Goal: Task Accomplishment & Management: Use online tool/utility

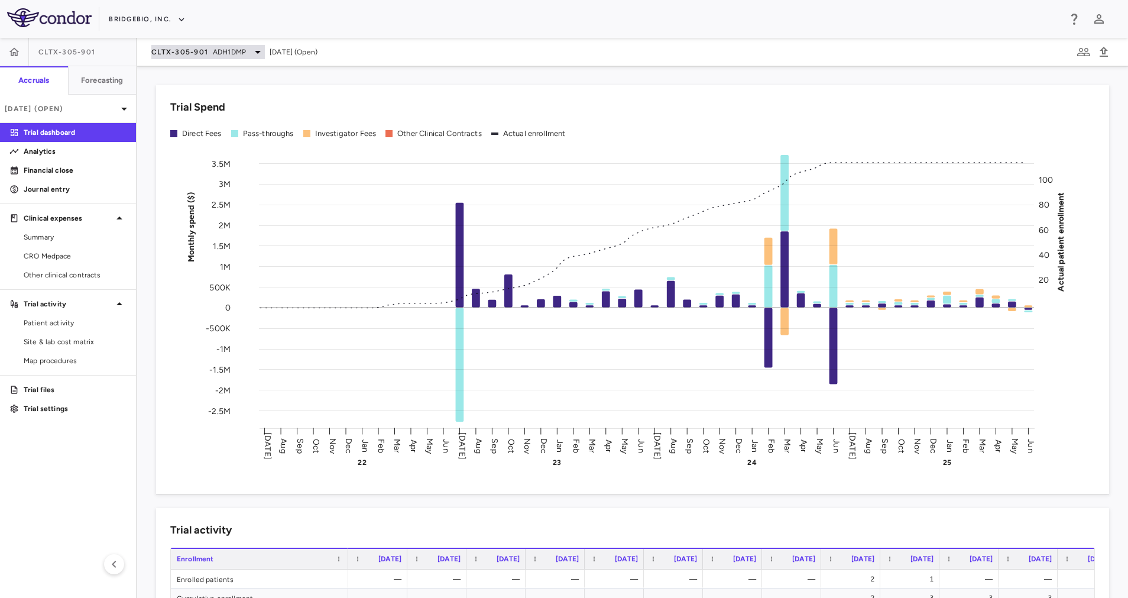
click at [231, 55] on span "ADH1DMP" at bounding box center [229, 52] width 33 height 11
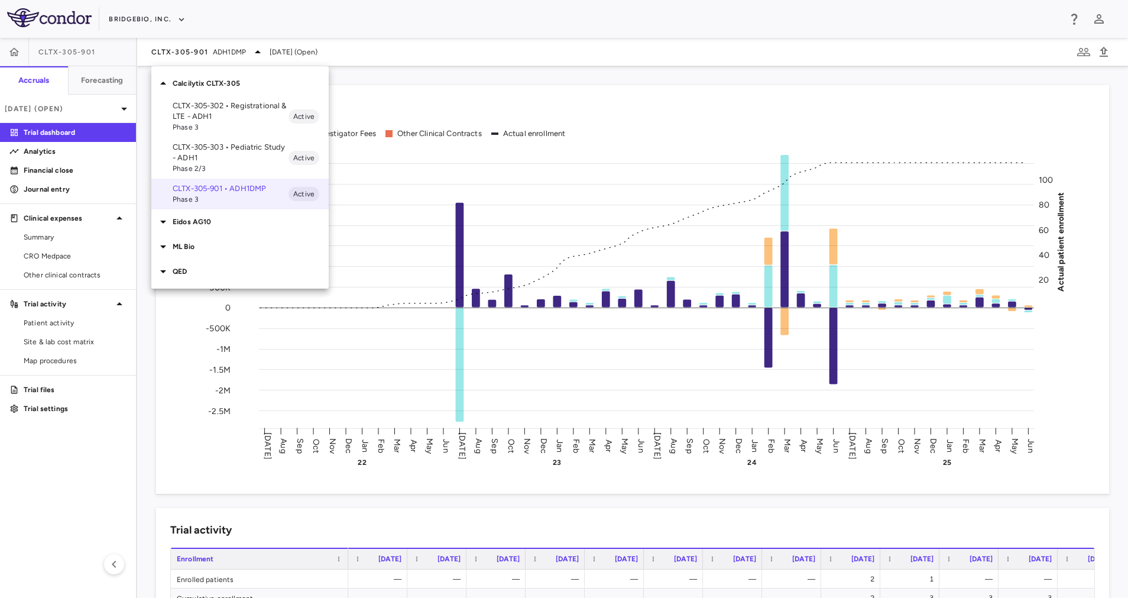
click at [236, 111] on p "CLTX-305-302 • Registrational & LTE - ADH1" at bounding box center [231, 111] width 116 height 21
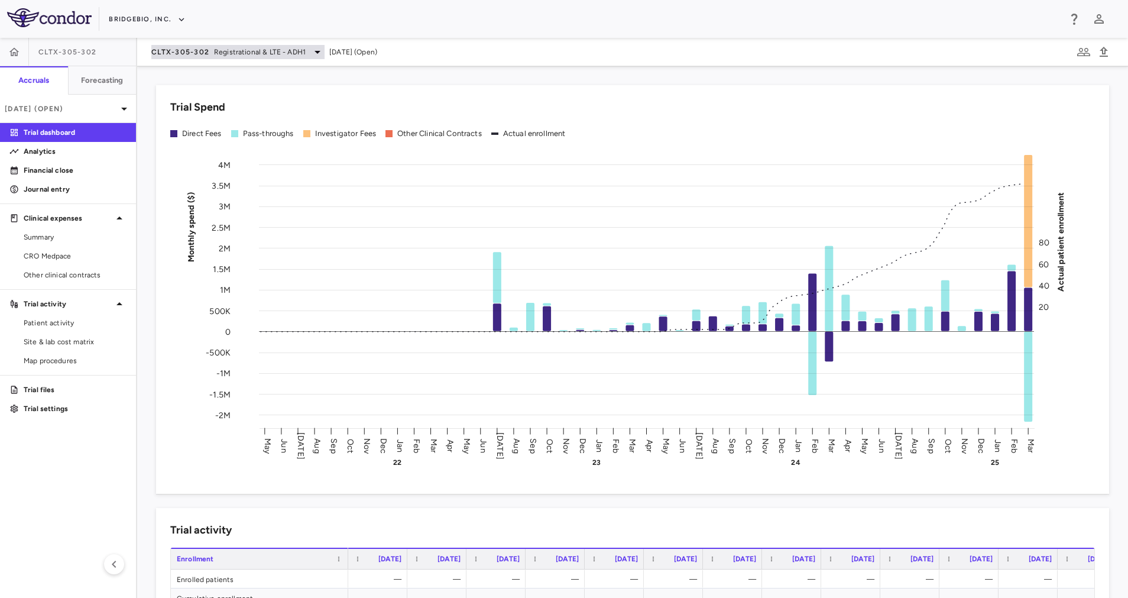
click at [260, 47] on span "Registrational & LTE - ADH1" at bounding box center [260, 52] width 92 height 11
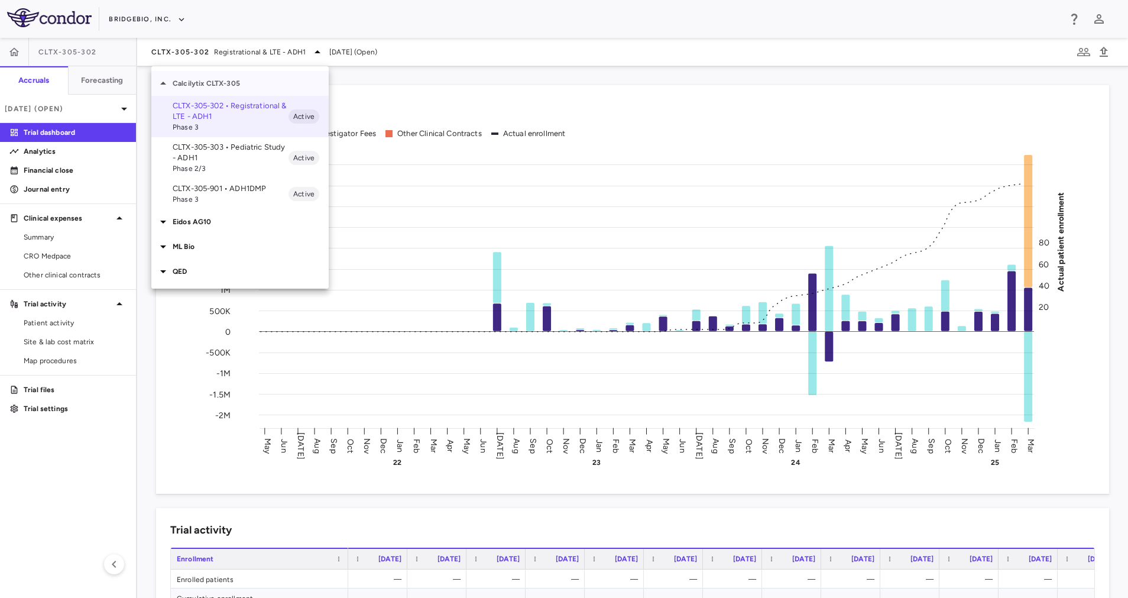
click at [204, 85] on p "Calcilytix CLTX-305" at bounding box center [251, 83] width 156 height 11
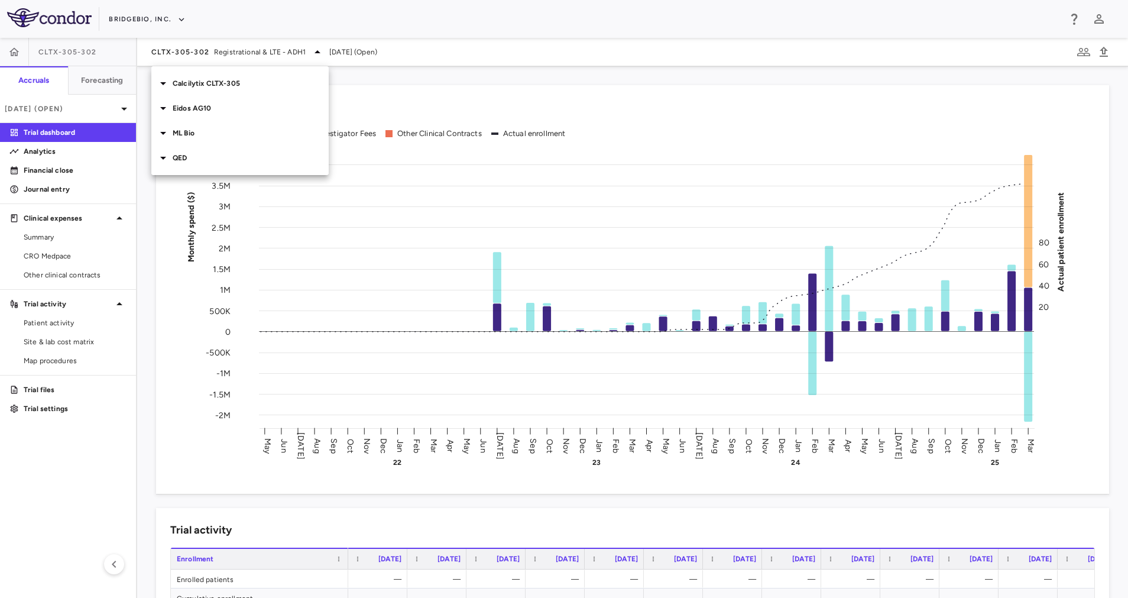
click at [245, 52] on div at bounding box center [564, 299] width 1128 height 598
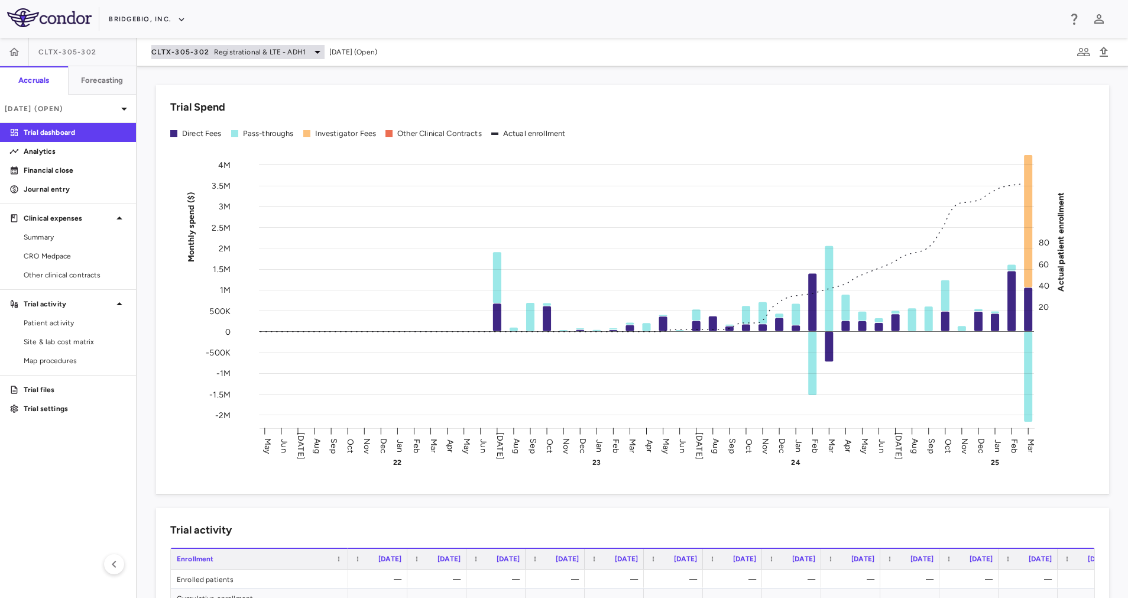
click at [289, 50] on span "Registrational & LTE - ADH1" at bounding box center [260, 52] width 92 height 11
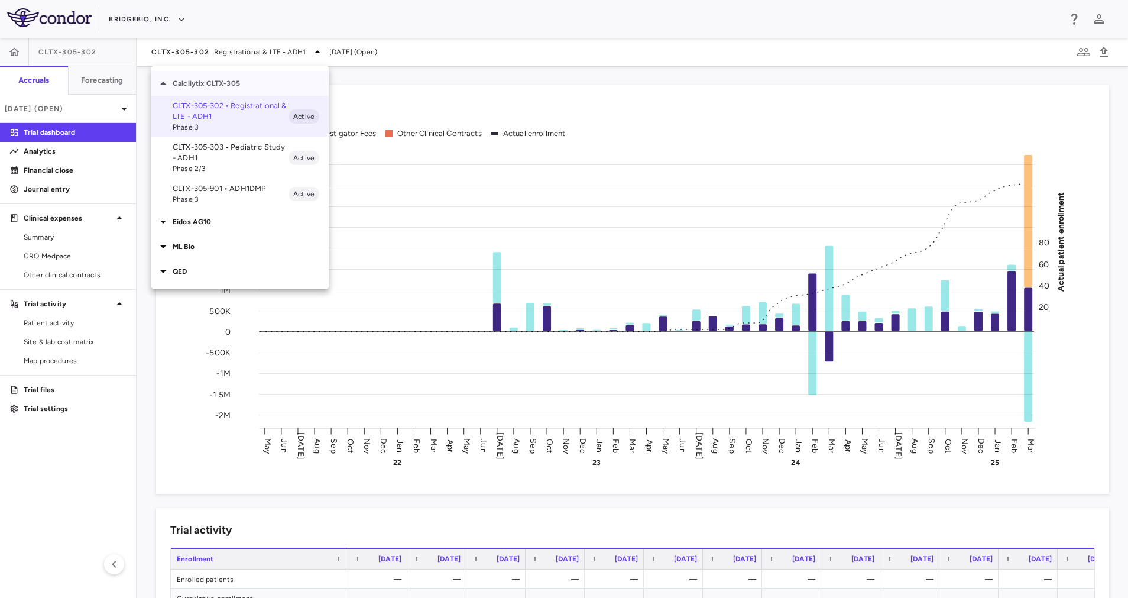
click at [252, 83] on p "Calcilytix CLTX-305" at bounding box center [251, 83] width 156 height 11
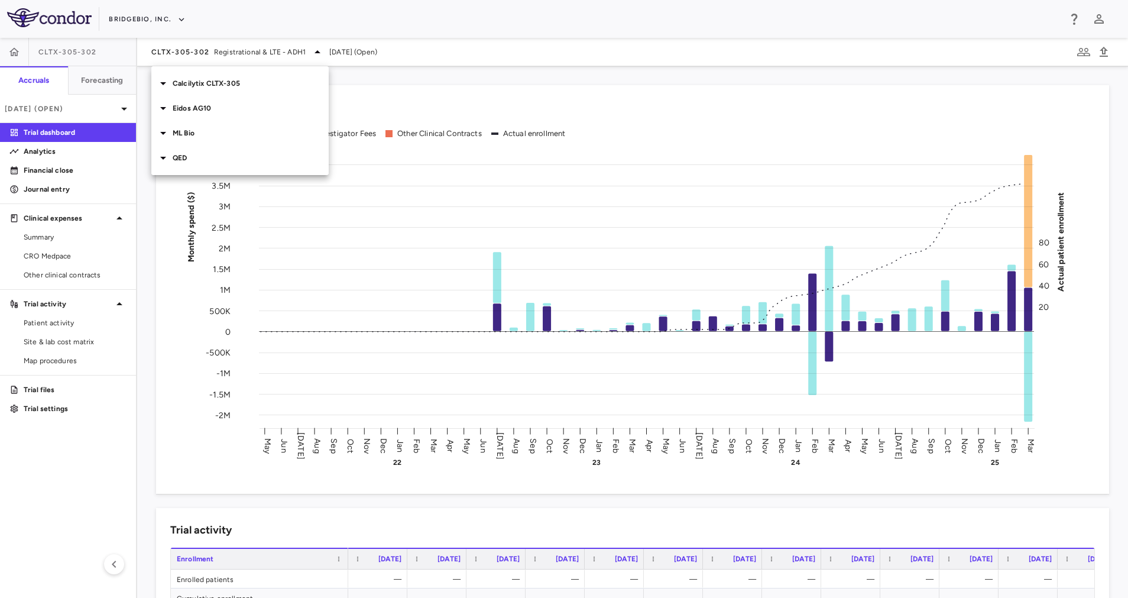
click at [246, 114] on div "Eidos AG10" at bounding box center [239, 108] width 177 height 25
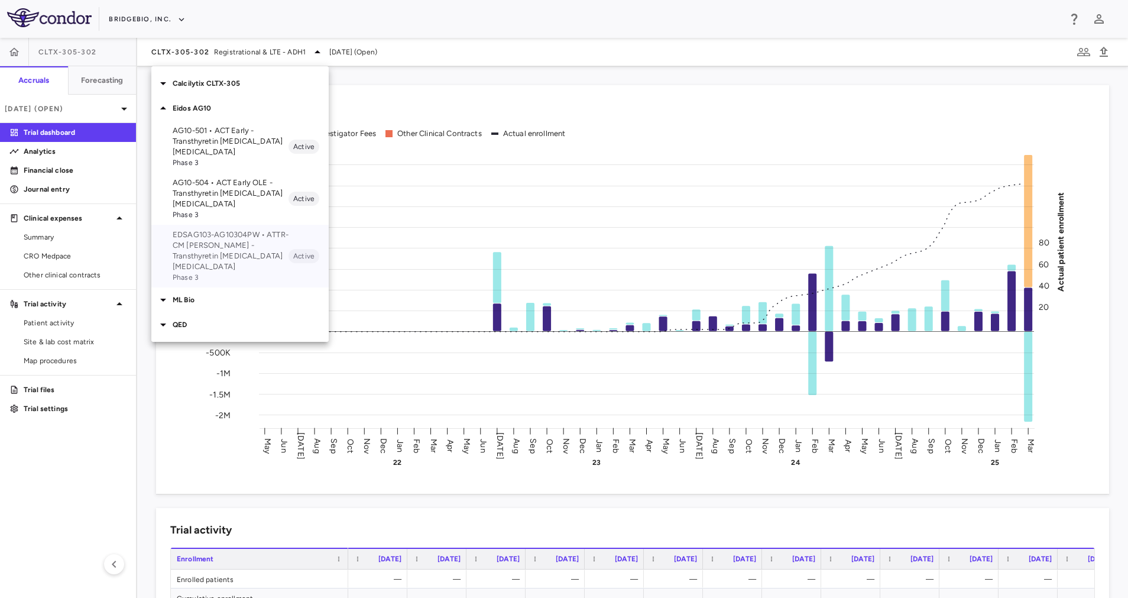
click at [240, 257] on p "EDSAG103-AG10304PW • ATTR-CM OLE - Transthyretin Amyloid Cardiomyopathy" at bounding box center [231, 250] width 116 height 43
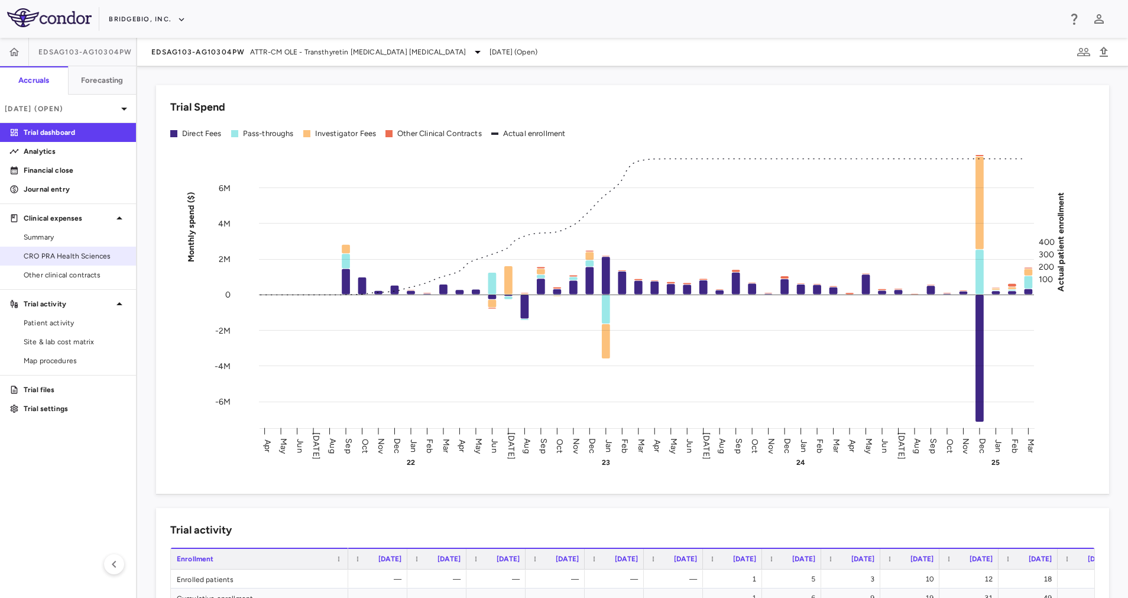
click at [100, 259] on span "CRO PRA Health Sciences" at bounding box center [75, 256] width 103 height 11
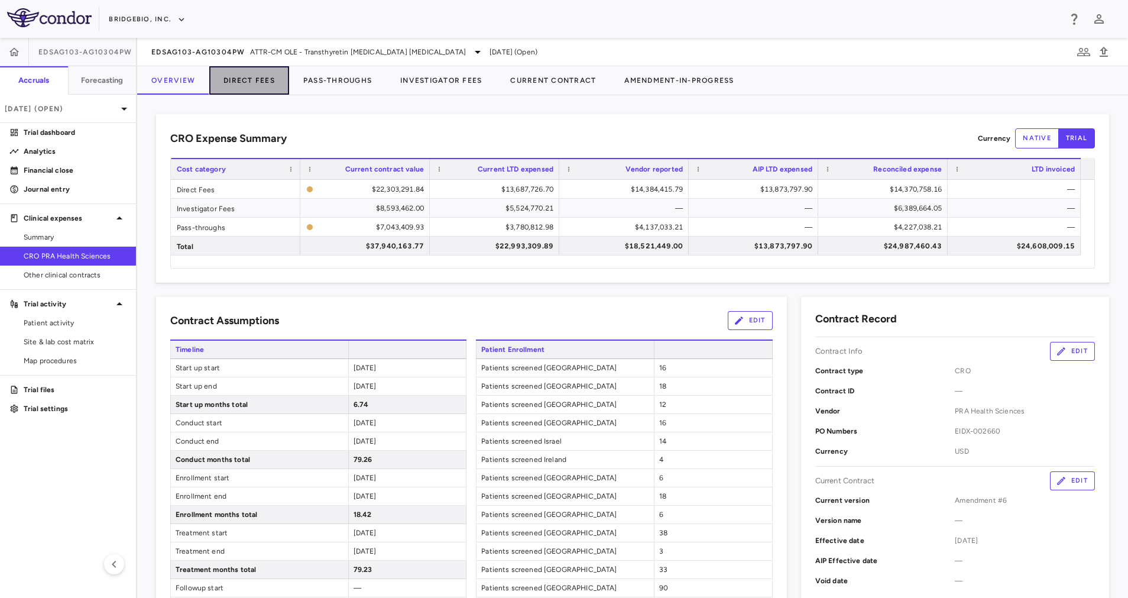
click at [254, 83] on button "Direct Fees" at bounding box center [249, 80] width 80 height 28
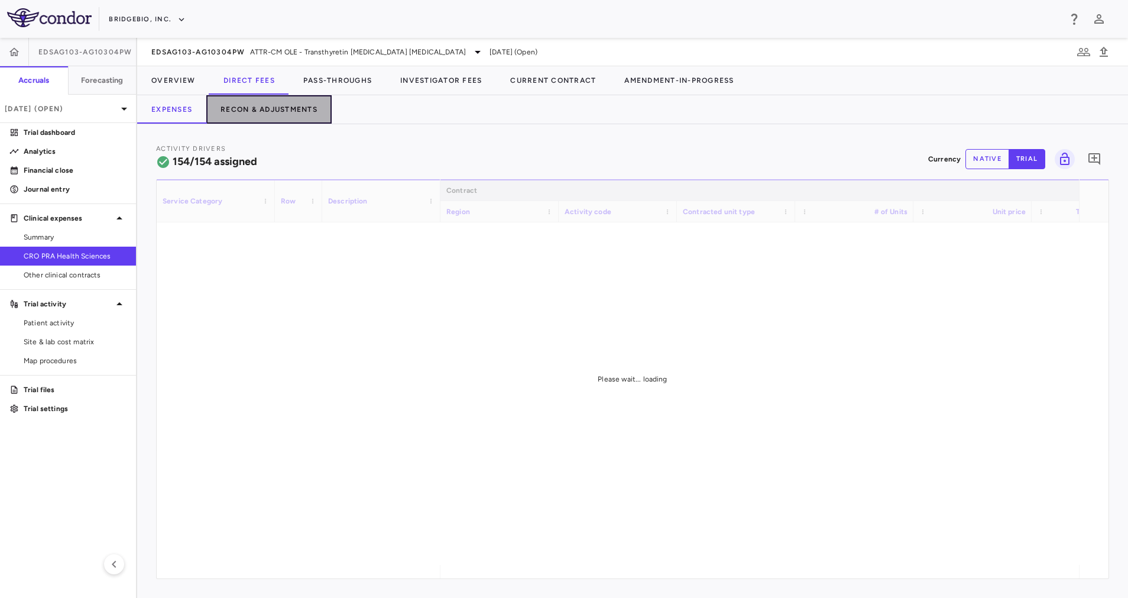
drag, startPoint x: 277, startPoint y: 108, endPoint x: 308, endPoint y: 123, distance: 34.9
click at [277, 108] on button "Recon & Adjustments" at bounding box center [268, 109] width 125 height 28
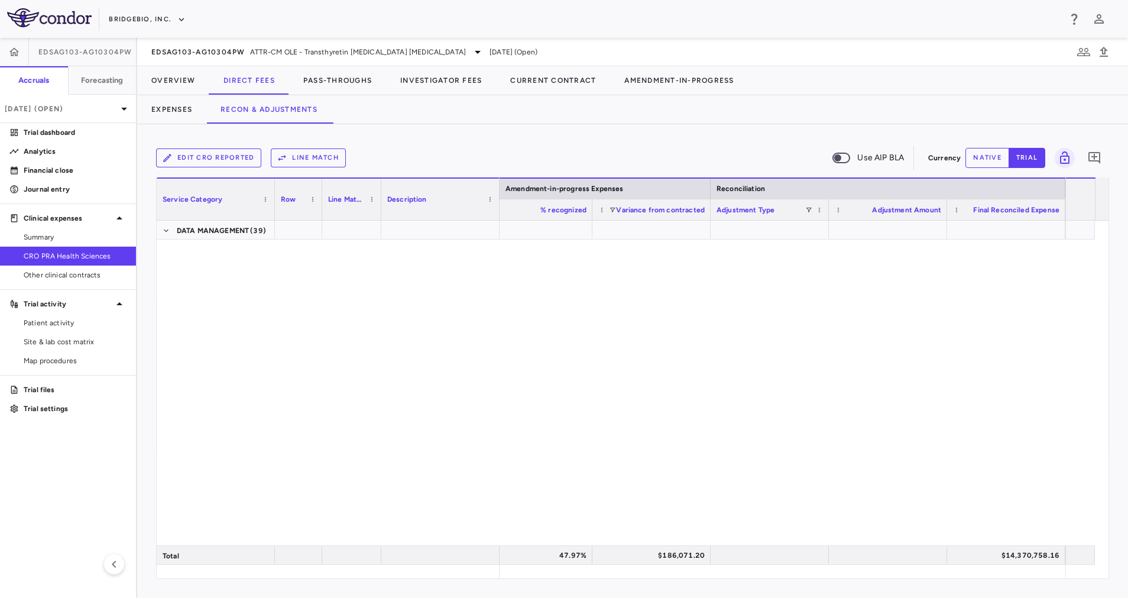
scroll to position [3194, 0]
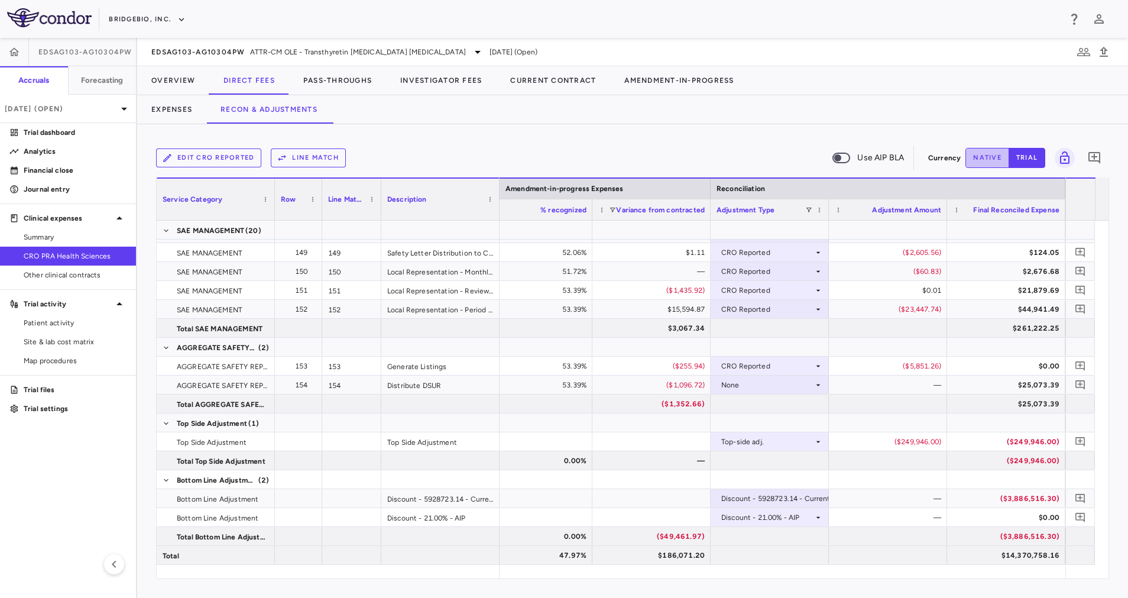
click at [984, 151] on button "native" at bounding box center [987, 158] width 44 height 20
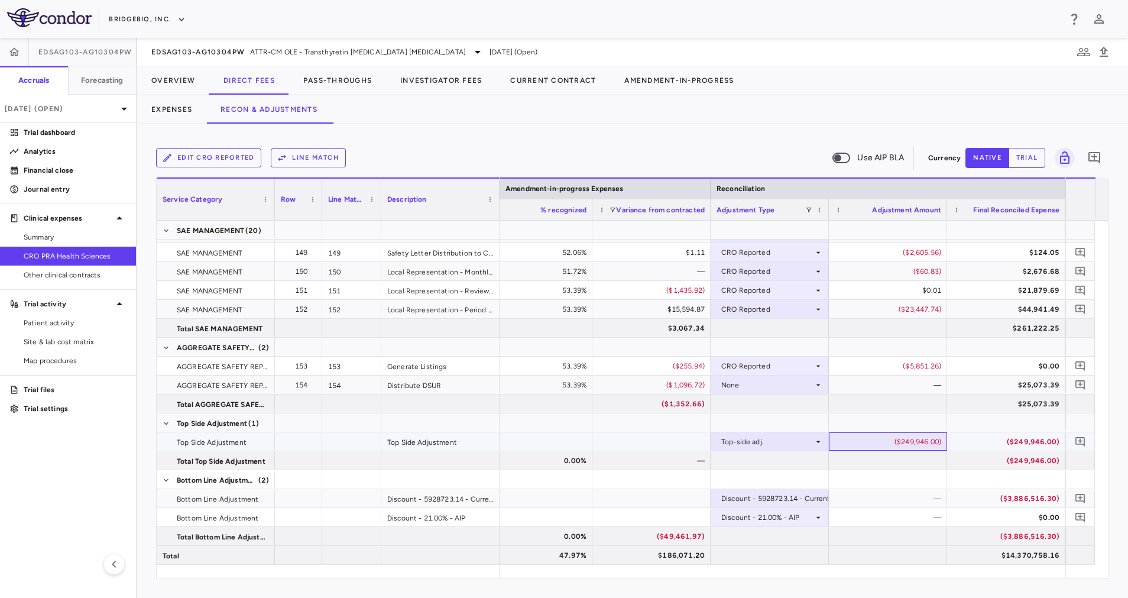
click at [908, 442] on div "($249,946.00)" at bounding box center [891, 441] width 102 height 19
drag, startPoint x: 875, startPoint y: 442, endPoint x: 991, endPoint y: 427, distance: 116.7
click at [888, 421] on div at bounding box center [888, 422] width 118 height 18
click at [916, 422] on div at bounding box center [888, 422] width 118 height 18
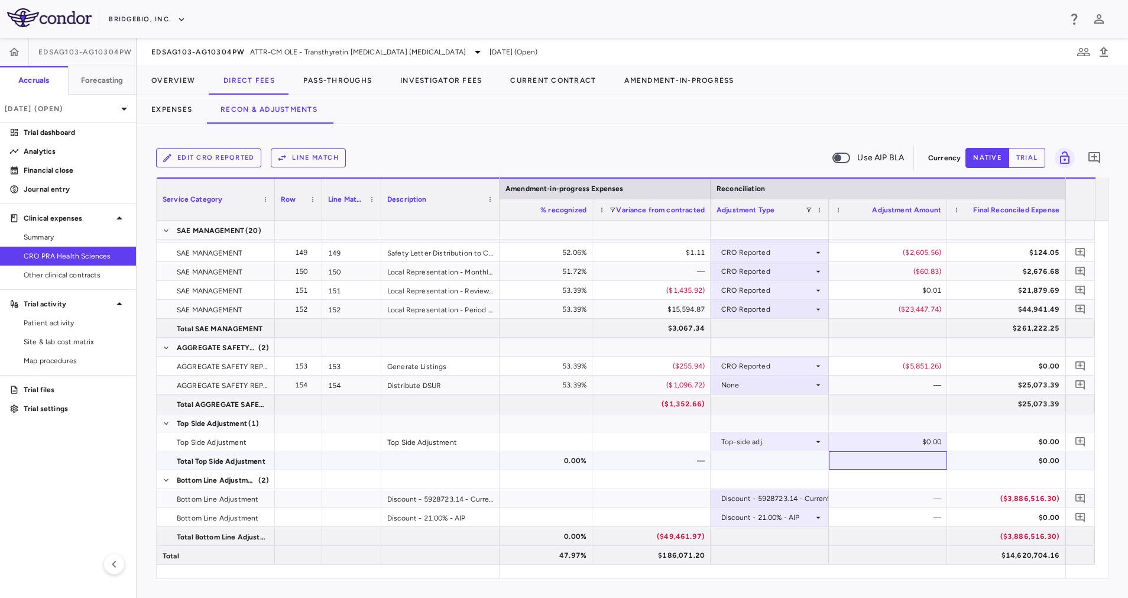
click at [886, 453] on div at bounding box center [888, 460] width 118 height 18
click at [888, 443] on div "$0.00" at bounding box center [891, 441] width 102 height 19
type input "********"
click at [910, 422] on div at bounding box center [888, 422] width 118 height 18
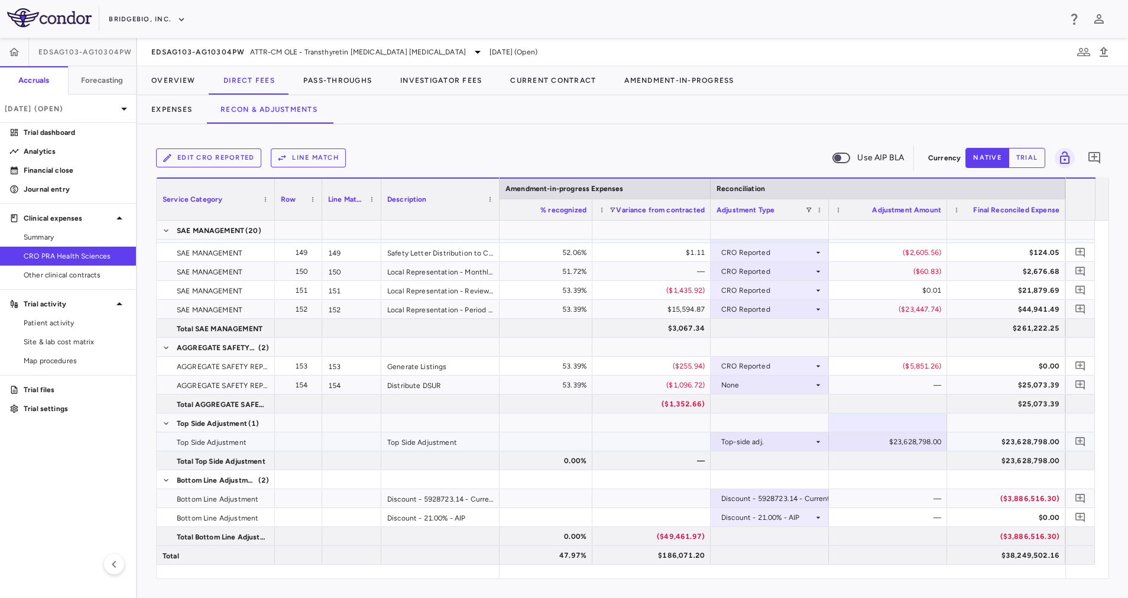
drag, startPoint x: 909, startPoint y: 450, endPoint x: 910, endPoint y: 439, distance: 11.2
click at [910, 439] on div "$23,628,798.00" at bounding box center [891, 441] width 102 height 19
click at [887, 442] on input "********" at bounding box center [896, 443] width 99 height 20
click at [922, 446] on input "*********" at bounding box center [896, 443] width 99 height 20
type input "**********"
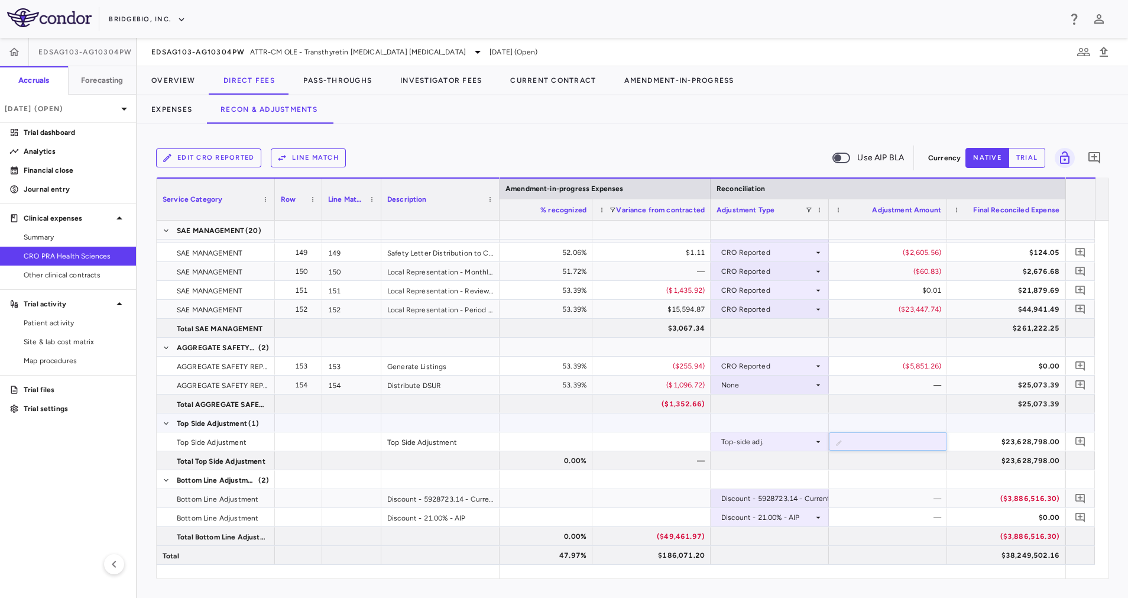
click at [913, 420] on div at bounding box center [888, 422] width 118 height 18
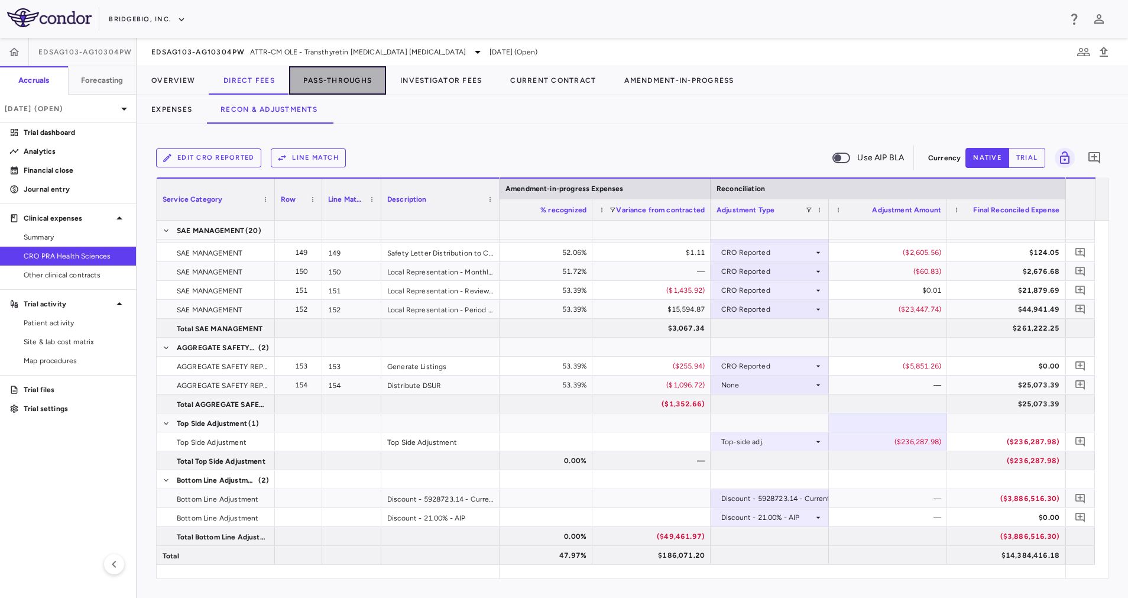
click at [321, 79] on button "Pass-Throughs" at bounding box center [337, 80] width 97 height 28
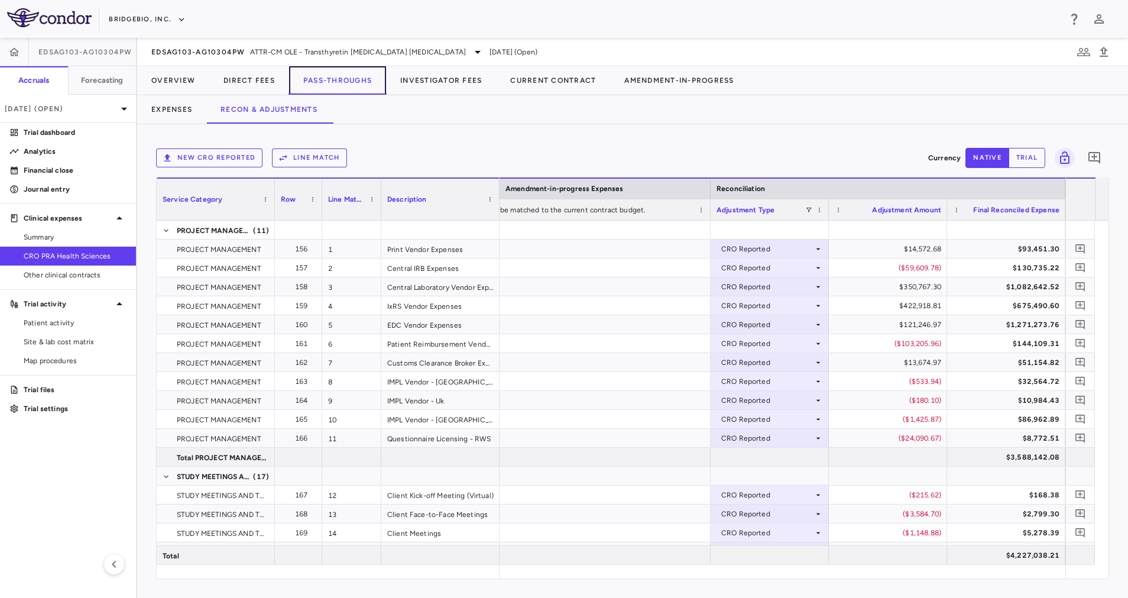
scroll to position [1188, 0]
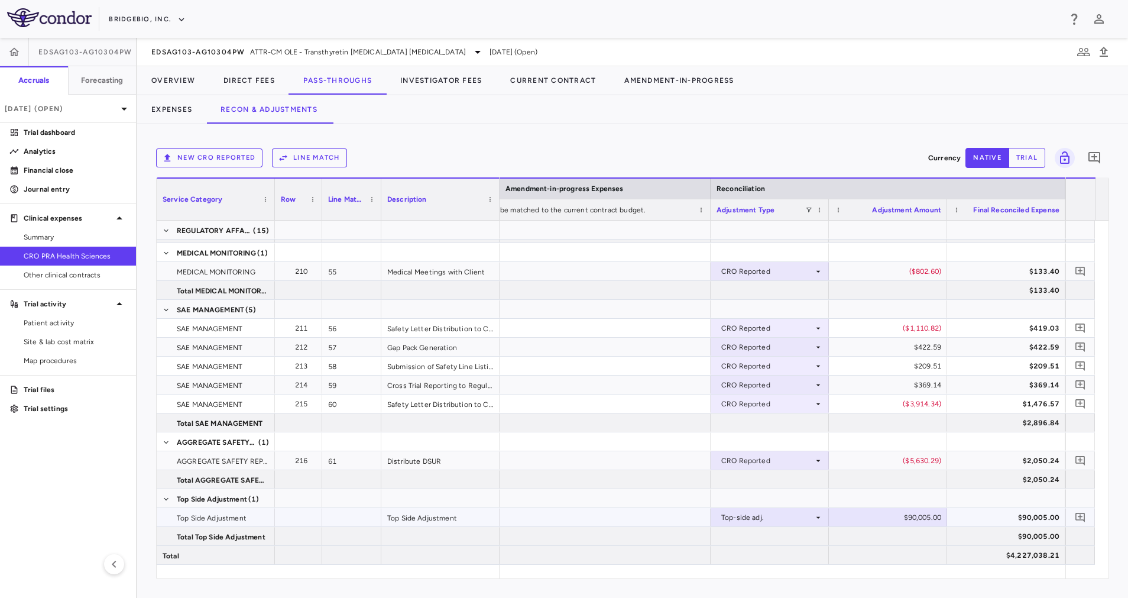
click at [935, 510] on div "$90,005.00" at bounding box center [891, 517] width 102 height 19
drag, startPoint x: 898, startPoint y: 517, endPoint x: 1023, endPoint y: 514, distance: 125.4
click at [967, 492] on div at bounding box center [1006, 498] width 106 height 17
click at [438, 78] on button "Investigator Fees" at bounding box center [441, 80] width 110 height 28
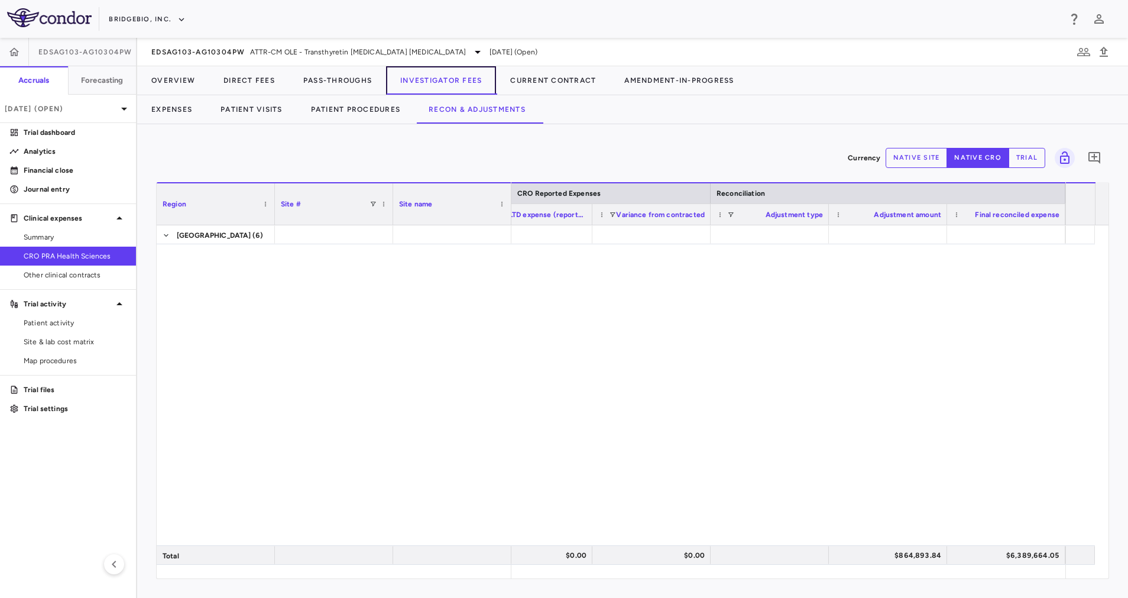
scroll to position [1836, 0]
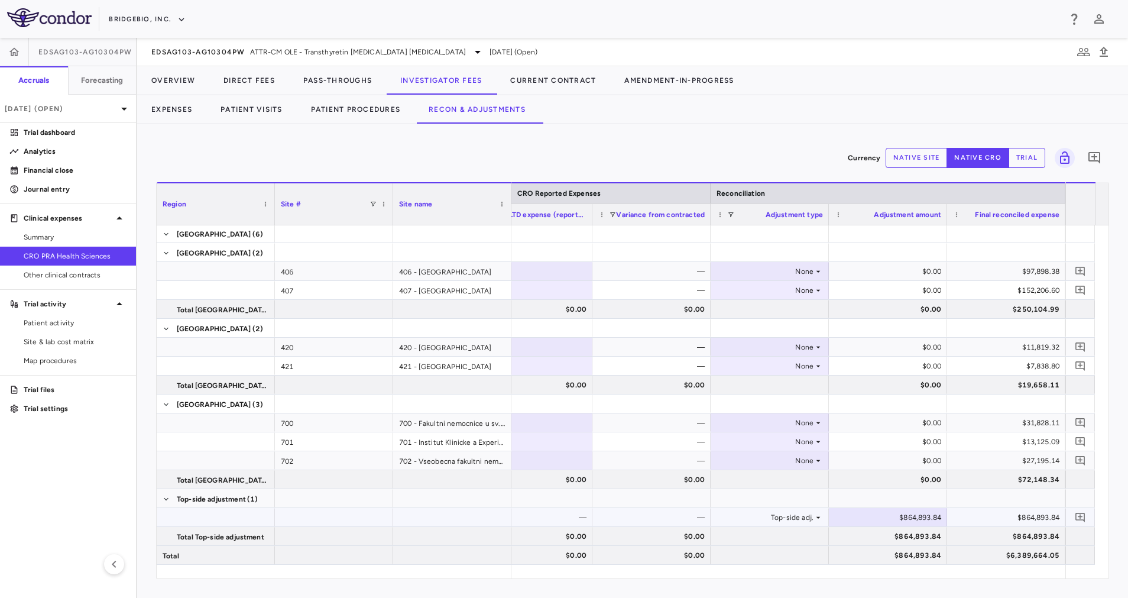
click at [930, 517] on div "$864,893.84" at bounding box center [891, 517] width 102 height 19
drag, startPoint x: 892, startPoint y: 512, endPoint x: 1008, endPoint y: 514, distance: 116.5
click at [1008, 514] on div "— — — Top-side adj. ​ ********* $864,893.84" at bounding box center [474, 517] width 1182 height 19
click at [923, 499] on div at bounding box center [888, 498] width 106 height 17
click at [916, 512] on div "$0.00" at bounding box center [891, 517] width 102 height 19
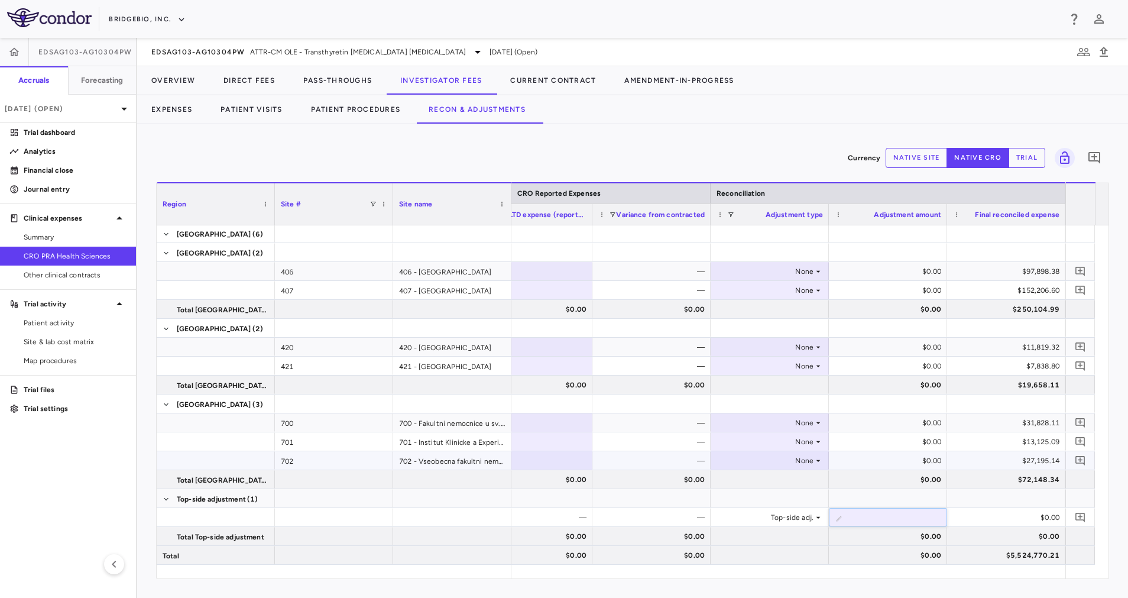
type input "*********"
click at [929, 498] on div at bounding box center [888, 498] width 106 height 17
click at [312, 46] on div "EDSAG103-AG10304PW ATTR-CM OLE - Transthyretin Amyloid Cardiomyopathy" at bounding box center [317, 52] width 333 height 14
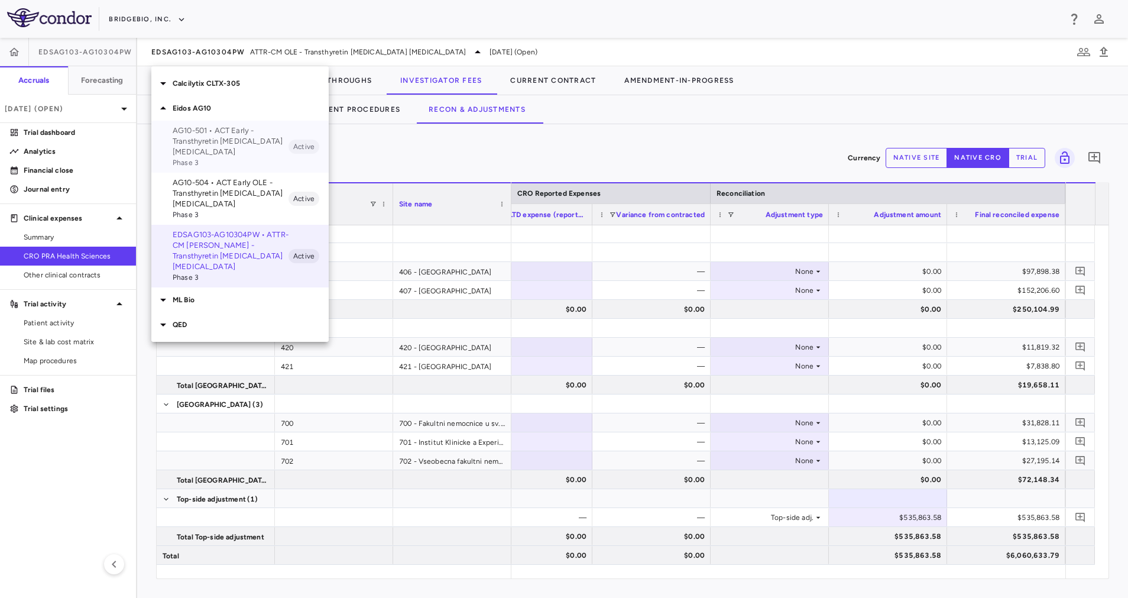
click at [252, 145] on p "AG10-501 • ACT Early - Transthyretin Amyloid Cardiomyopathy" at bounding box center [231, 141] width 116 height 32
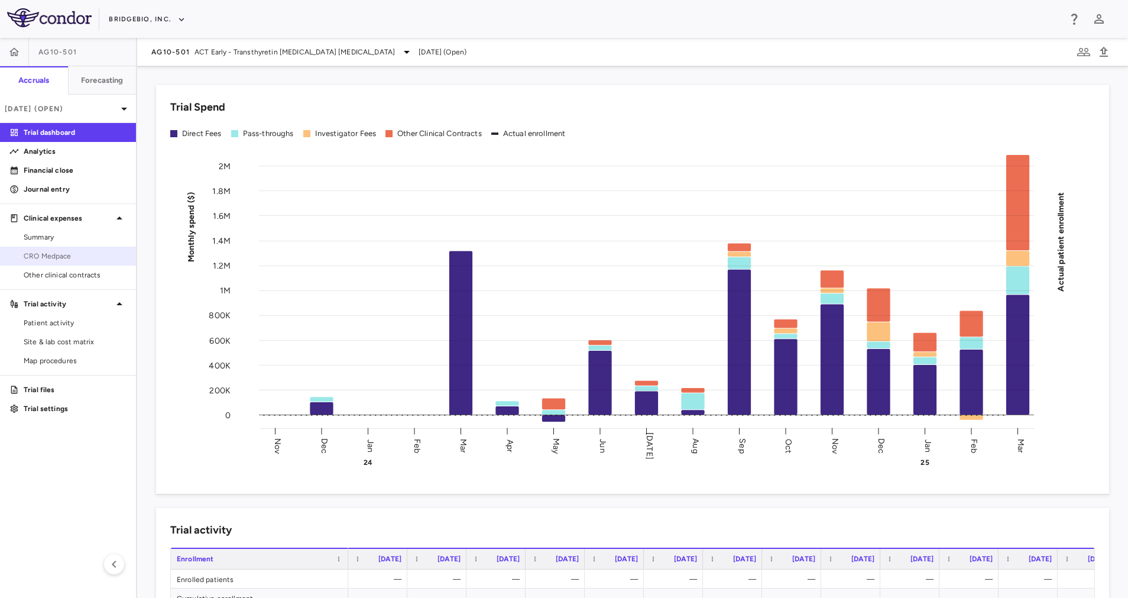
click at [86, 258] on span "CRO Medpace" at bounding box center [75, 256] width 103 height 11
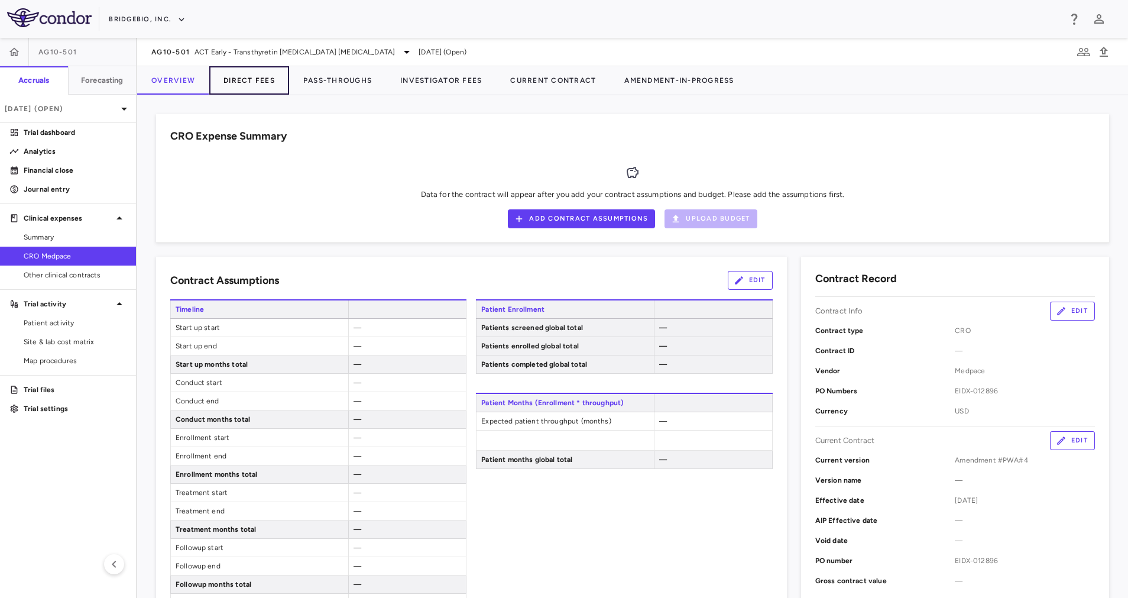
click at [272, 79] on button "Direct Fees" at bounding box center [249, 80] width 80 height 28
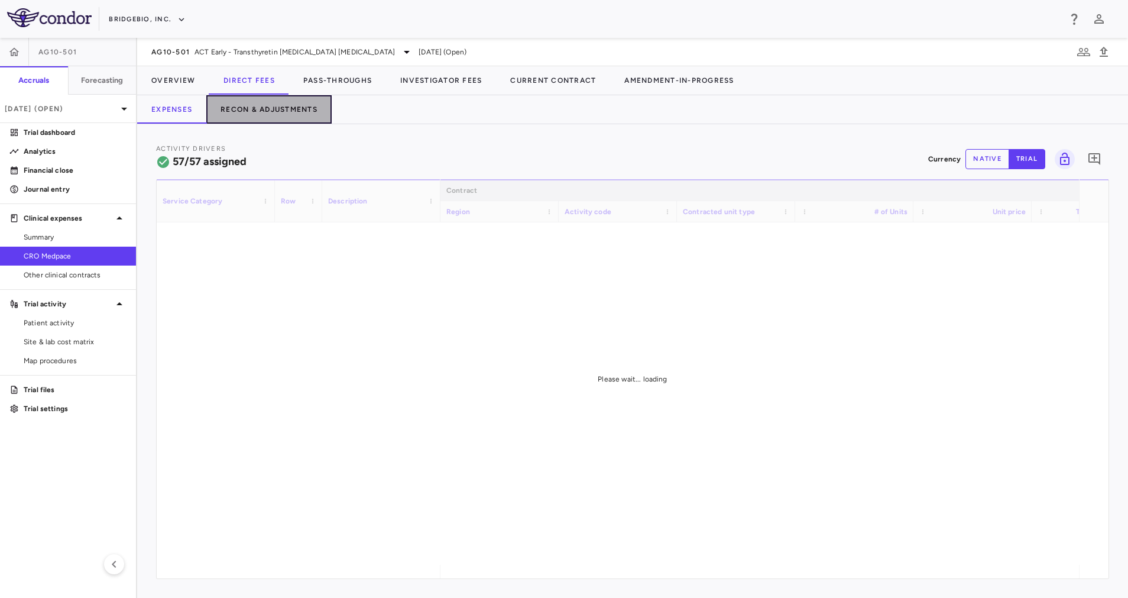
drag, startPoint x: 275, startPoint y: 108, endPoint x: 284, endPoint y: 116, distance: 12.1
click at [276, 108] on button "Recon & Adjustments" at bounding box center [268, 109] width 125 height 28
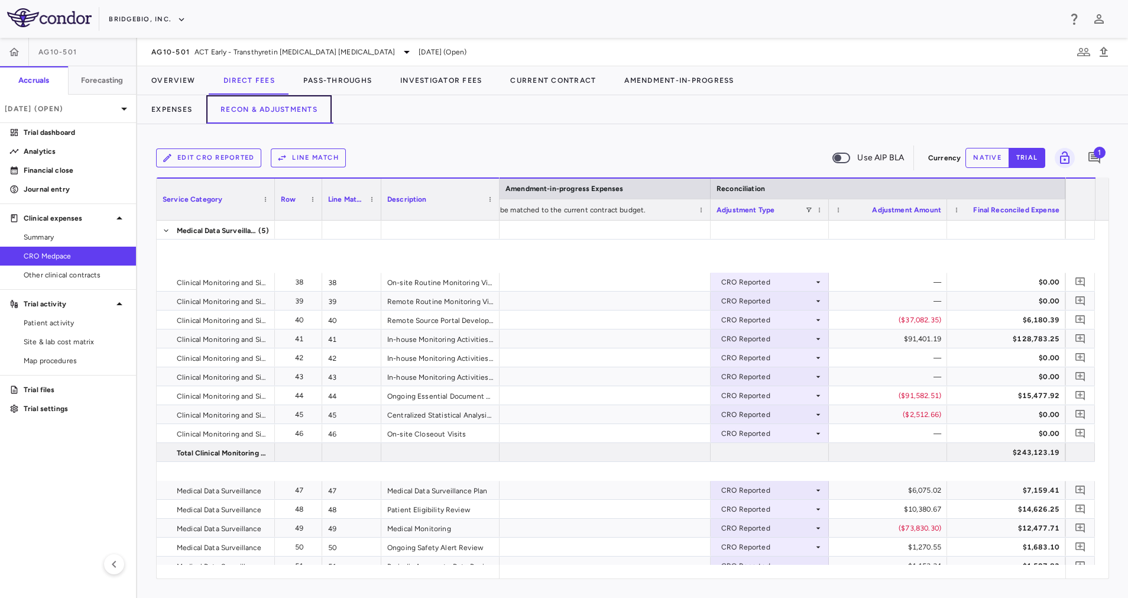
scroll to position [1037, 0]
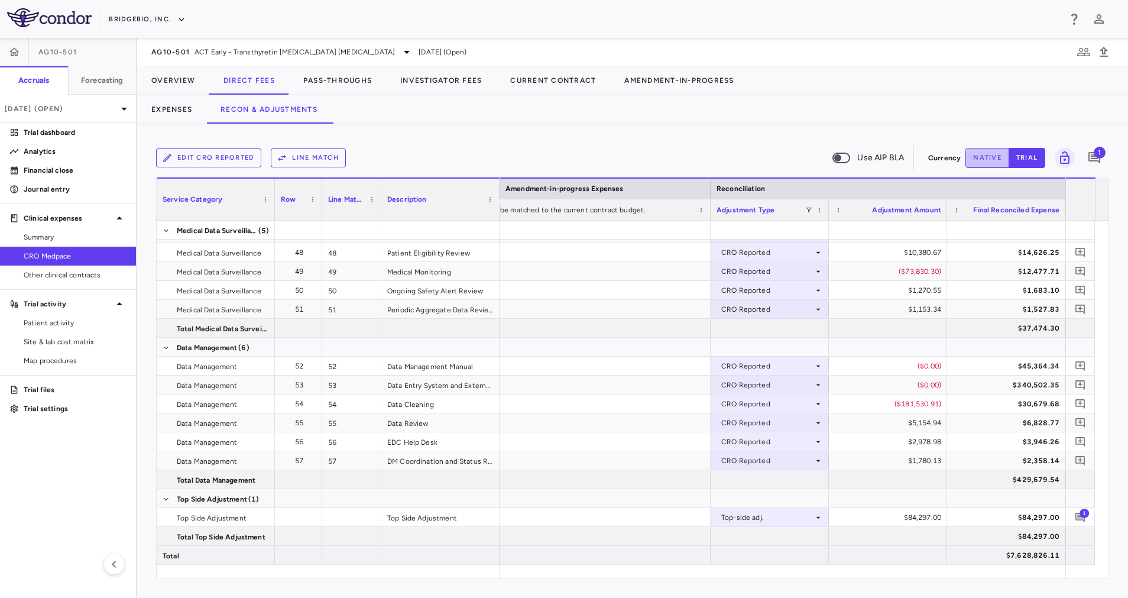
click at [982, 166] on button "native" at bounding box center [987, 158] width 44 height 20
click at [916, 514] on div "$84,297.00" at bounding box center [891, 517] width 102 height 19
drag, startPoint x: 883, startPoint y: 514, endPoint x: 1041, endPoint y: 511, distance: 157.9
click at [1035, 497] on div at bounding box center [1006, 498] width 106 height 17
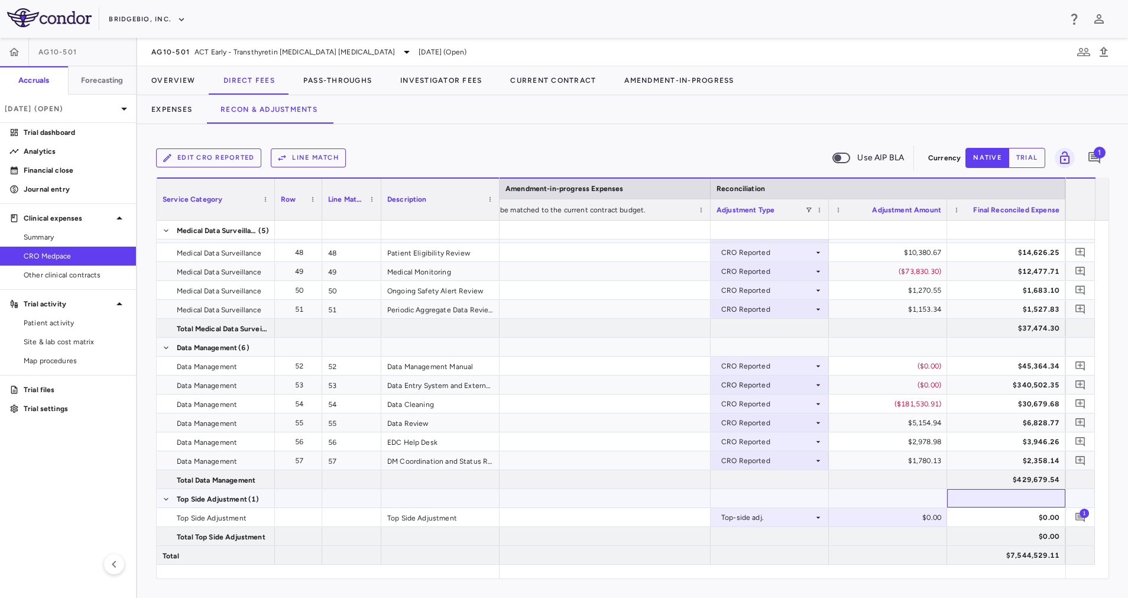
click at [1040, 499] on div at bounding box center [1006, 498] width 106 height 17
click at [921, 517] on div "$0.00" at bounding box center [891, 517] width 102 height 19
type input "*******"
click at [932, 494] on div at bounding box center [888, 498] width 118 height 18
click at [307, 85] on button "Pass-Throughs" at bounding box center [337, 80] width 97 height 28
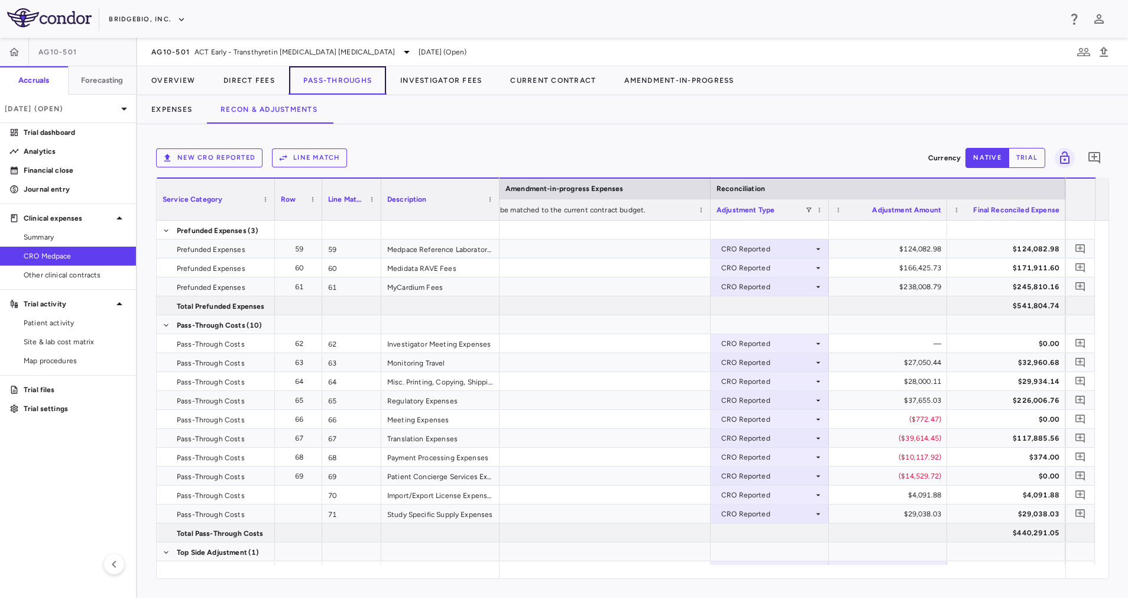
scroll to position [53, 0]
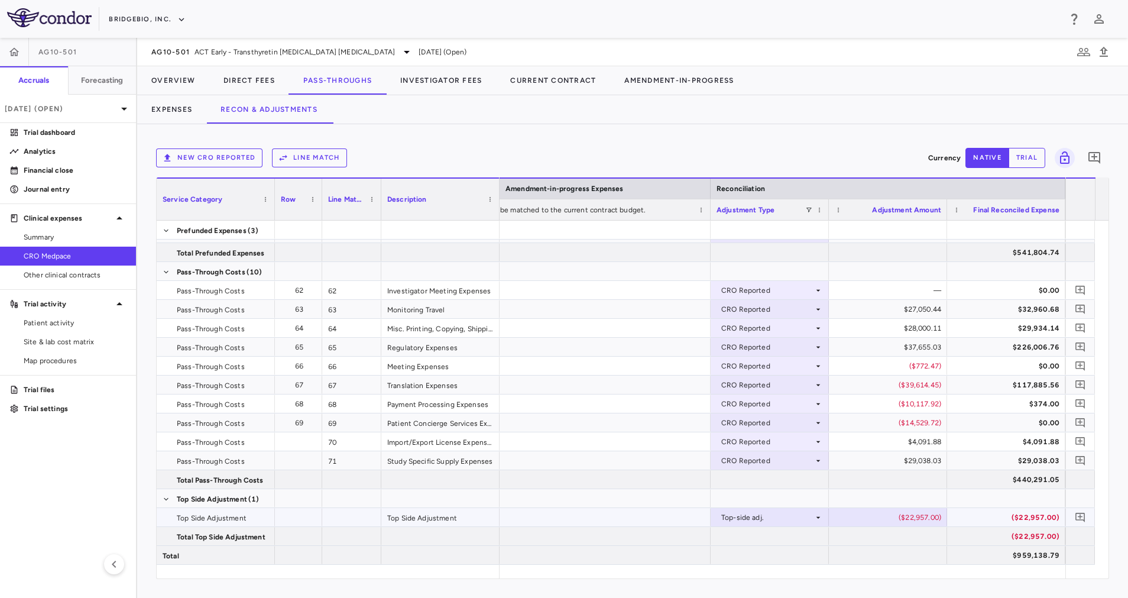
click at [914, 514] on div "($22,957.00)" at bounding box center [891, 517] width 102 height 19
drag, startPoint x: 884, startPoint y: 520, endPoint x: 991, endPoint y: 519, distance: 106.4
click at [907, 502] on div at bounding box center [888, 498] width 118 height 18
click at [900, 518] on div "$0.00" at bounding box center [891, 517] width 102 height 19
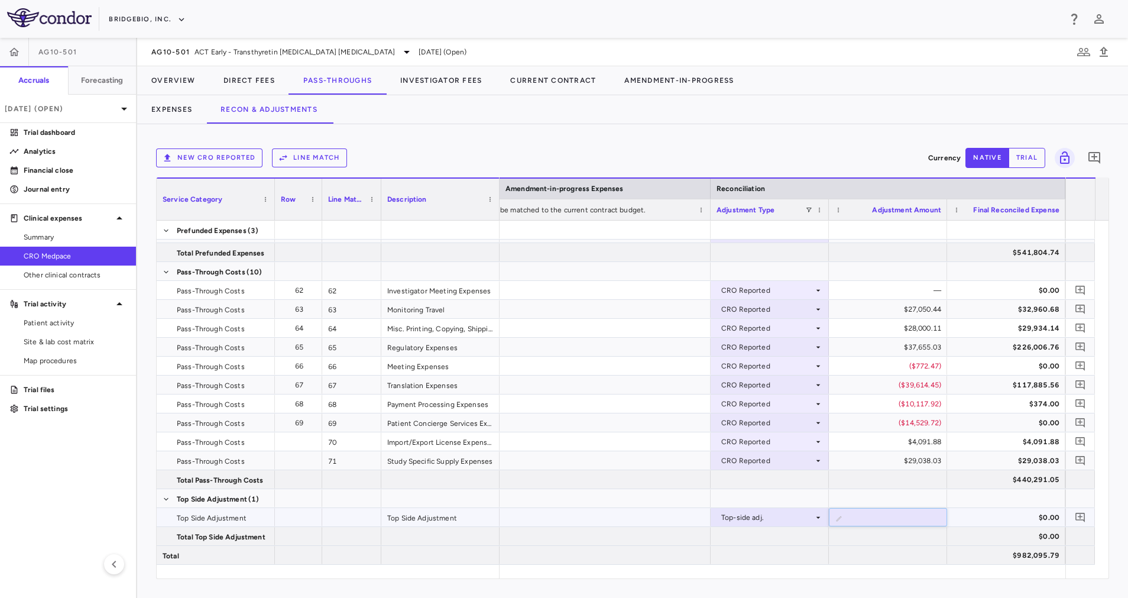
type input "*********"
click at [911, 490] on div at bounding box center [888, 498] width 118 height 18
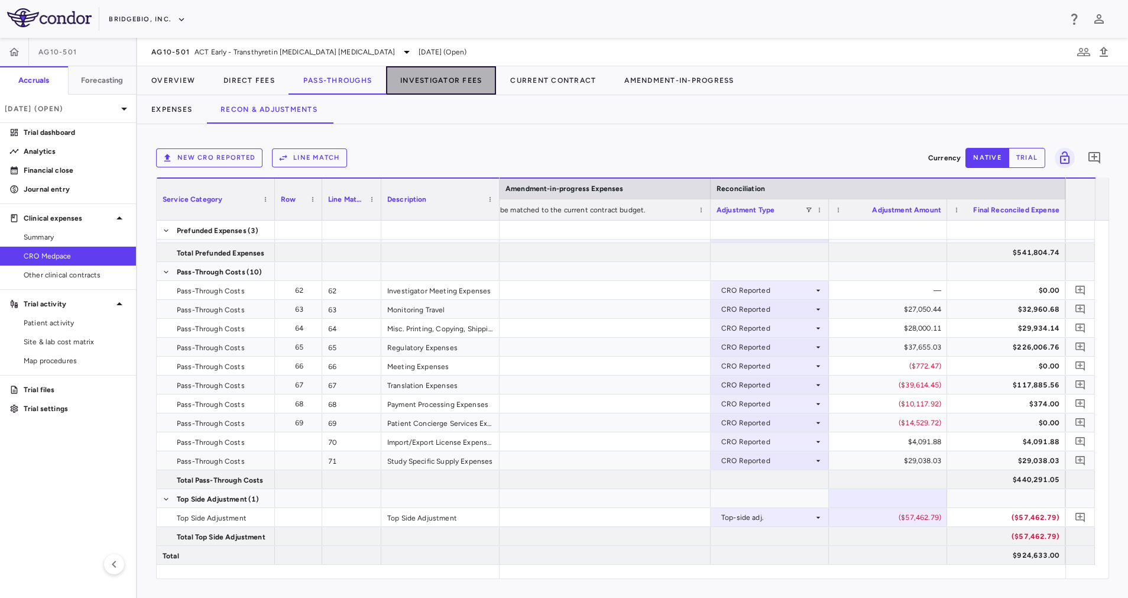
click at [422, 83] on button "Investigator Fees" at bounding box center [441, 80] width 110 height 28
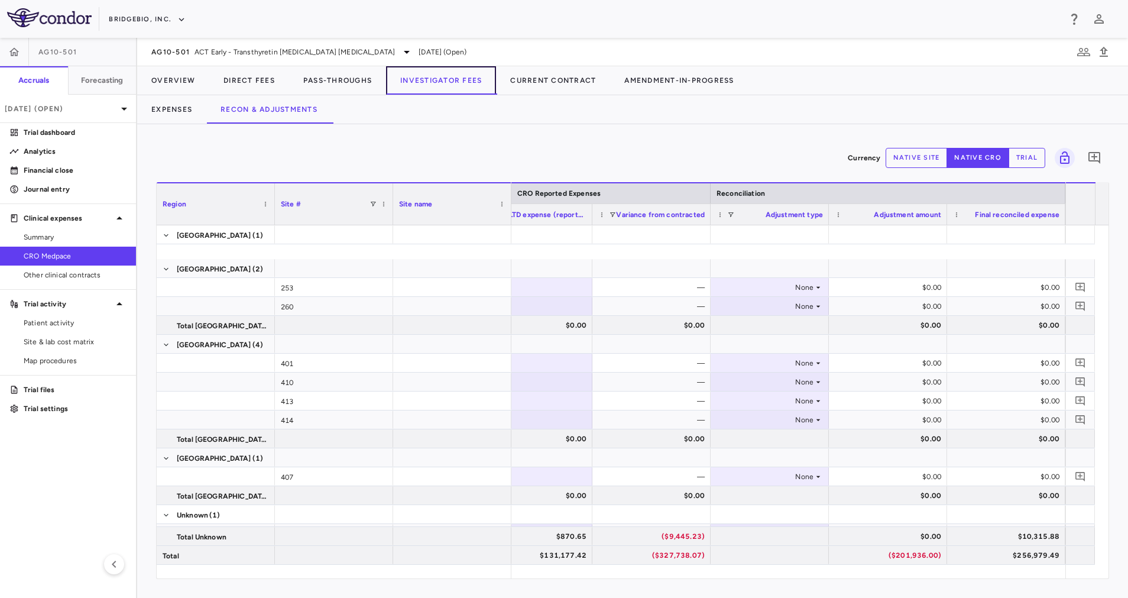
scroll to position [928, 0]
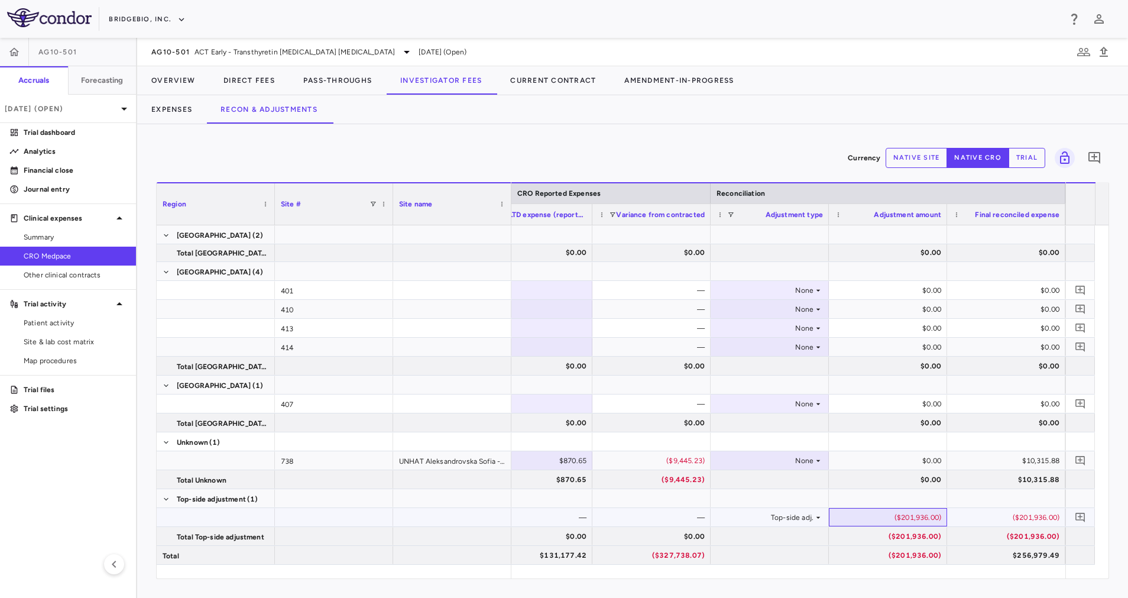
click at [925, 514] on div "($201,936.00)" at bounding box center [891, 517] width 102 height 19
drag, startPoint x: 848, startPoint y: 516, endPoint x: 931, endPoint y: 514, distance: 82.8
click at [931, 514] on div "​ *******" at bounding box center [887, 518] width 117 height 20
drag, startPoint x: 882, startPoint y: 521, endPoint x: 999, endPoint y: 520, distance: 117.1
click at [999, 520] on div "— — — Top-side adj. ​ ******* ($201,936.00)" at bounding box center [474, 517] width 1182 height 19
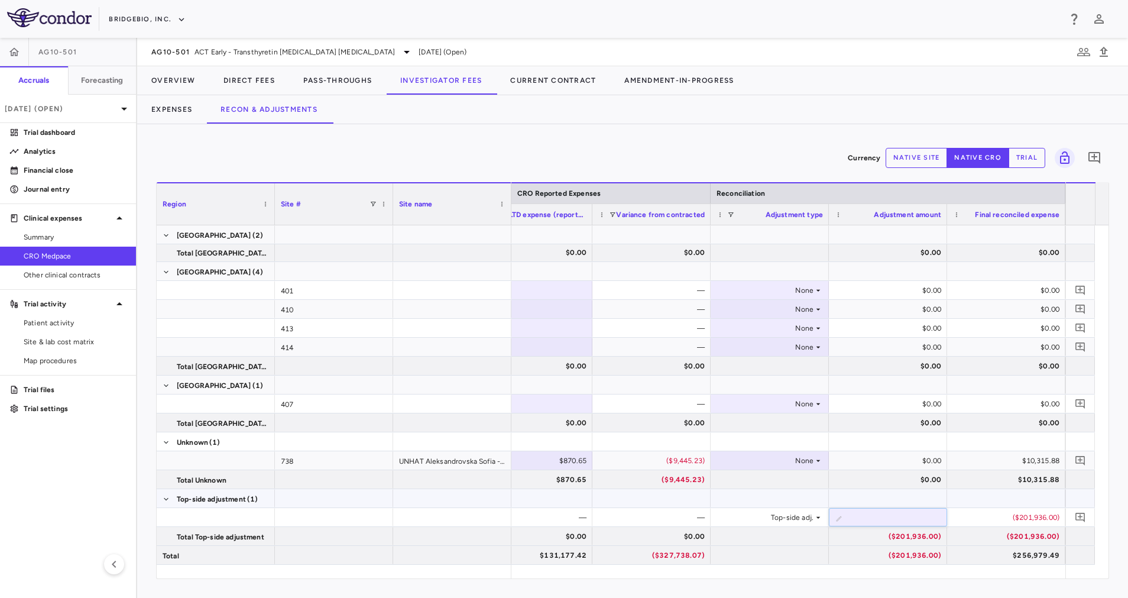
click at [988, 496] on div at bounding box center [1006, 498] width 106 height 17
click at [911, 511] on div "$0.00" at bounding box center [891, 517] width 102 height 19
type input "**********"
click at [929, 498] on div at bounding box center [888, 498] width 106 height 17
click at [116, 101] on div "Mar 2025 (Open)" at bounding box center [68, 109] width 136 height 28
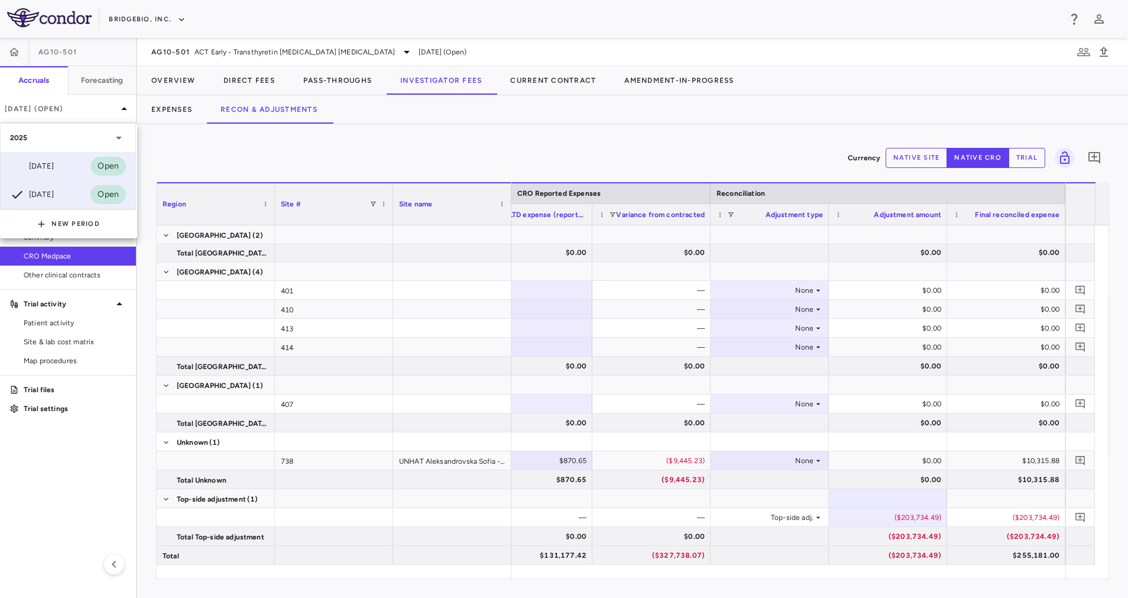
click at [83, 156] on div "Jun 2025 Open" at bounding box center [68, 166] width 135 height 28
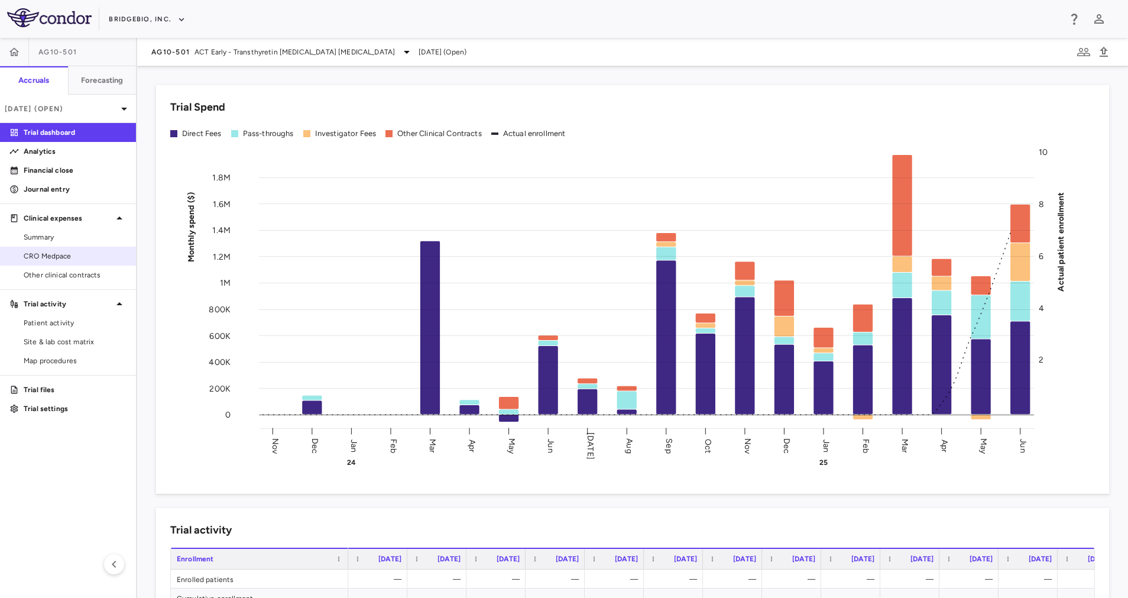
drag, startPoint x: 57, startPoint y: 258, endPoint x: 70, endPoint y: 252, distance: 14.3
click at [57, 258] on span "CRO Medpace" at bounding box center [75, 256] width 103 height 11
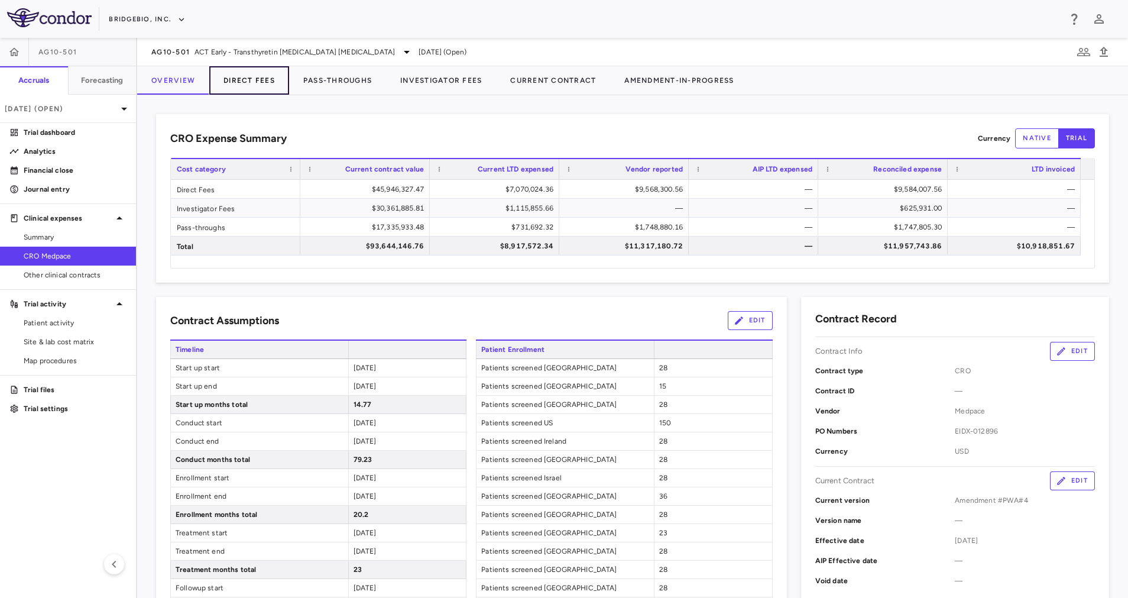
click at [232, 80] on button "Direct Fees" at bounding box center [249, 80] width 80 height 28
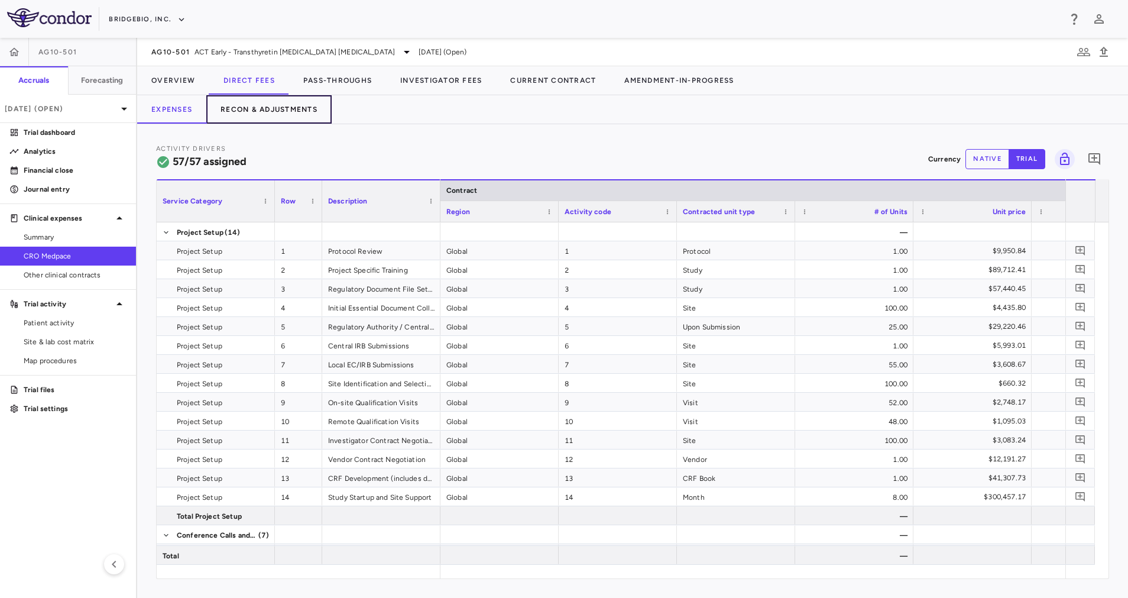
click at [268, 109] on button "Recon & Adjustments" at bounding box center [268, 109] width 125 height 28
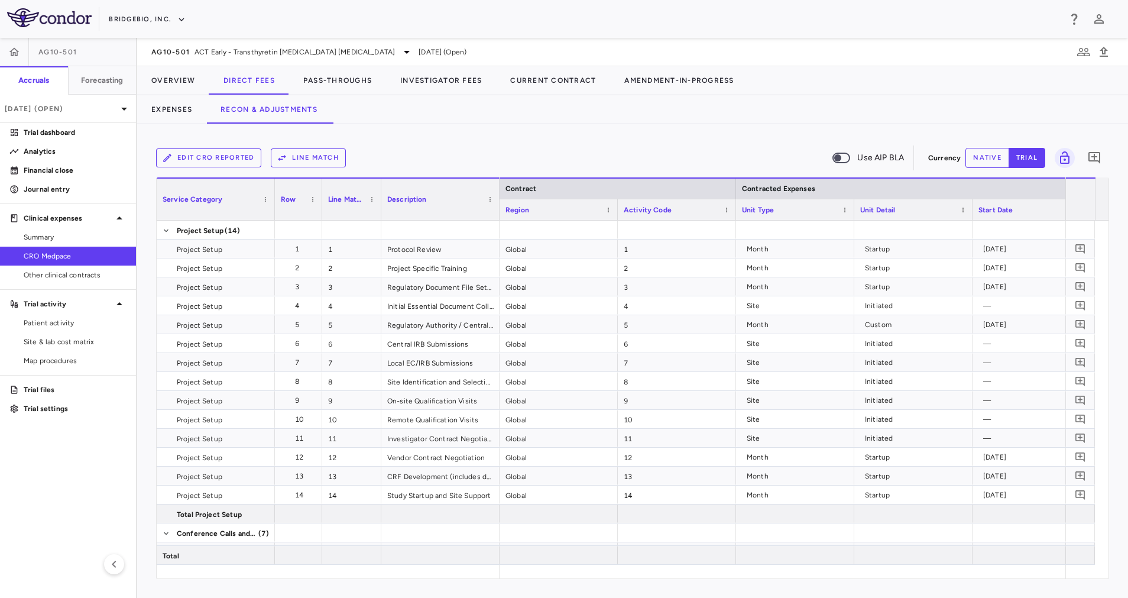
click at [994, 154] on button "native" at bounding box center [987, 158] width 44 height 20
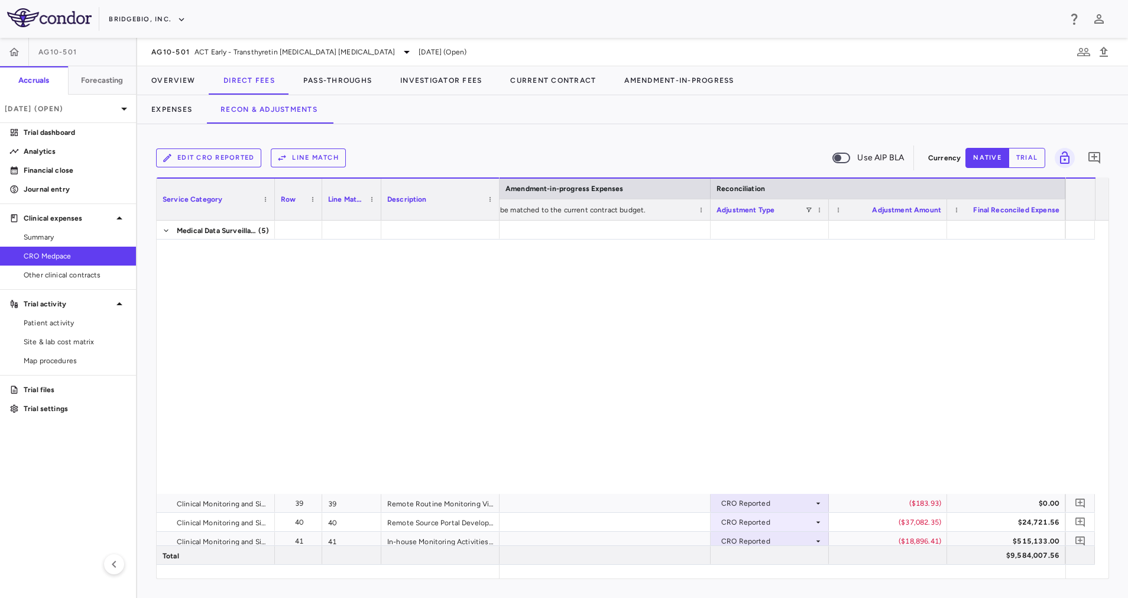
scroll to position [1151, 0]
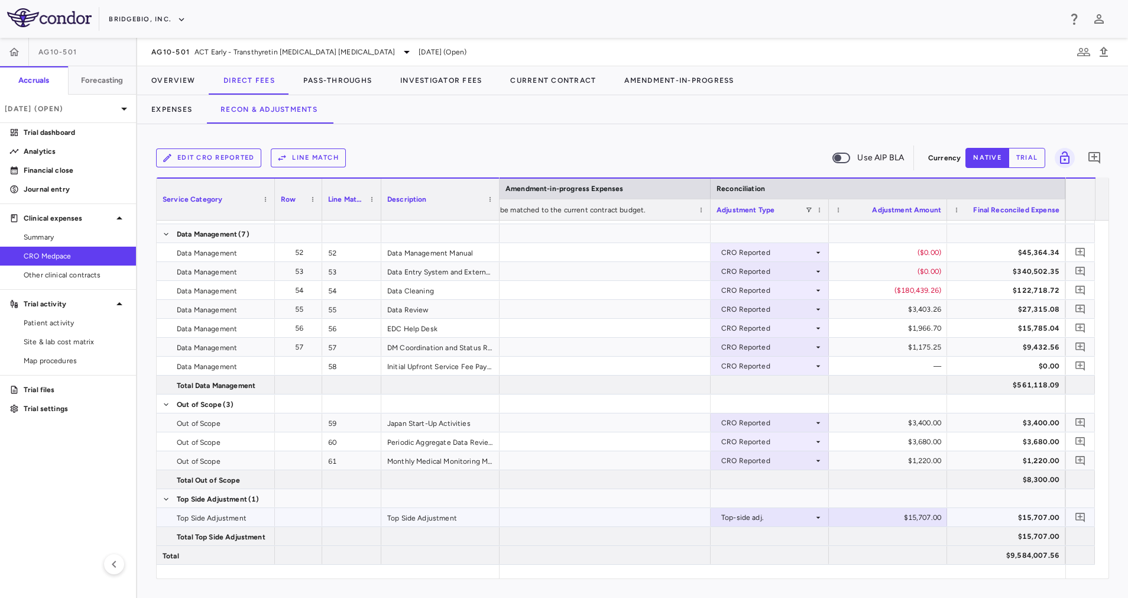
click at [920, 517] on div "$15,707.00" at bounding box center [891, 517] width 102 height 19
drag, startPoint x: 889, startPoint y: 521, endPoint x: 1002, endPoint y: 505, distance: 114.0
click at [1003, 503] on div at bounding box center [1006, 498] width 106 height 17
click at [350, 82] on button "Pass-Throughs" at bounding box center [337, 80] width 97 height 28
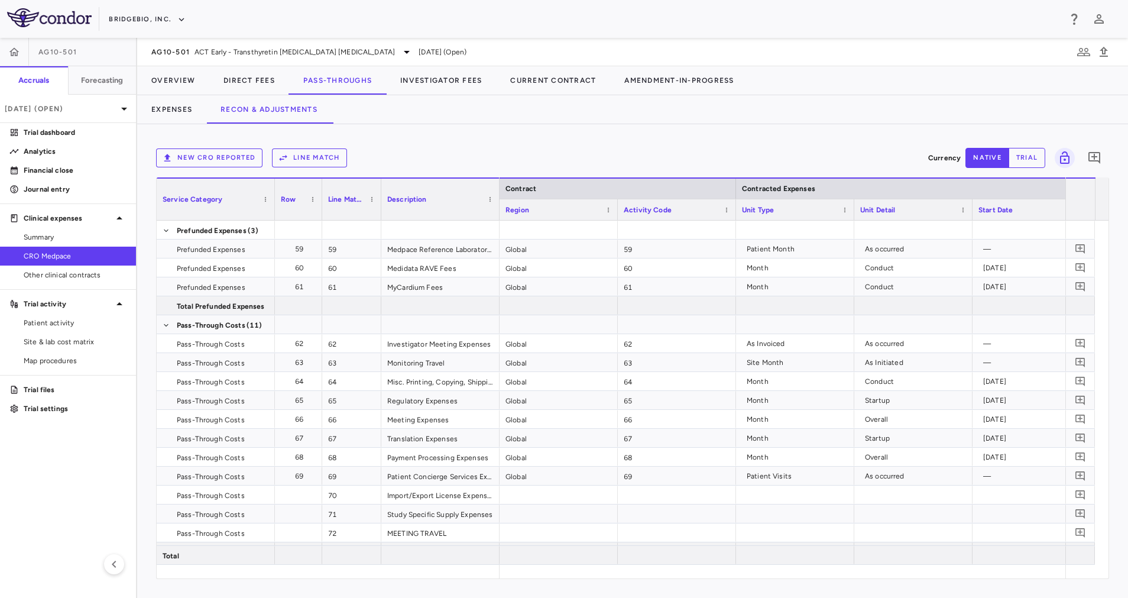
drag, startPoint x: 603, startPoint y: 578, endPoint x: 1131, endPoint y: 527, distance: 530.5
click at [1127, 527] on html "Skip to sidebar Skip to main content BridgeBio, Inc. AG10-501 Accruals Forecast…" at bounding box center [564, 299] width 1128 height 598
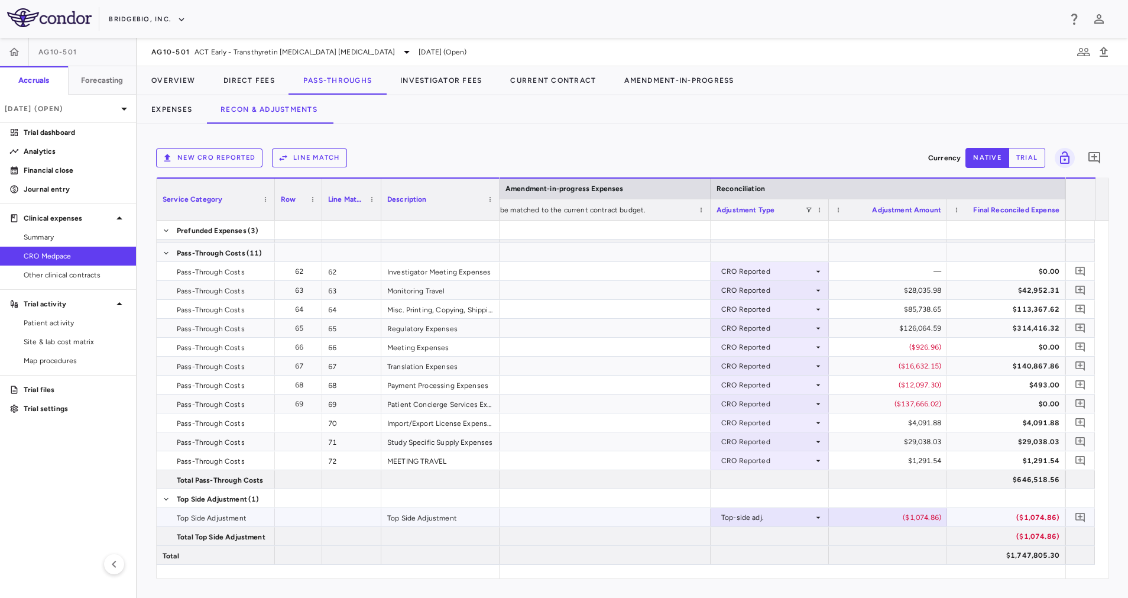
click at [884, 517] on div "($1,074.86)" at bounding box center [891, 517] width 102 height 19
drag, startPoint x: 870, startPoint y: 517, endPoint x: 965, endPoint y: 511, distance: 95.4
click at [964, 499] on div at bounding box center [1006, 498] width 106 height 17
click at [431, 81] on button "Investigator Fees" at bounding box center [441, 80] width 110 height 28
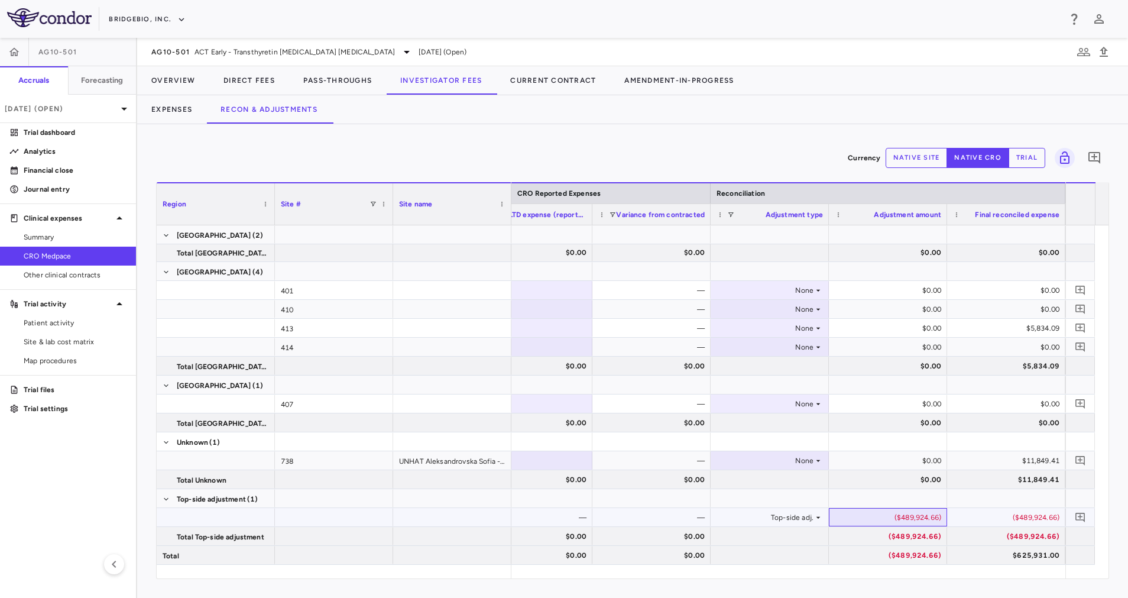
click at [910, 514] on div "($489,924.66)" at bounding box center [891, 517] width 102 height 19
drag, startPoint x: 877, startPoint y: 519, endPoint x: 1071, endPoint y: 519, distance: 193.9
click at [1071, 519] on div "**********" at bounding box center [626, 394] width 938 height 339
click at [777, 488] on div "$11,849.41 $0.00 $0.00 $0.00 $11,849.41" at bounding box center [474, 479] width 1182 height 19
click at [779, 500] on div at bounding box center [770, 498] width 106 height 17
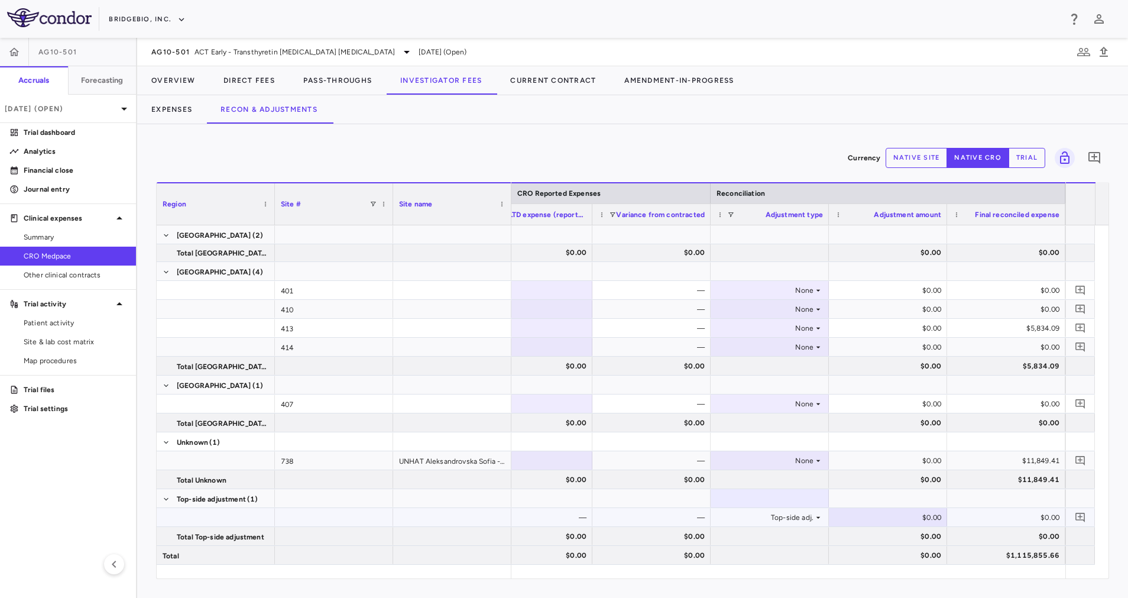
click at [918, 514] on div "$0.00" at bounding box center [891, 517] width 102 height 19
type input "**********"
click at [914, 498] on div at bounding box center [888, 498] width 106 height 17
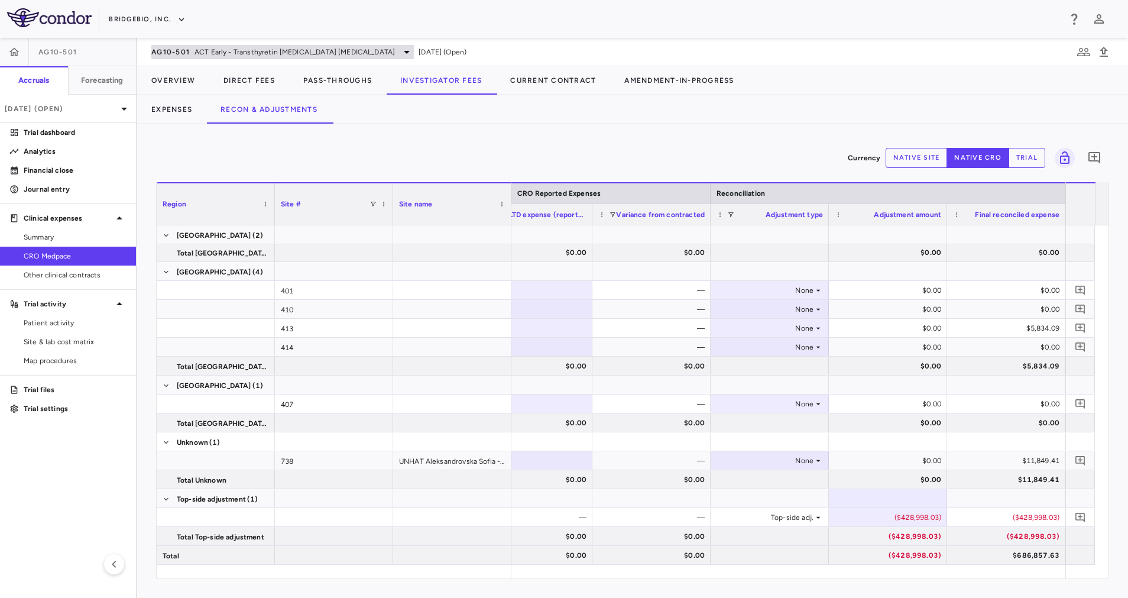
click at [338, 53] on span "ACT Early - Transthyretin Amyloid Cardiomyopathy" at bounding box center [295, 52] width 200 height 11
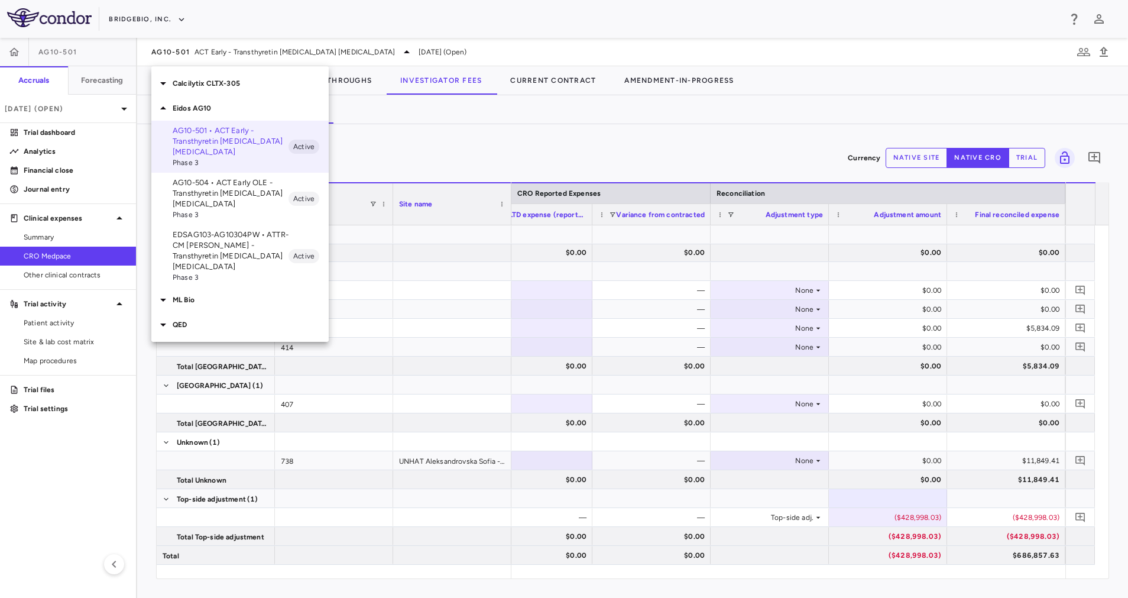
click at [249, 250] on p "EDSAG103-AG10304PW • ATTR-CM OLE - Transthyretin Amyloid Cardiomyopathy" at bounding box center [231, 250] width 116 height 43
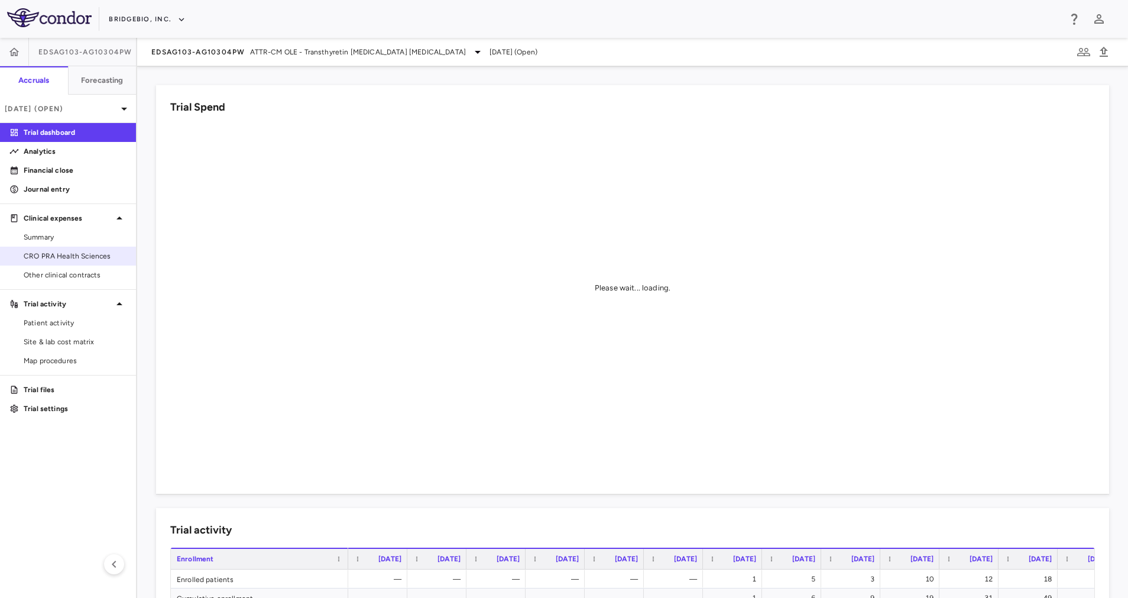
drag, startPoint x: 78, startPoint y: 255, endPoint x: 83, endPoint y: 251, distance: 6.4
click at [79, 255] on span "CRO PRA Health Sciences" at bounding box center [75, 256] width 103 height 11
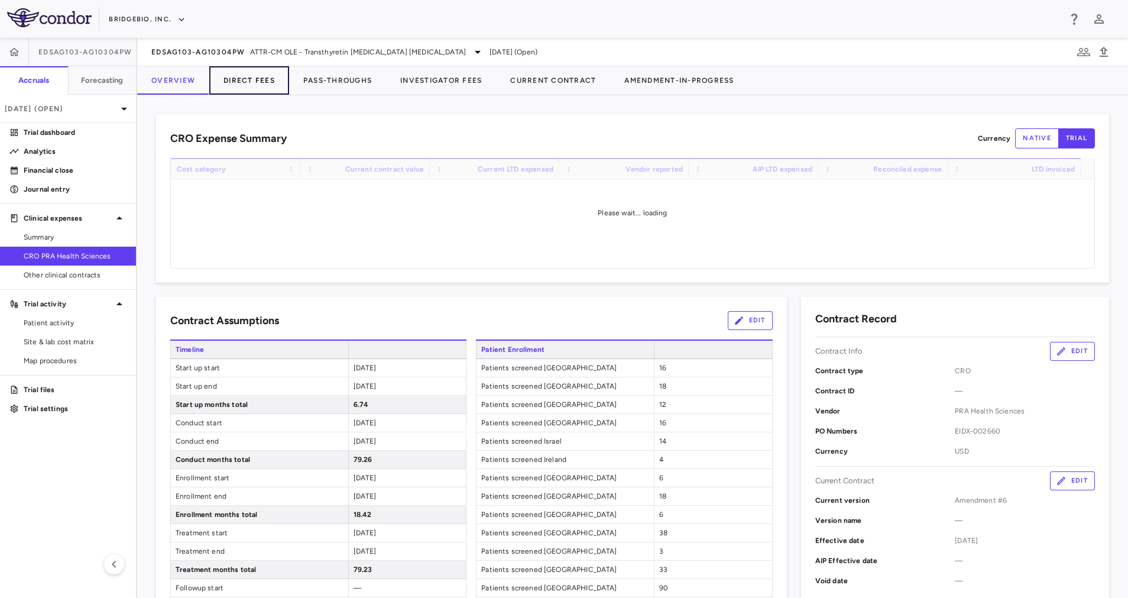
click at [249, 79] on button "Direct Fees" at bounding box center [249, 80] width 80 height 28
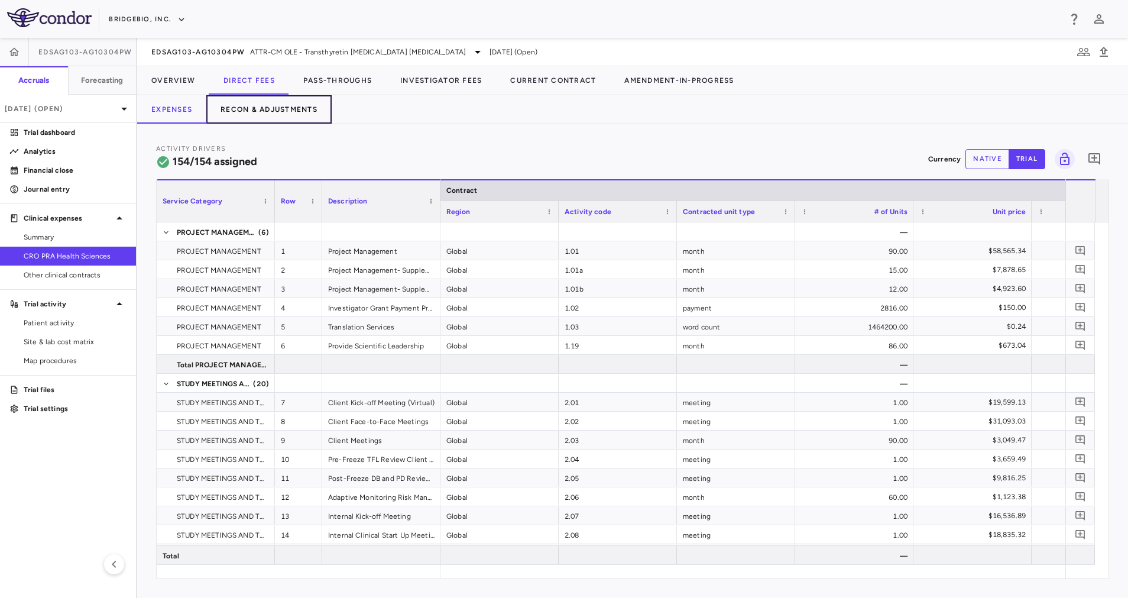
click at [289, 105] on button "Recon & Adjustments" at bounding box center [268, 109] width 125 height 28
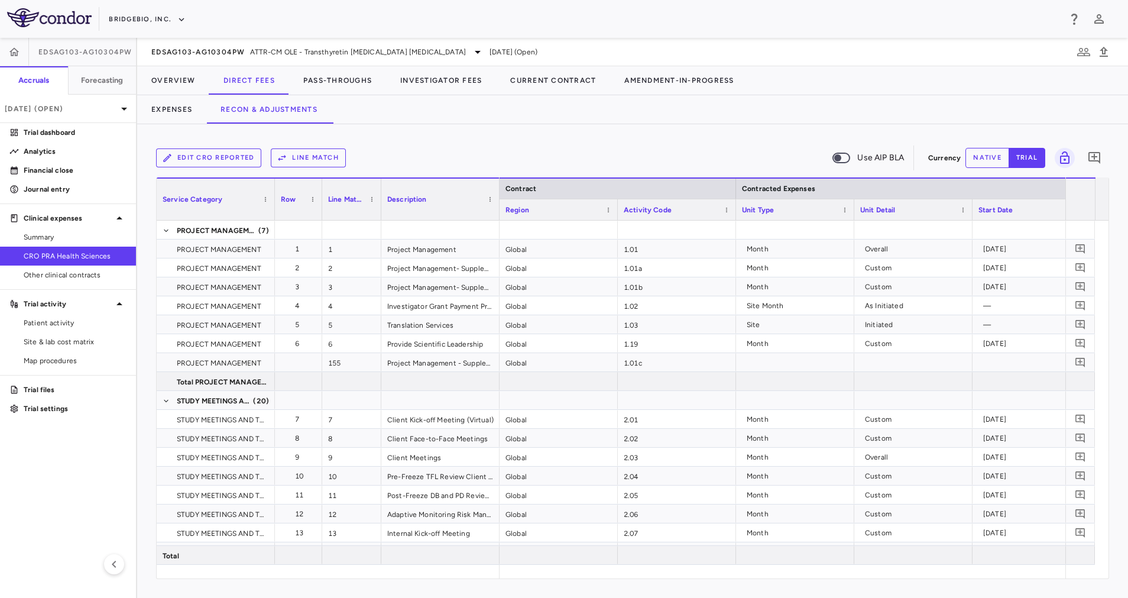
click at [980, 164] on button "native" at bounding box center [987, 158] width 44 height 20
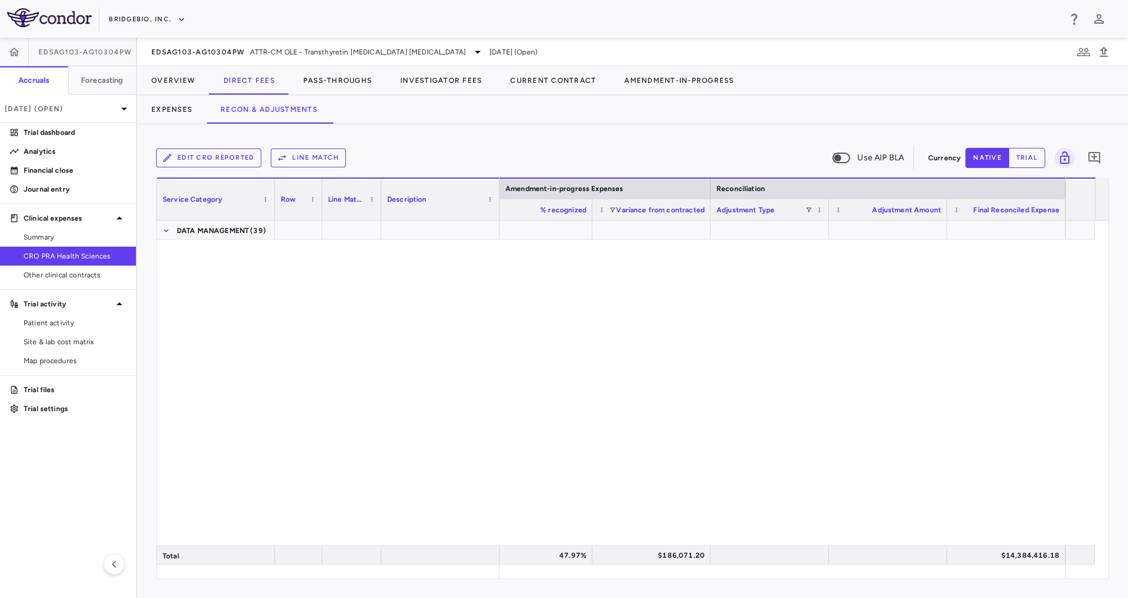
scroll to position [3194, 0]
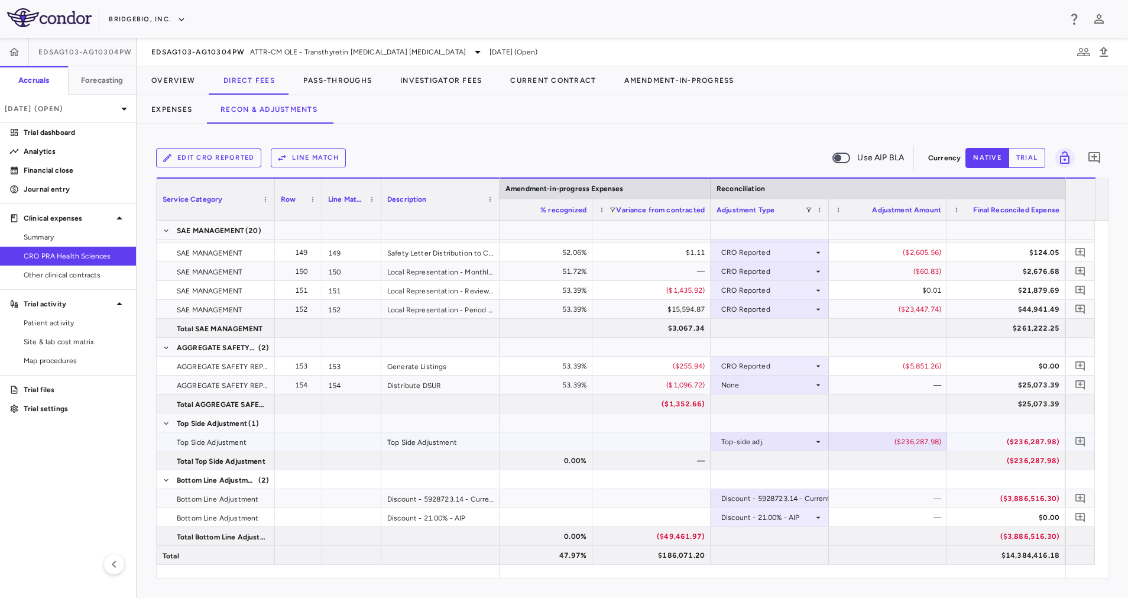
click at [931, 442] on div "($236,287.98)" at bounding box center [891, 441] width 102 height 19
drag, startPoint x: 886, startPoint y: 447, endPoint x: 1054, endPoint y: 441, distance: 168.0
click at [926, 415] on div at bounding box center [888, 422] width 118 height 18
click at [908, 422] on div at bounding box center [888, 422] width 118 height 18
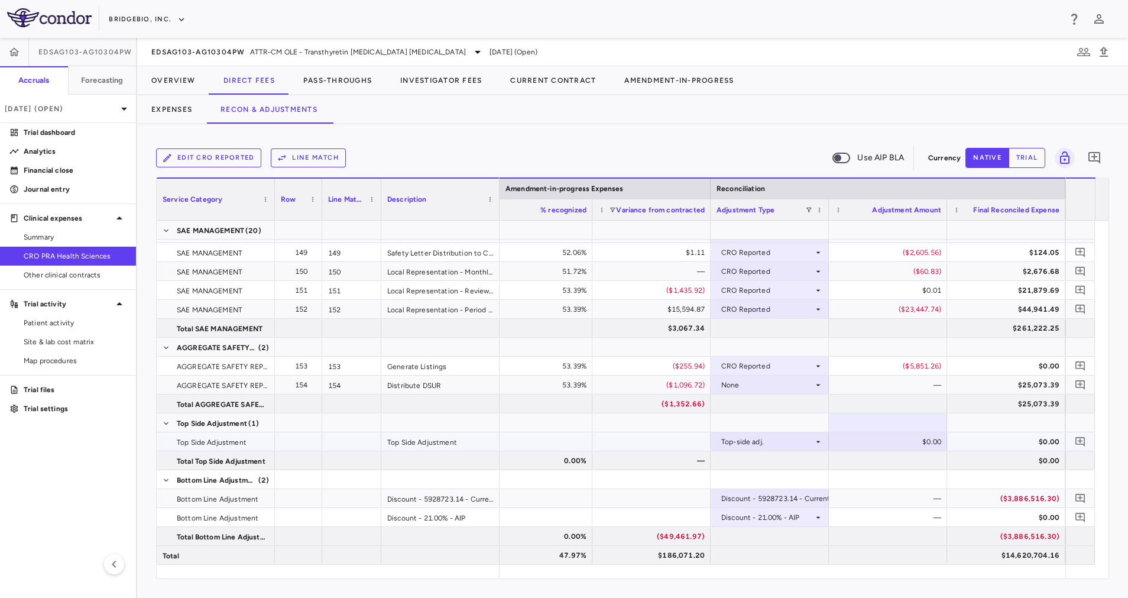
click at [895, 442] on div "$0.00" at bounding box center [891, 441] width 102 height 19
type input "*******"
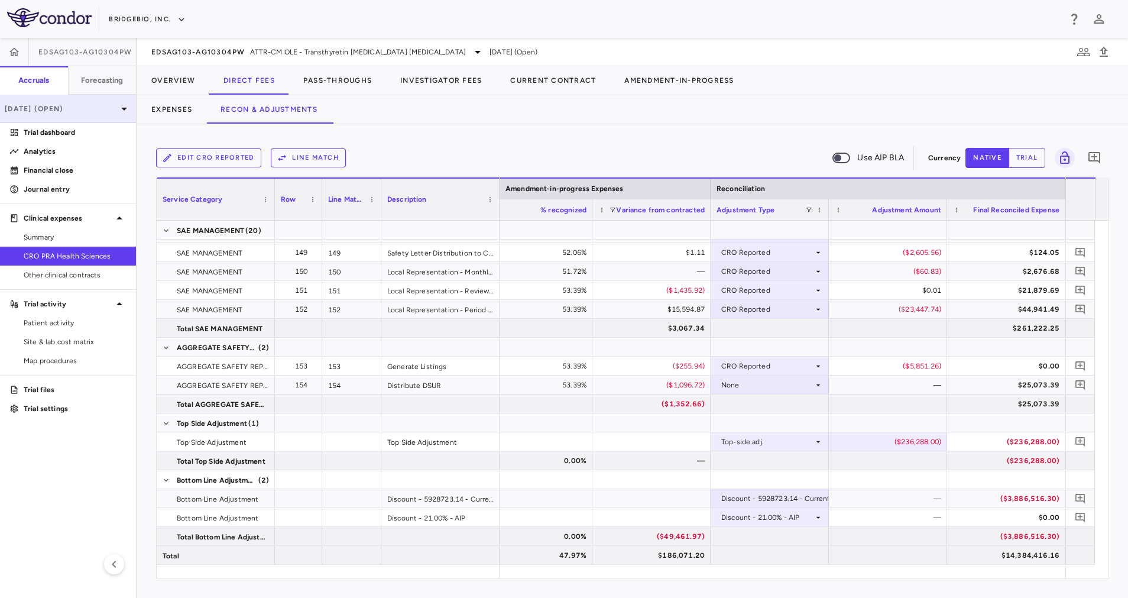
click at [111, 112] on p "Mar 2025 (Open)" at bounding box center [61, 108] width 112 height 11
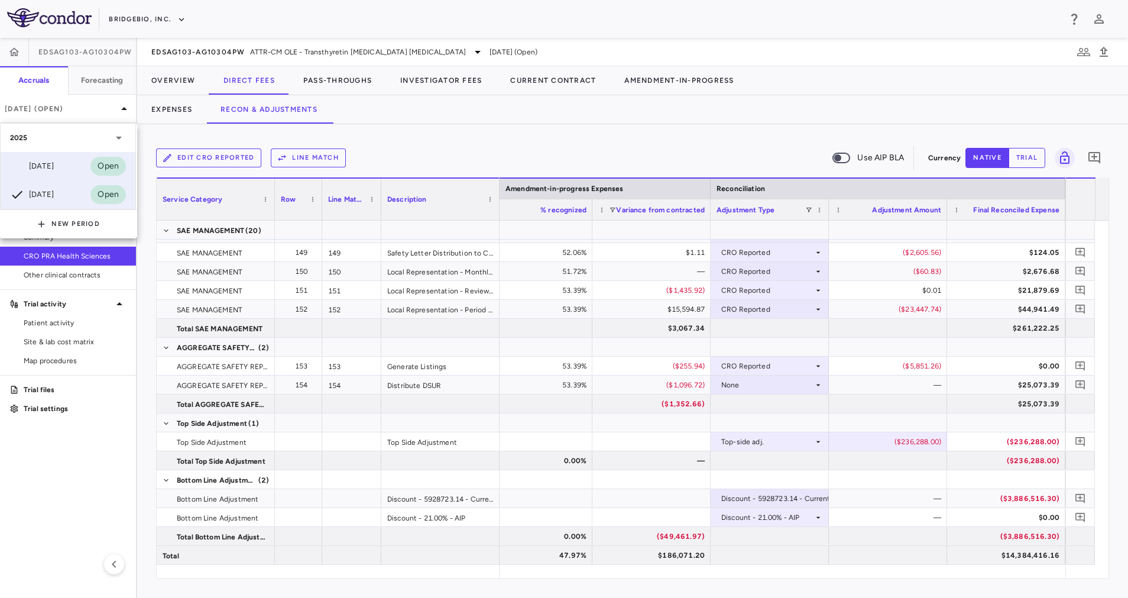
click at [54, 172] on div "Jun 2025" at bounding box center [32, 166] width 44 height 14
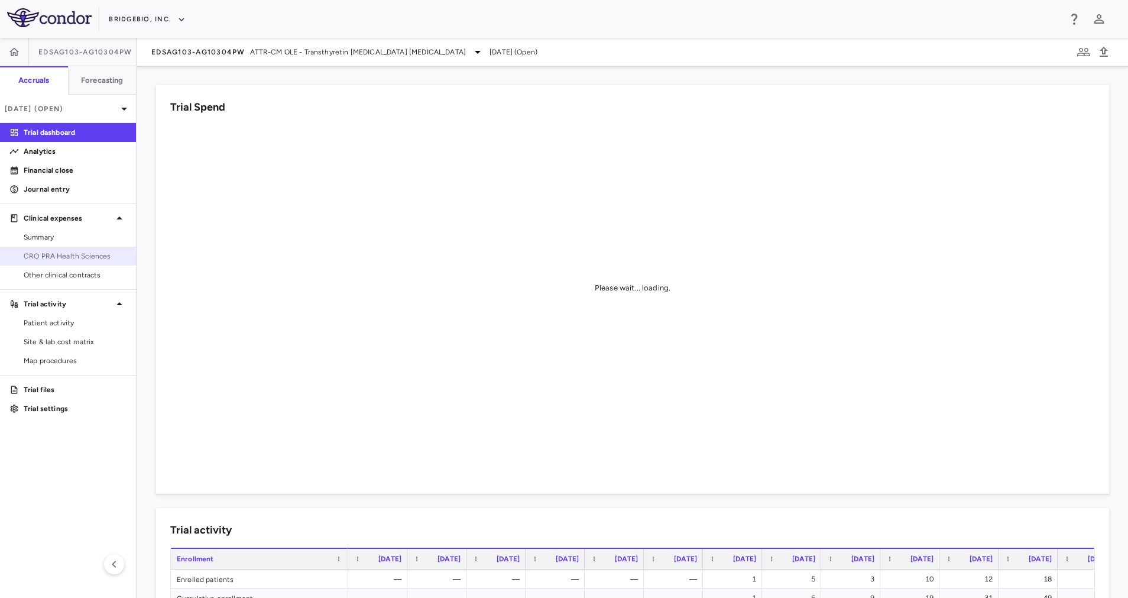
click at [85, 248] on link "CRO PRA Health Sciences" at bounding box center [68, 256] width 136 height 18
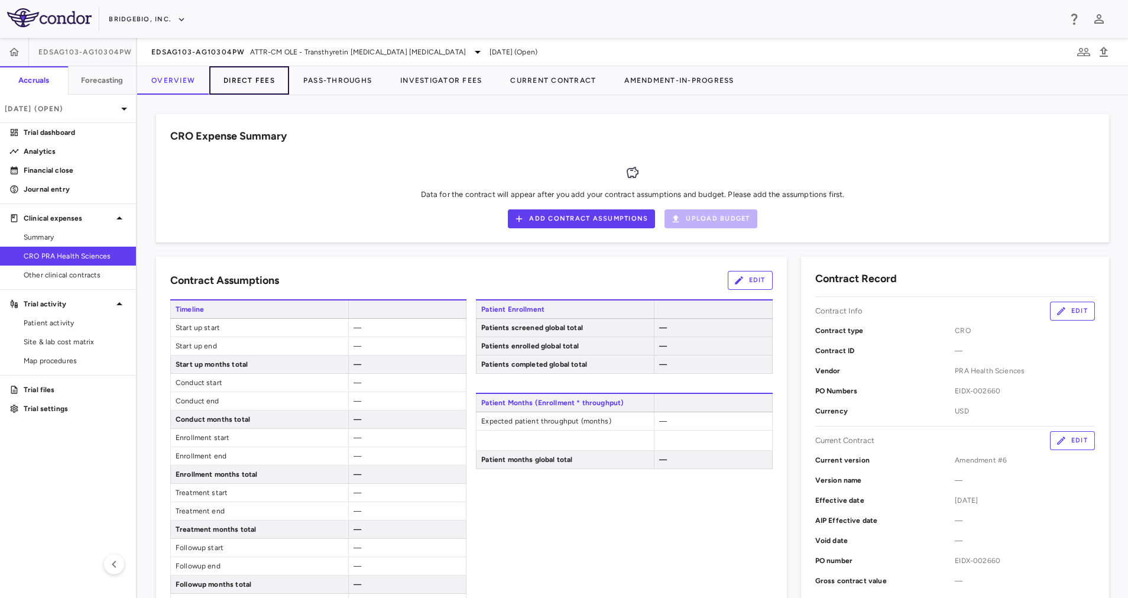
click at [247, 76] on button "Direct Fees" at bounding box center [249, 80] width 80 height 28
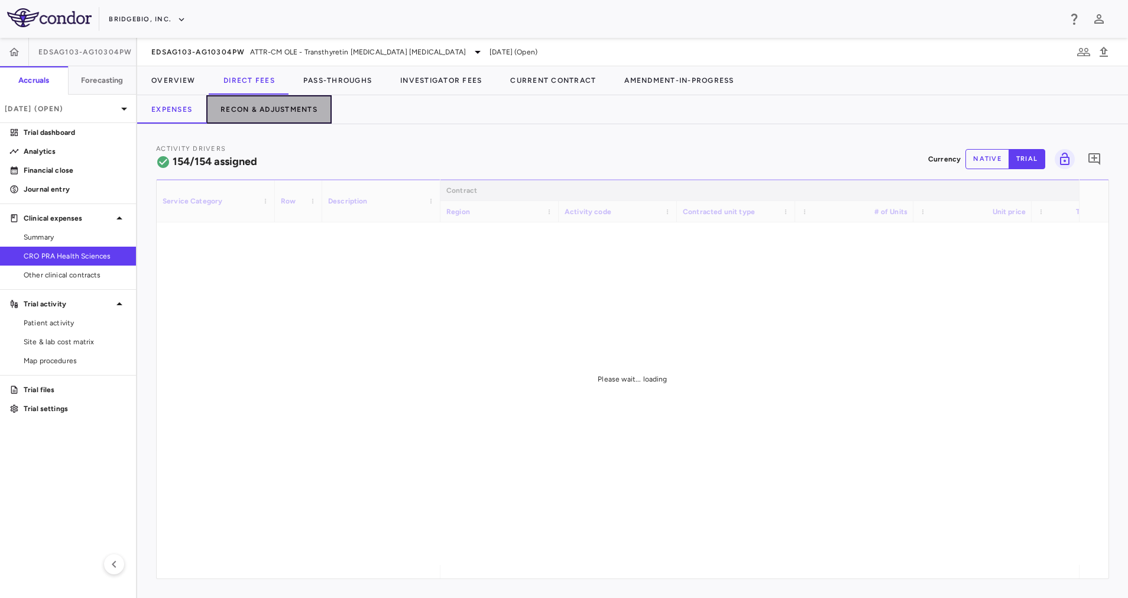
click at [263, 109] on button "Recon & Adjustments" at bounding box center [268, 109] width 125 height 28
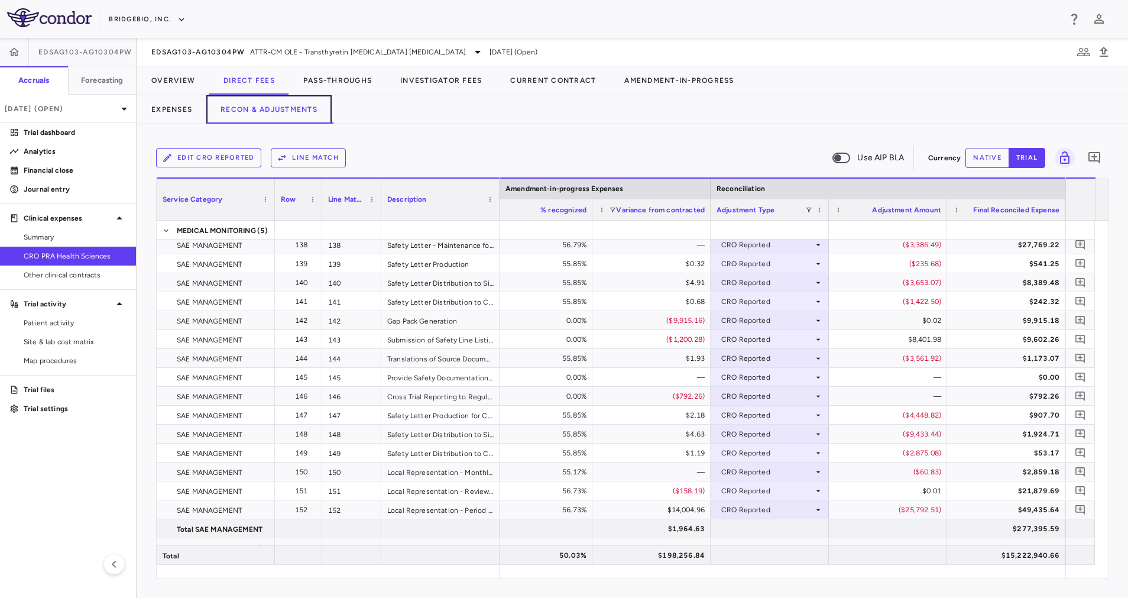
scroll to position [3194, 0]
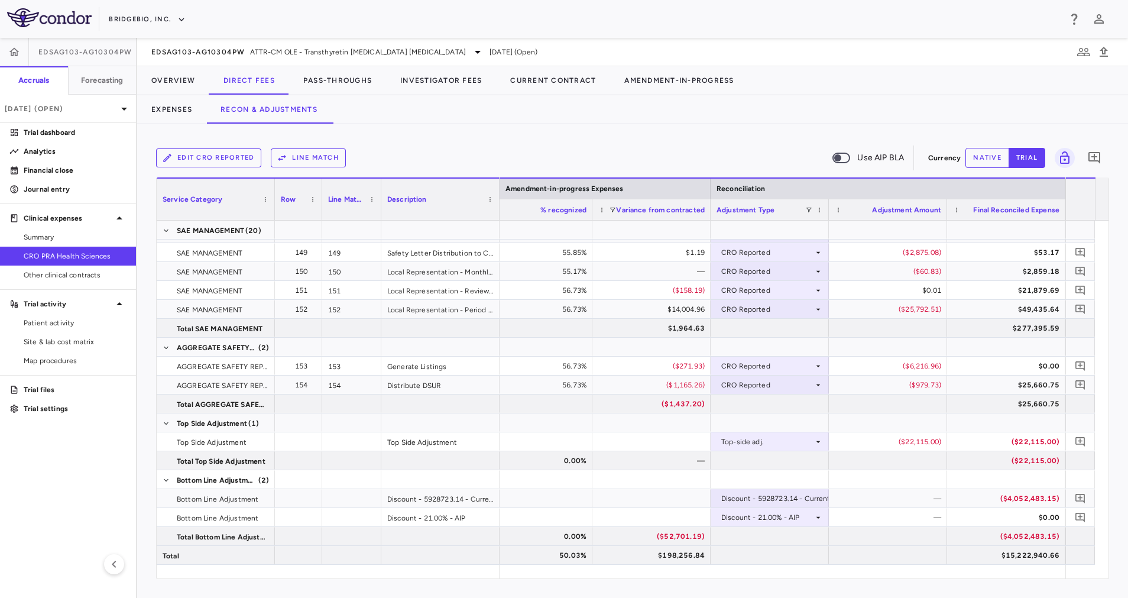
click at [991, 155] on button "native" at bounding box center [987, 158] width 44 height 20
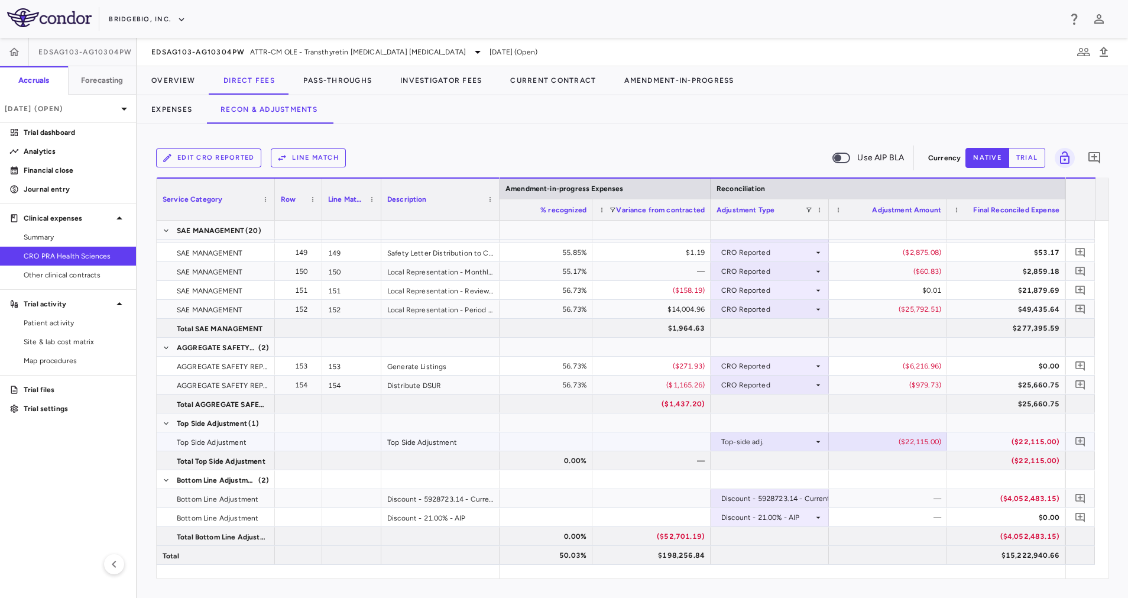
click at [911, 444] on div "($22,115.00)" at bounding box center [891, 441] width 102 height 19
drag, startPoint x: 889, startPoint y: 439, endPoint x: 1022, endPoint y: 437, distance: 133.0
click at [912, 404] on div at bounding box center [888, 403] width 118 height 18
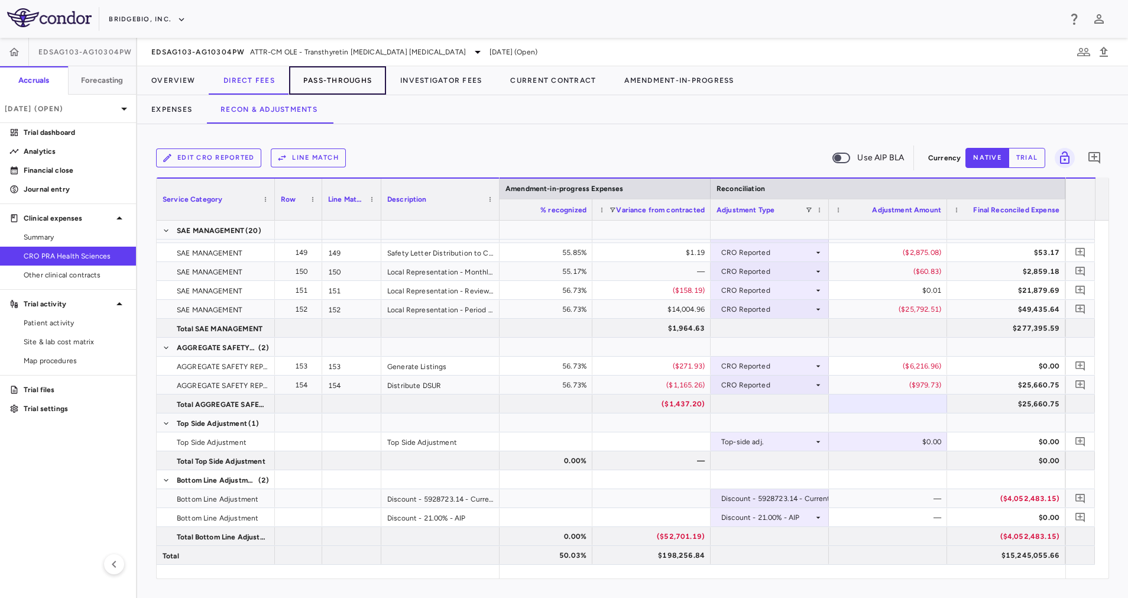
click at [364, 83] on button "Pass-Throughs" at bounding box center [337, 80] width 97 height 28
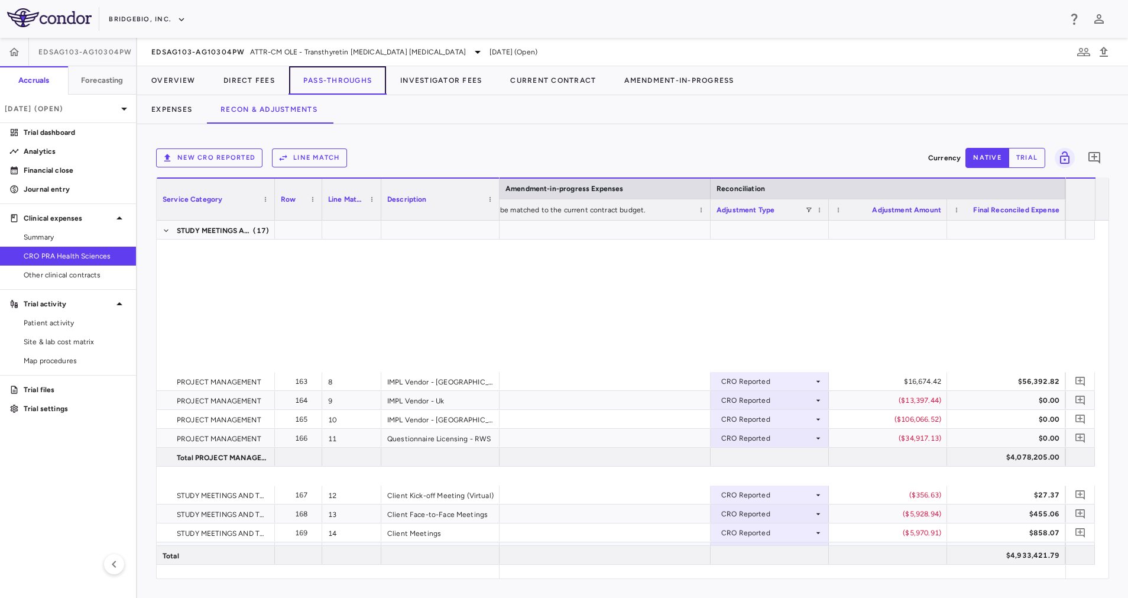
scroll to position [1188, 0]
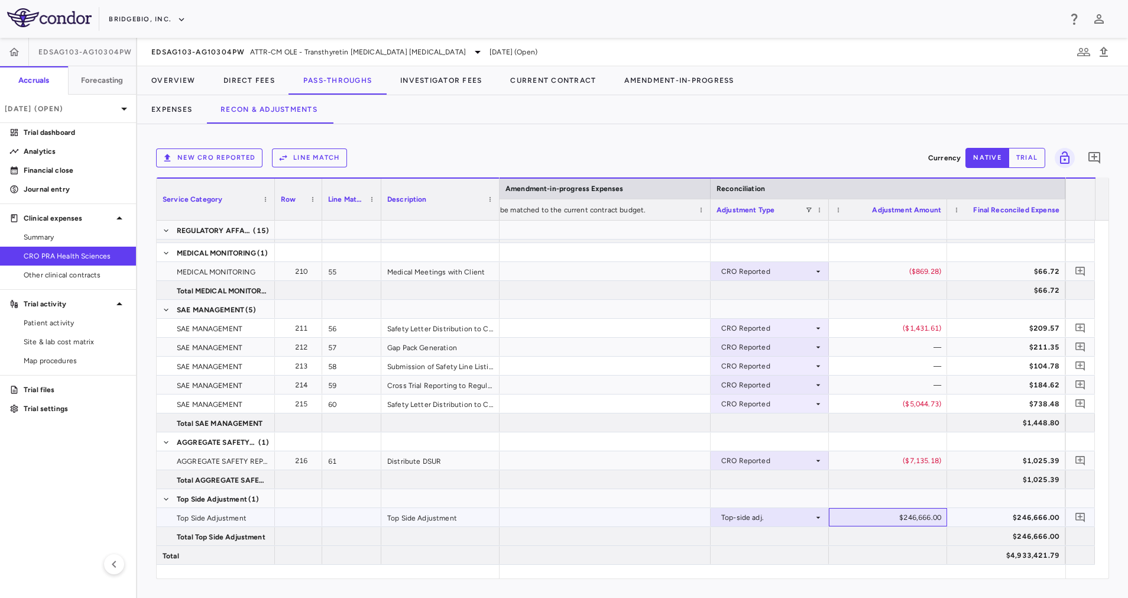
click at [900, 516] on div "$246,666.00" at bounding box center [891, 517] width 102 height 19
drag, startPoint x: 878, startPoint y: 514, endPoint x: 1044, endPoint y: 509, distance: 166.2
click at [1017, 492] on div at bounding box center [1006, 498] width 106 height 17
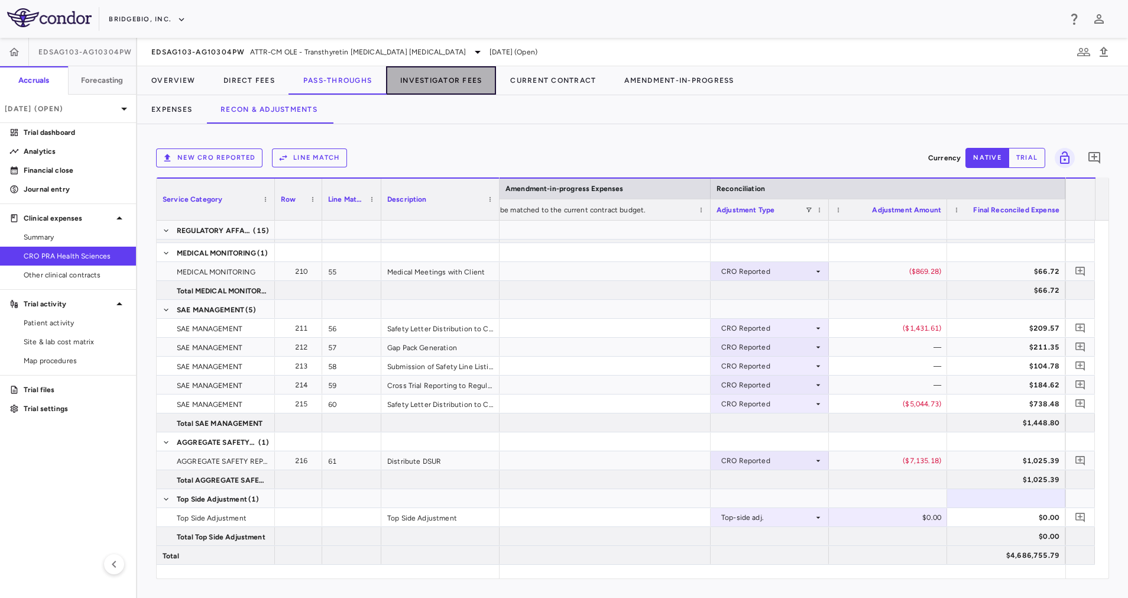
click at [423, 86] on button "Investigator Fees" at bounding box center [441, 80] width 110 height 28
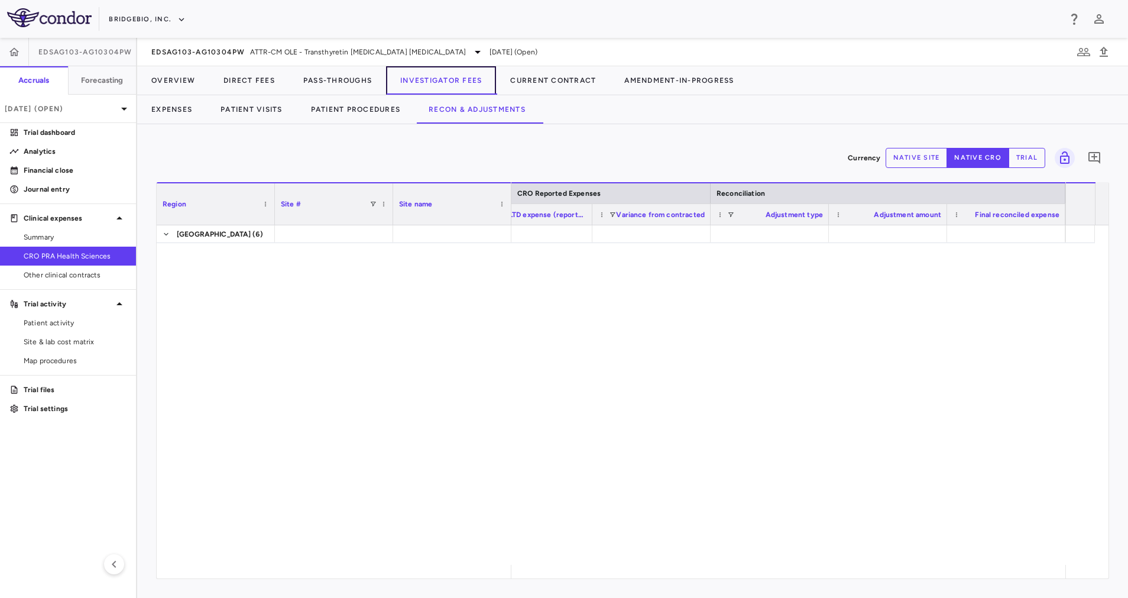
scroll to position [1836, 0]
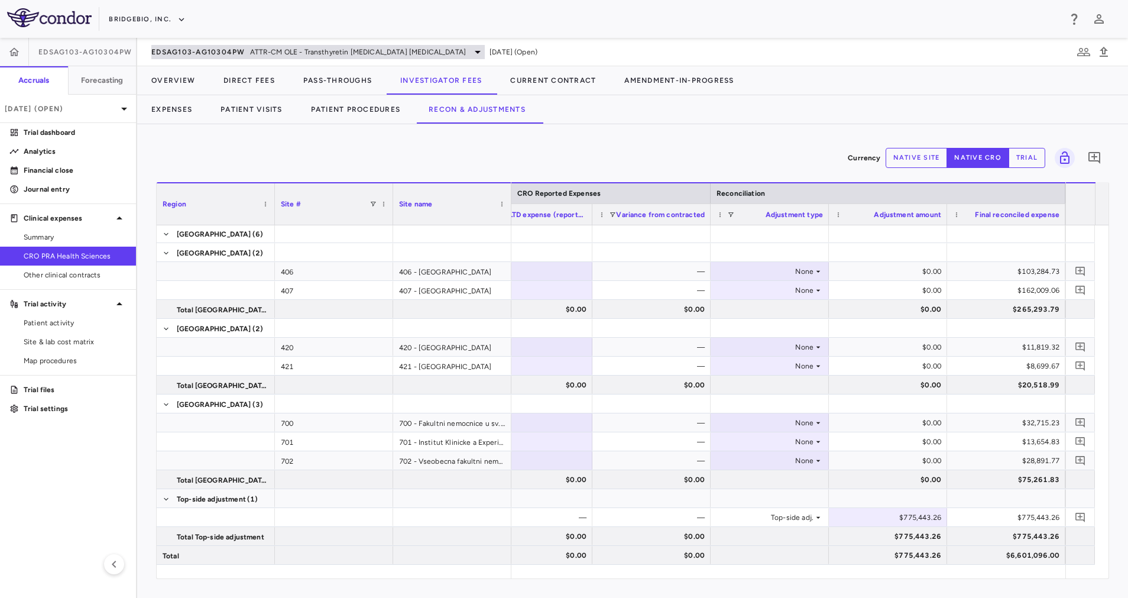
click at [397, 47] on span "ATTR-CM OLE - Transthyretin Amyloid Cardiomyopathy" at bounding box center [358, 52] width 216 height 11
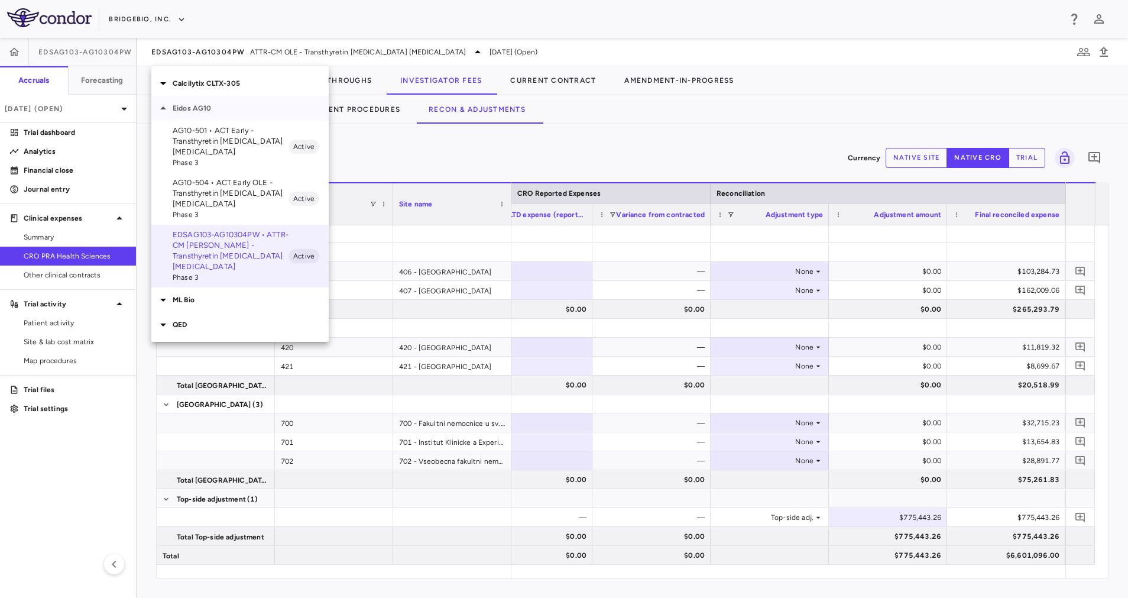
click at [232, 109] on p "Eidos AG10" at bounding box center [251, 108] width 156 height 11
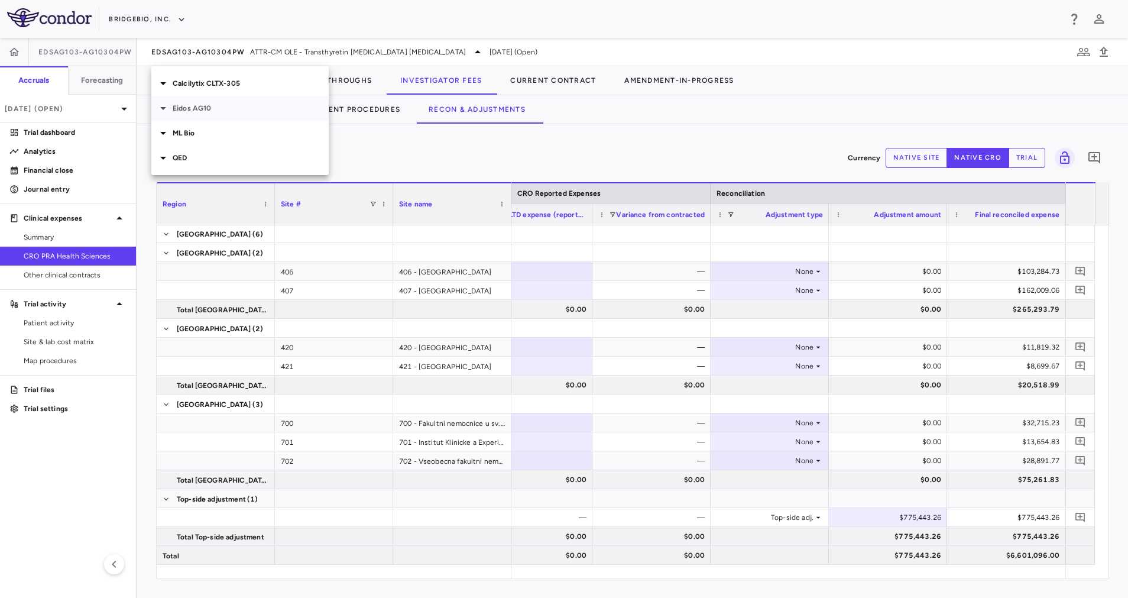
click at [232, 109] on p "Eidos AG10" at bounding box center [251, 108] width 156 height 11
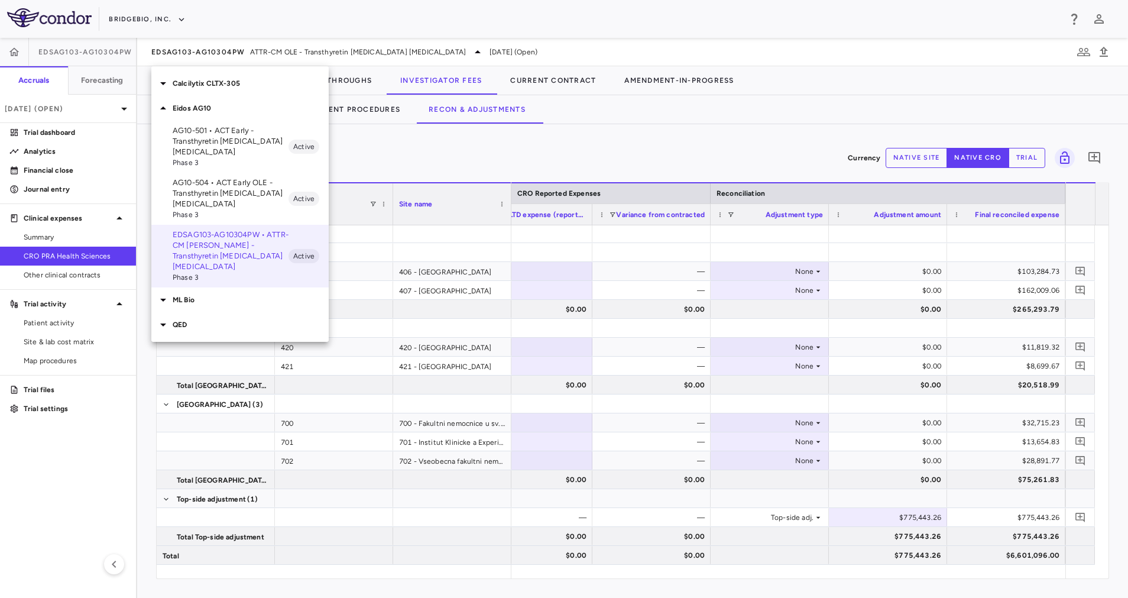
click at [242, 184] on p "AG10-504 • ACT Early OLE - Transthyretin Amyloid Cardiomyopathy" at bounding box center [231, 193] width 116 height 32
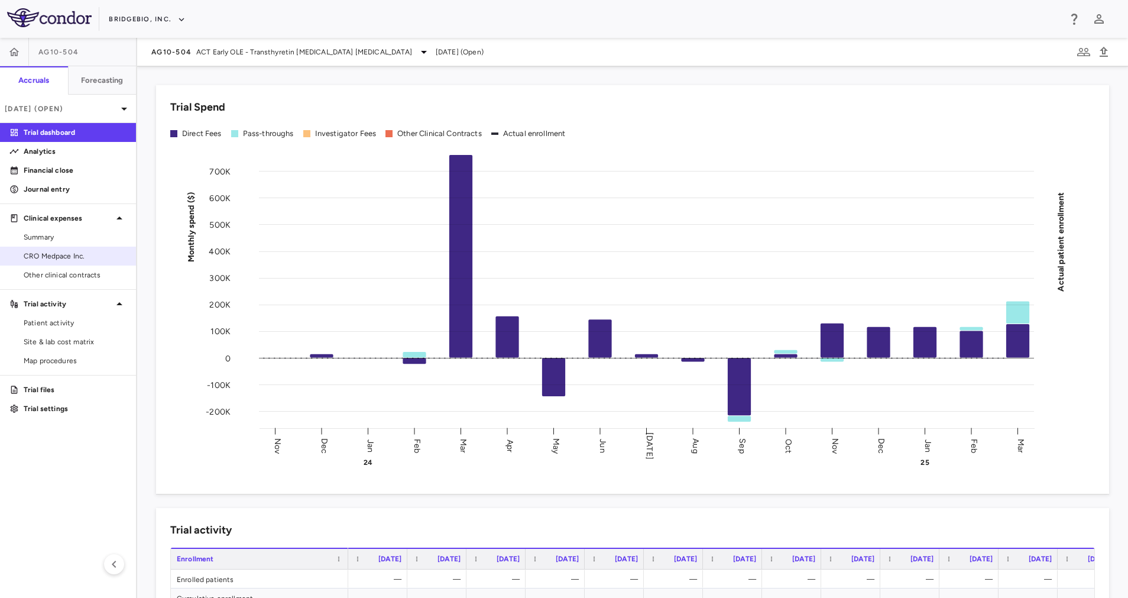
drag, startPoint x: 74, startPoint y: 250, endPoint x: 99, endPoint y: 251, distance: 24.2
click at [75, 251] on span "CRO Medpace Inc." at bounding box center [75, 256] width 103 height 11
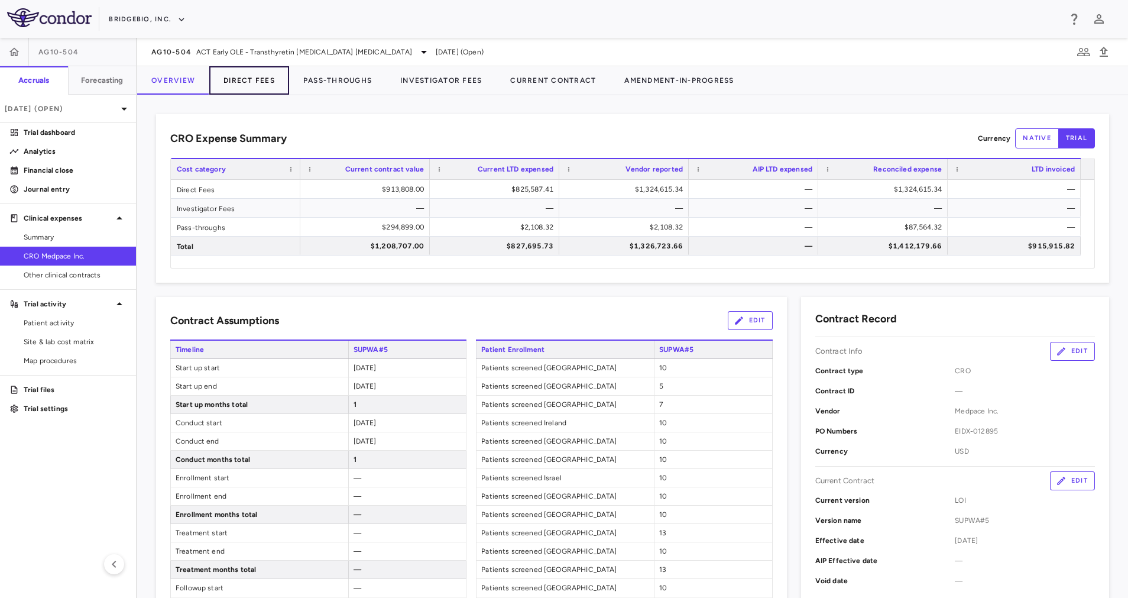
click at [222, 76] on button "Direct Fees" at bounding box center [249, 80] width 80 height 28
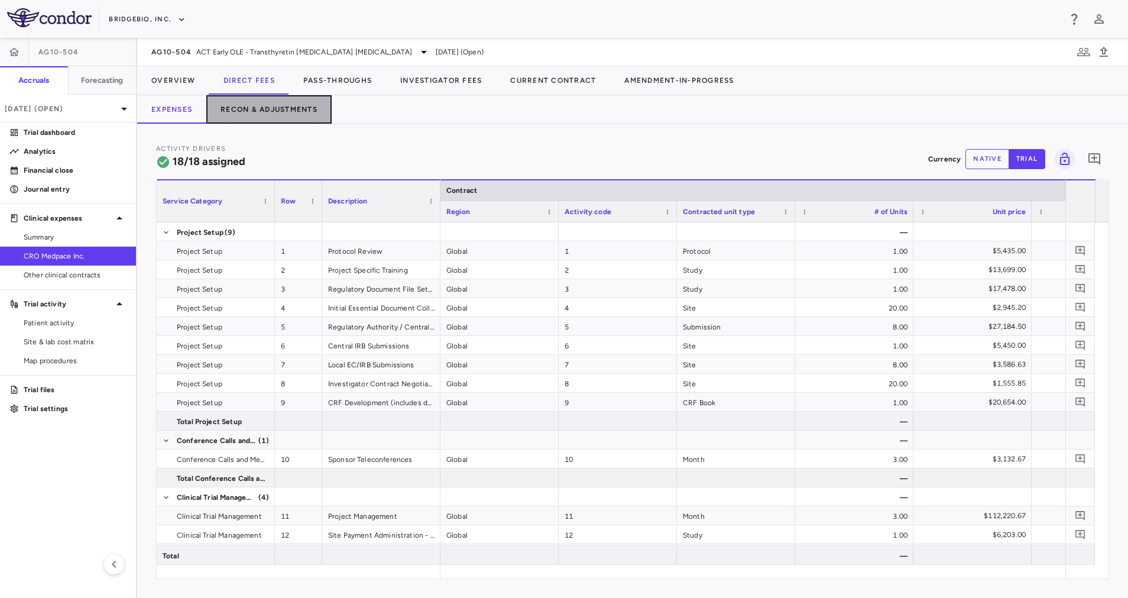
click at [257, 114] on button "Recon & Adjustments" at bounding box center [268, 109] width 125 height 28
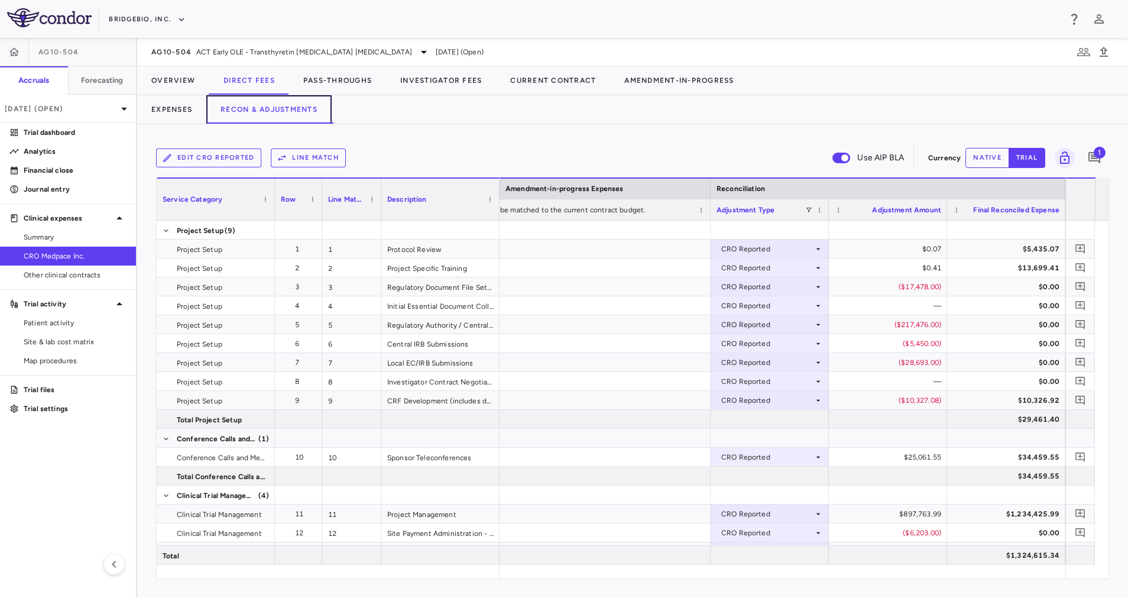
scroll to position [356, 0]
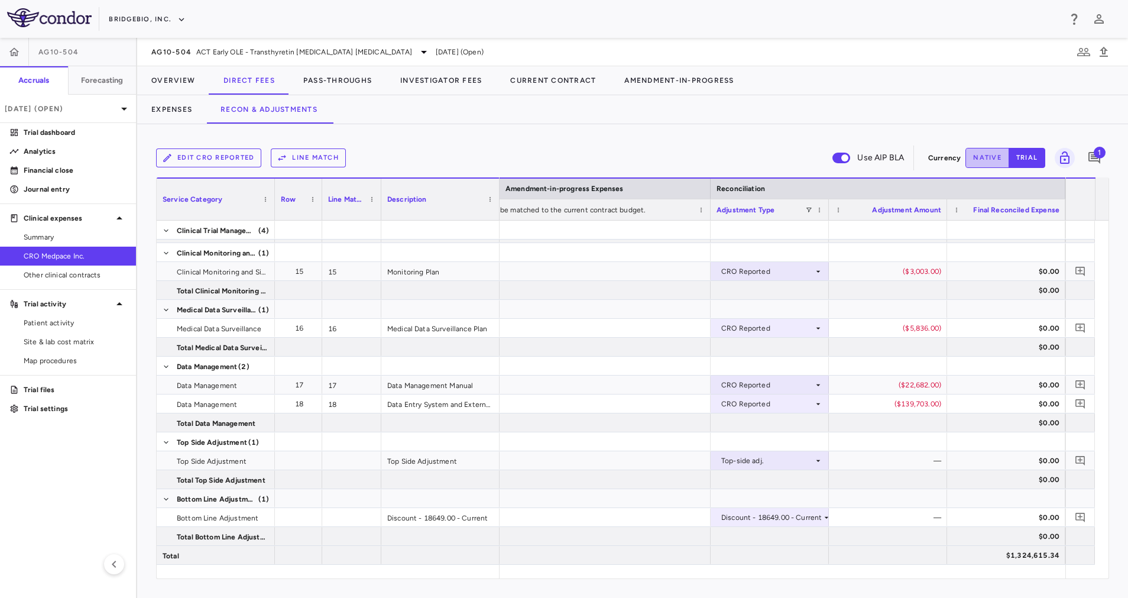
click at [978, 157] on button "native" at bounding box center [987, 158] width 44 height 20
click at [903, 464] on div "$0.00" at bounding box center [891, 460] width 102 height 19
type input "*****"
click at [881, 440] on div at bounding box center [888, 441] width 118 height 18
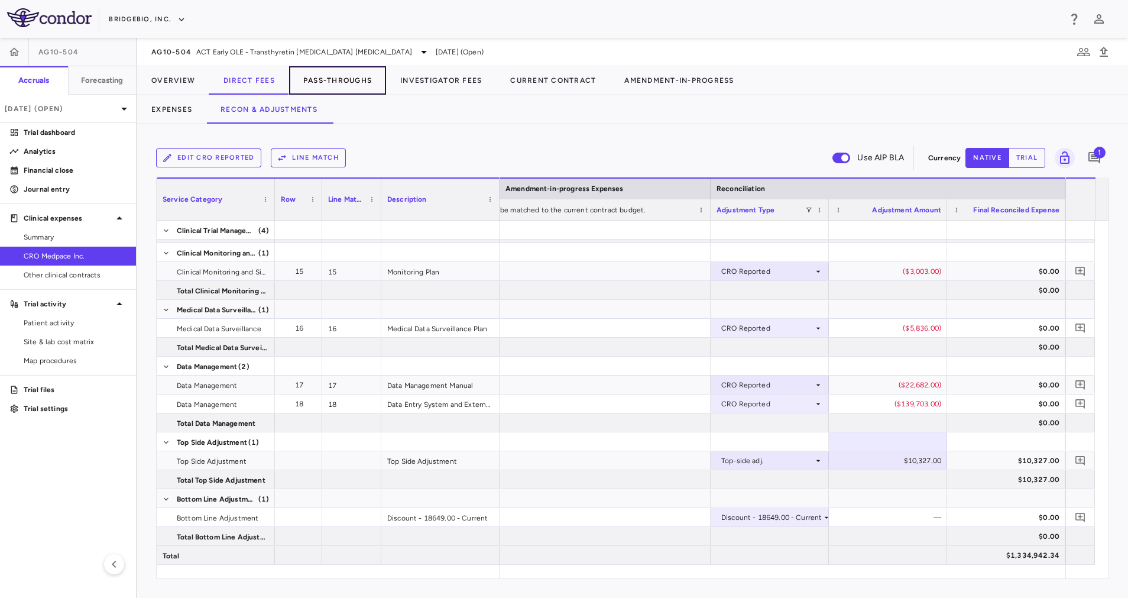
click at [360, 83] on button "Pass-Throughs" at bounding box center [337, 80] width 97 height 28
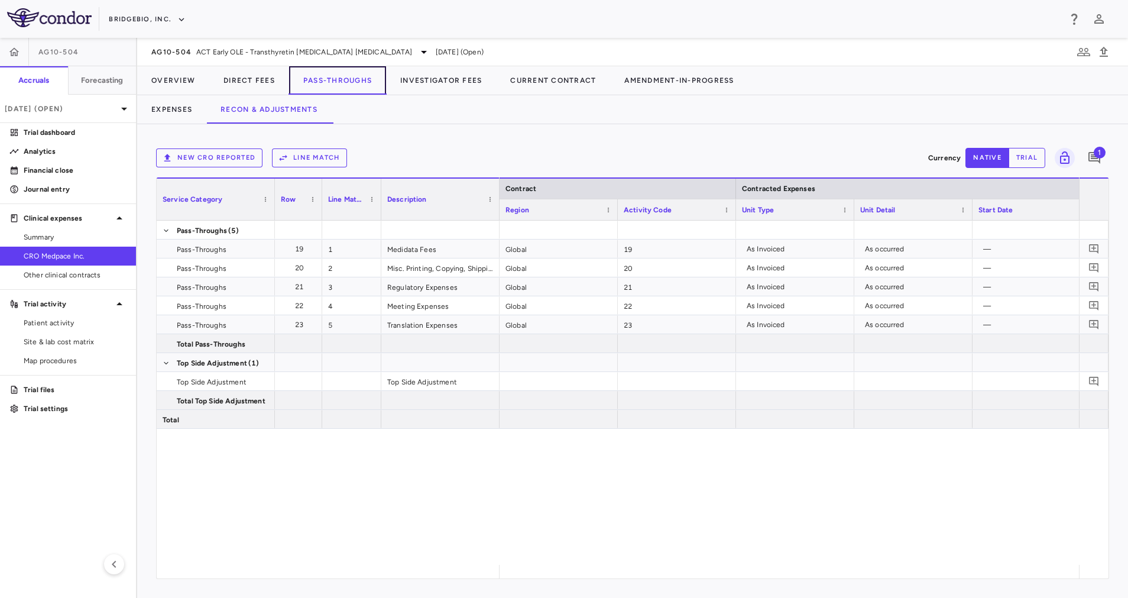
scroll to position [0, 1874]
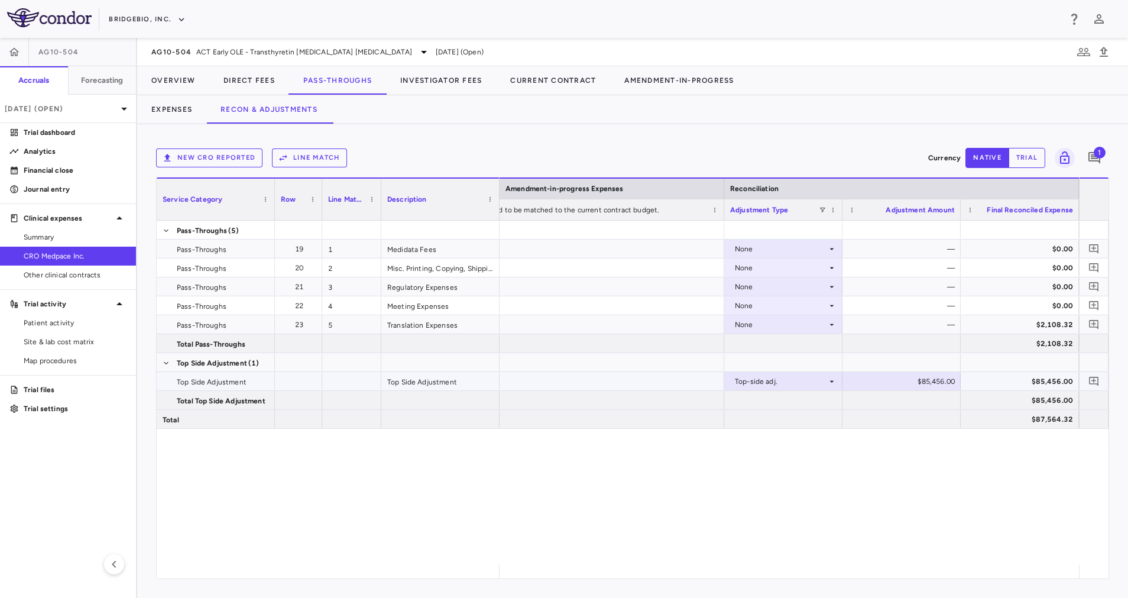
click at [923, 381] on div "$85,456.00" at bounding box center [904, 381] width 102 height 19
drag, startPoint x: 896, startPoint y: 377, endPoint x: 1025, endPoint y: 365, distance: 128.9
click at [1022, 359] on div at bounding box center [1020, 362] width 106 height 17
click at [121, 100] on div "Mar 2025 (Open)" at bounding box center [68, 109] width 136 height 28
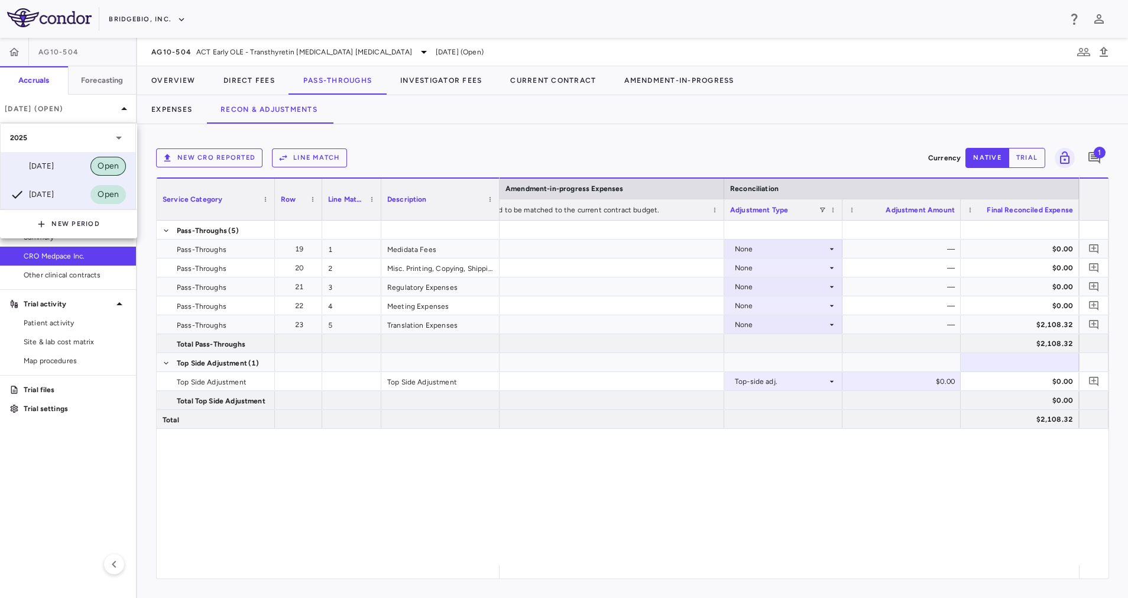
click at [95, 159] on div "Open" at bounding box center [107, 166] width 35 height 19
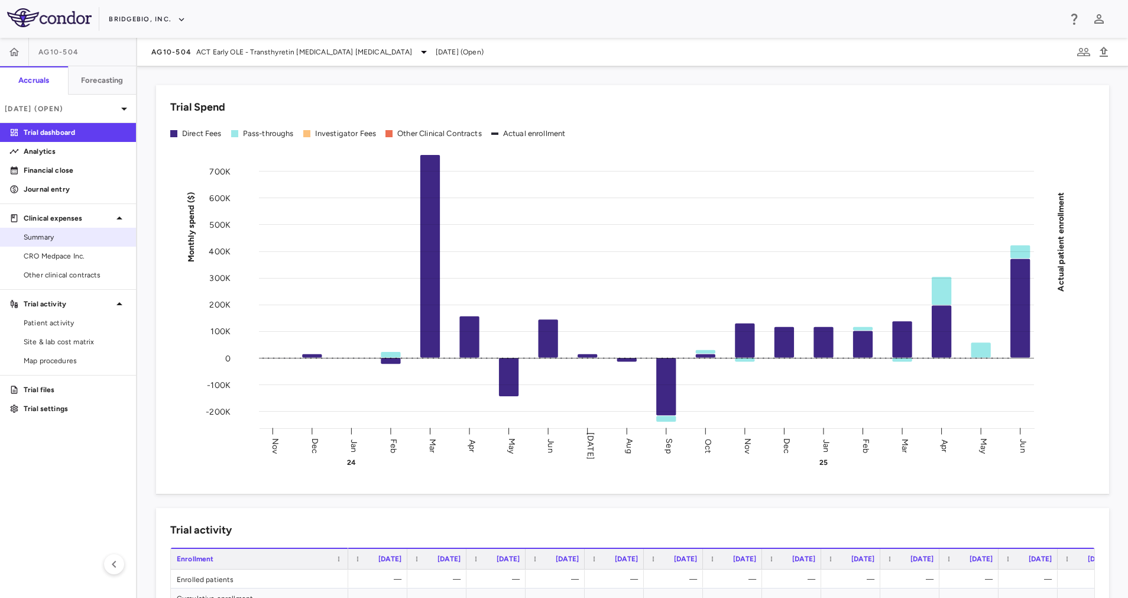
drag, startPoint x: 56, startPoint y: 258, endPoint x: 90, endPoint y: 241, distance: 38.6
click at [55, 258] on span "CRO Medpace Inc." at bounding box center [75, 256] width 103 height 11
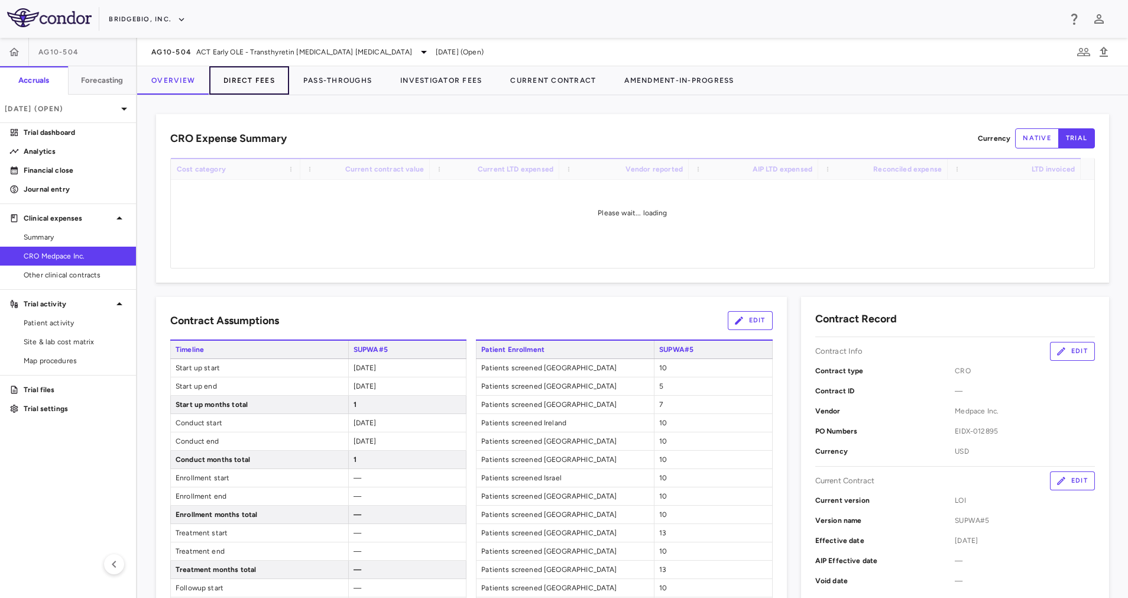
click at [261, 73] on button "Direct Fees" at bounding box center [249, 80] width 80 height 28
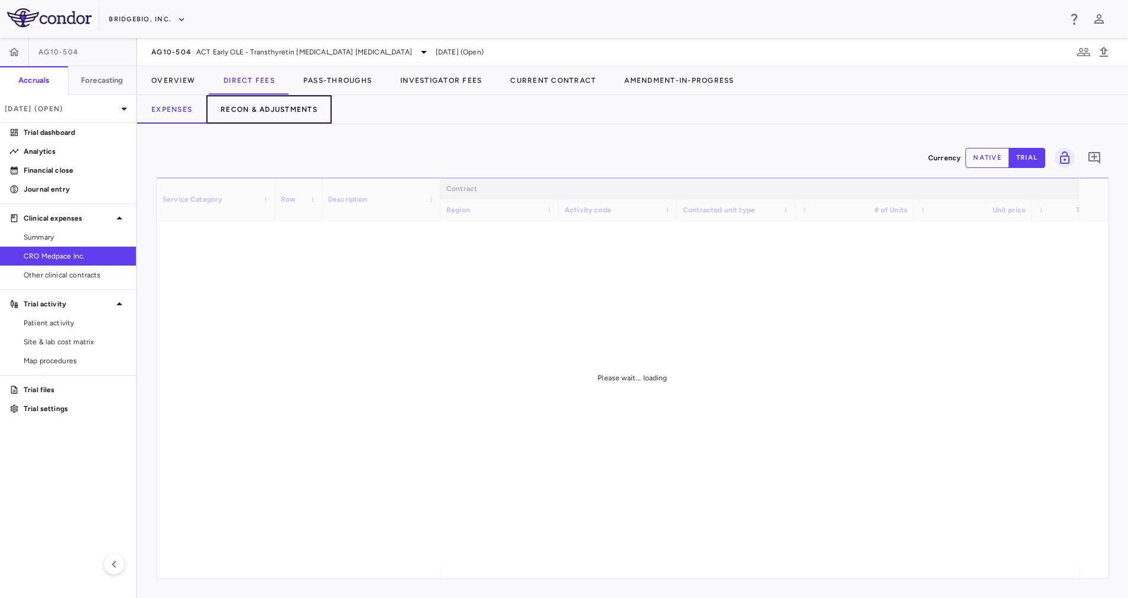
click at [281, 107] on button "Recon & Adjustments" at bounding box center [268, 109] width 125 height 28
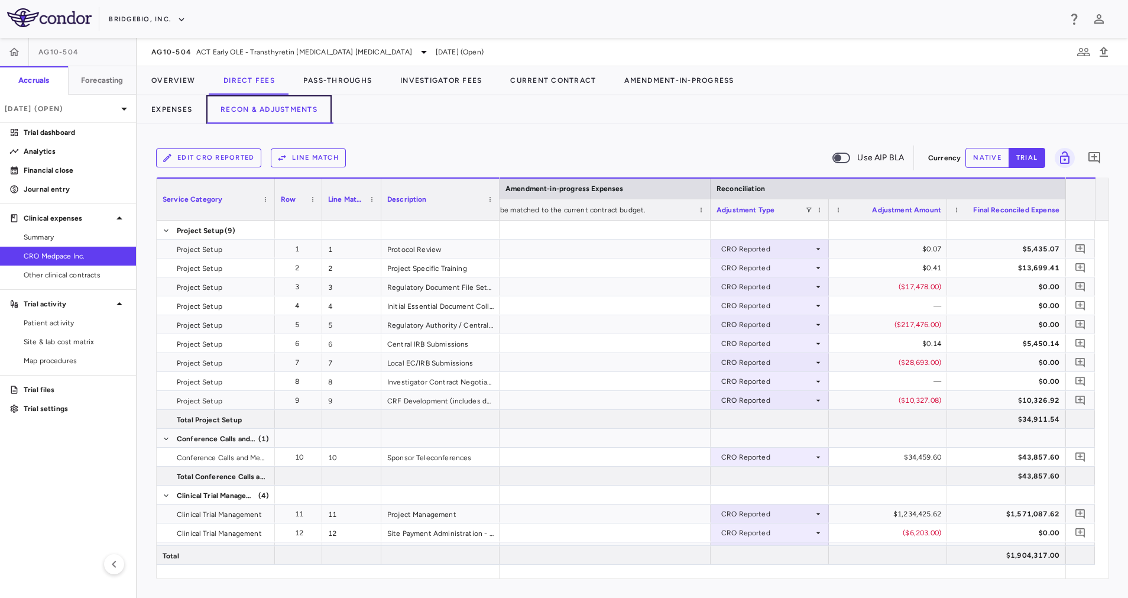
scroll to position [356, 0]
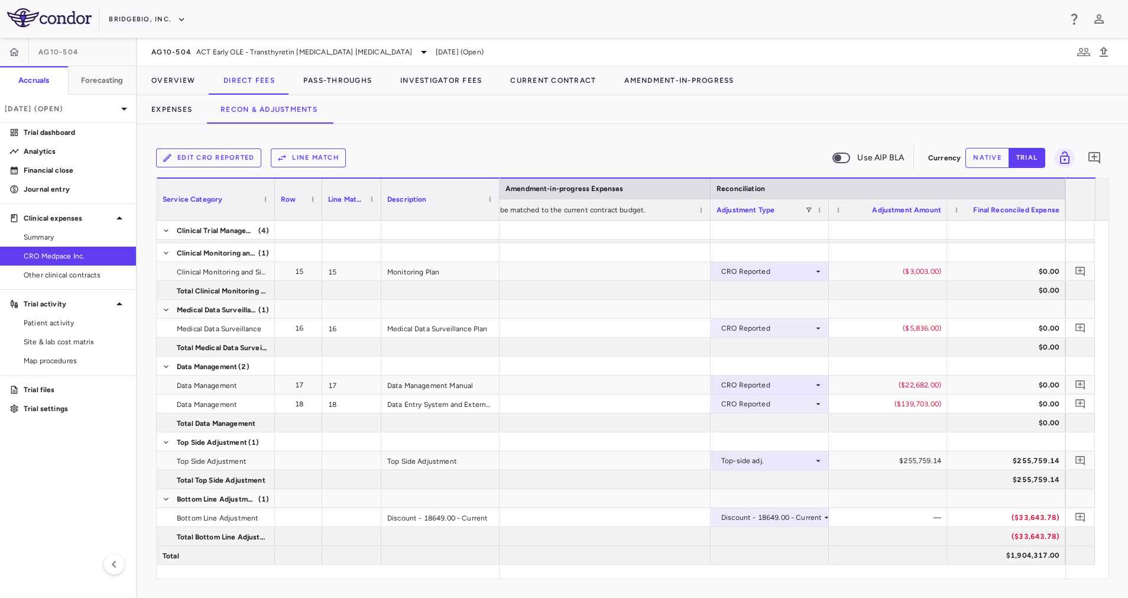
click at [983, 159] on button "native" at bounding box center [987, 158] width 44 height 20
click at [900, 463] on div "$255,759.14" at bounding box center [891, 460] width 102 height 19
drag, startPoint x: 878, startPoint y: 462, endPoint x: 1002, endPoint y: 452, distance: 124.5
click at [984, 441] on div at bounding box center [1006, 441] width 106 height 17
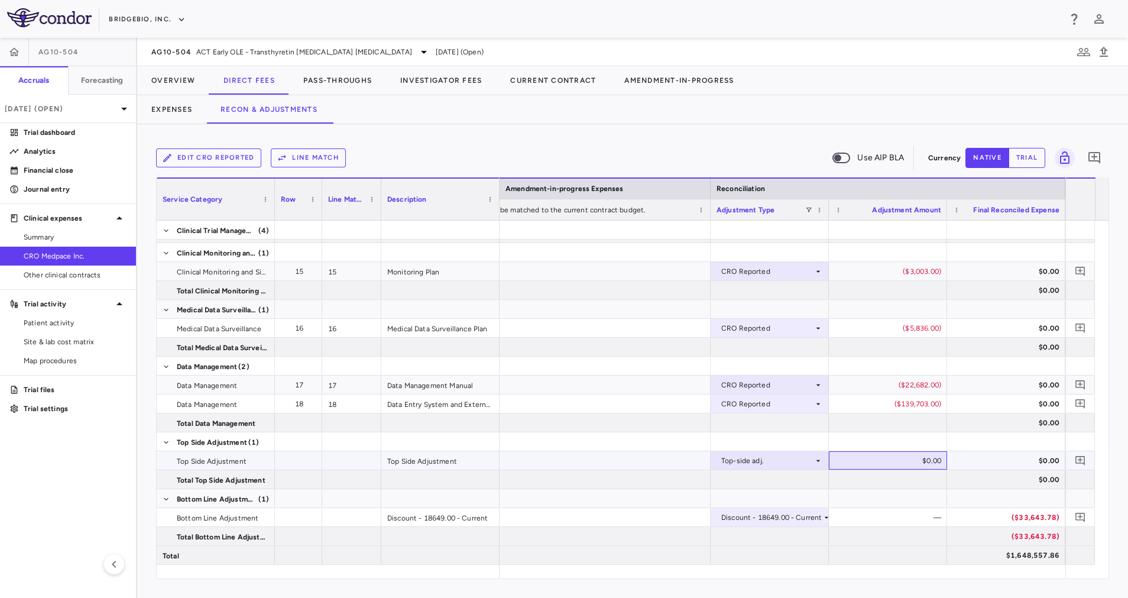
click at [926, 461] on div "$0.00" at bounding box center [891, 460] width 102 height 19
type input "********"
click at [981, 458] on div "$0.00" at bounding box center [1009, 460] width 102 height 19
click at [372, 75] on button "Pass-Throughs" at bounding box center [337, 80] width 97 height 28
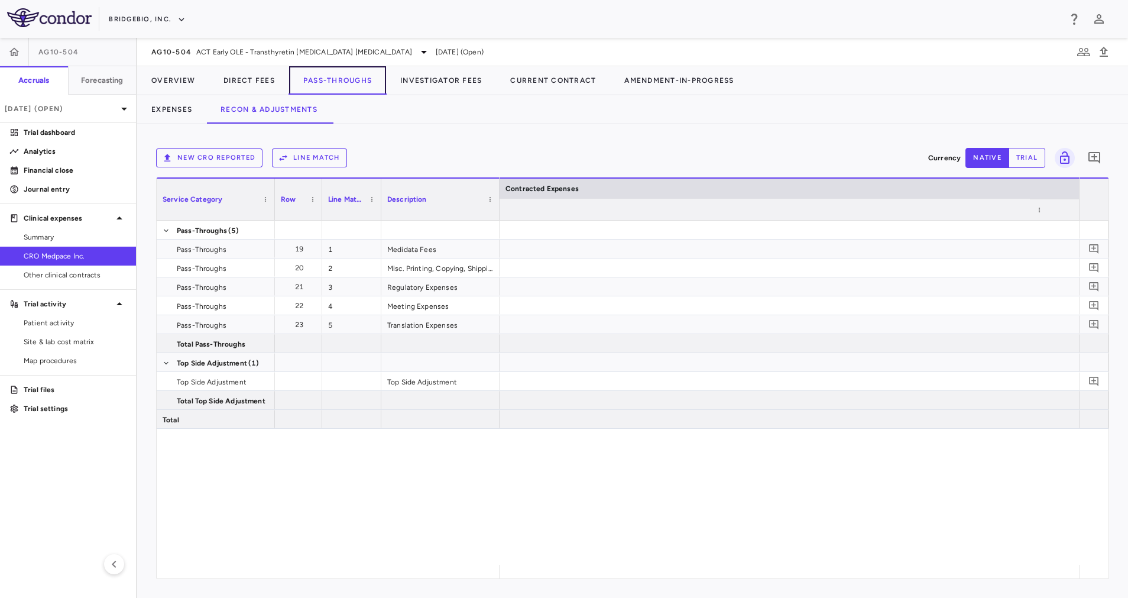
scroll to position [0, 1874]
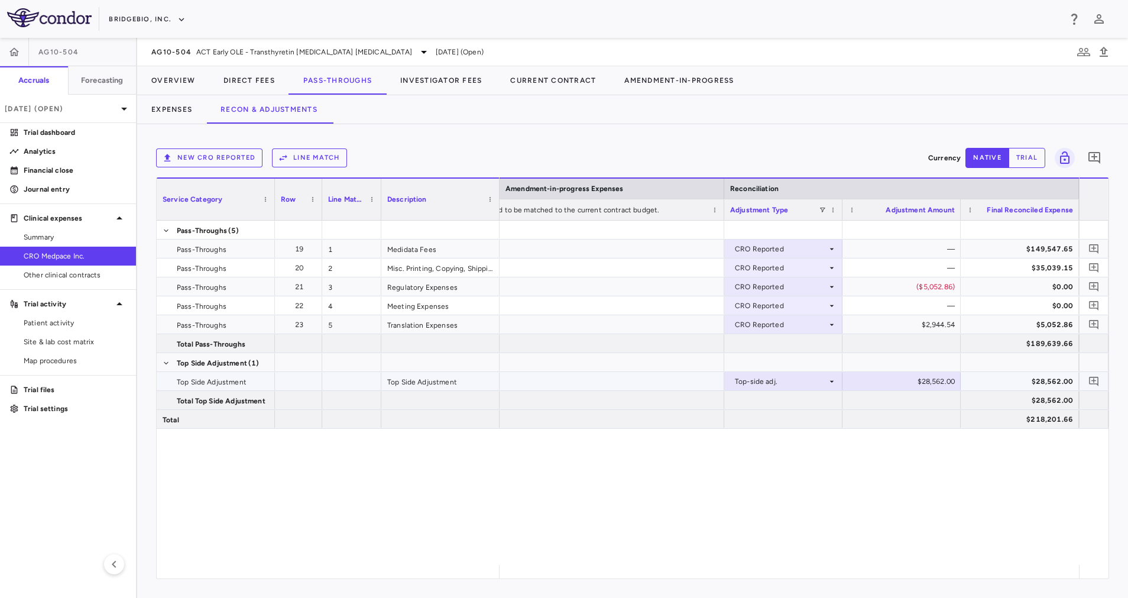
click at [941, 378] on div "$28,562.00" at bounding box center [904, 381] width 102 height 19
drag, startPoint x: 1006, startPoint y: 379, endPoint x: 1032, endPoint y: 377, distance: 25.5
click at [1006, 357] on div at bounding box center [1020, 362] width 106 height 17
click at [434, 71] on button "Investigator Fees" at bounding box center [441, 80] width 110 height 28
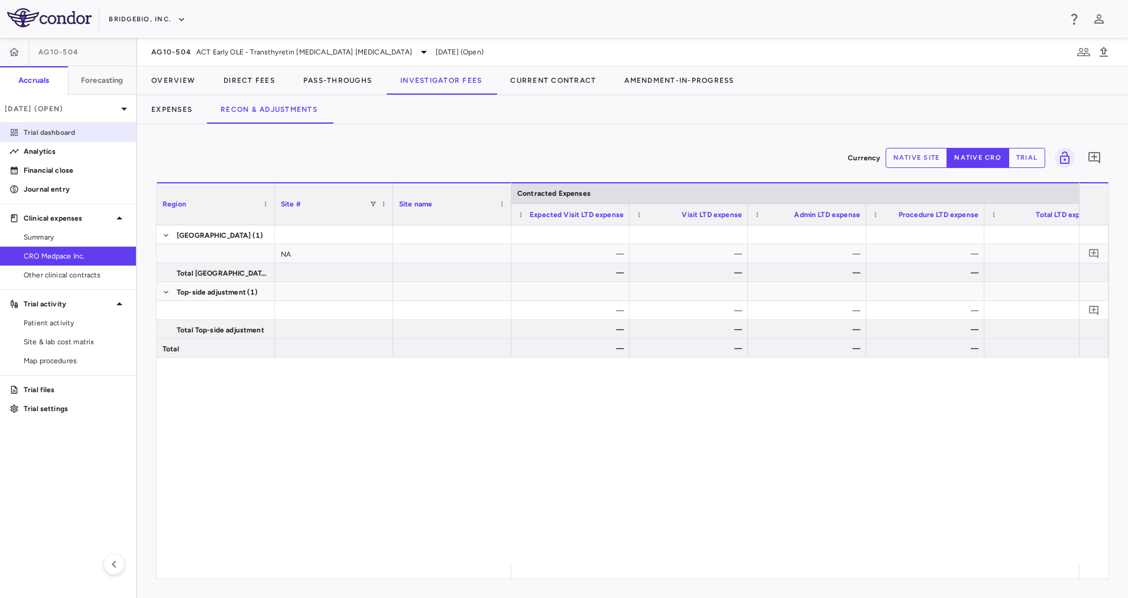
drag, startPoint x: 59, startPoint y: 132, endPoint x: 76, endPoint y: 133, distance: 17.2
click at [59, 133] on p "Trial dashboard" at bounding box center [75, 132] width 103 height 11
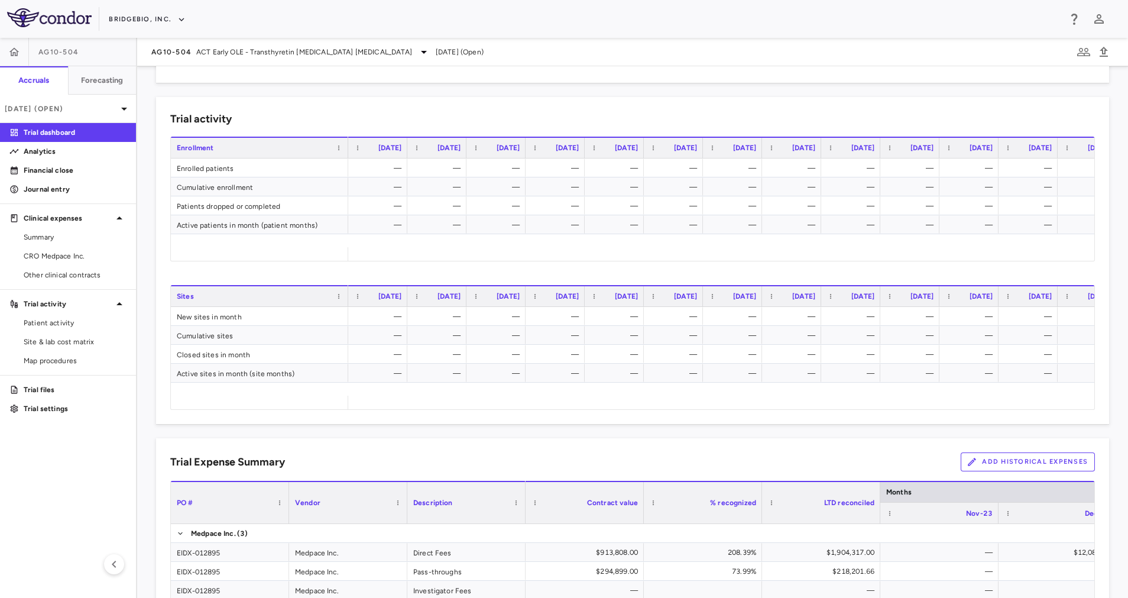
scroll to position [433, 0]
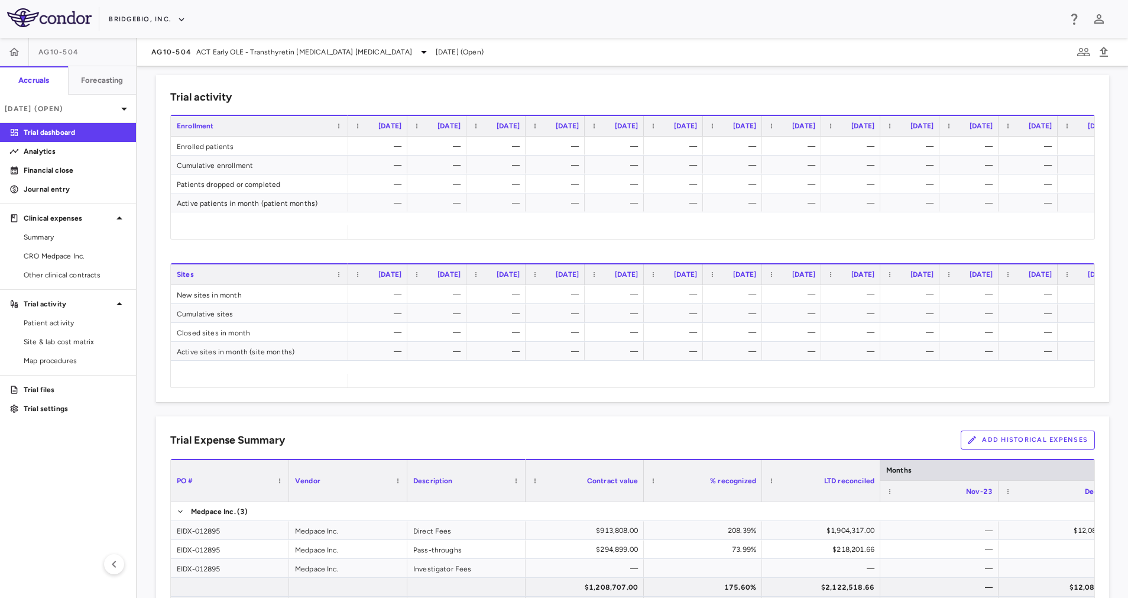
click at [998, 433] on button "Add Historical Expenses" at bounding box center [1028, 439] width 134 height 19
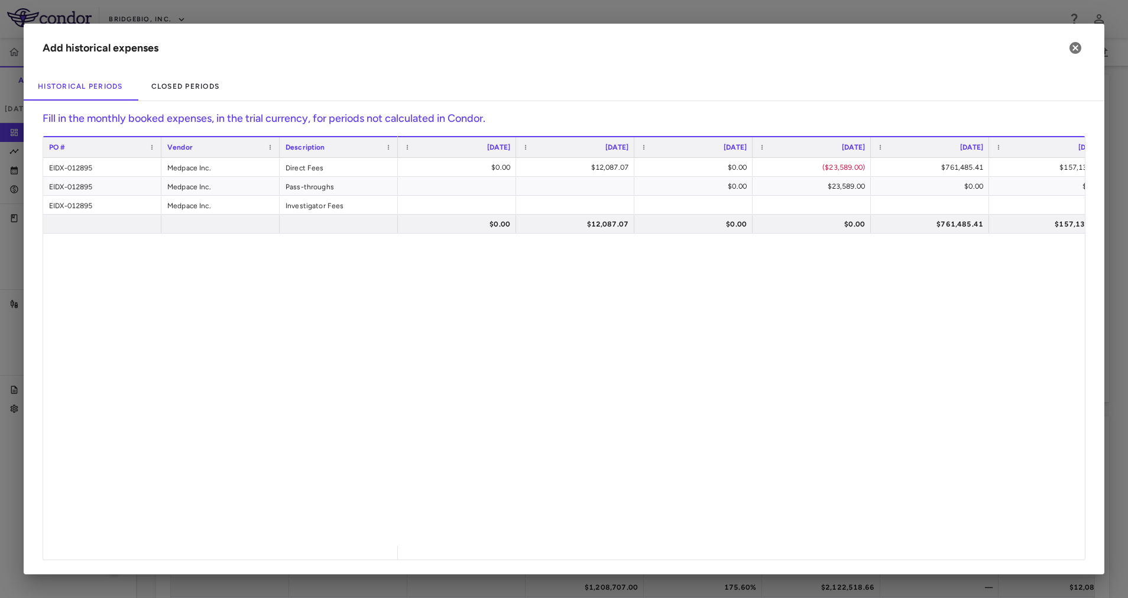
scroll to position [0, 1678]
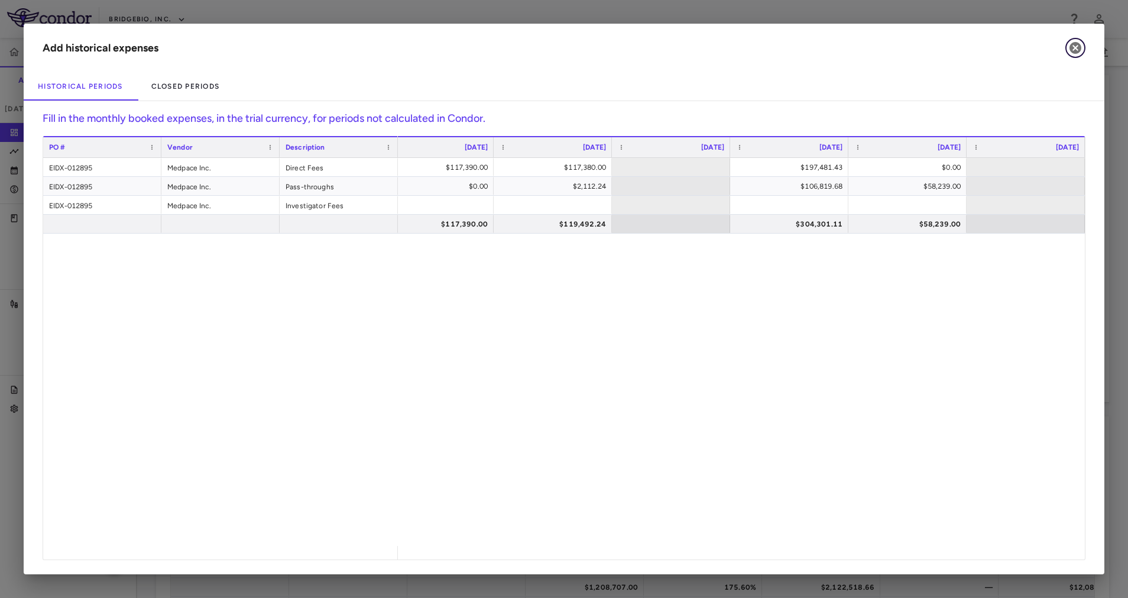
click at [1072, 47] on icon "button" at bounding box center [1076, 48] width 12 height 12
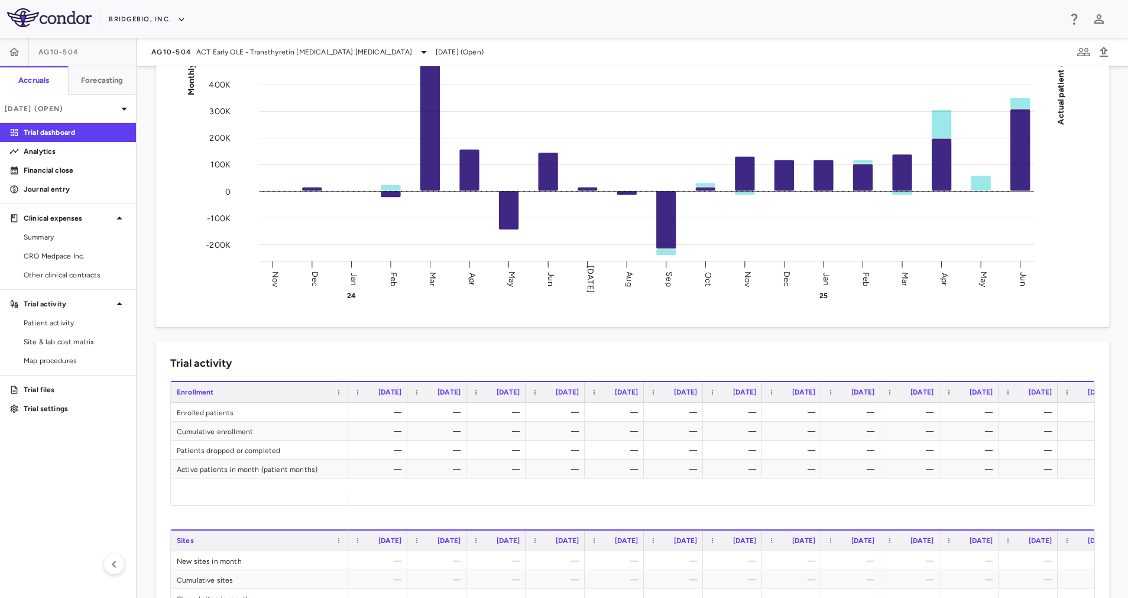
scroll to position [0, 0]
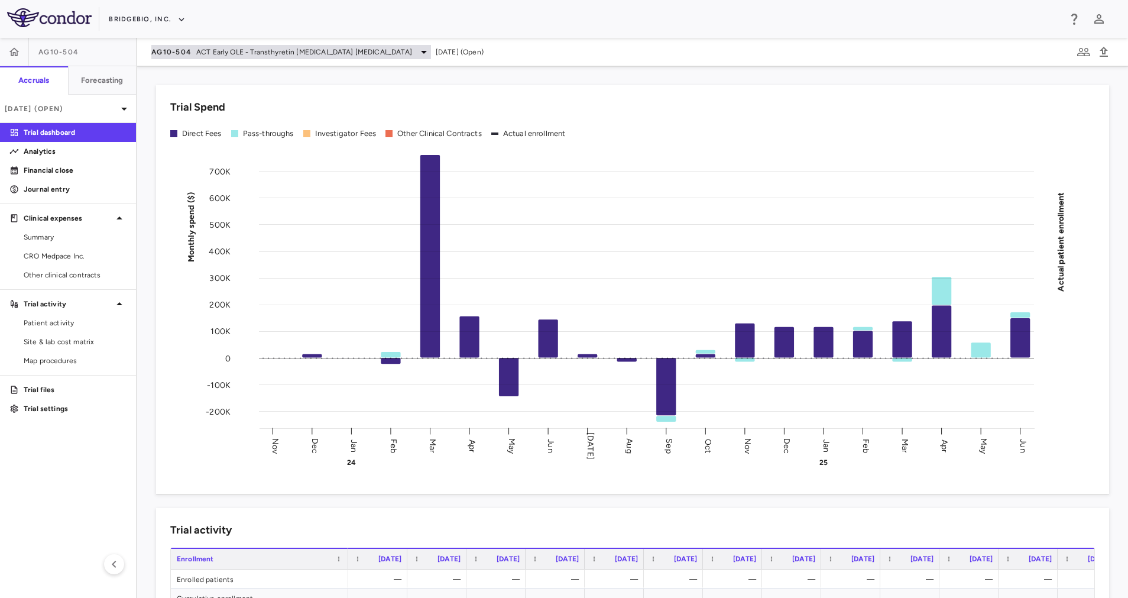
click at [276, 57] on span "ACT Early OLE - Transthyretin Amyloid Cardiomyopathy" at bounding box center [304, 52] width 216 height 11
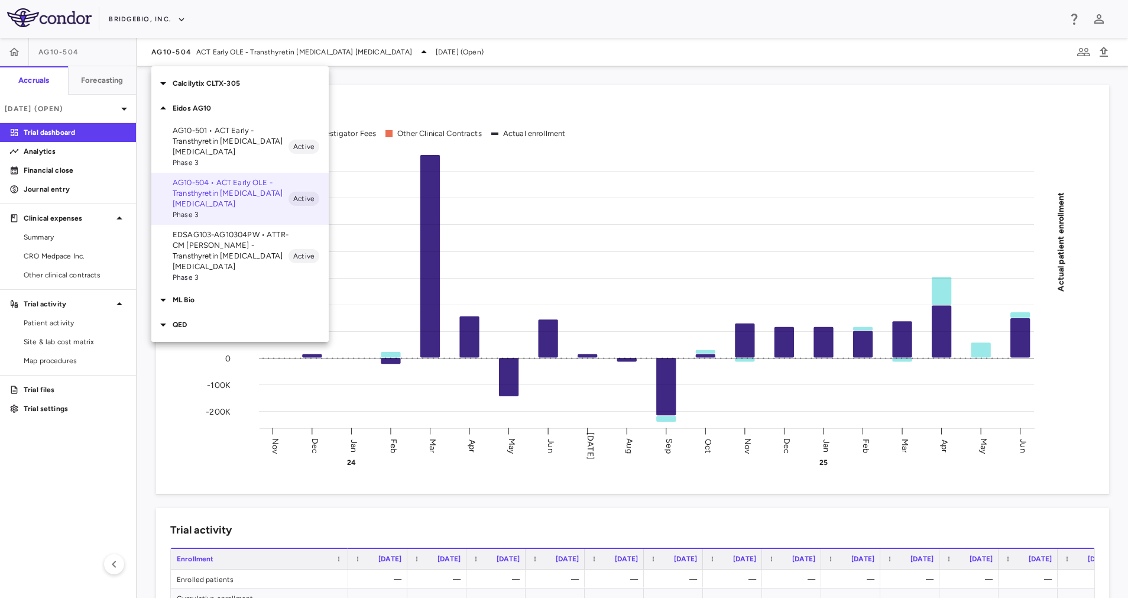
click at [251, 155] on p "AG10-501 • ACT Early - Transthyretin Amyloid Cardiomyopathy" at bounding box center [231, 141] width 116 height 32
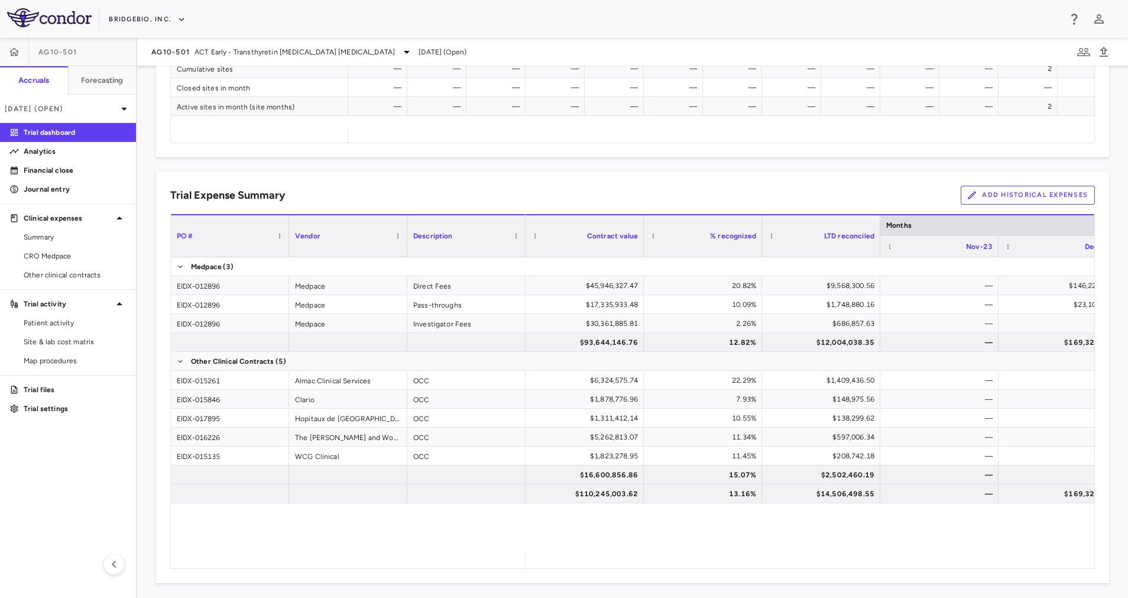
scroll to position [681, 0]
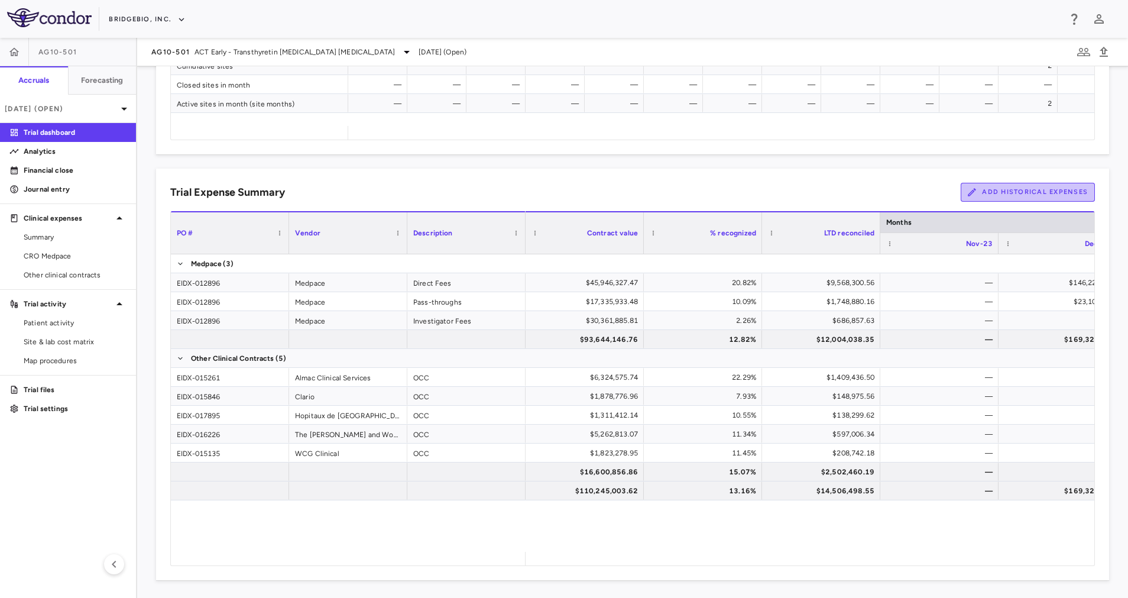
click at [1023, 185] on button "Add Historical Expenses" at bounding box center [1028, 192] width 134 height 19
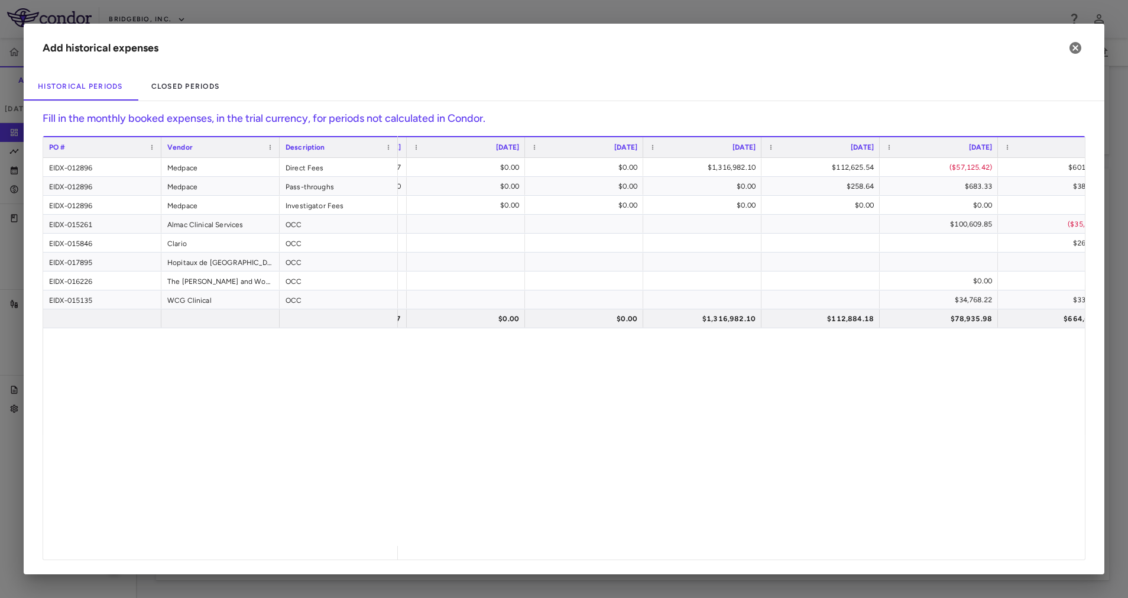
scroll to position [0, 232]
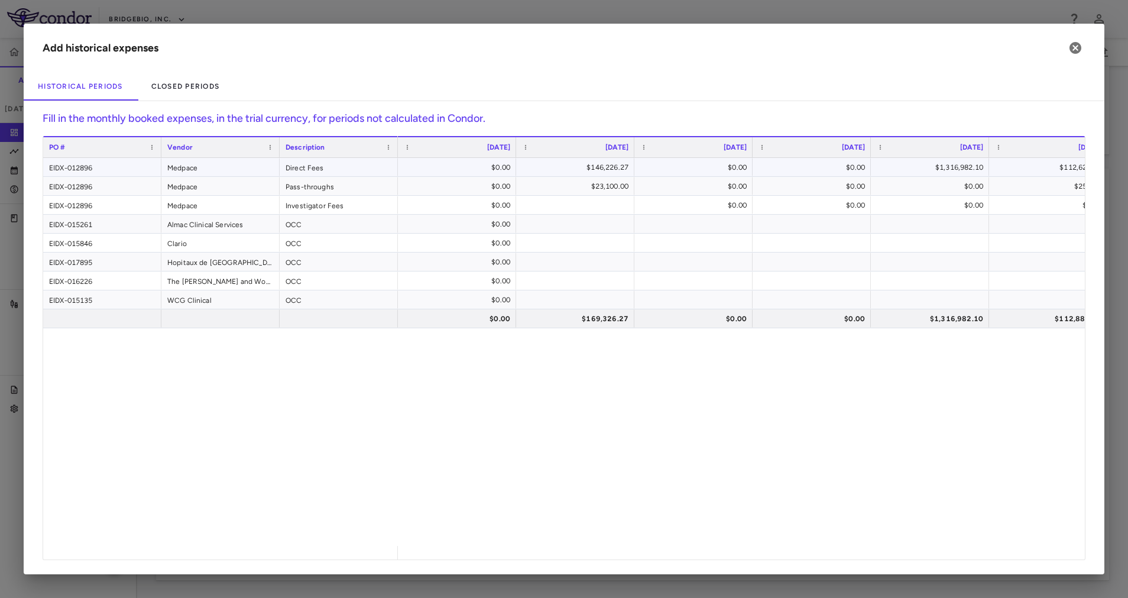
click at [595, 168] on div "$146,226.27" at bounding box center [578, 167] width 102 height 19
drag, startPoint x: 569, startPoint y: 165, endPoint x: 696, endPoint y: 151, distance: 128.4
click at [696, 151] on div "PO # Vendor Description Nov 2023" at bounding box center [564, 347] width 1042 height 423
click at [605, 166] on input "*********" at bounding box center [583, 168] width 99 height 20
drag, startPoint x: 575, startPoint y: 166, endPoint x: 749, endPoint y: 168, distance: 173.8
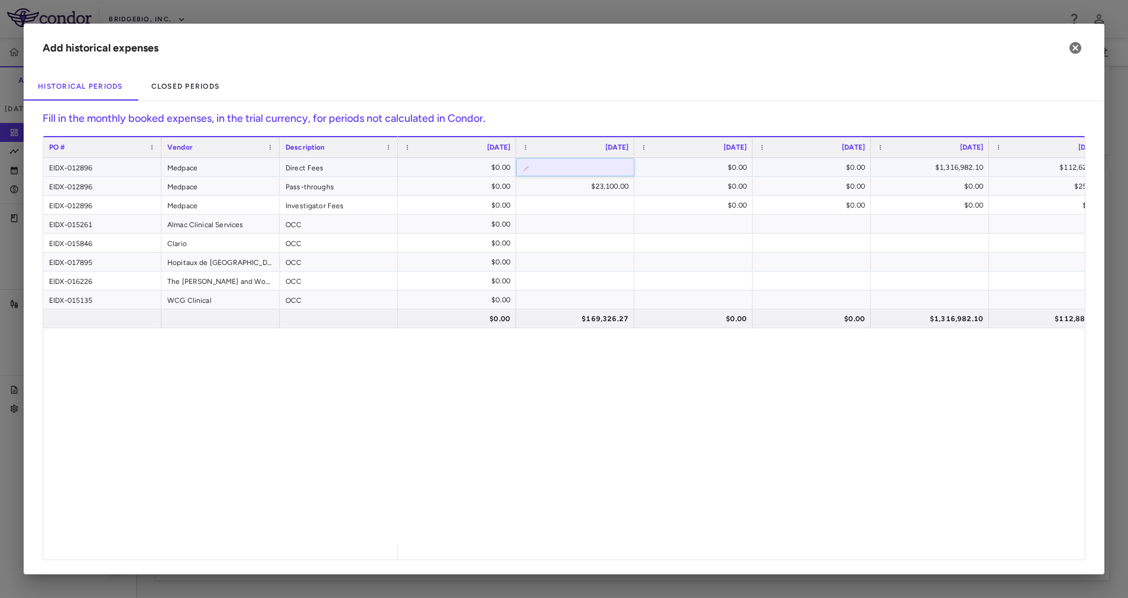
paste input "number"
type input "*********"
click at [684, 167] on div "PO # Vendor Description Nov 2023" at bounding box center [564, 347] width 1042 height 423
click at [1082, 52] on icon "button" at bounding box center [1075, 48] width 14 height 14
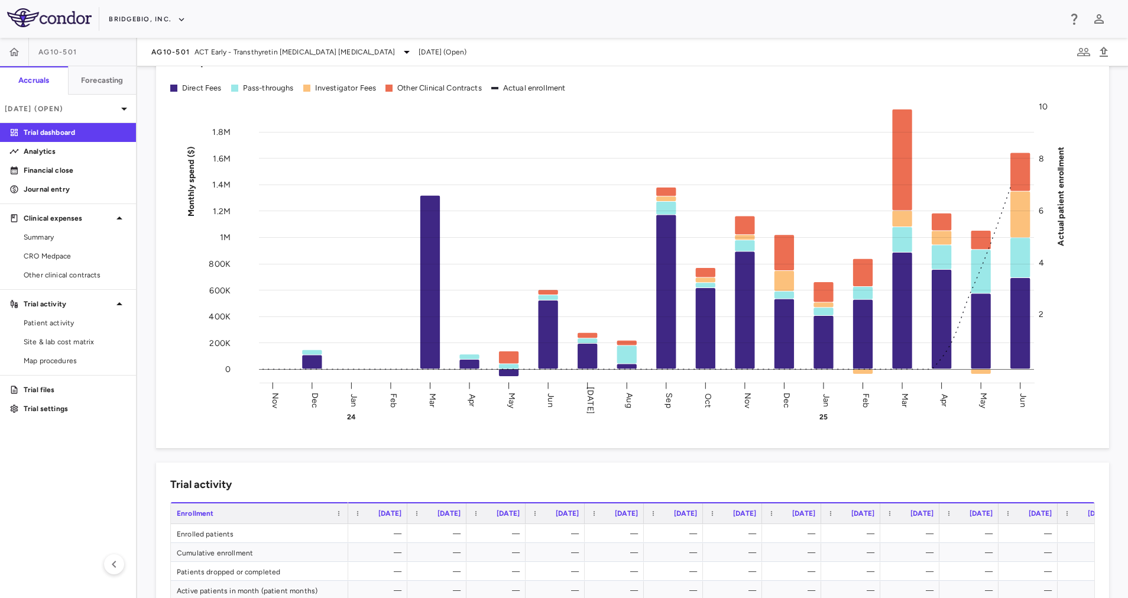
scroll to position [0, 0]
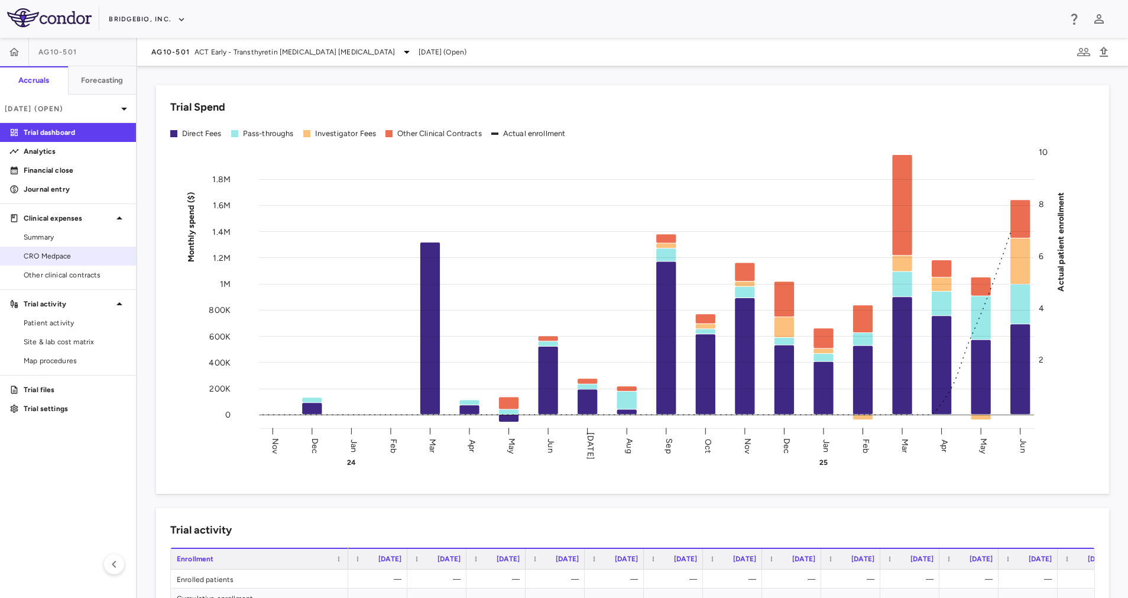
drag, startPoint x: 64, startPoint y: 255, endPoint x: 70, endPoint y: 251, distance: 7.1
click at [64, 256] on span "CRO Medpace" at bounding box center [75, 256] width 103 height 11
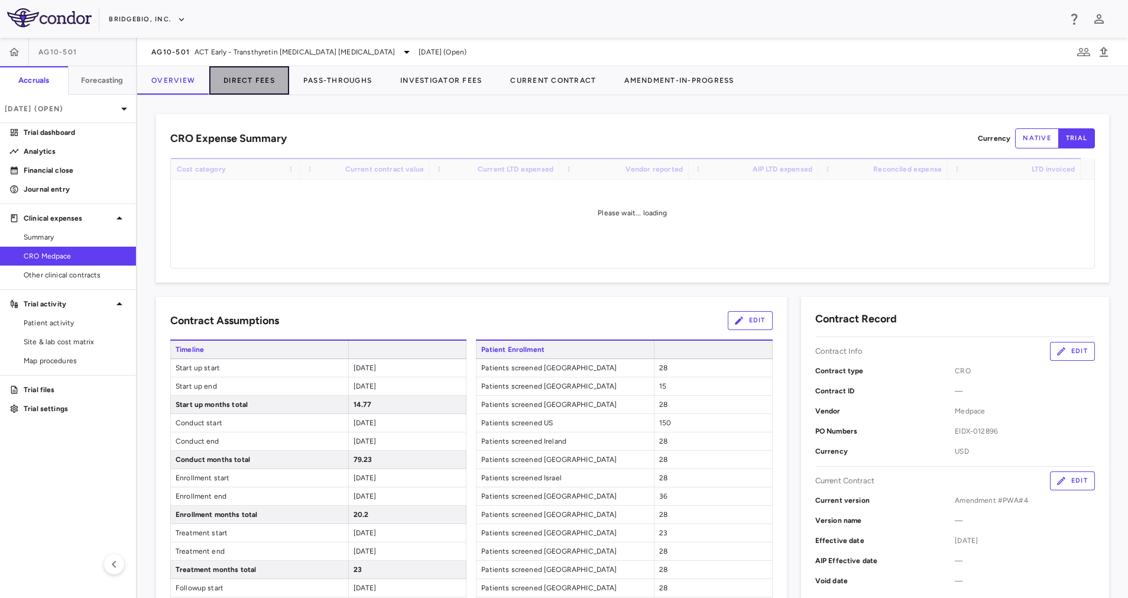
click at [258, 76] on button "Direct Fees" at bounding box center [249, 80] width 80 height 28
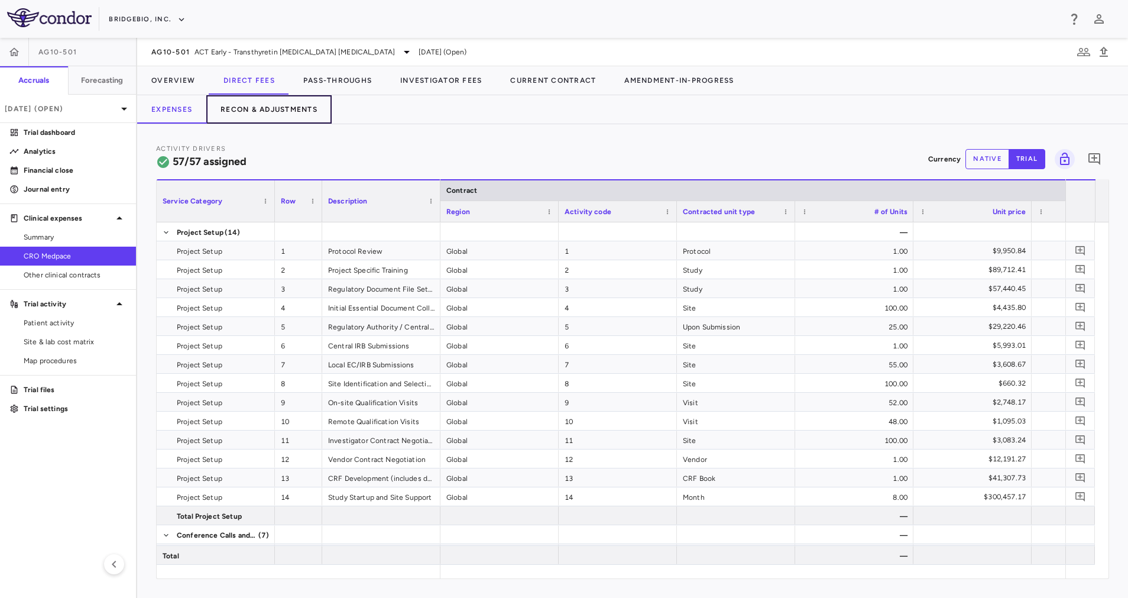
click at [300, 109] on button "Recon & Adjustments" at bounding box center [268, 109] width 125 height 28
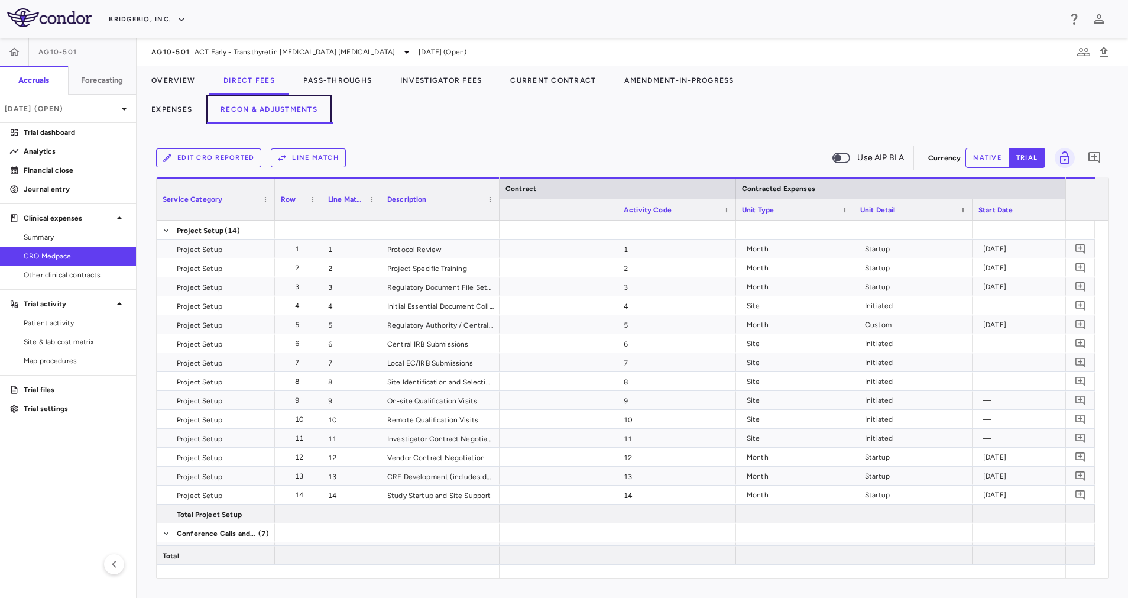
scroll to position [0, 1888]
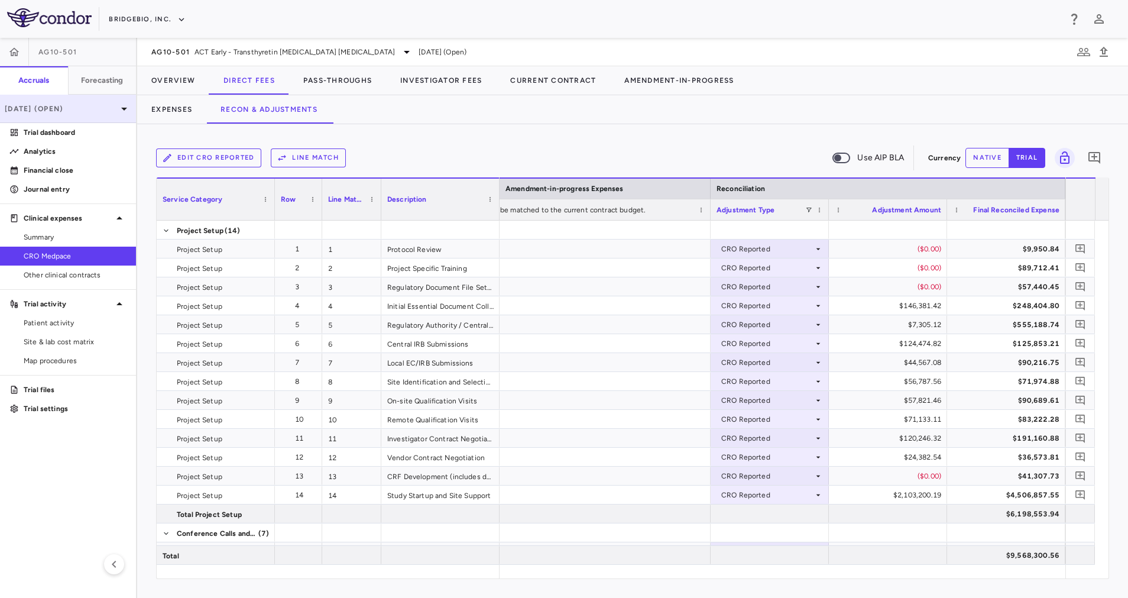
drag, startPoint x: 67, startPoint y: 132, endPoint x: 68, endPoint y: 109, distance: 23.1
click at [67, 132] on p "Trial dashboard" at bounding box center [75, 132] width 103 height 11
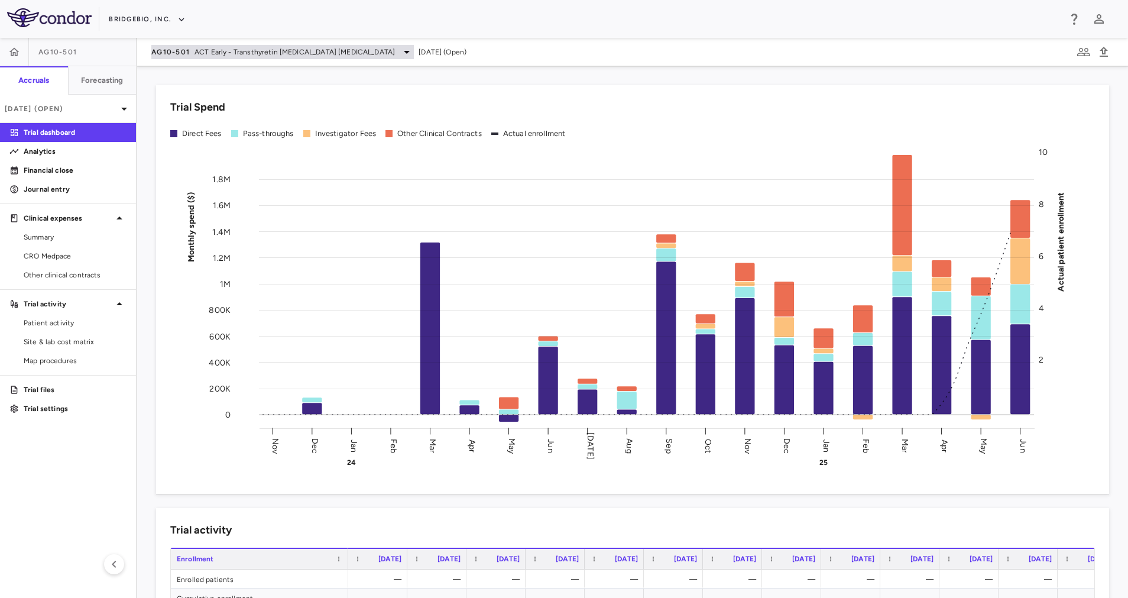
click at [307, 49] on span "ACT Early - Transthyretin Amyloid Cardiomyopathy" at bounding box center [295, 52] width 200 height 11
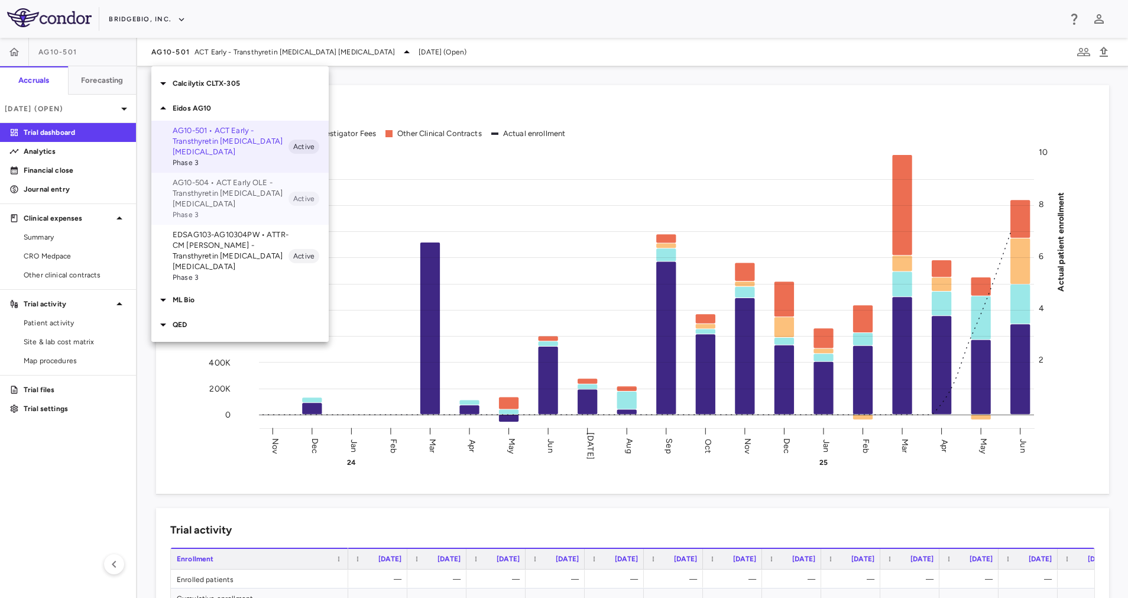
click at [238, 204] on p "AG10-504 • ACT Early OLE - Transthyretin Amyloid Cardiomyopathy" at bounding box center [231, 193] width 116 height 32
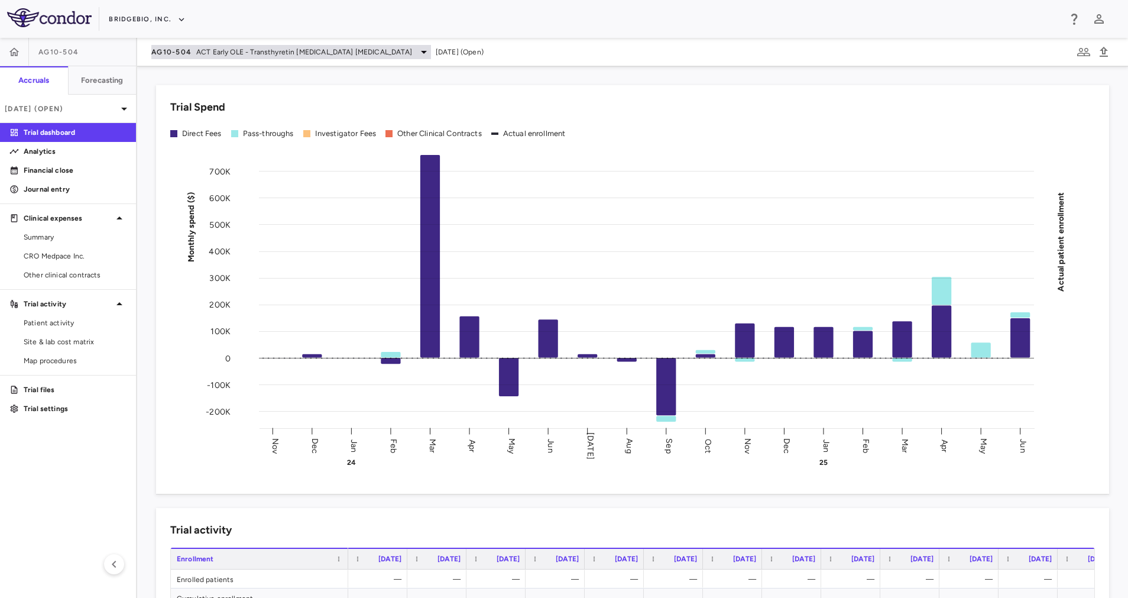
click at [230, 48] on span "ACT Early OLE - Transthyretin Amyloid Cardiomyopathy" at bounding box center [304, 52] width 216 height 11
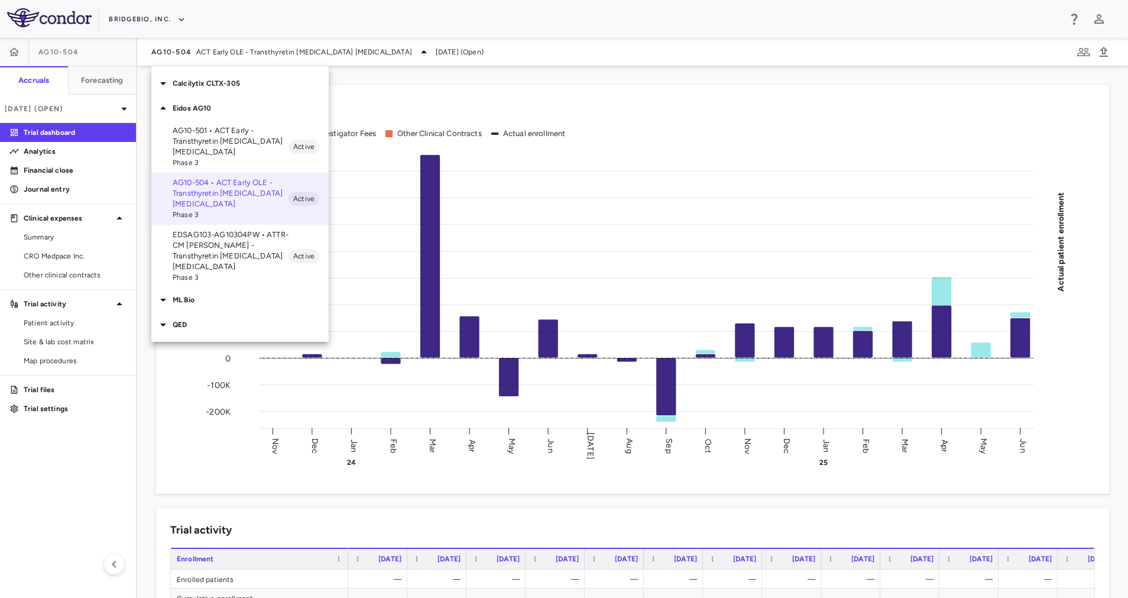
click at [229, 247] on p "EDSAG103-AG10304PW • ATTR-CM OLE - Transthyretin Amyloid Cardiomyopathy" at bounding box center [231, 250] width 116 height 43
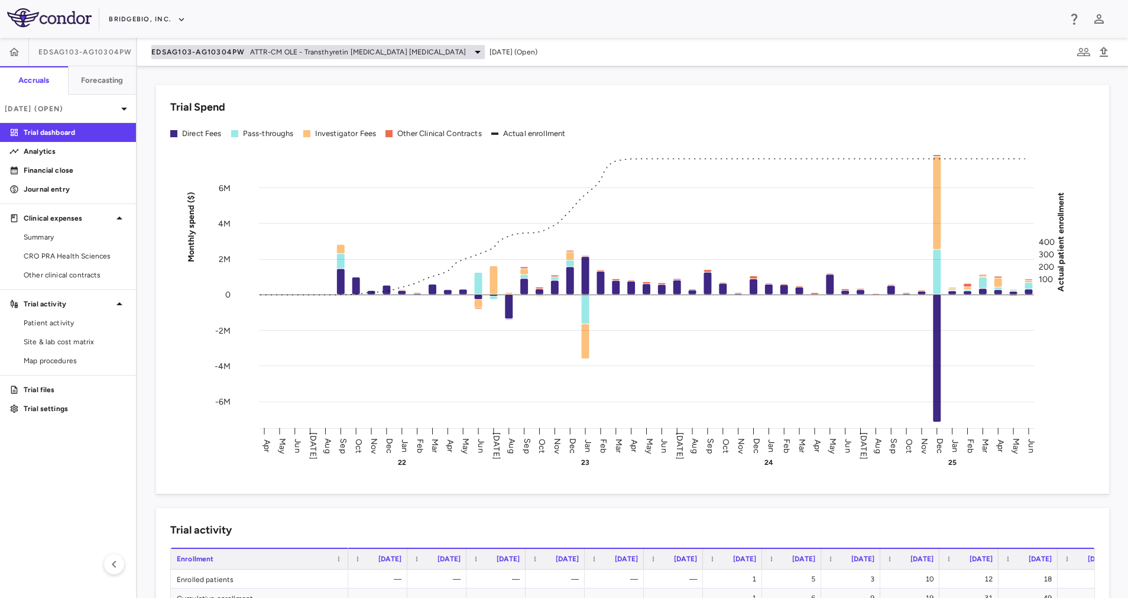
click at [333, 47] on span "ATTR-CM OLE - Transthyretin Amyloid Cardiomyopathy" at bounding box center [358, 52] width 216 height 11
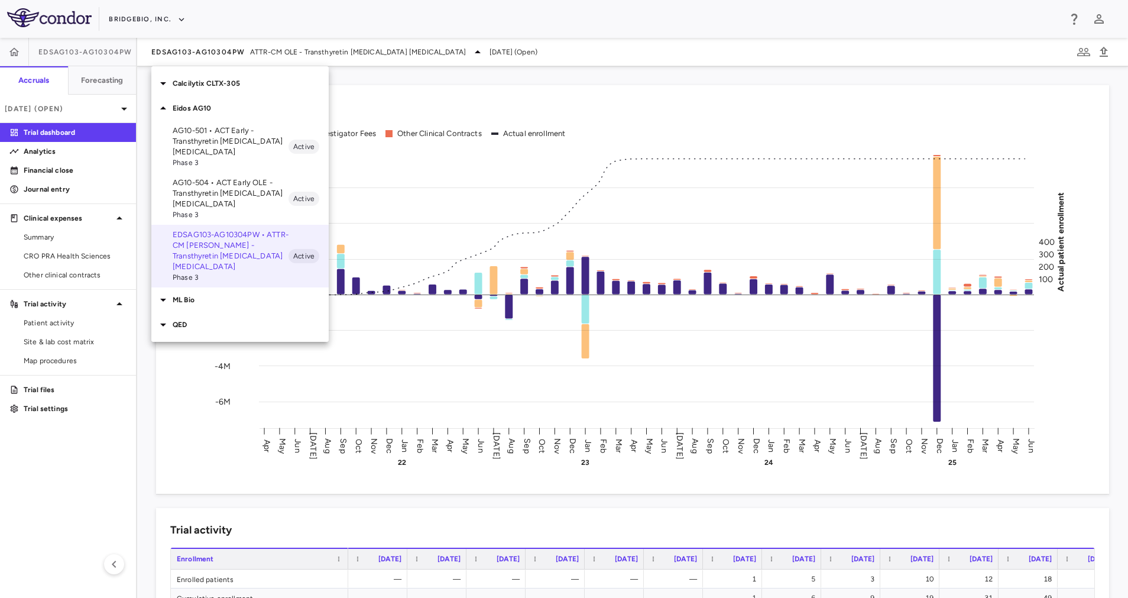
click at [256, 142] on p "AG10-501 • ACT Early - Transthyretin Amyloid Cardiomyopathy" at bounding box center [231, 141] width 116 height 32
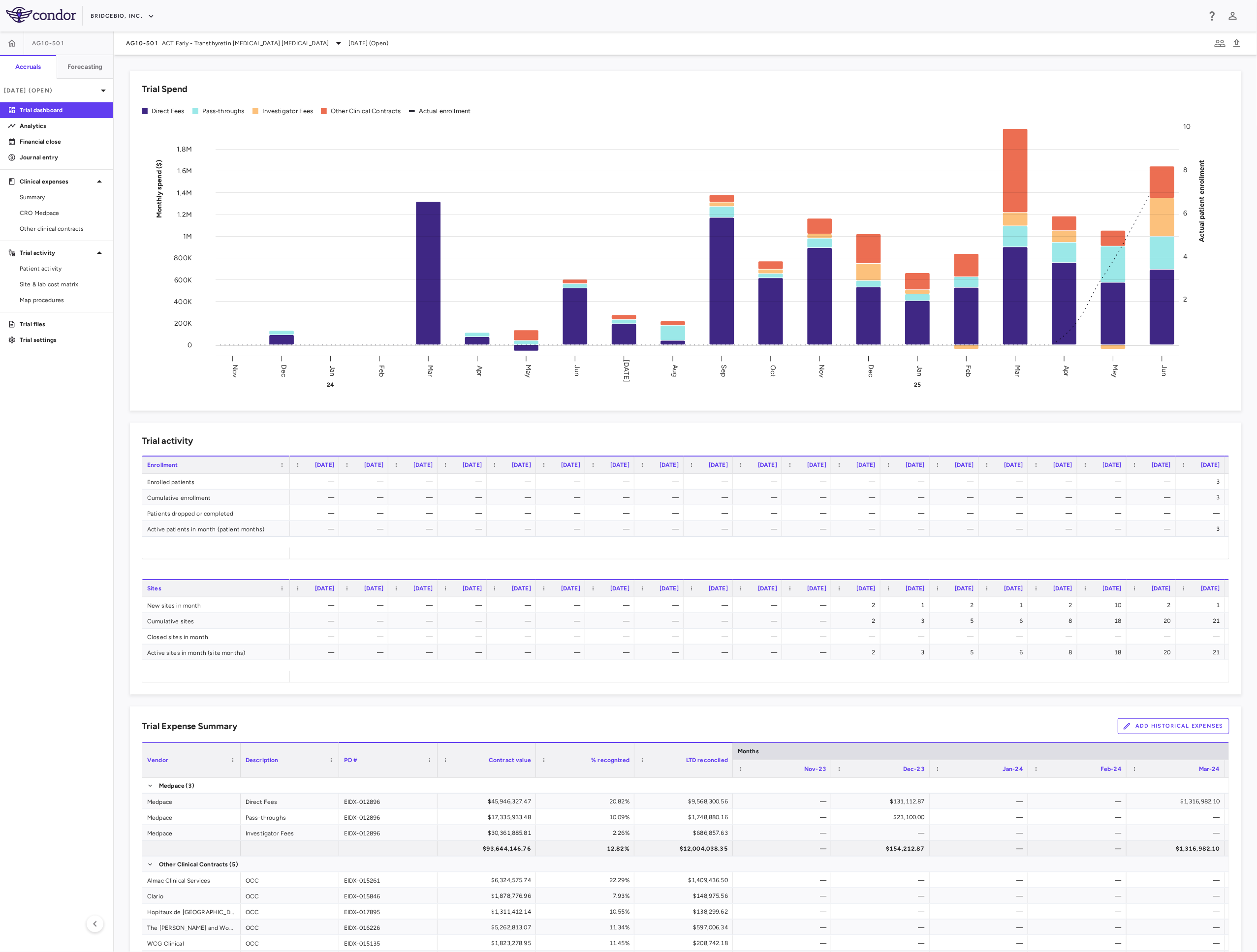
click at [938, 497] on button "Add Historical Expenses" at bounding box center [1174, 726] width 112 height 16
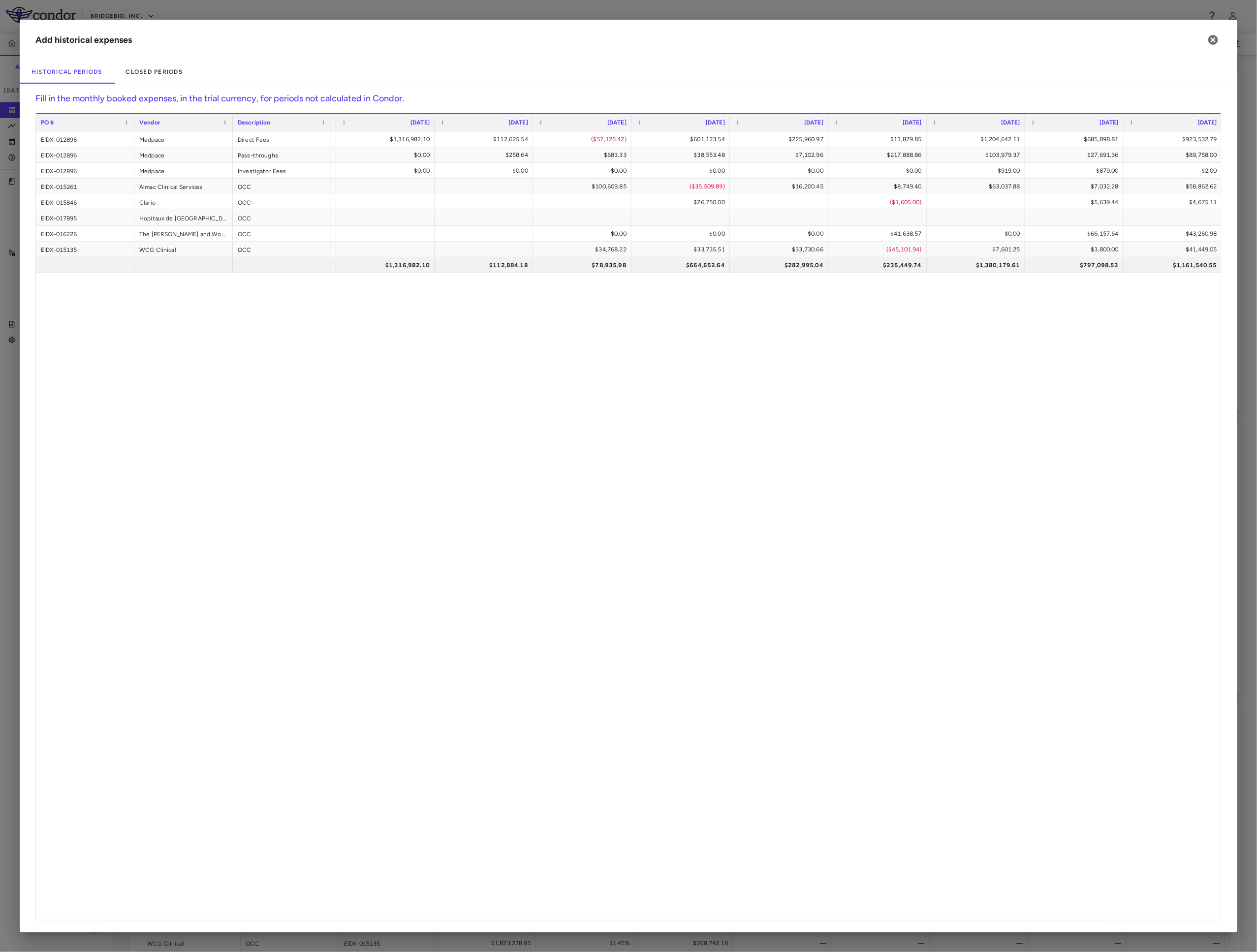
scroll to position [0, 932]
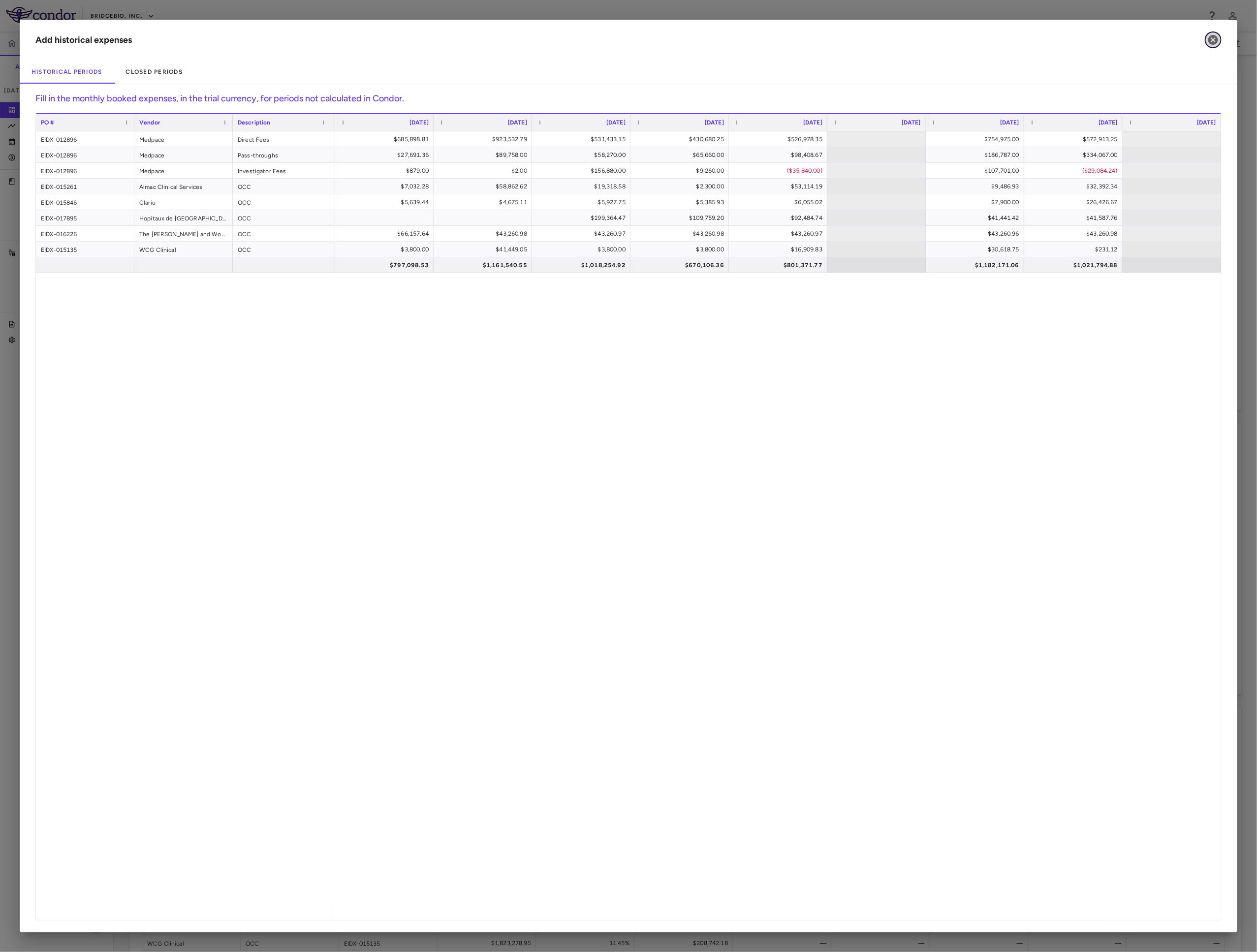
click at [938, 42] on icon "button" at bounding box center [1213, 40] width 10 height 10
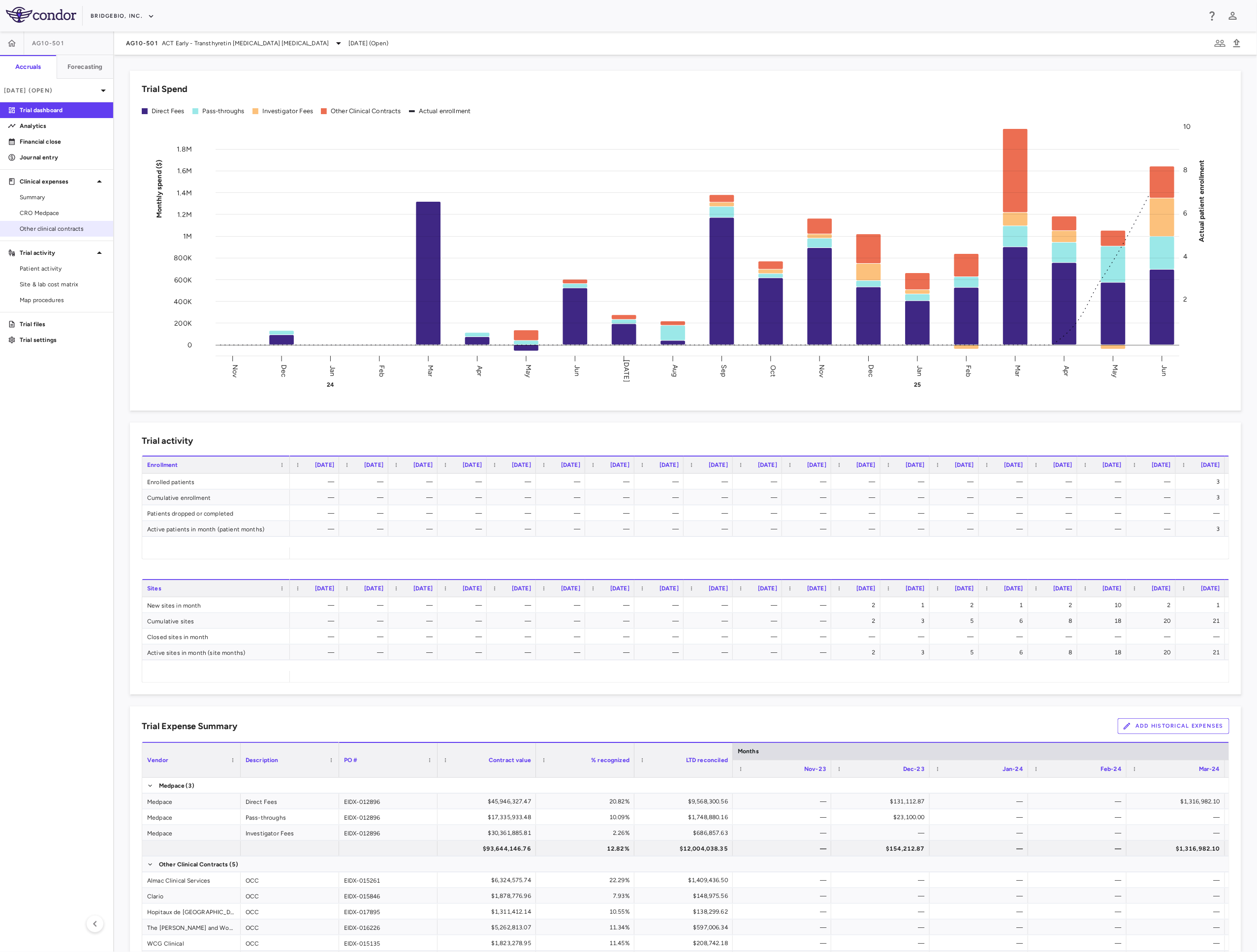
click at [69, 227] on span "Other clinical contracts" at bounding box center [62, 229] width 86 height 9
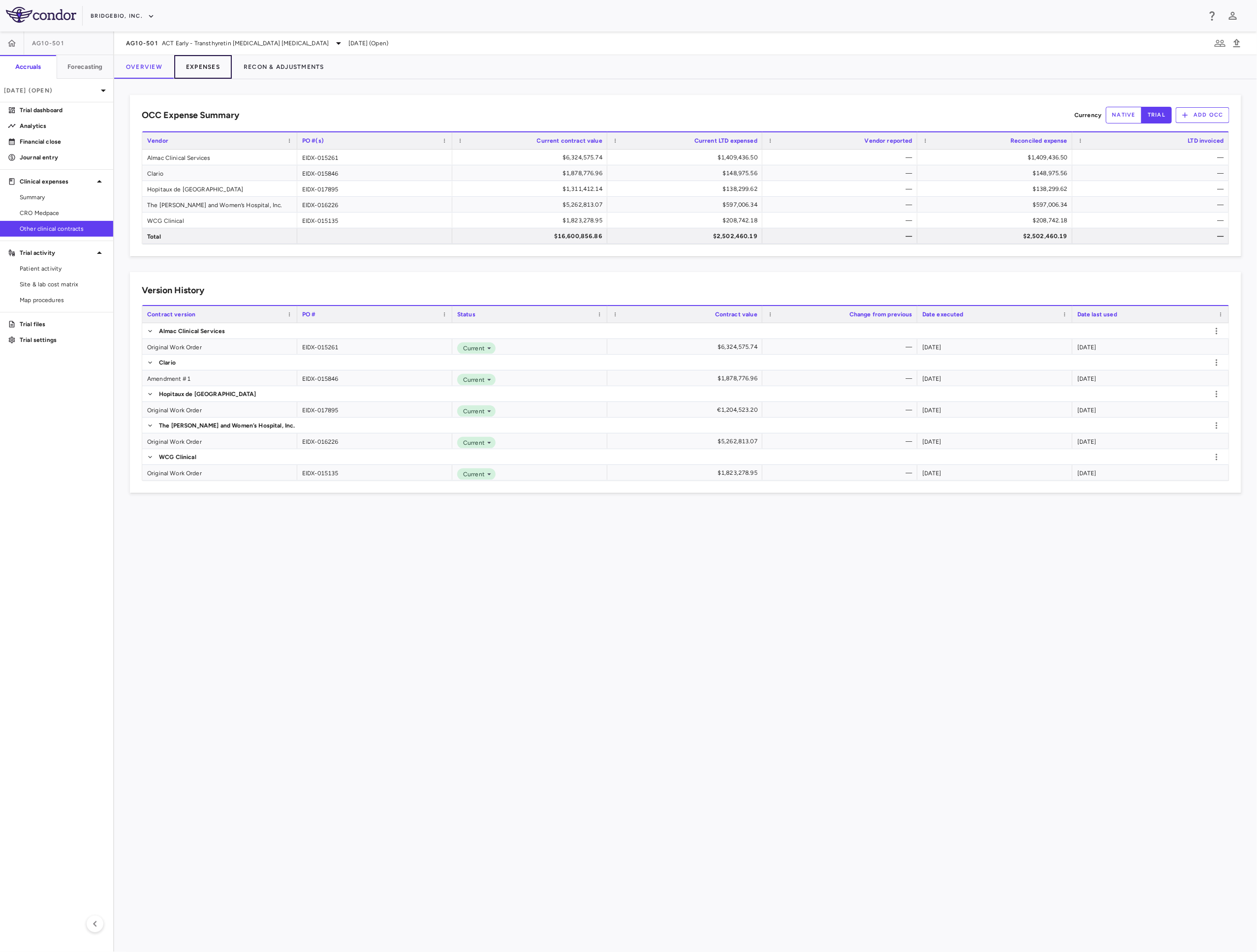
click at [195, 71] on button "Expenses" at bounding box center [202, 67] width 57 height 23
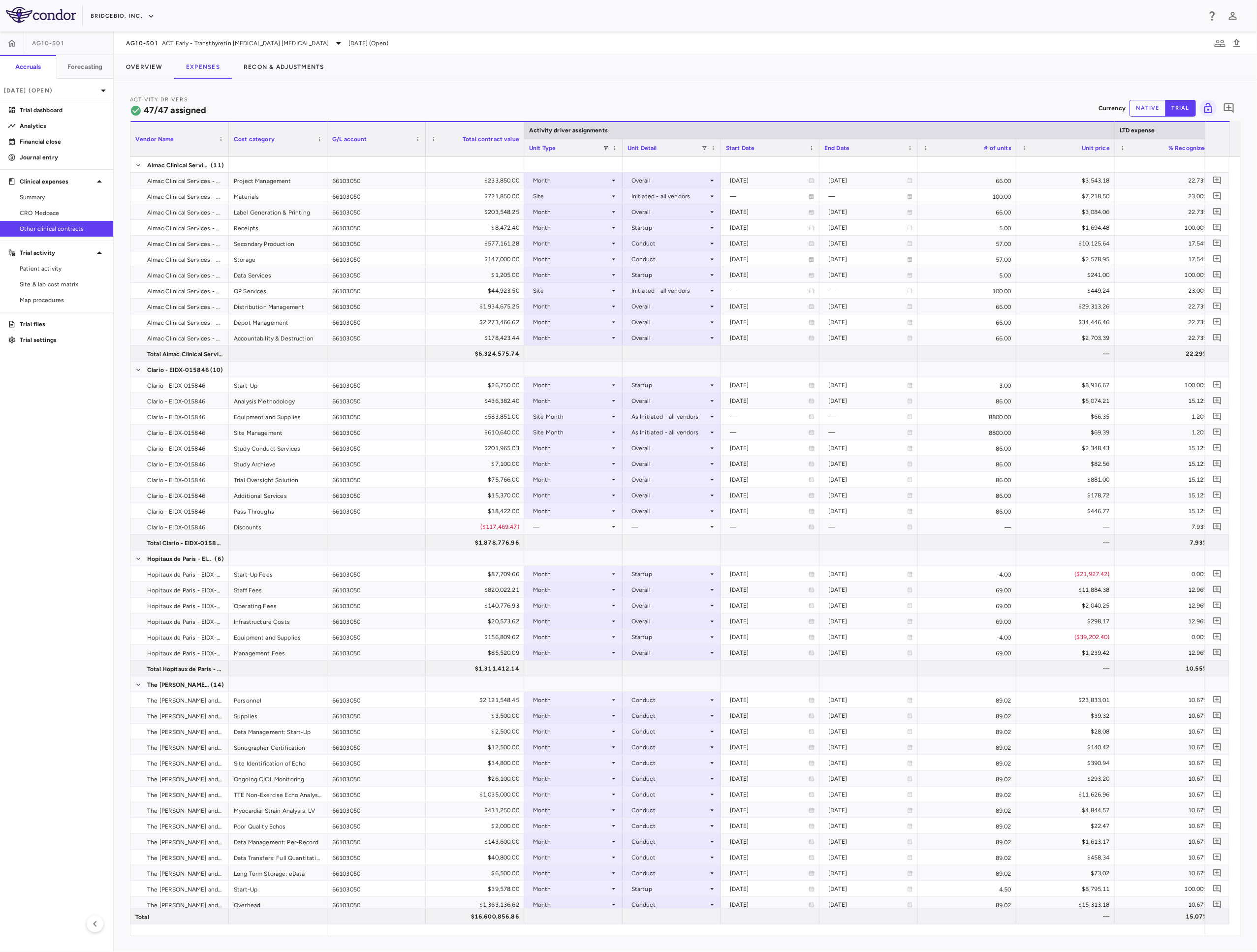
scroll to position [0, 935]
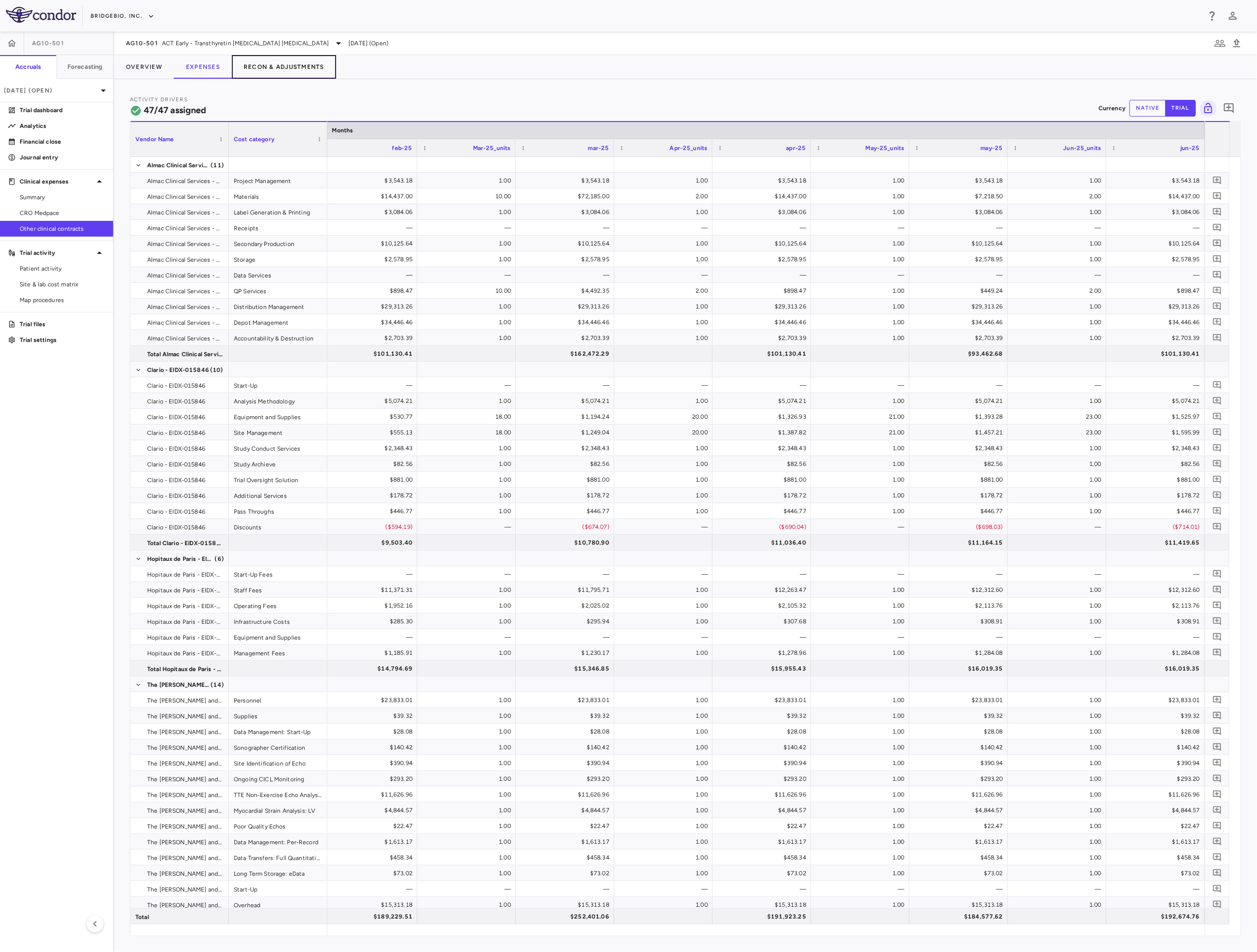
click at [307, 67] on button "Recon & Adjustments" at bounding box center [283, 67] width 104 height 23
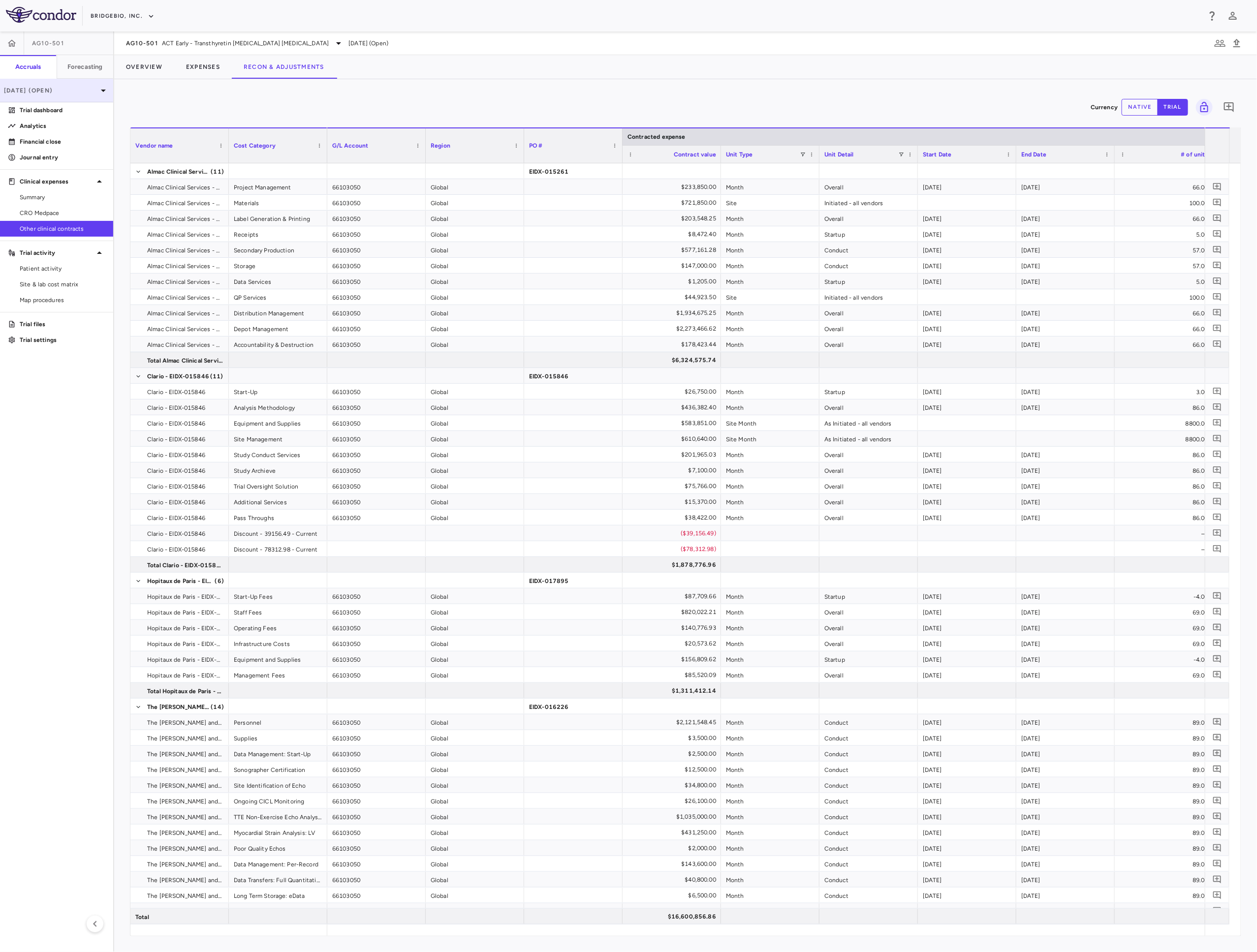
click at [80, 90] on p "Jun 2025 (Open)" at bounding box center [51, 90] width 93 height 9
click at [62, 168] on div "Mar 2025 Open" at bounding box center [57, 161] width 112 height 23
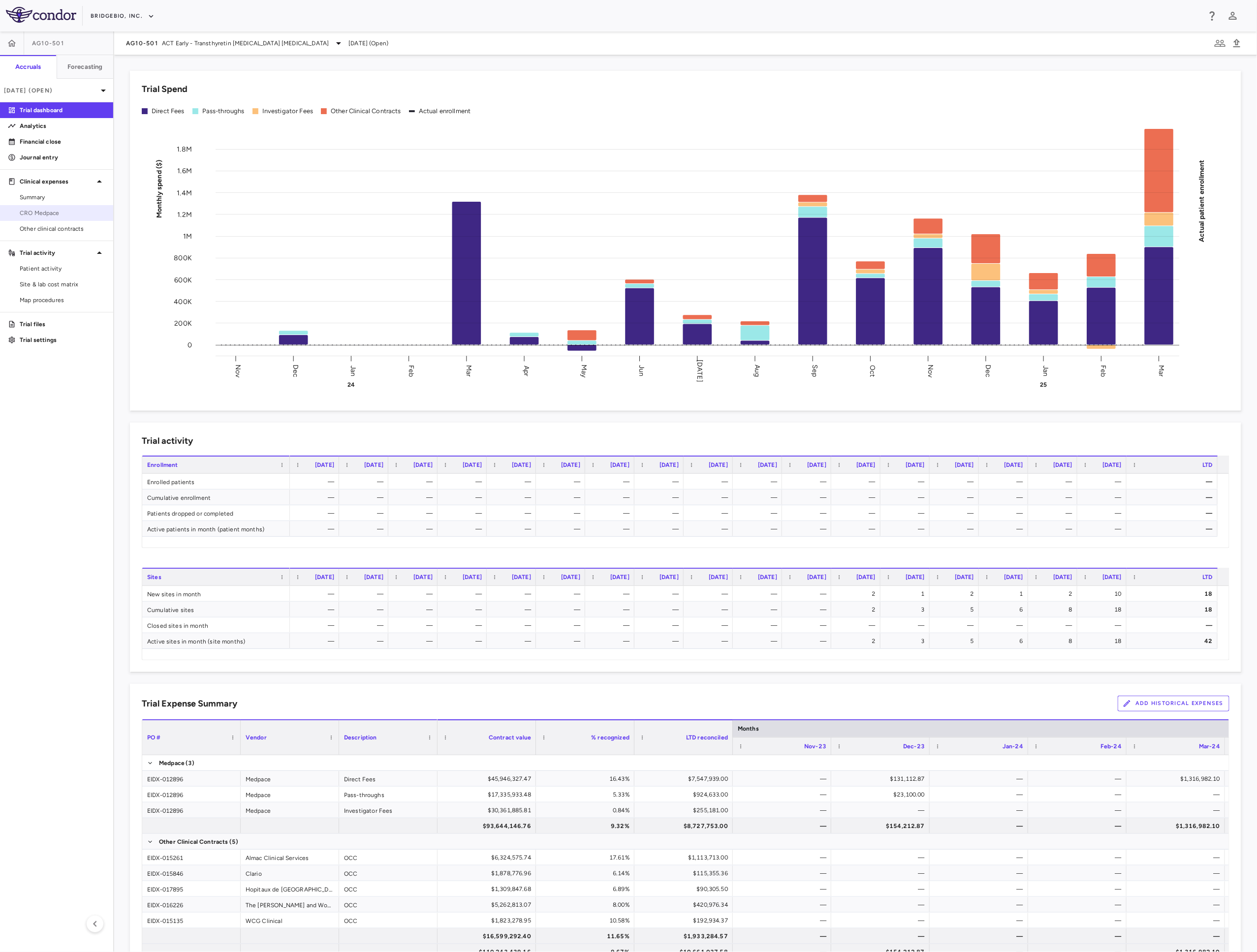
click at [65, 211] on span "CRO Medpace" at bounding box center [62, 213] width 86 height 9
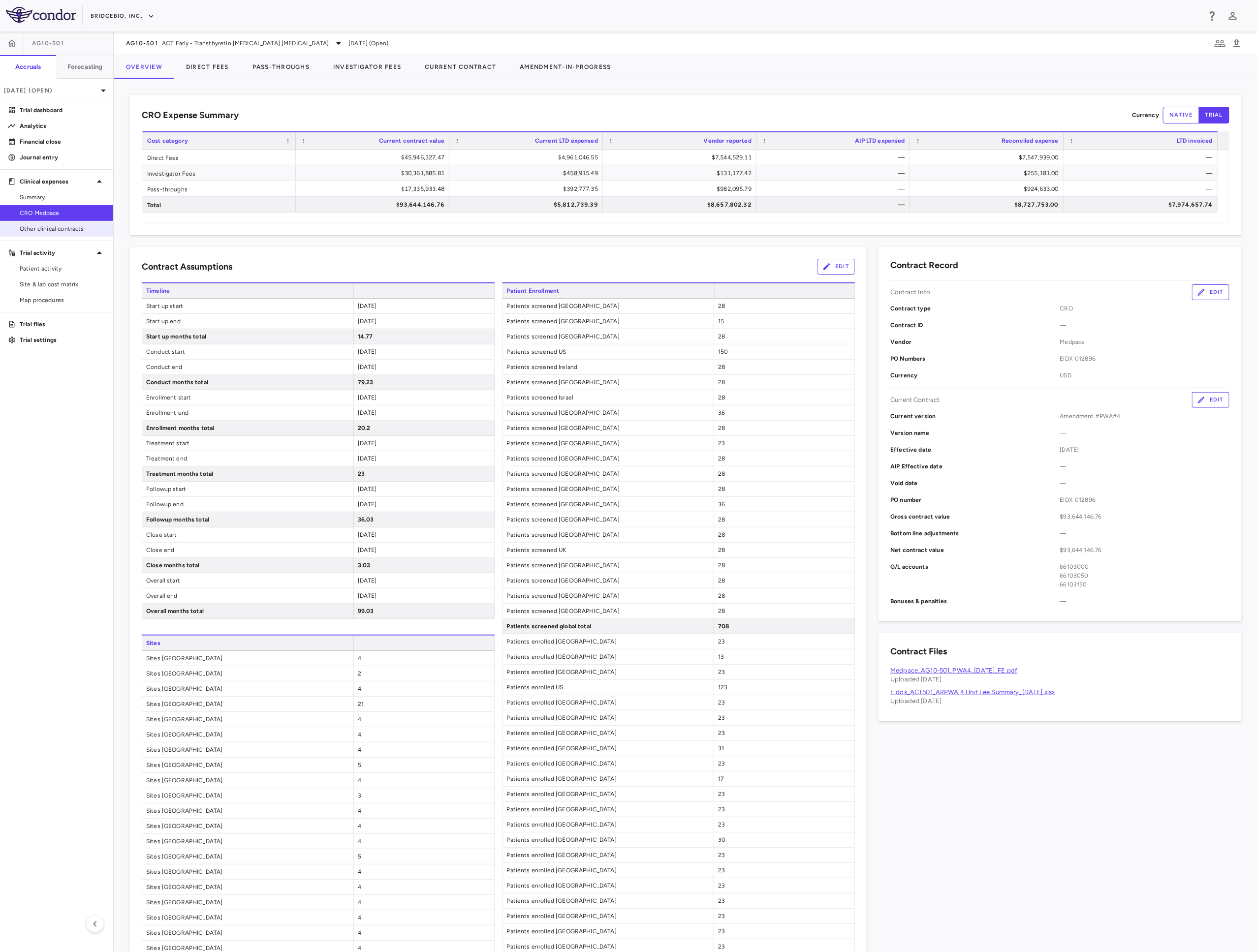
click at [71, 231] on span "Other clinical contracts" at bounding box center [62, 229] width 86 height 9
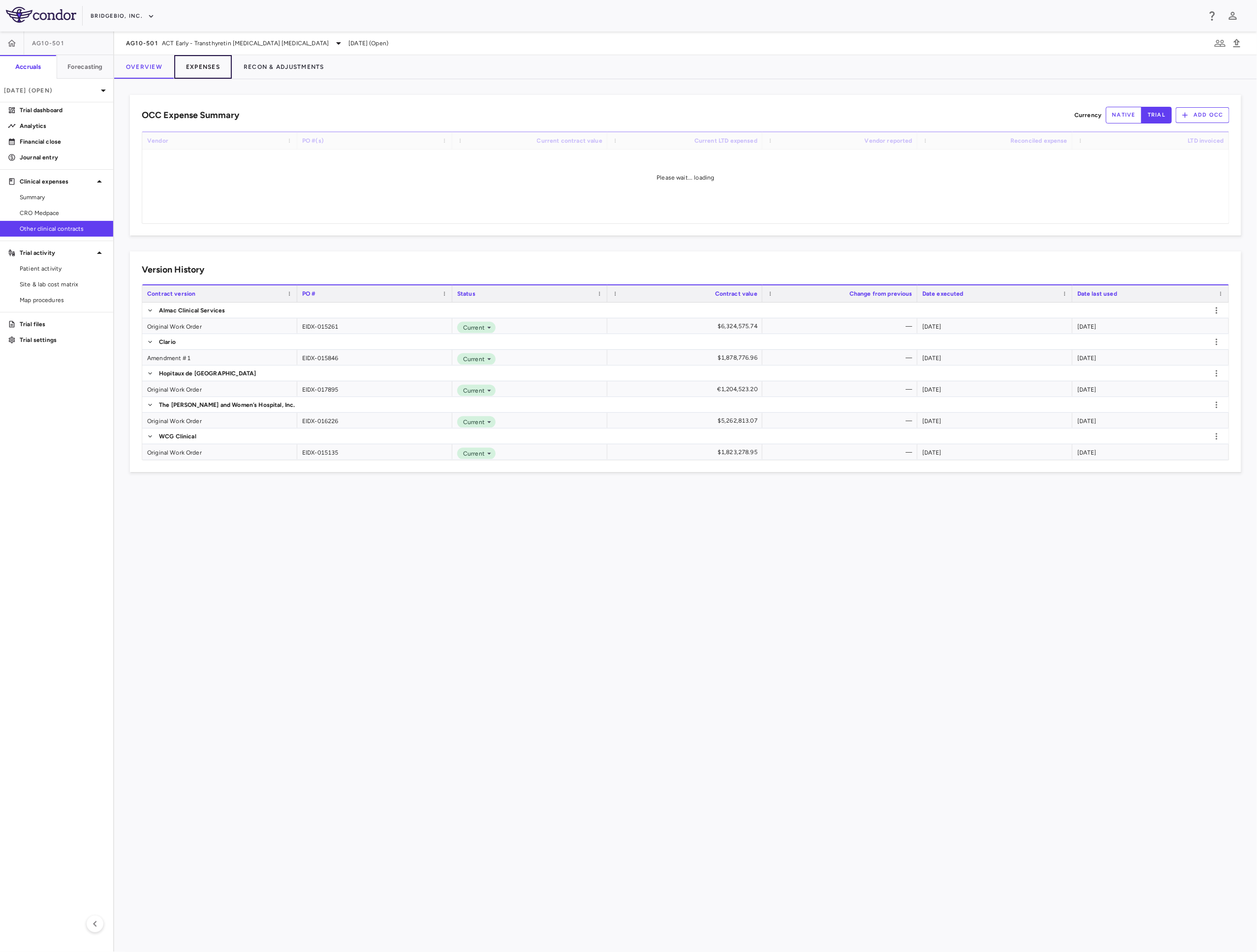
click at [193, 62] on button "Expenses" at bounding box center [202, 67] width 57 height 23
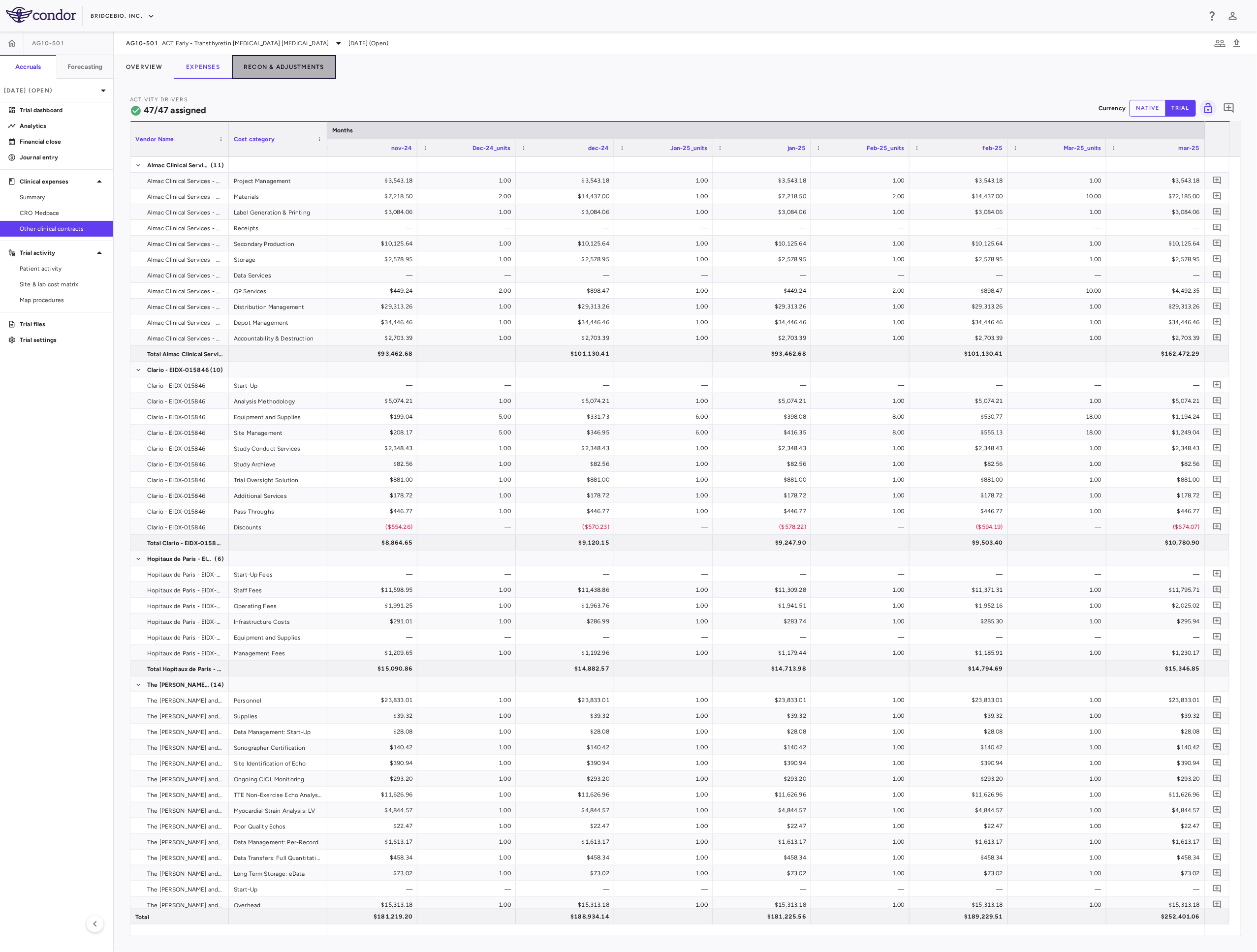
click at [307, 66] on button "Recon & Adjustments" at bounding box center [283, 67] width 104 height 23
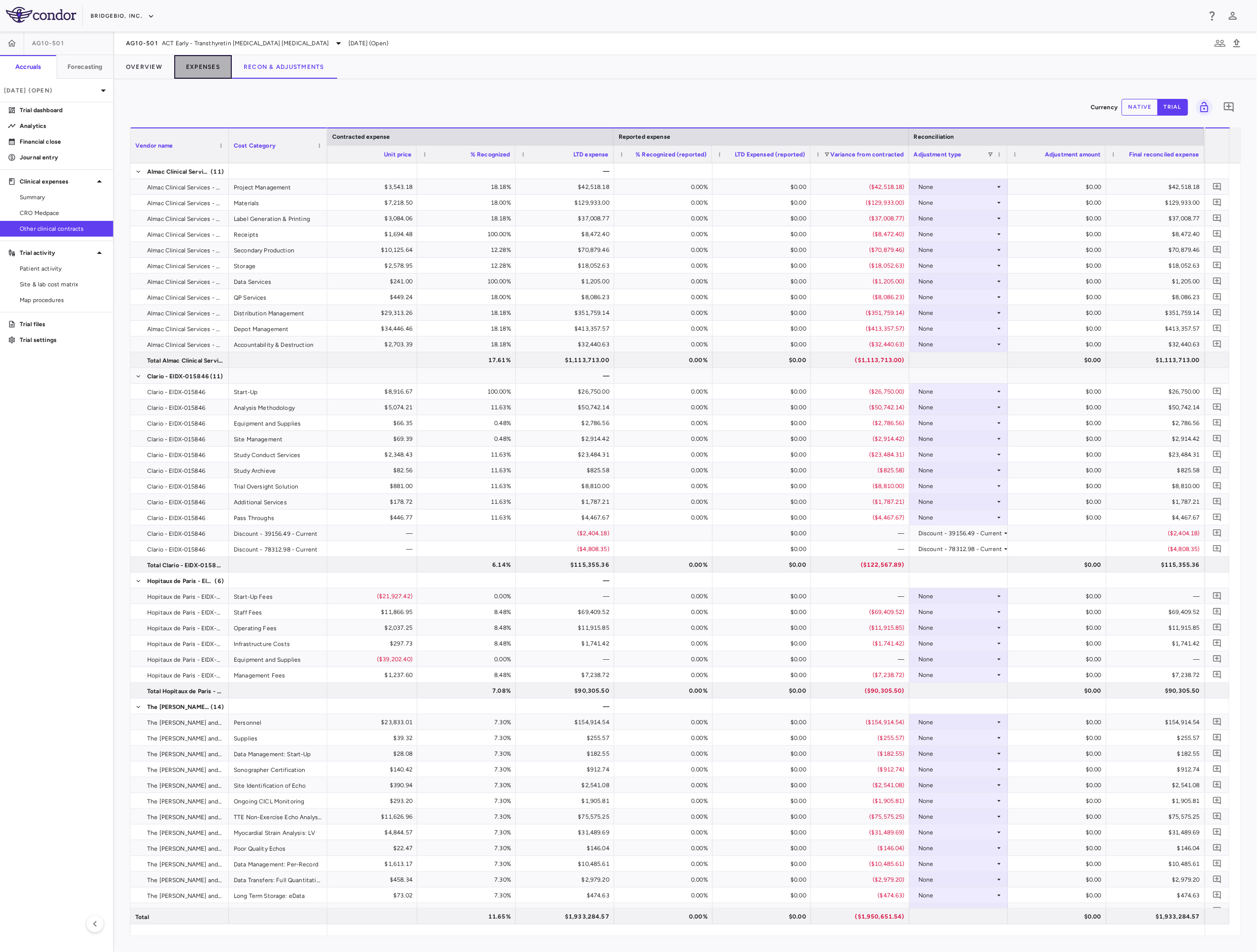
click at [195, 69] on button "Expenses" at bounding box center [202, 67] width 57 height 23
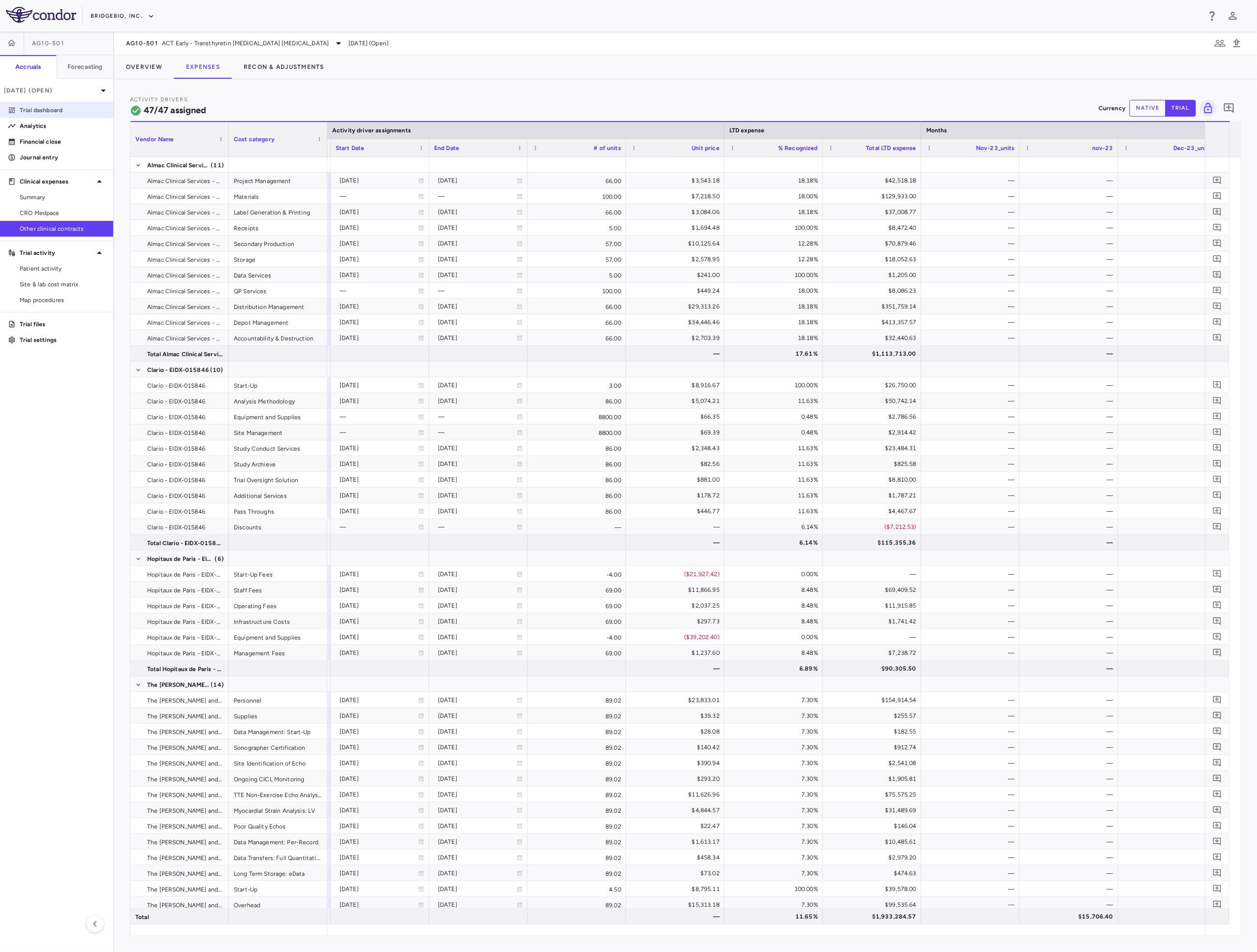
click at [52, 114] on p "Trial dashboard" at bounding box center [62, 110] width 86 height 9
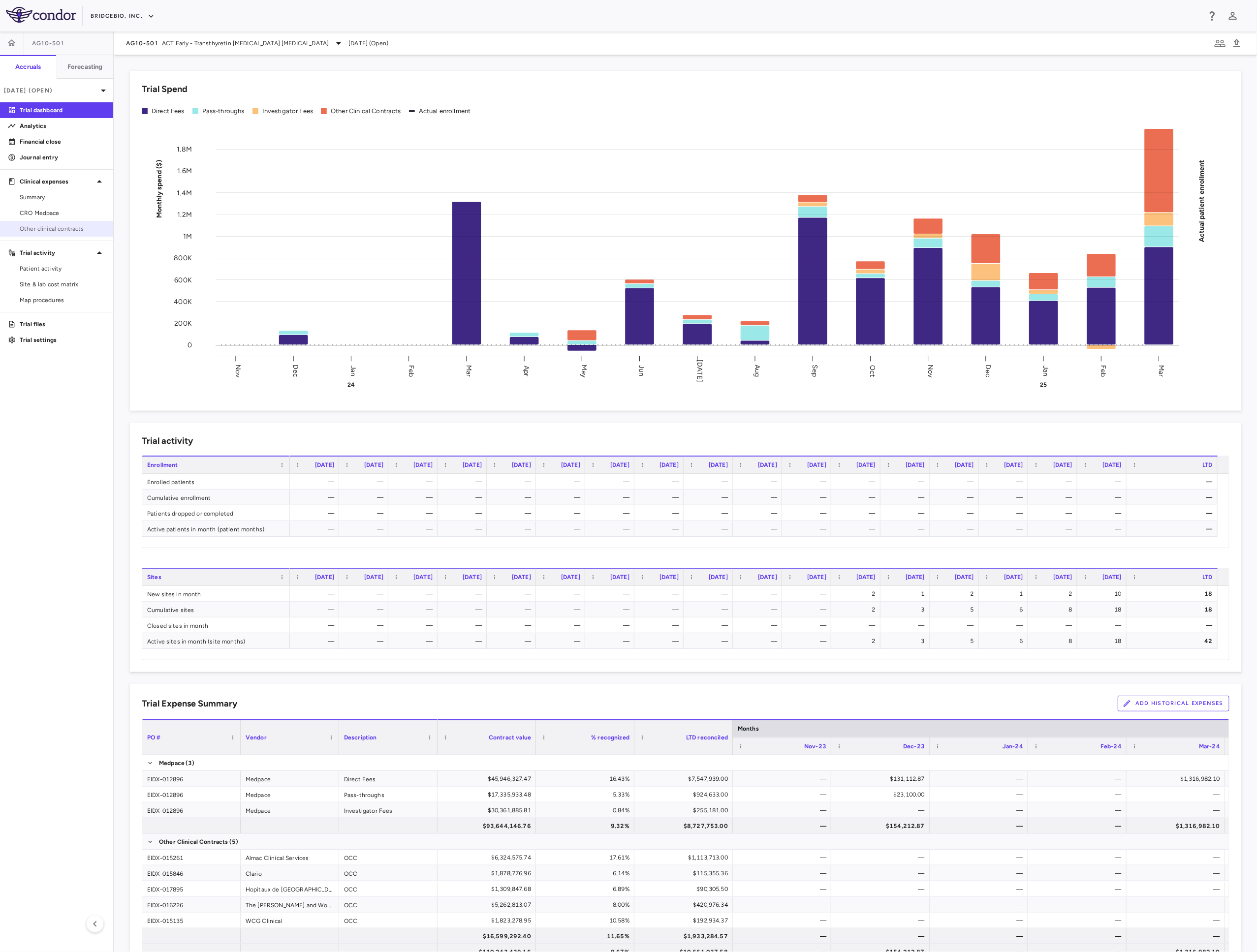
click at [69, 228] on span "Other clinical contracts" at bounding box center [62, 229] width 86 height 9
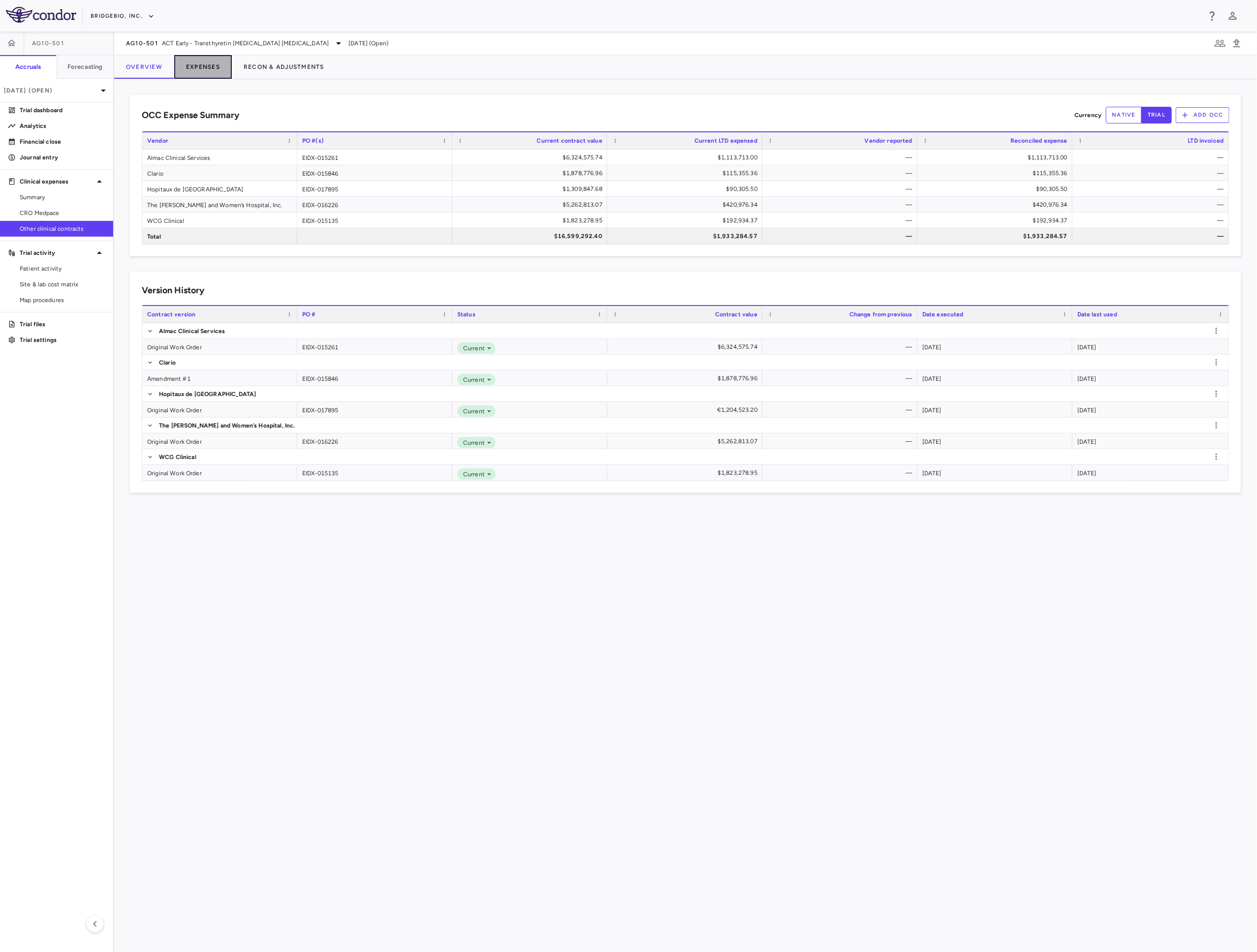
click at [204, 76] on button "Expenses" at bounding box center [202, 67] width 57 height 23
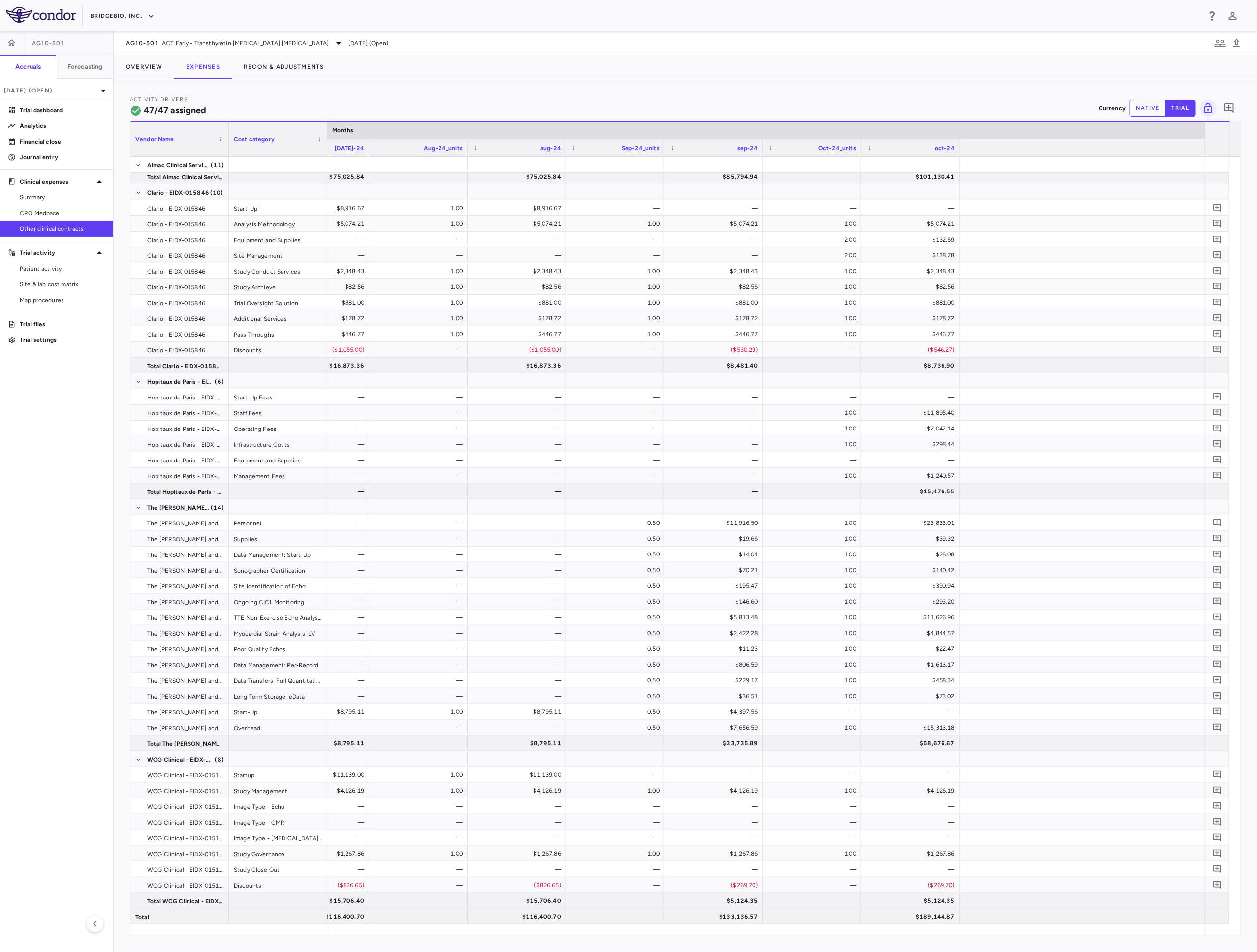
scroll to position [0, 2213]
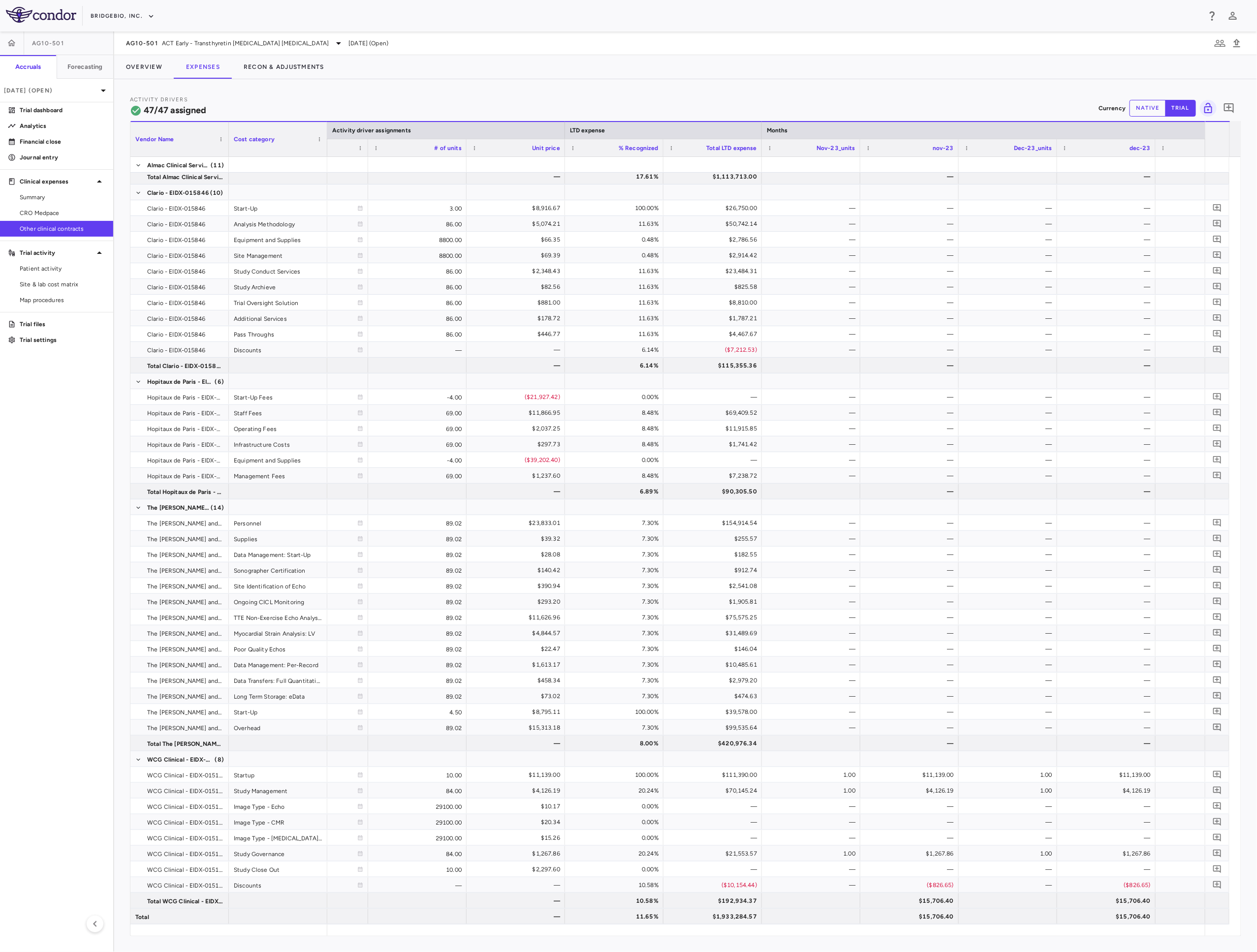
click at [227, 146] on div at bounding box center [228, 139] width 4 height 34
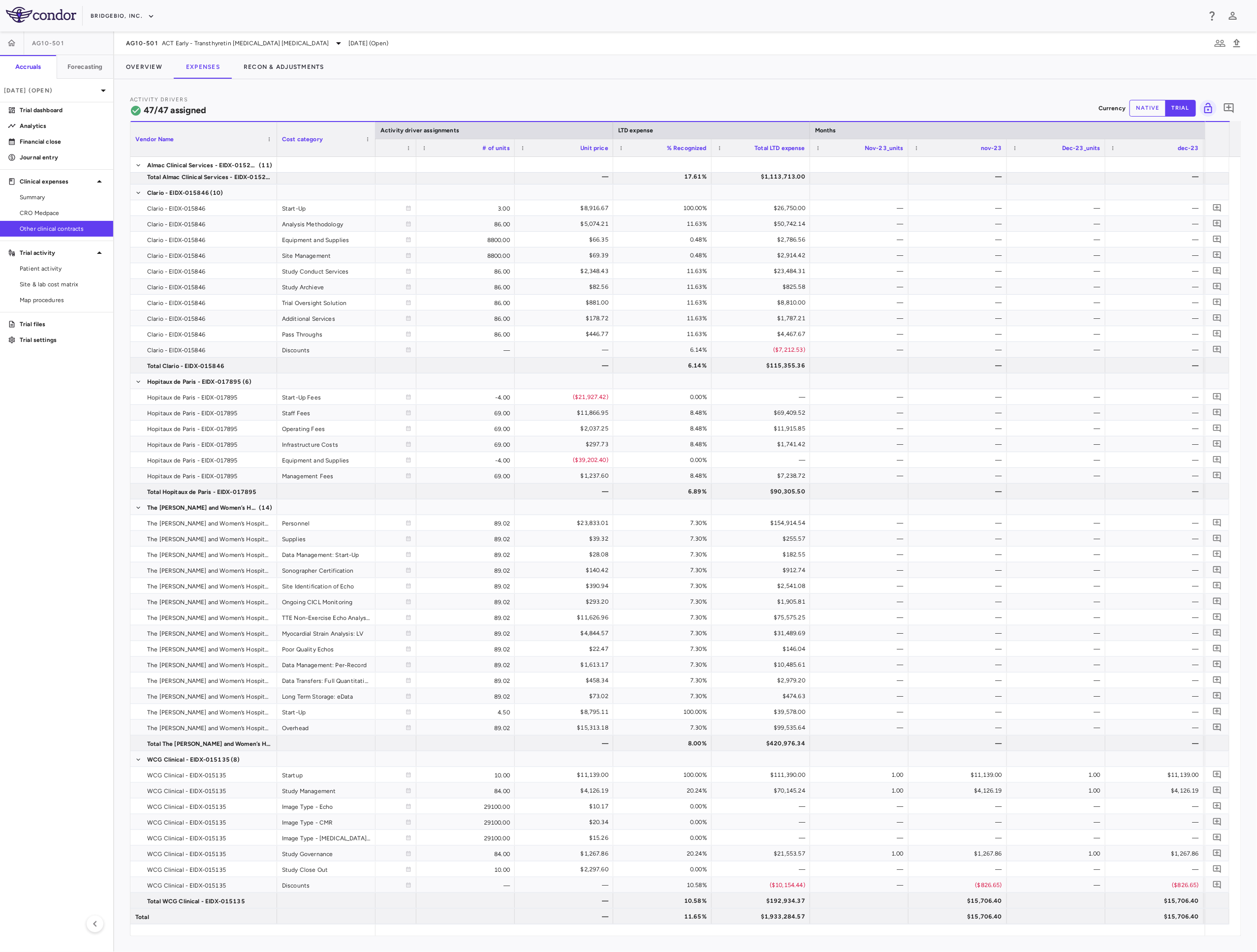
drag, startPoint x: 227, startPoint y: 146, endPoint x: 275, endPoint y: 146, distance: 48.0
click at [275, 146] on div at bounding box center [276, 139] width 4 height 34
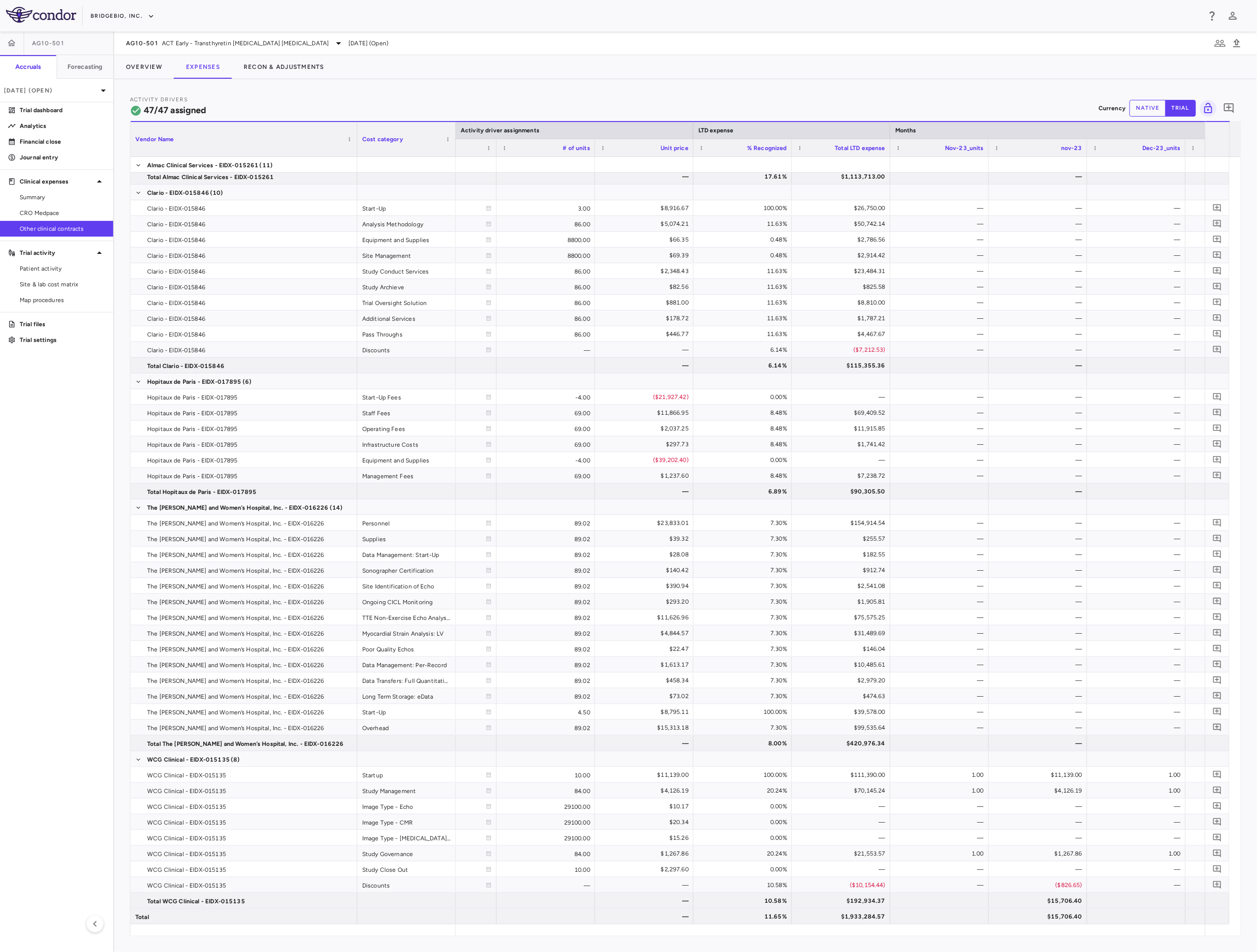
drag, startPoint x: 276, startPoint y: 146, endPoint x: 356, endPoint y: 152, distance: 80.2
click at [356, 152] on div at bounding box center [356, 139] width 4 height 34
click at [70, 109] on p "Trial dashboard" at bounding box center [62, 110] width 86 height 9
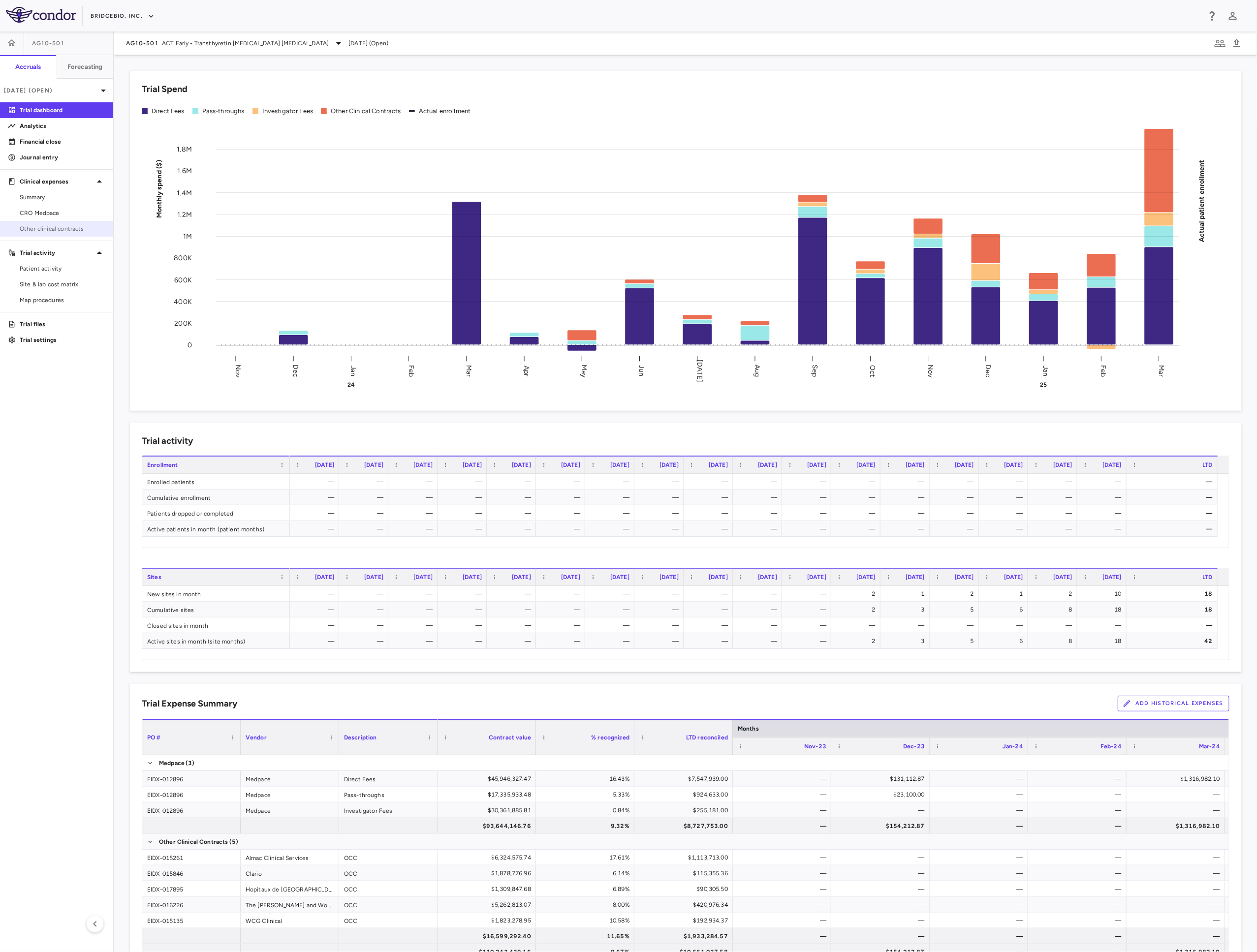
click at [72, 234] on link "Other clinical contracts" at bounding box center [57, 229] width 113 height 15
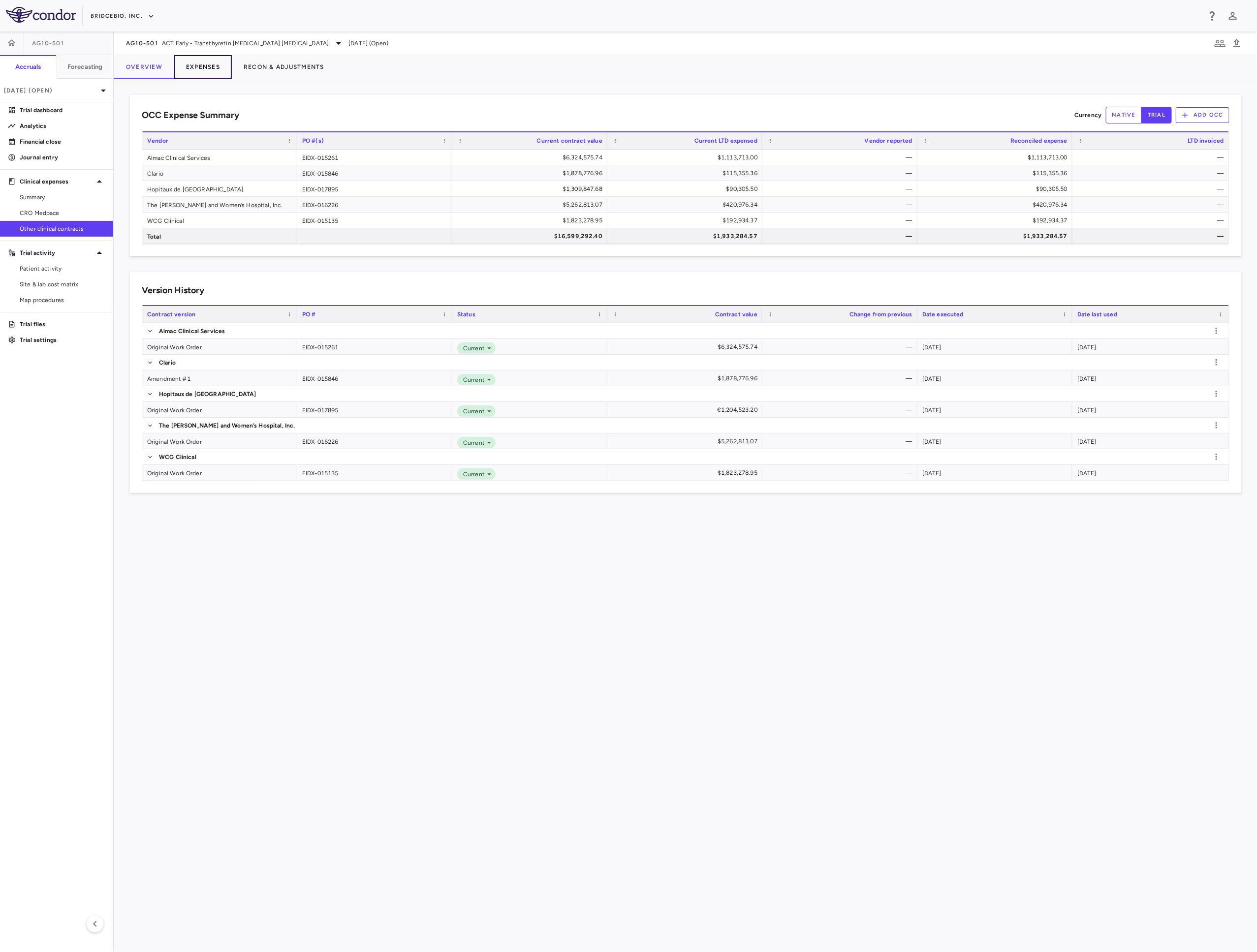
click at [222, 65] on button "Expenses" at bounding box center [202, 67] width 57 height 23
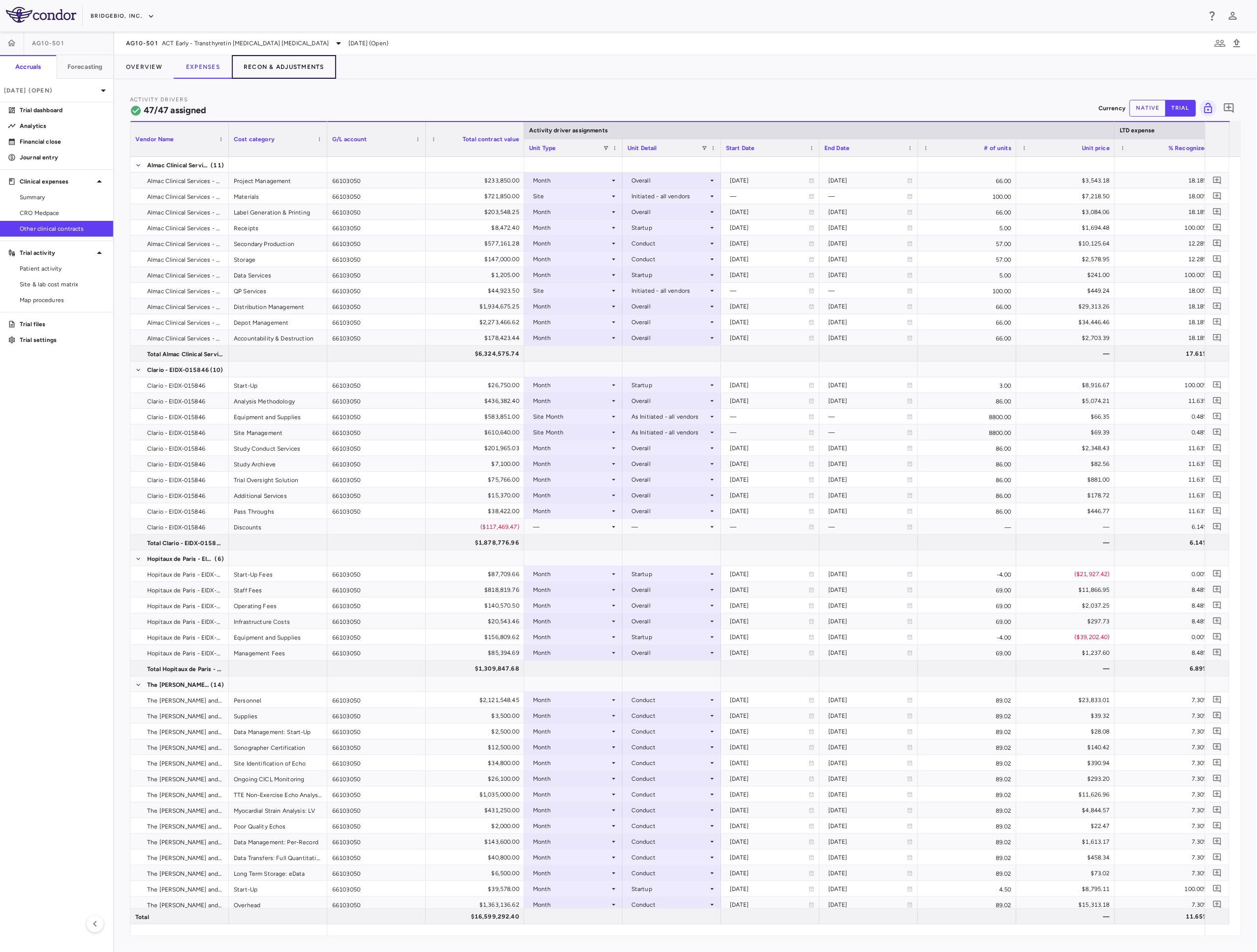
click at [274, 60] on button "Recon & Adjustments" at bounding box center [283, 67] width 104 height 23
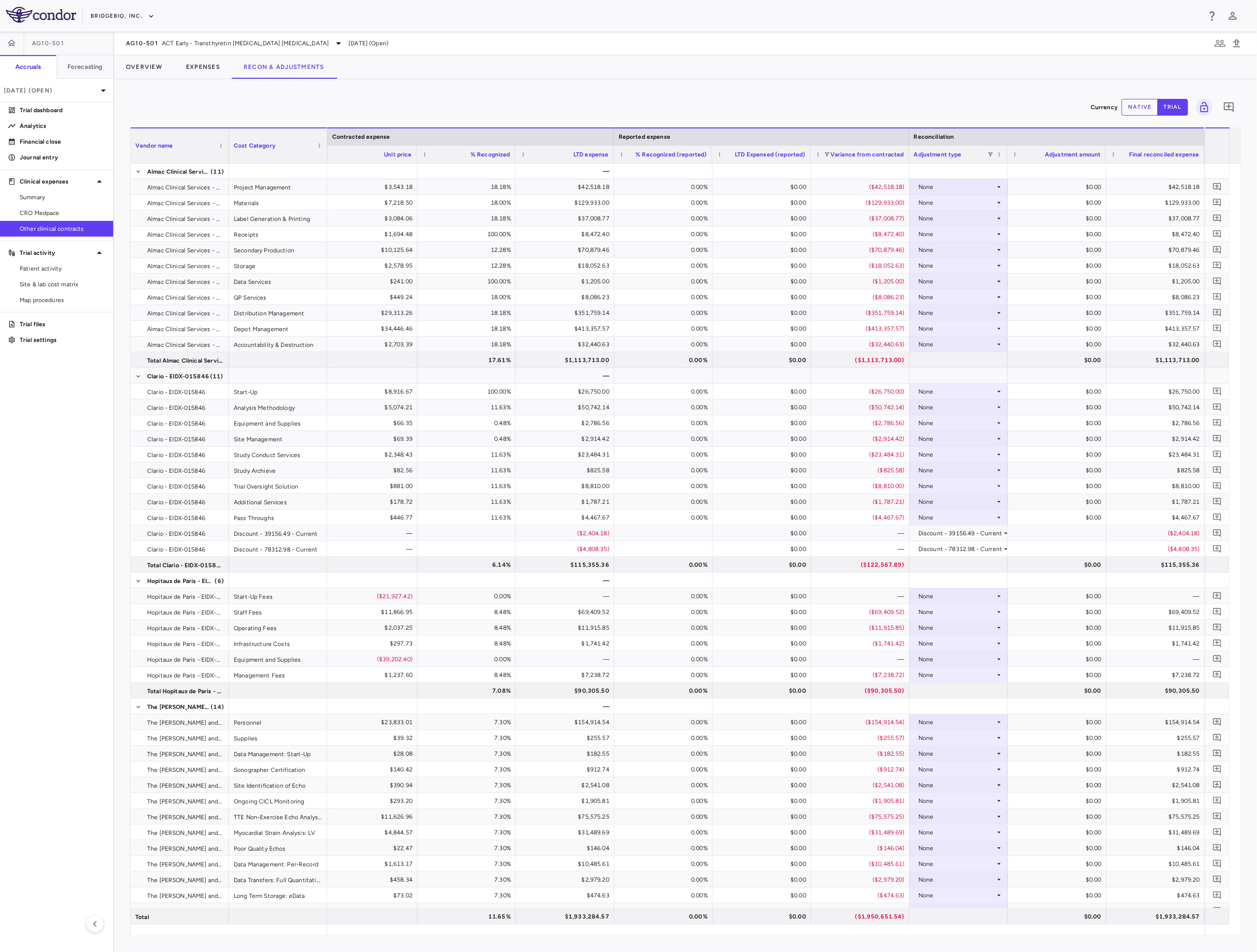
scroll to position [199, 0]
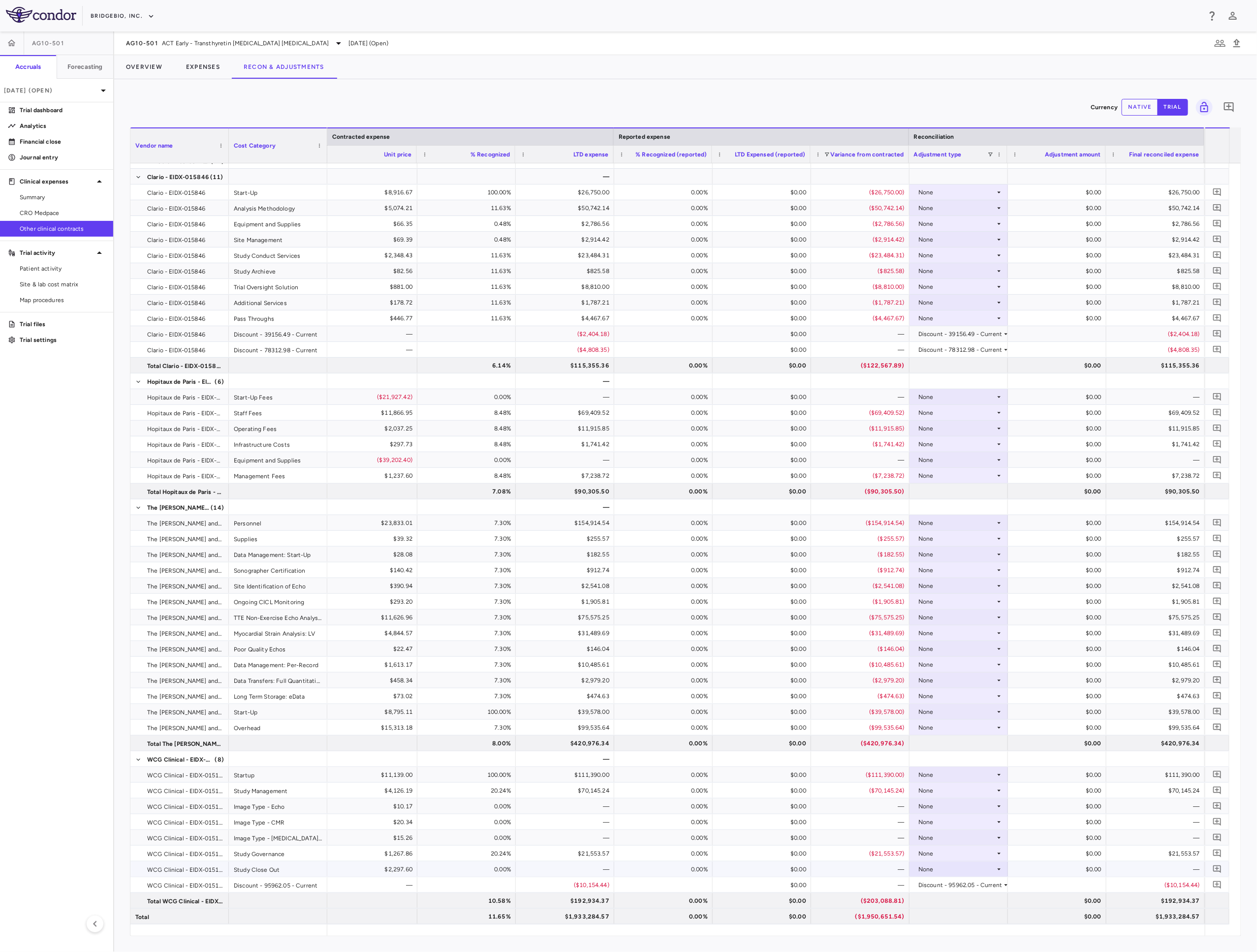
click at [1002, 867] on div "None" at bounding box center [959, 869] width 98 height 15
click at [1137, 102] on button "native" at bounding box center [1140, 107] width 37 height 17
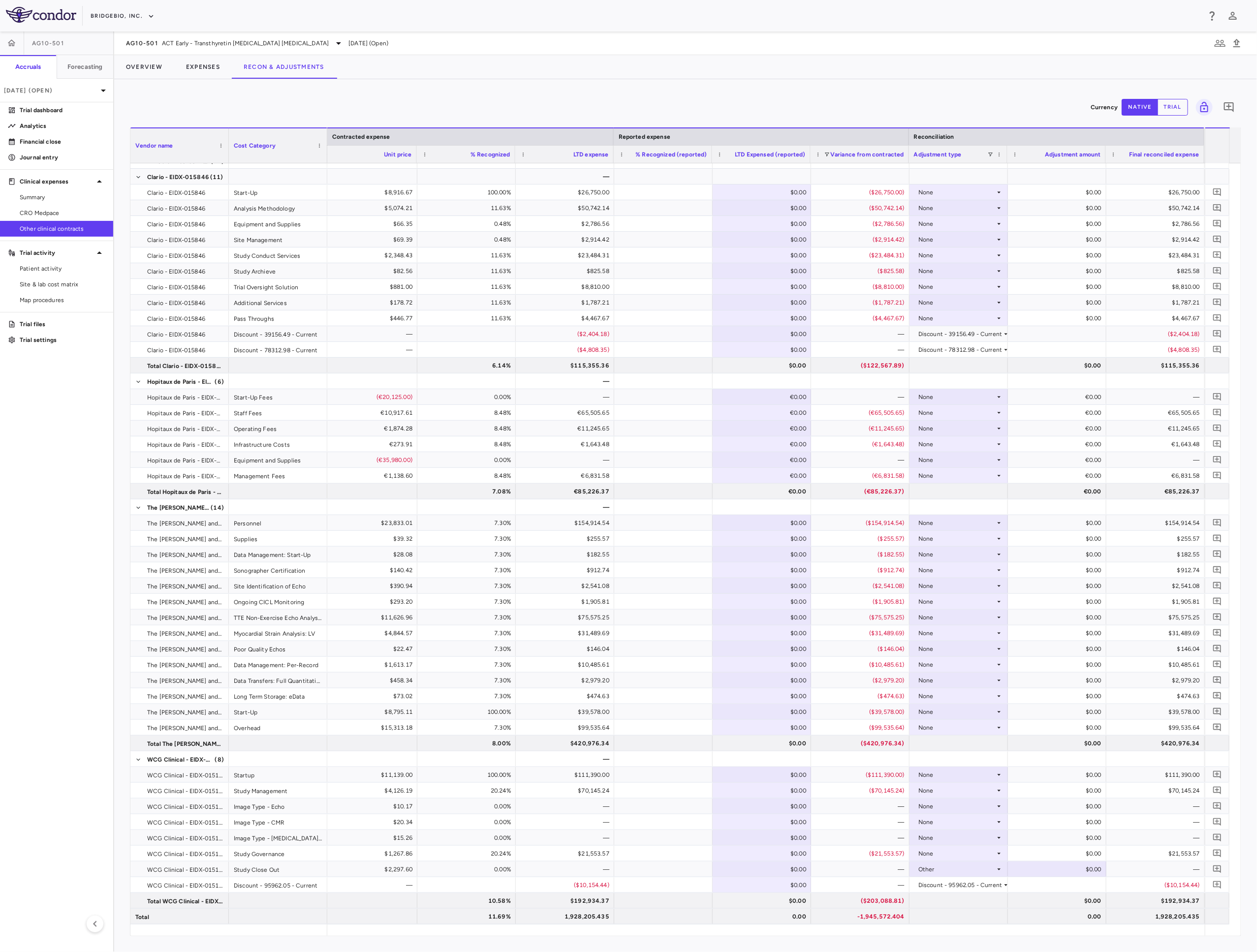
drag, startPoint x: 1242, startPoint y: 638, endPoint x: 1242, endPoint y: 669, distance: 31.0
click at [1242, 669] on div "Currency native trial 0 Vendor Name Drag here to set column labels Vendor name …" at bounding box center [685, 515] width 1143 height 873
click at [1090, 870] on div "$0.00" at bounding box center [1059, 869] width 85 height 16
click at [1057, 870] on input "number" at bounding box center [1064, 870] width 82 height 17
type input "**********"
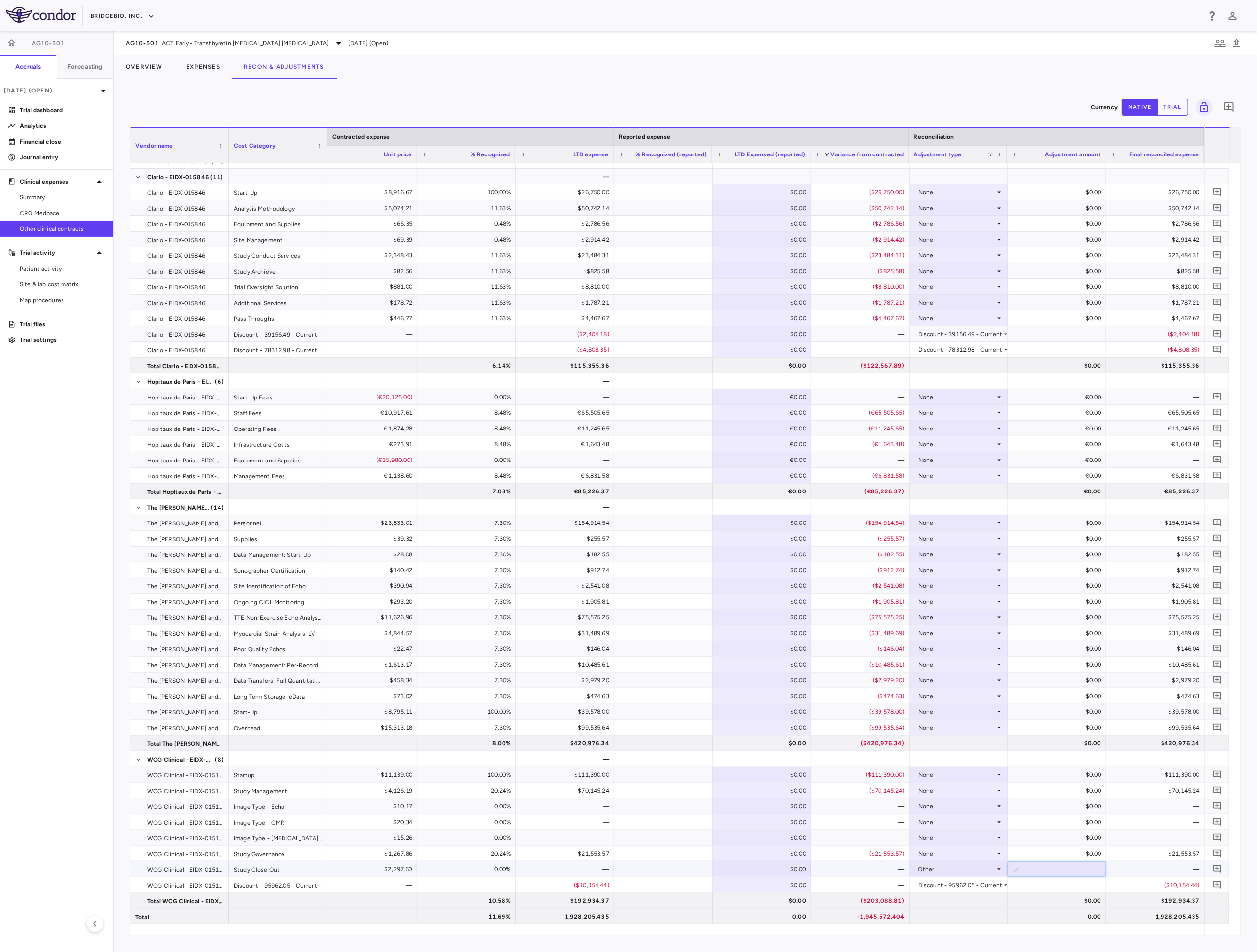
click at [1124, 865] on div "—" at bounding box center [1158, 869] width 85 height 16
click at [157, 66] on button "Overview" at bounding box center [144, 67] width 60 height 23
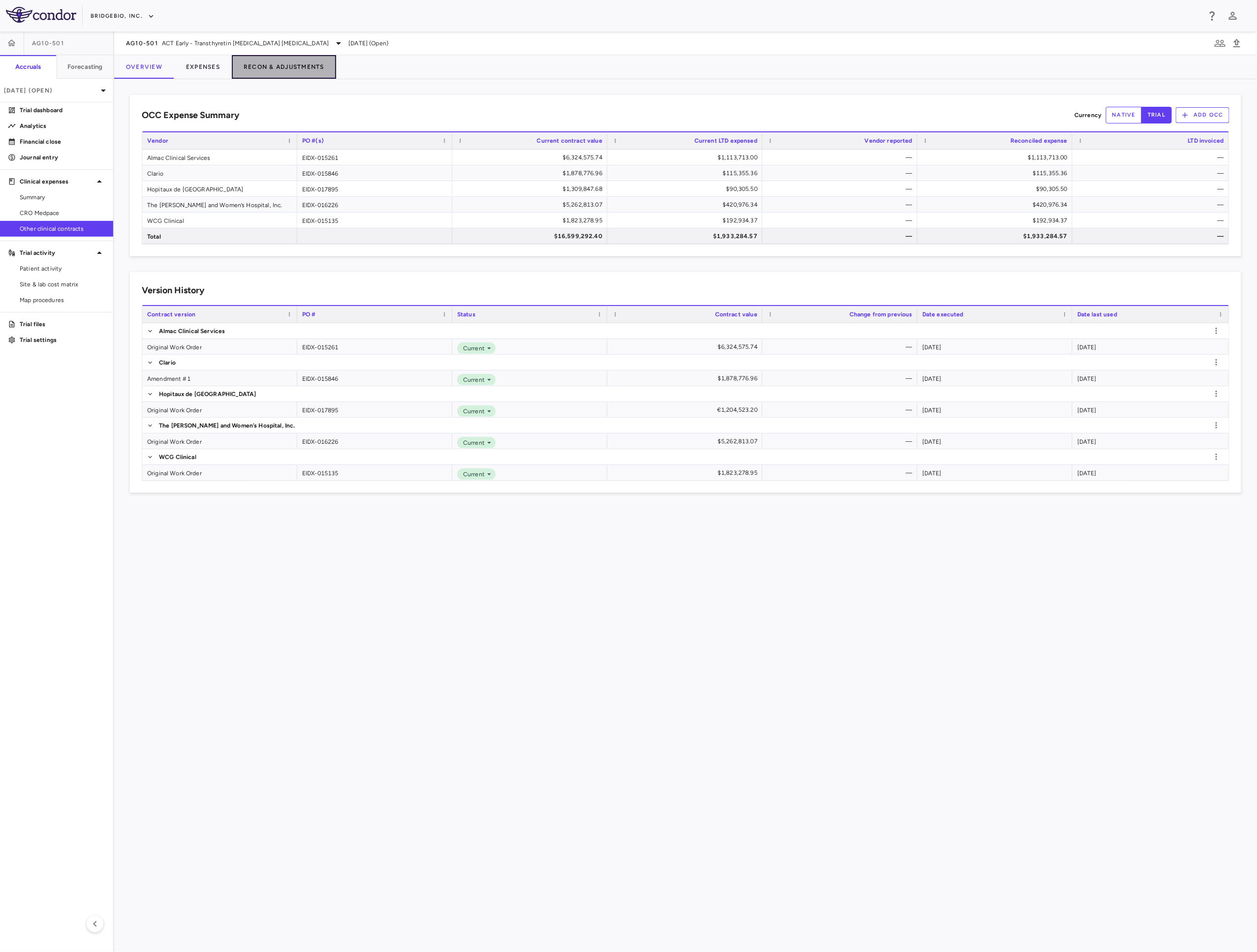
click at [252, 74] on button "Recon & Adjustments" at bounding box center [283, 67] width 104 height 23
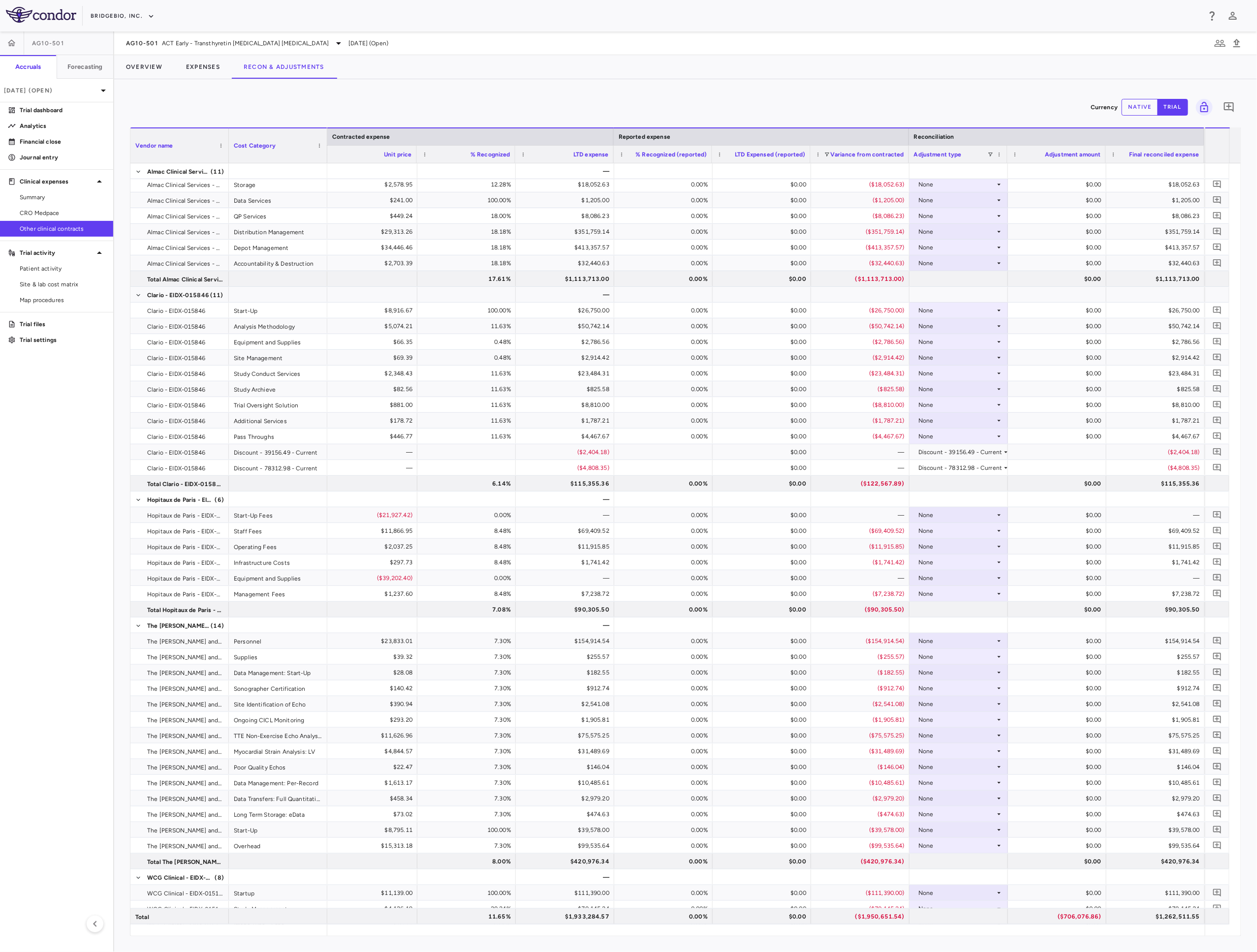
scroll to position [199, 0]
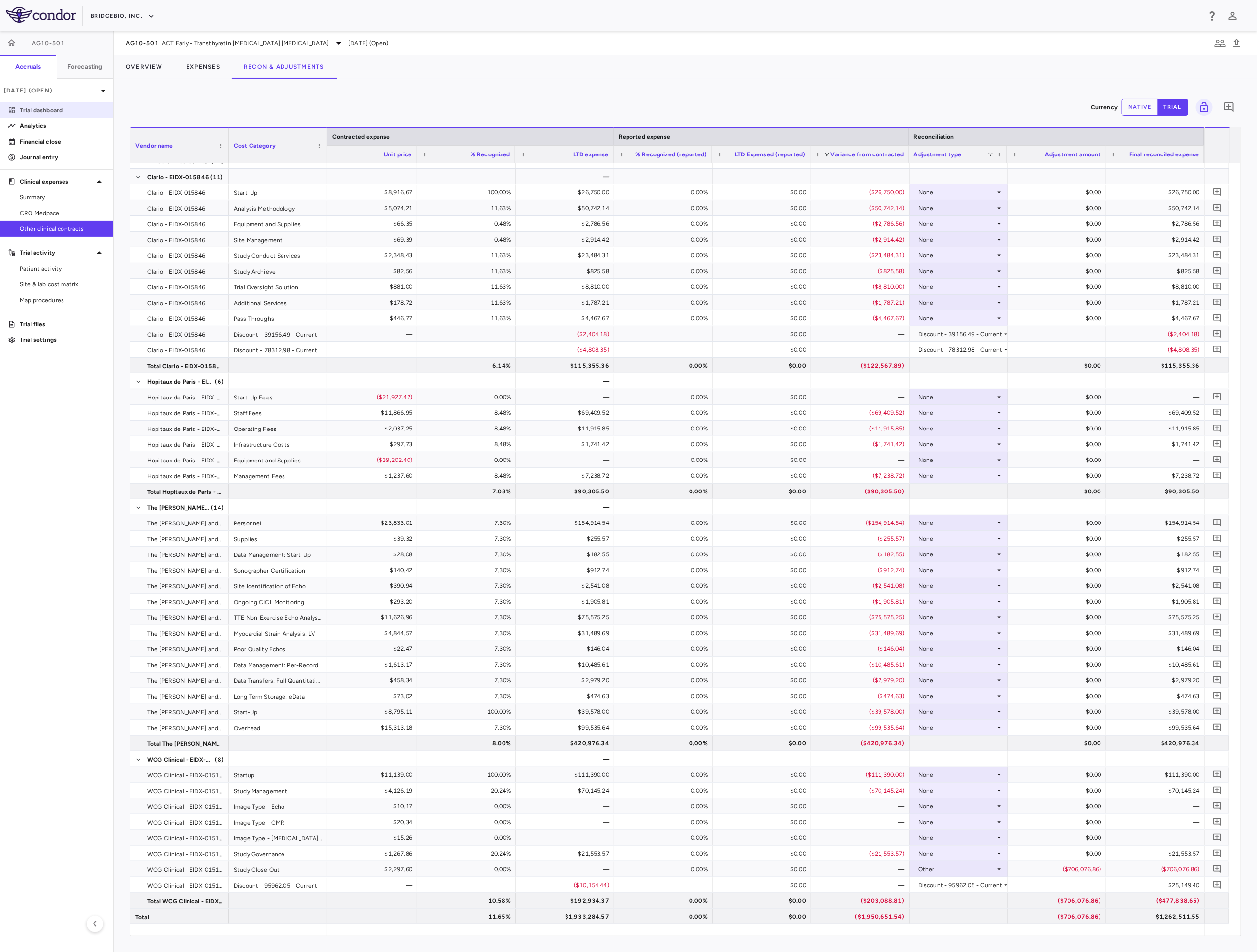
click at [61, 108] on p "Trial dashboard" at bounding box center [62, 110] width 86 height 9
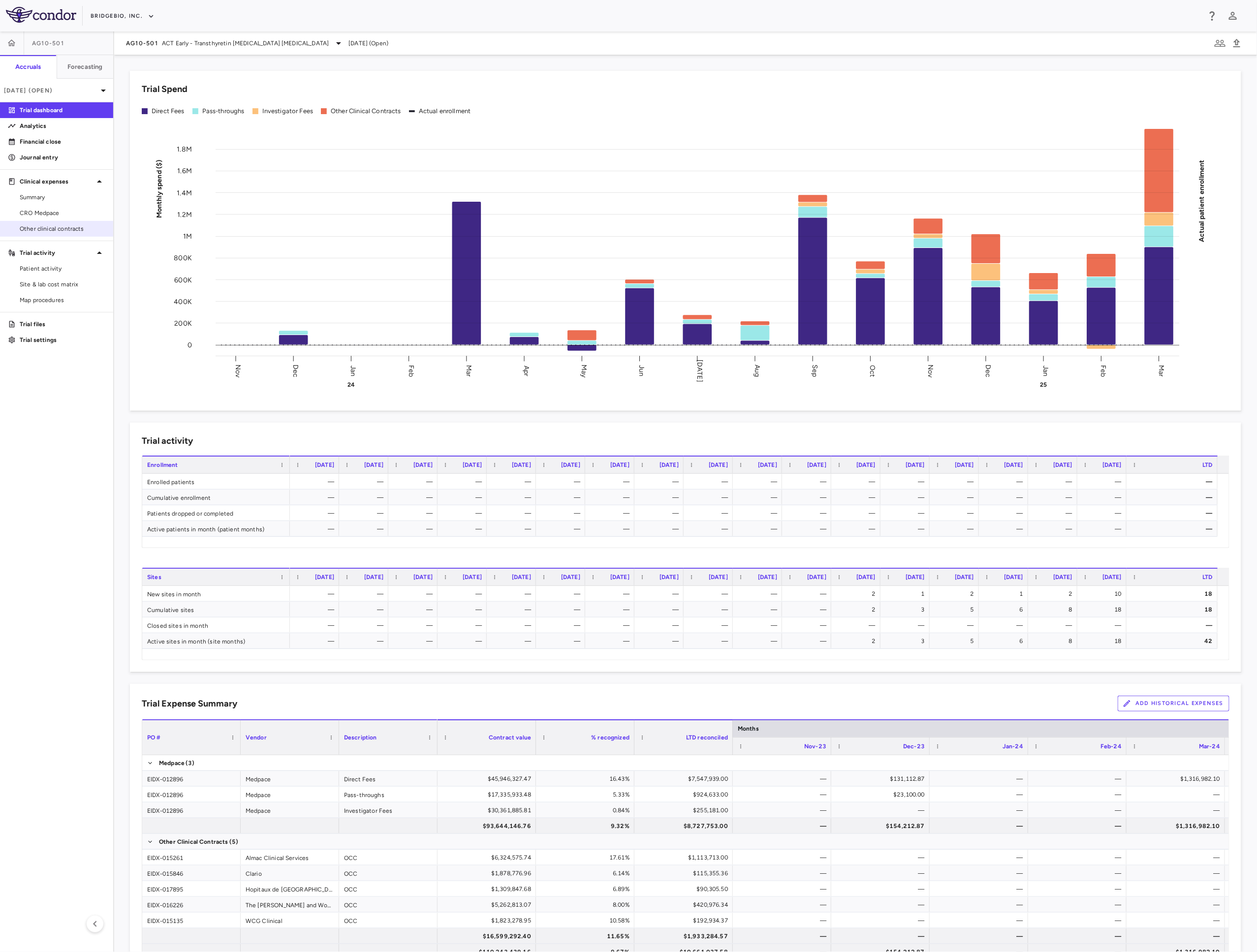
click at [20, 226] on span "Other clinical contracts" at bounding box center [62, 229] width 86 height 9
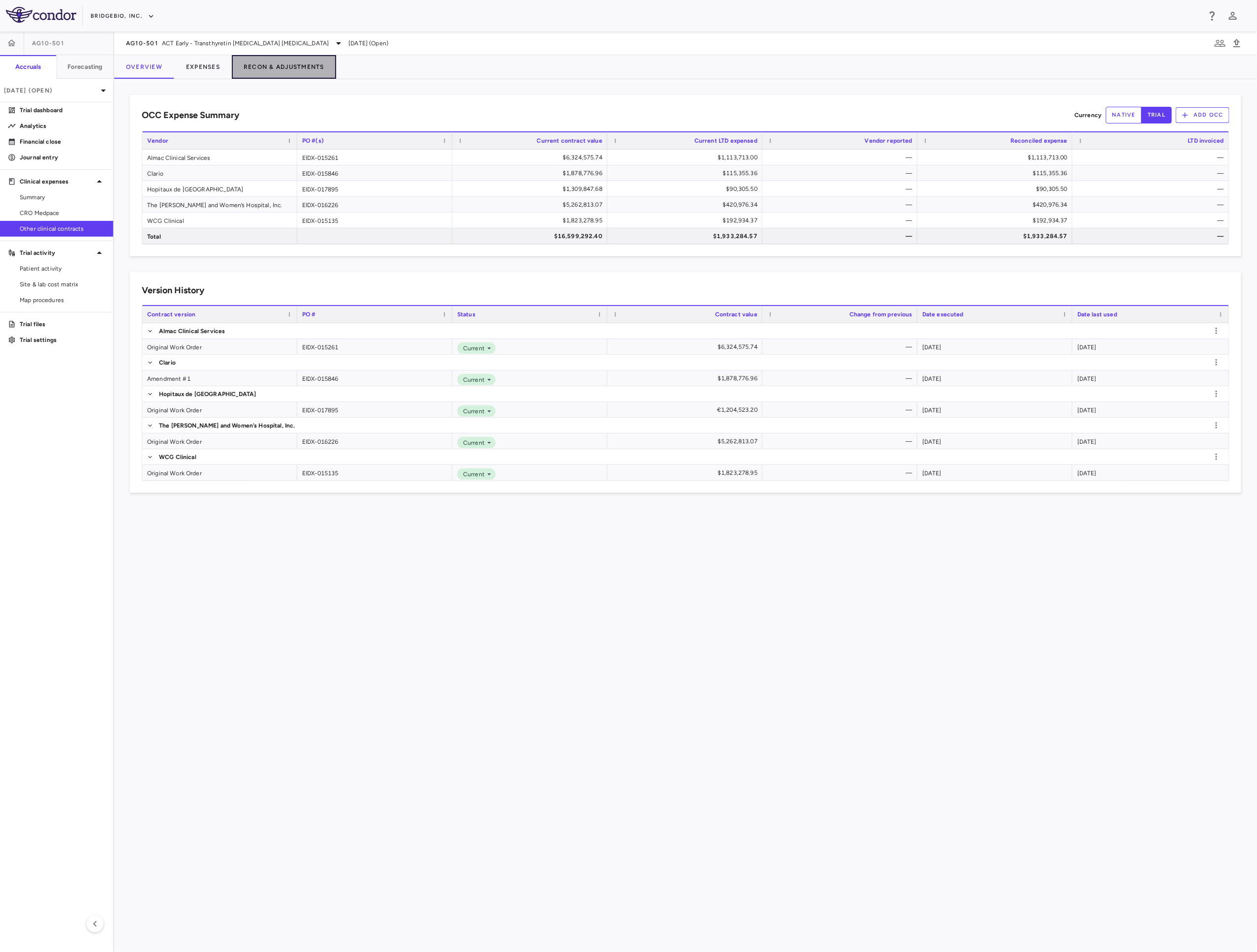
click at [299, 64] on button "Recon & Adjustments" at bounding box center [283, 67] width 104 height 23
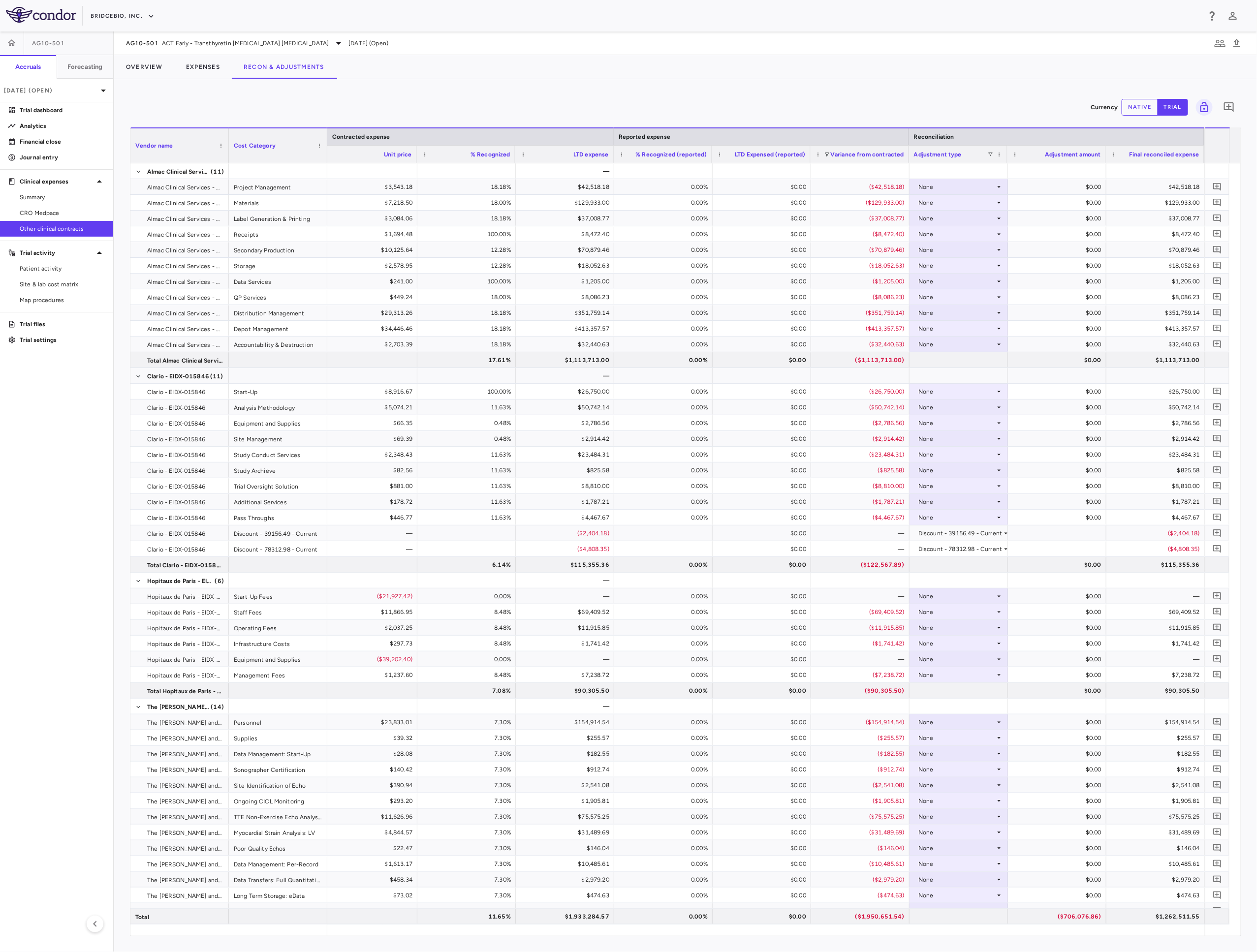
scroll to position [199, 0]
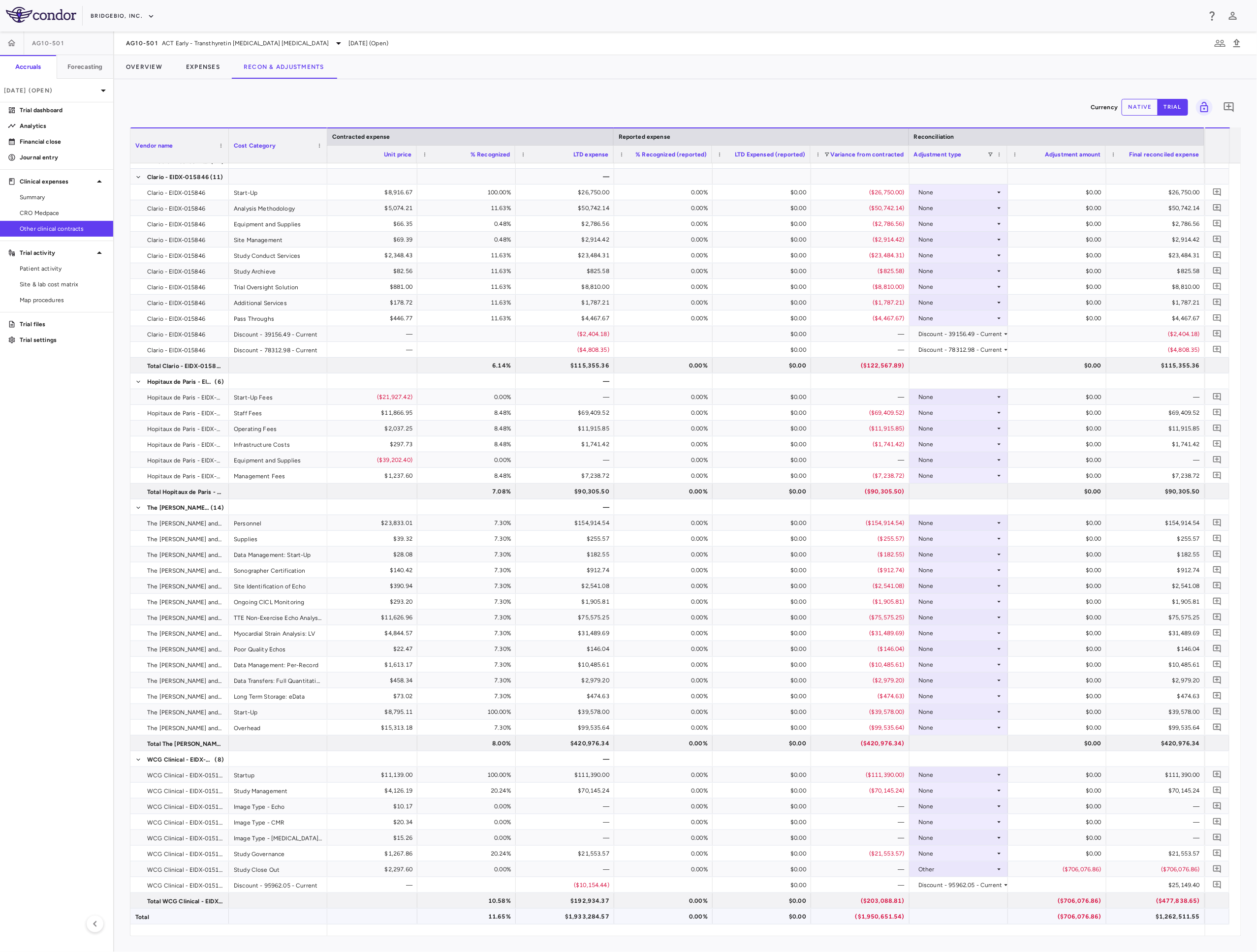
click at [1183, 916] on div "$1,262,511.55" at bounding box center [1158, 916] width 85 height 16
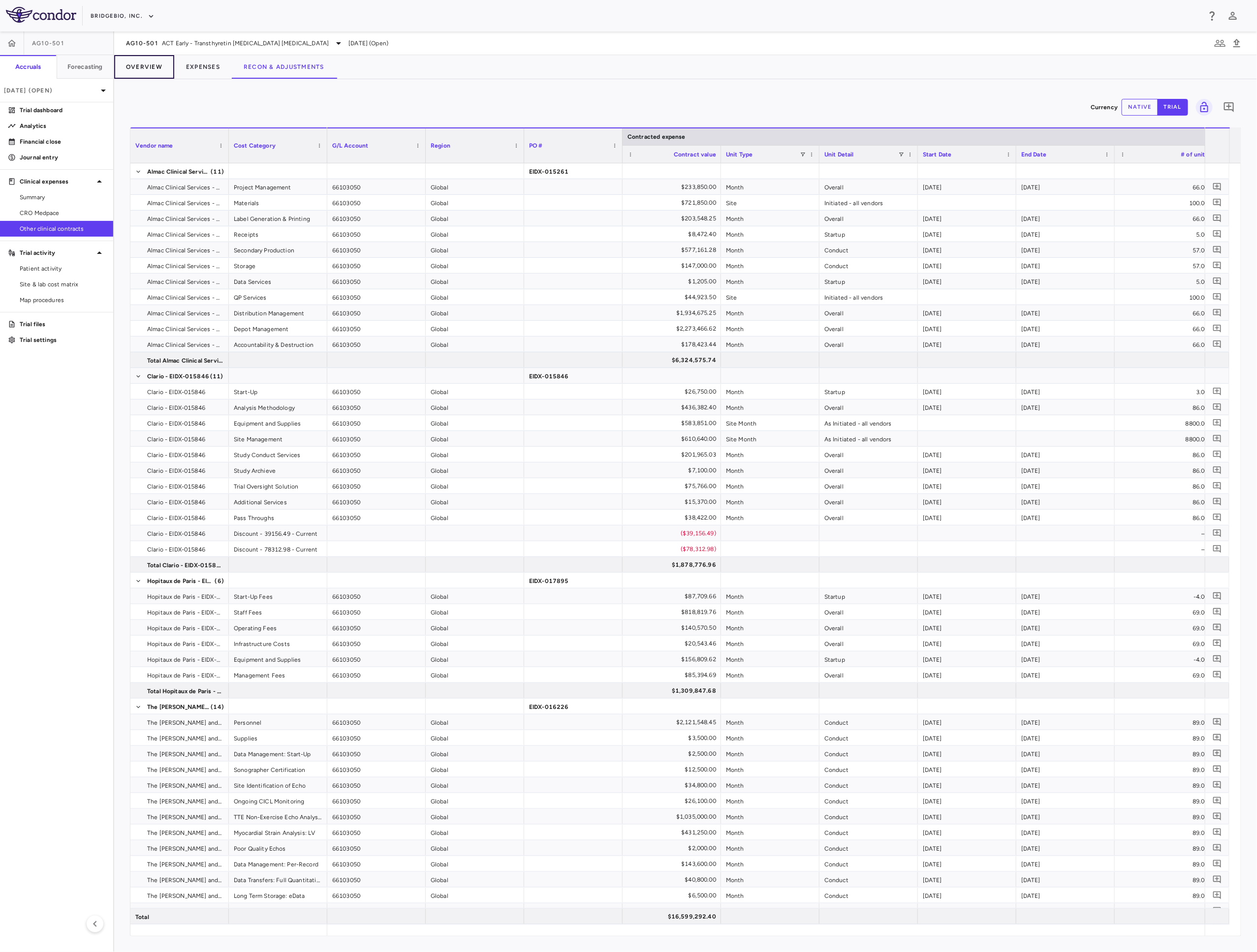
click at [155, 61] on button "Overview" at bounding box center [144, 67] width 60 height 23
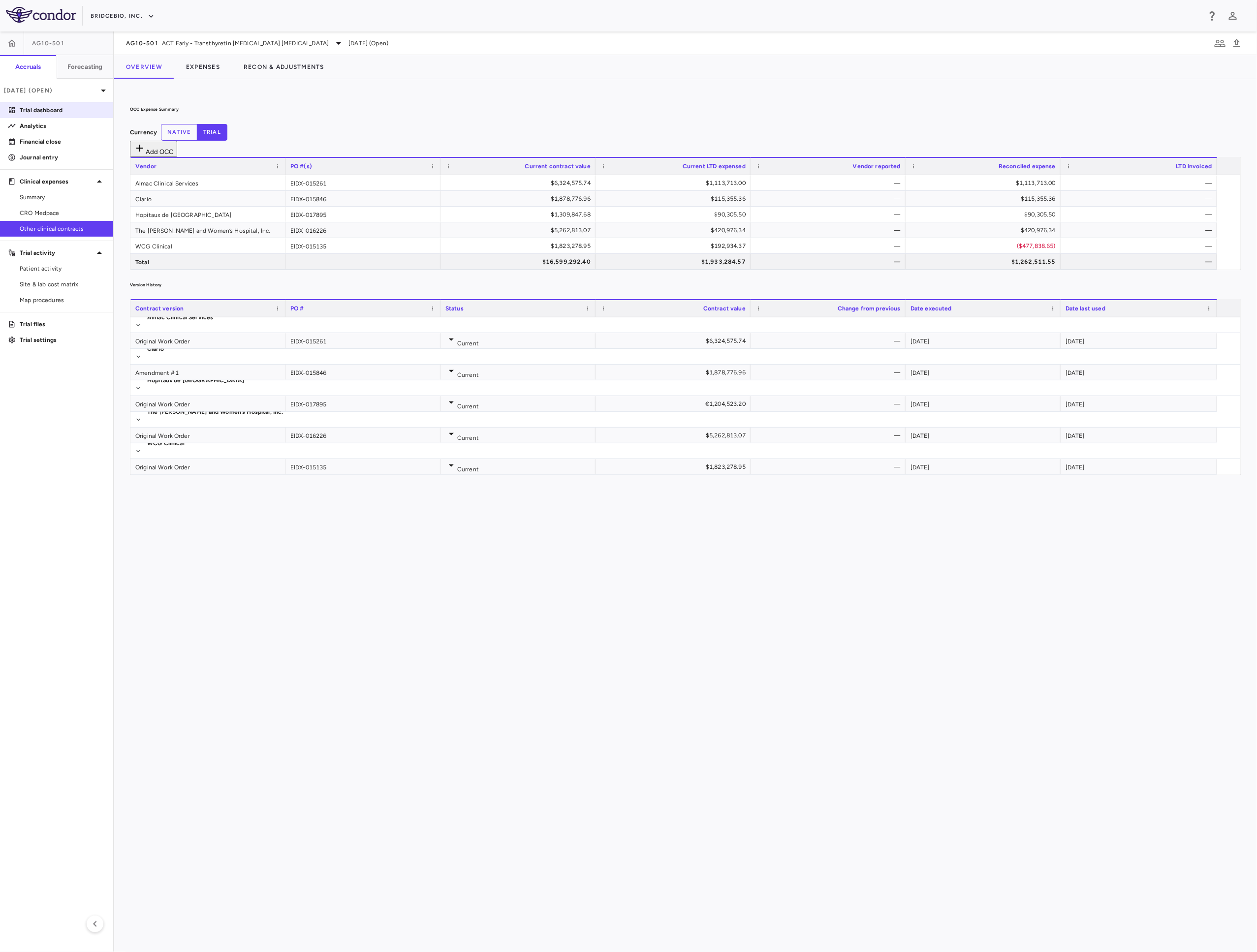
click at [69, 109] on p "Trial dashboard" at bounding box center [62, 110] width 86 height 9
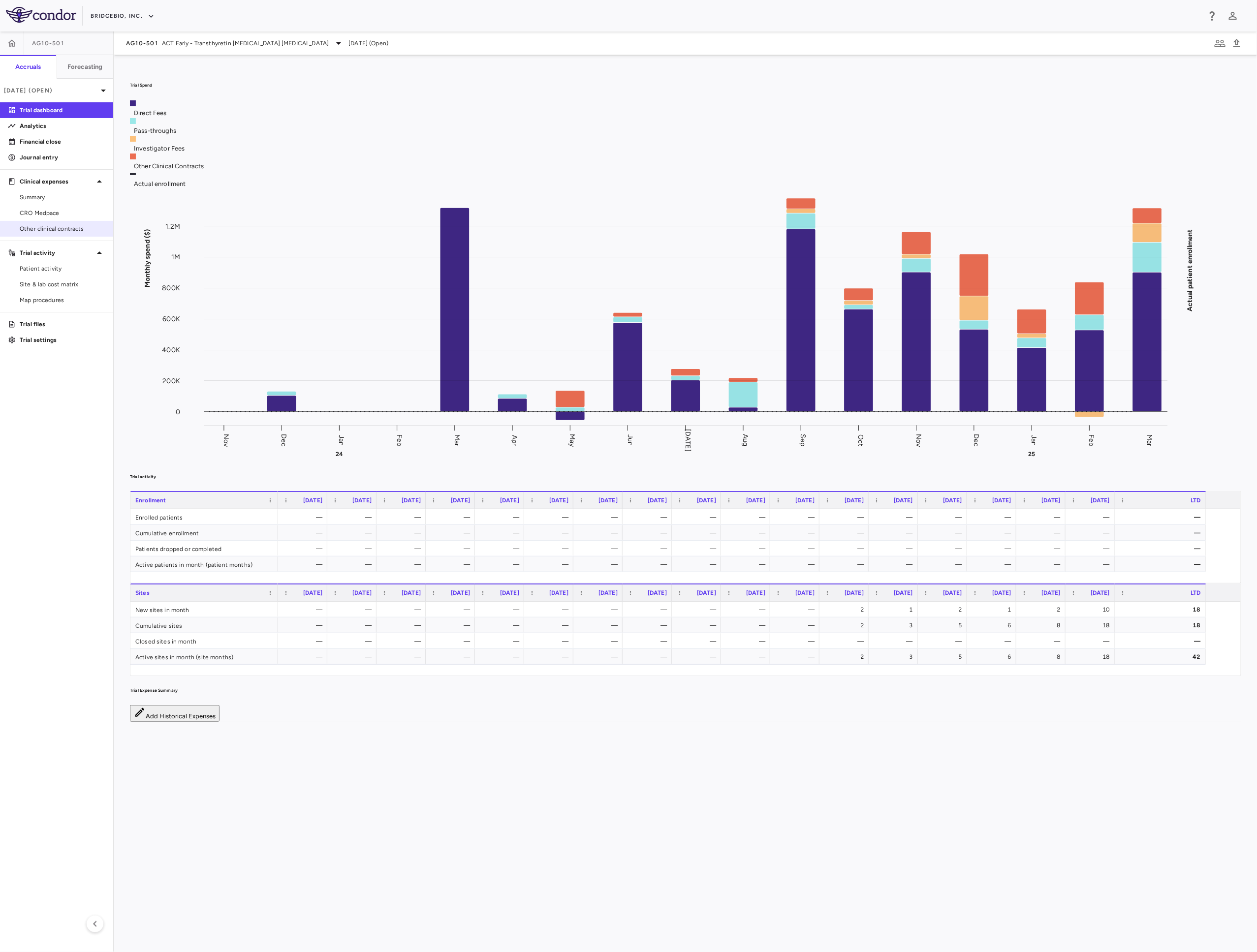
drag, startPoint x: 68, startPoint y: 227, endPoint x: 75, endPoint y: 225, distance: 7.3
click at [68, 227] on span "Other clinical contracts" at bounding box center [62, 229] width 86 height 9
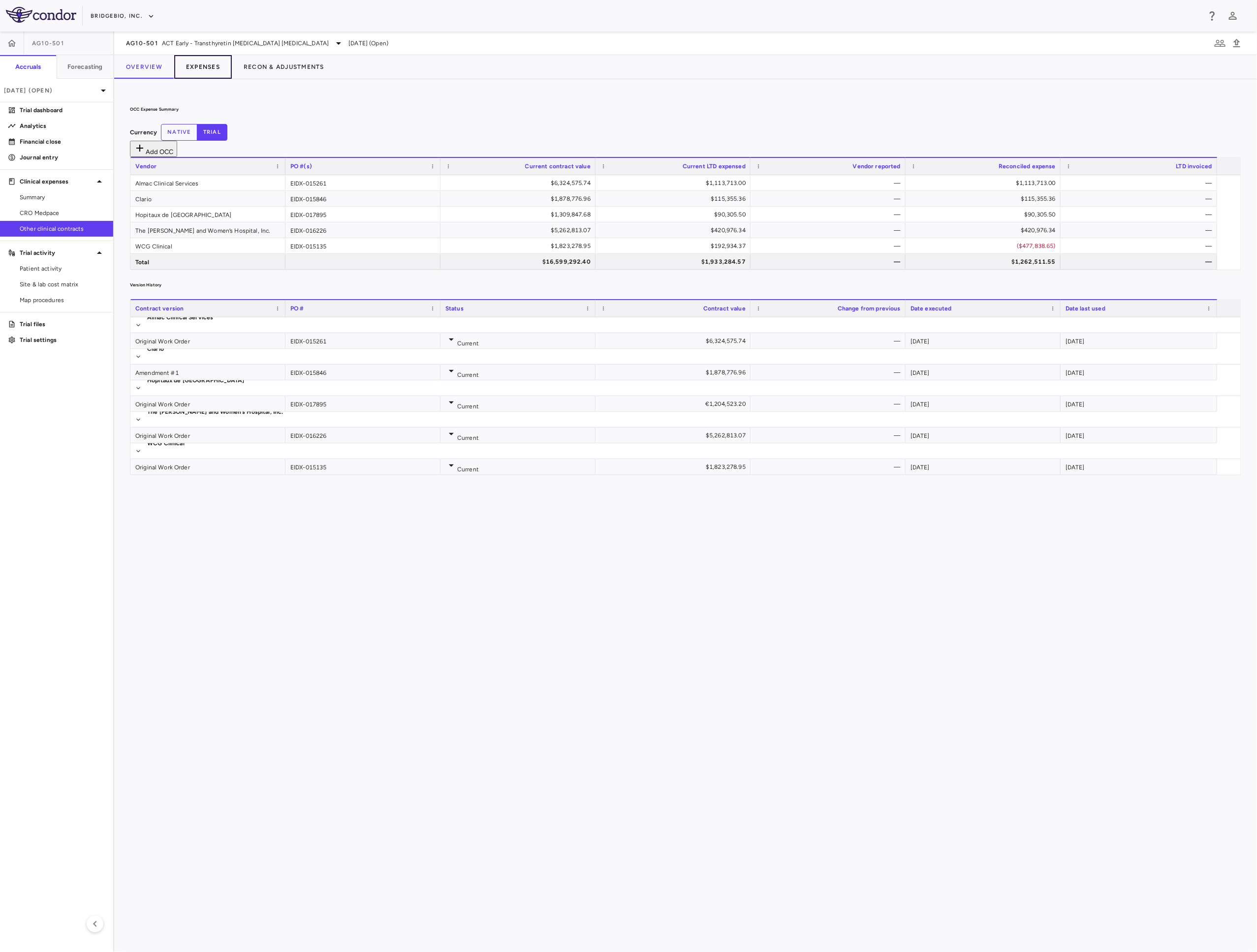
click at [221, 68] on button "Expenses" at bounding box center [202, 67] width 57 height 23
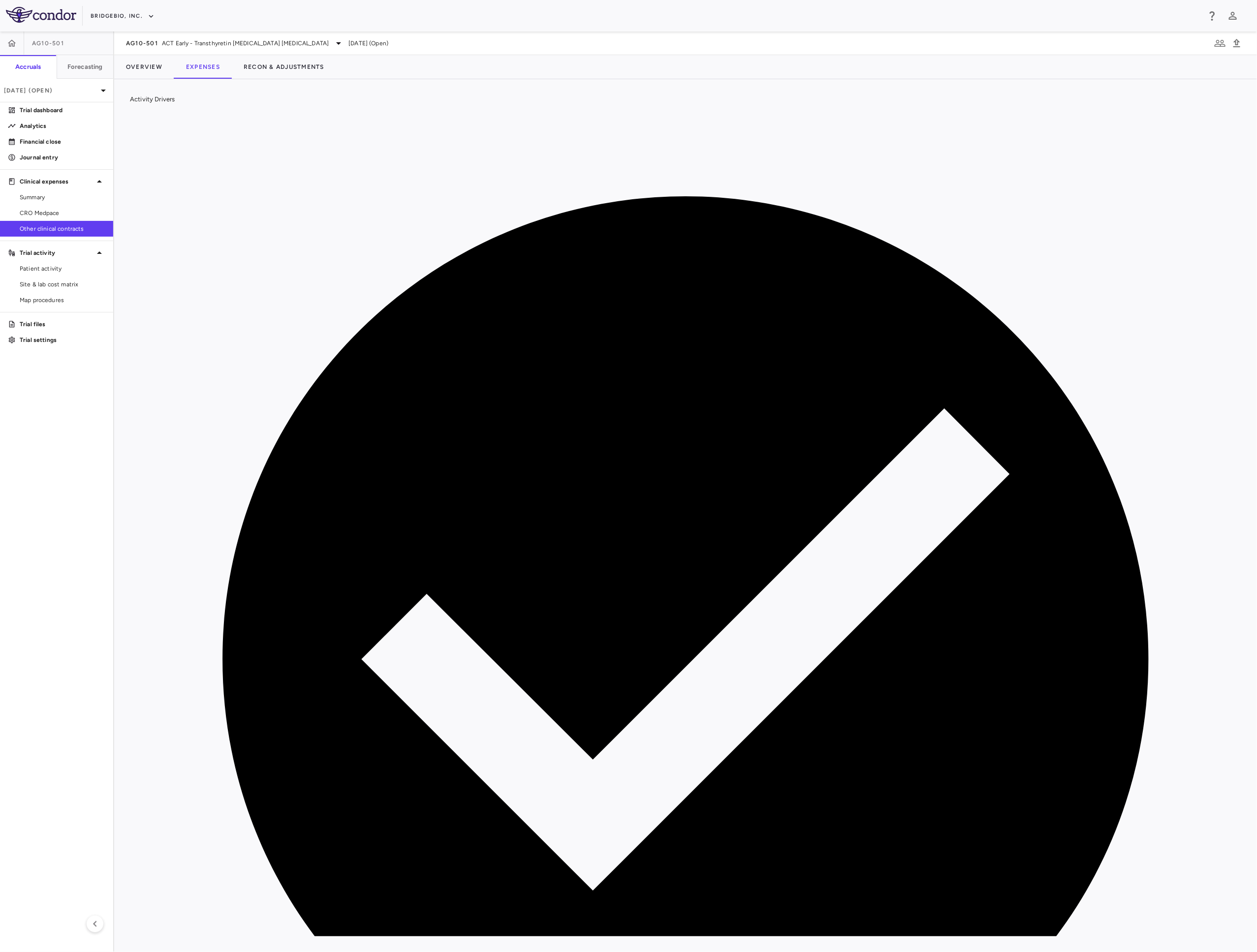
scroll to position [177, 0]
click at [279, 56] on button "Recon & Adjustments" at bounding box center [283, 67] width 104 height 23
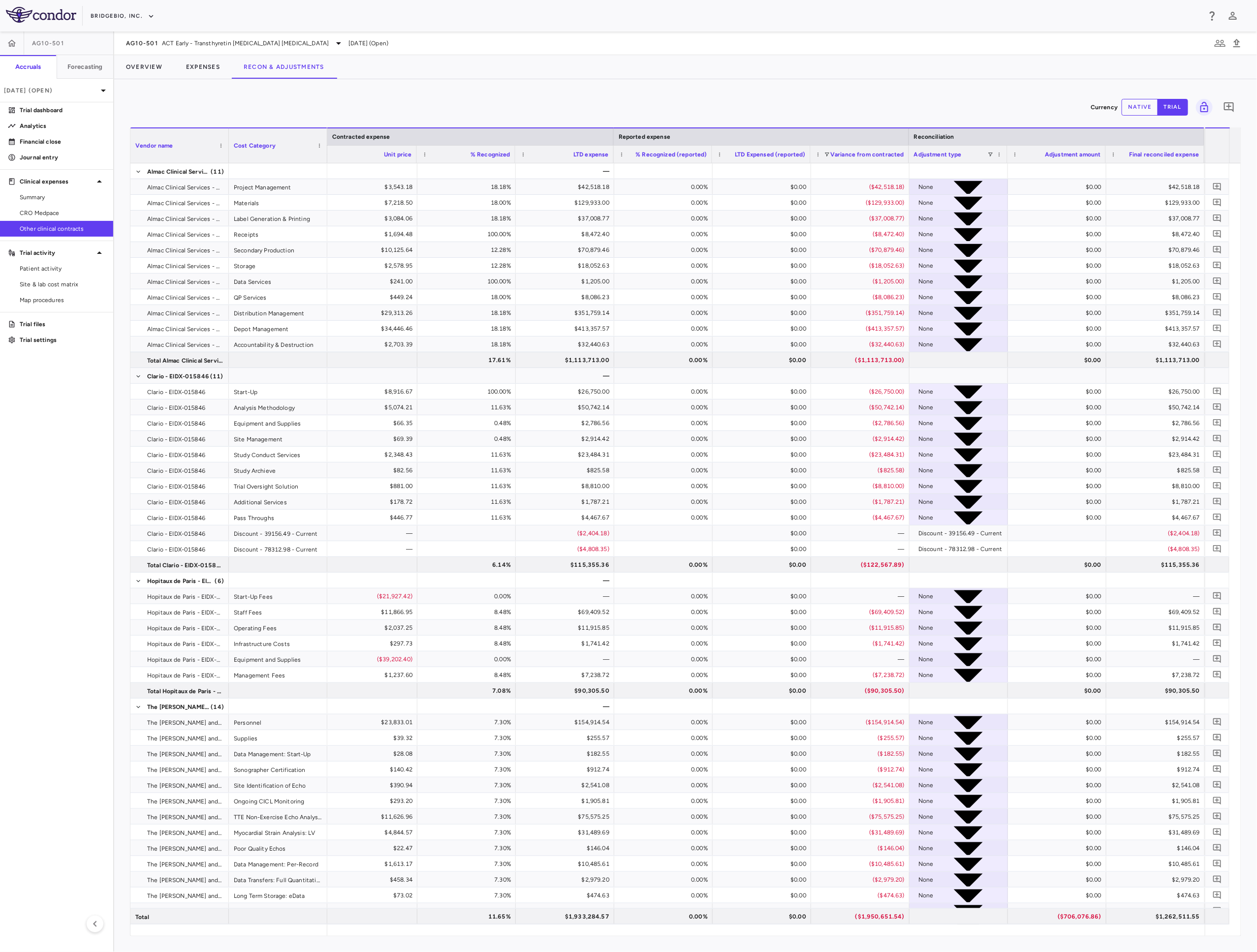
scroll to position [199, 0]
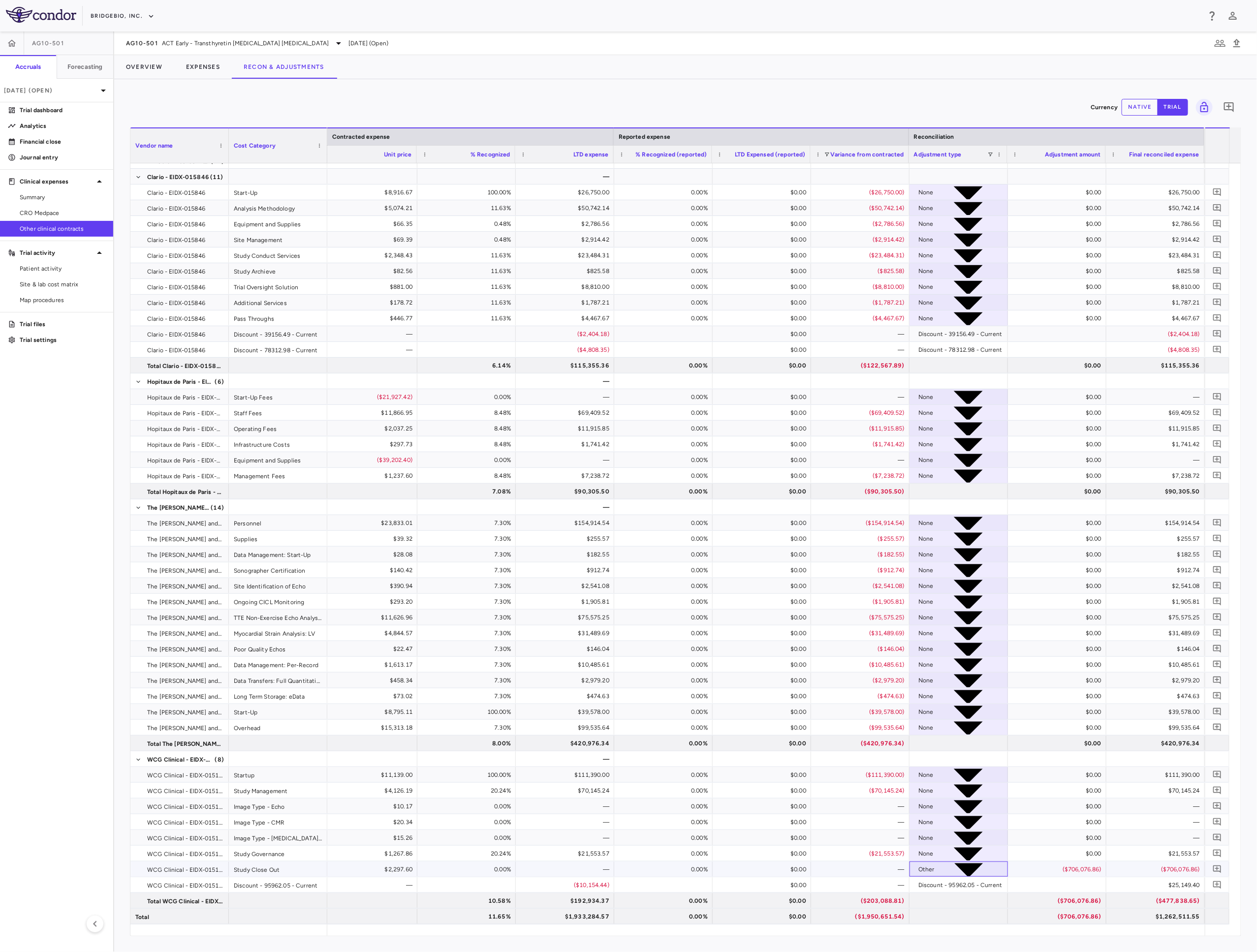
click at [1000, 867] on icon at bounding box center [969, 869] width 68 height 68
click at [1137, 96] on div "Currency native trial" at bounding box center [685, 107] width 1111 height 25
click at [1137, 103] on button "native" at bounding box center [1140, 107] width 37 height 17
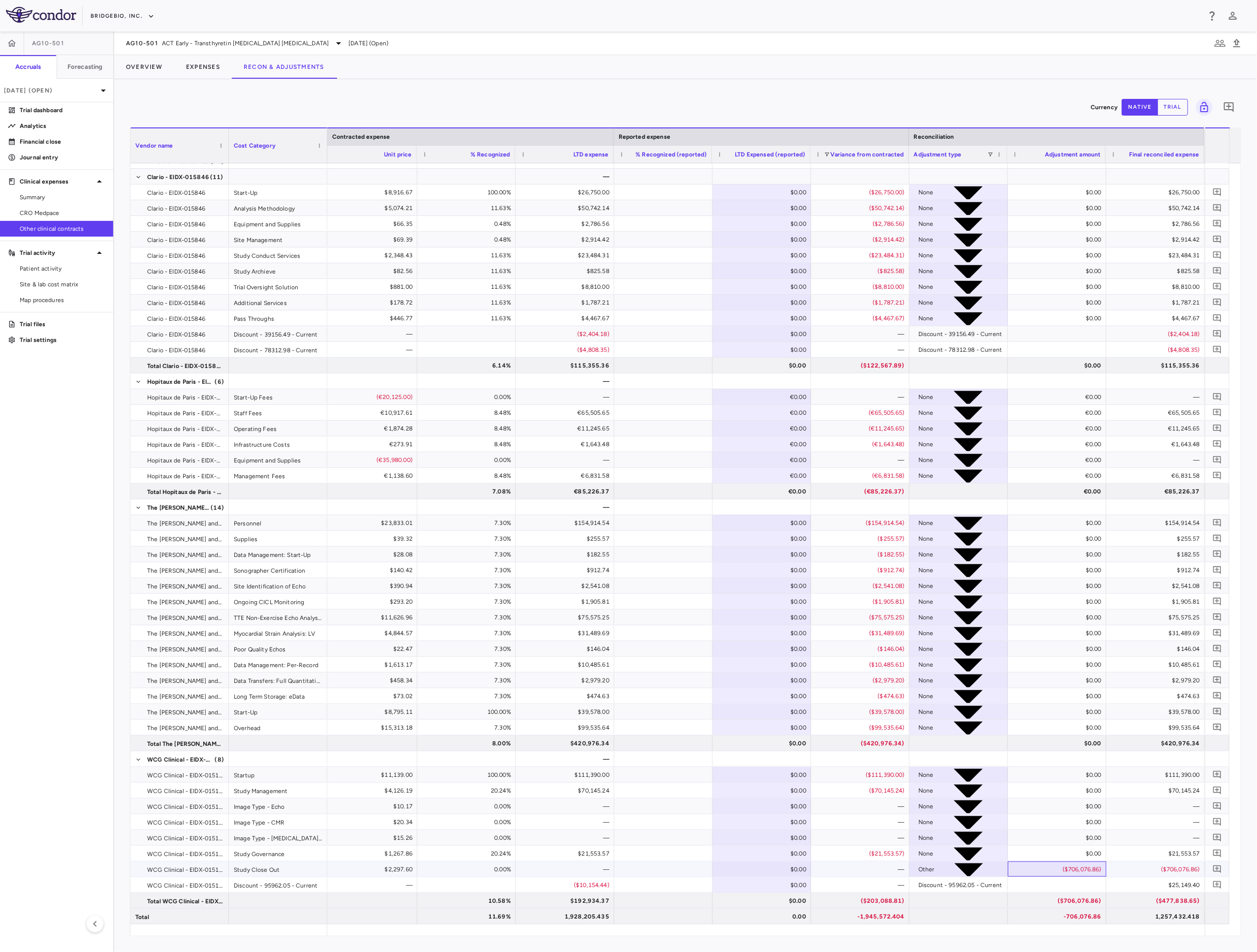
click at [1068, 869] on div "($706,076.86)" at bounding box center [1059, 869] width 85 height 16
drag, startPoint x: 1056, startPoint y: 865, endPoint x: 1130, endPoint y: 855, distance: 74.7
click at [1130, 855] on div "100.00 $7,218.50 18.00% $129,933.00 $0.00 ($129,933.00) None $0.00 $129,933.00 …" at bounding box center [319, 444] width 1771 height 960
click at [998, 870] on icon at bounding box center [969, 869] width 68 height 68
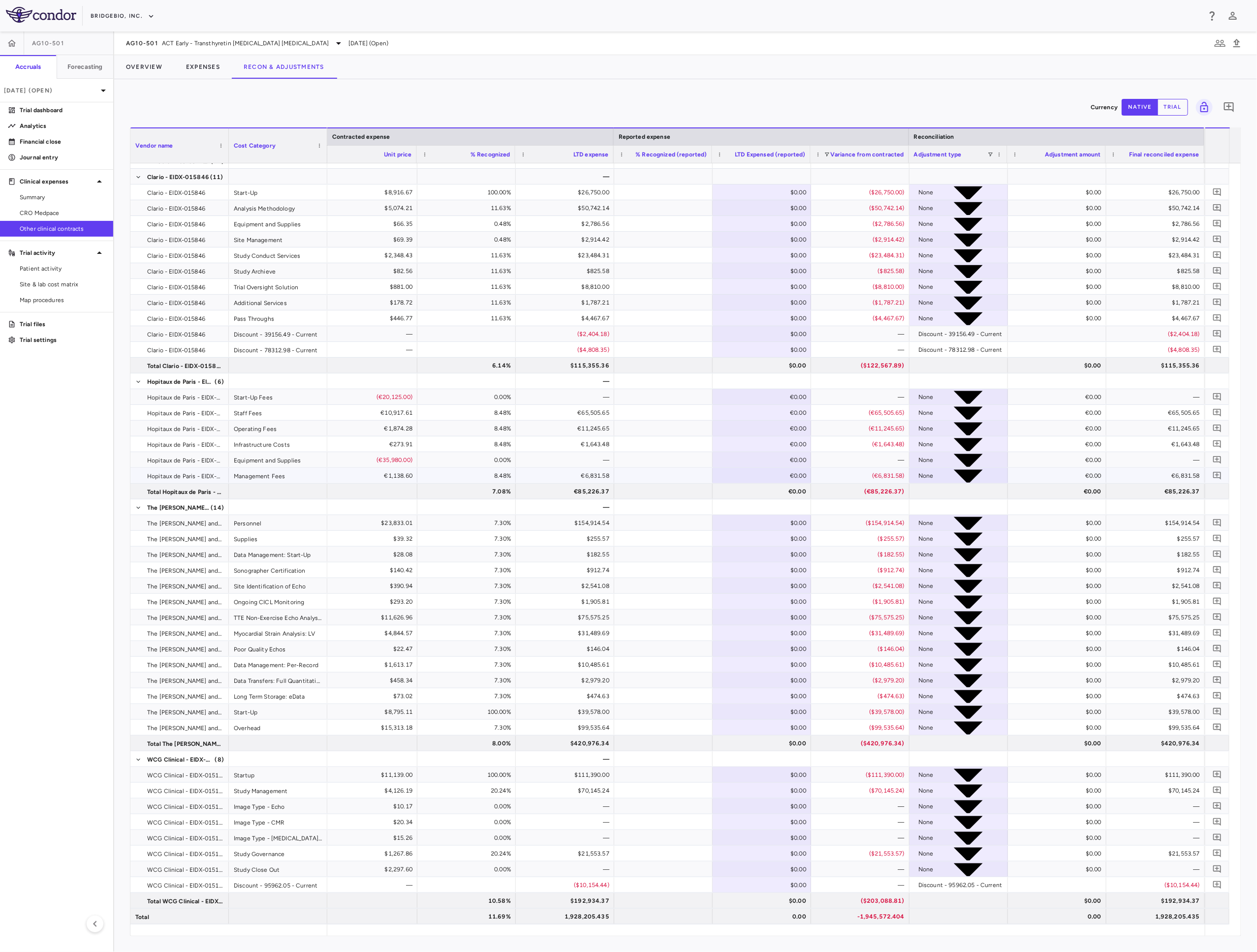
click at [934, 471] on div "None" at bounding box center [926, 475] width 15 height 16
click at [1072, 476] on div "€0.00" at bounding box center [1059, 475] width 85 height 16
drag, startPoint x: 1055, startPoint y: 475, endPoint x: 1084, endPoint y: 459, distance: 33.1
click at [1055, 576] on input "number" at bounding box center [1075, 581] width 63 height 10
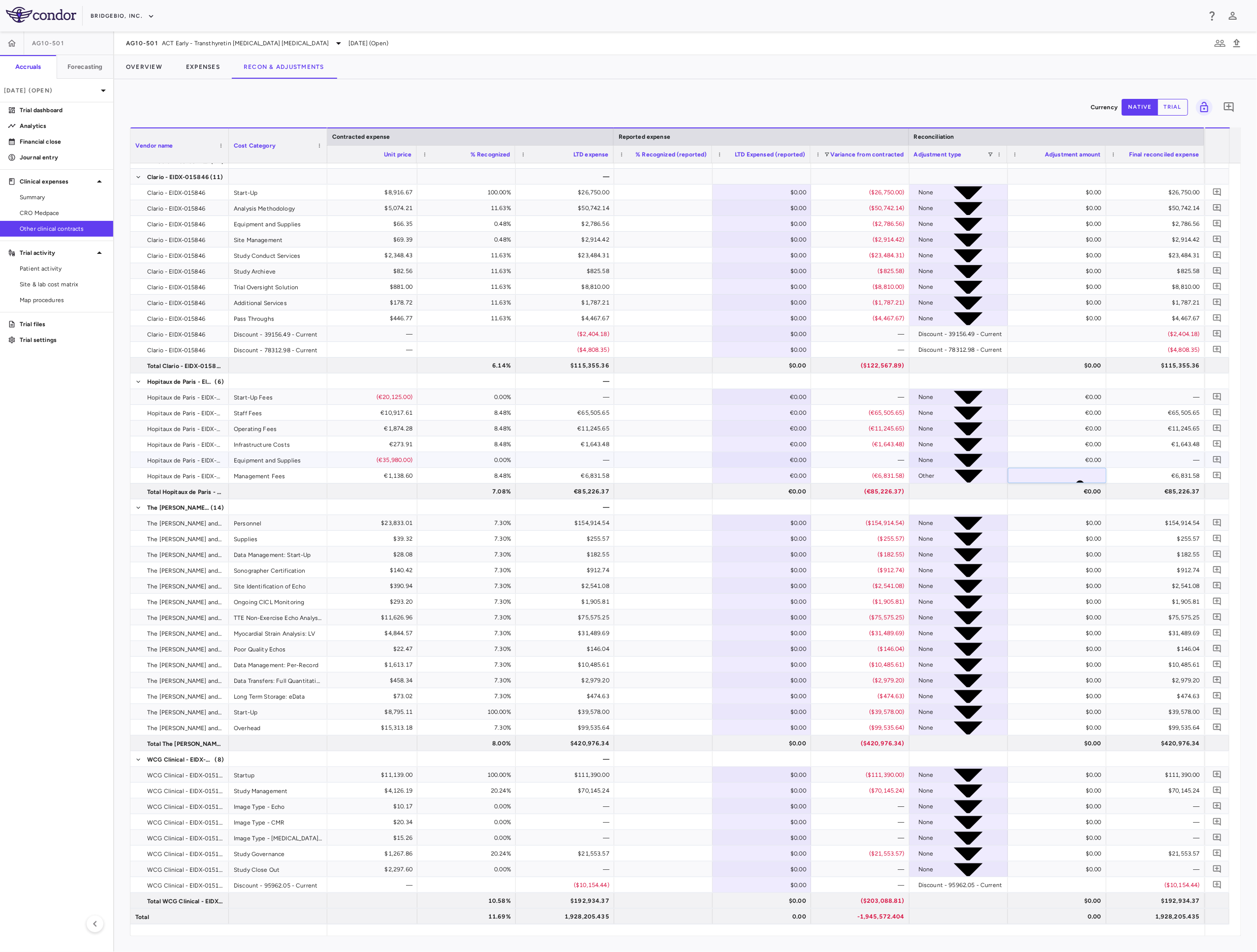
type input "**********"
click at [1090, 447] on div "€0.00" at bounding box center [1059, 444] width 85 height 16
click at [1081, 473] on div "(€706,076.86)" at bounding box center [1059, 475] width 85 height 16
drag, startPoint x: 1082, startPoint y: 469, endPoint x: 1116, endPoint y: 469, distance: 34.0
click at [1116, 469] on div "**********" at bounding box center [319, 475] width 1771 height 16
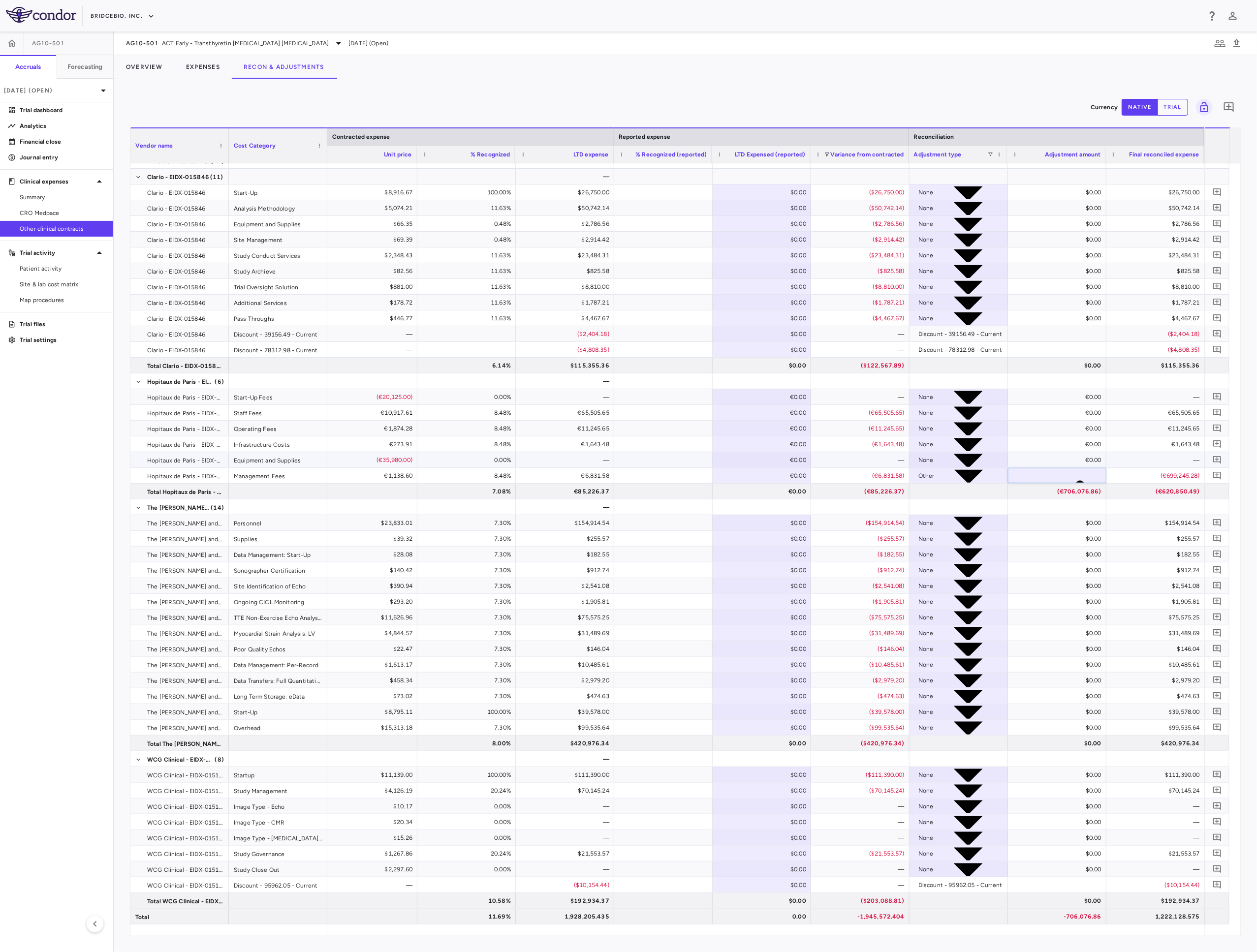
click at [1066, 452] on div "€0.00" at bounding box center [1057, 459] width 98 height 15
click at [1006, 481] on div "Other" at bounding box center [959, 475] width 98 height 15
click at [971, 495] on div at bounding box center [958, 491] width 88 height 14
click at [935, 477] on div "Other" at bounding box center [927, 475] width 17 height 16
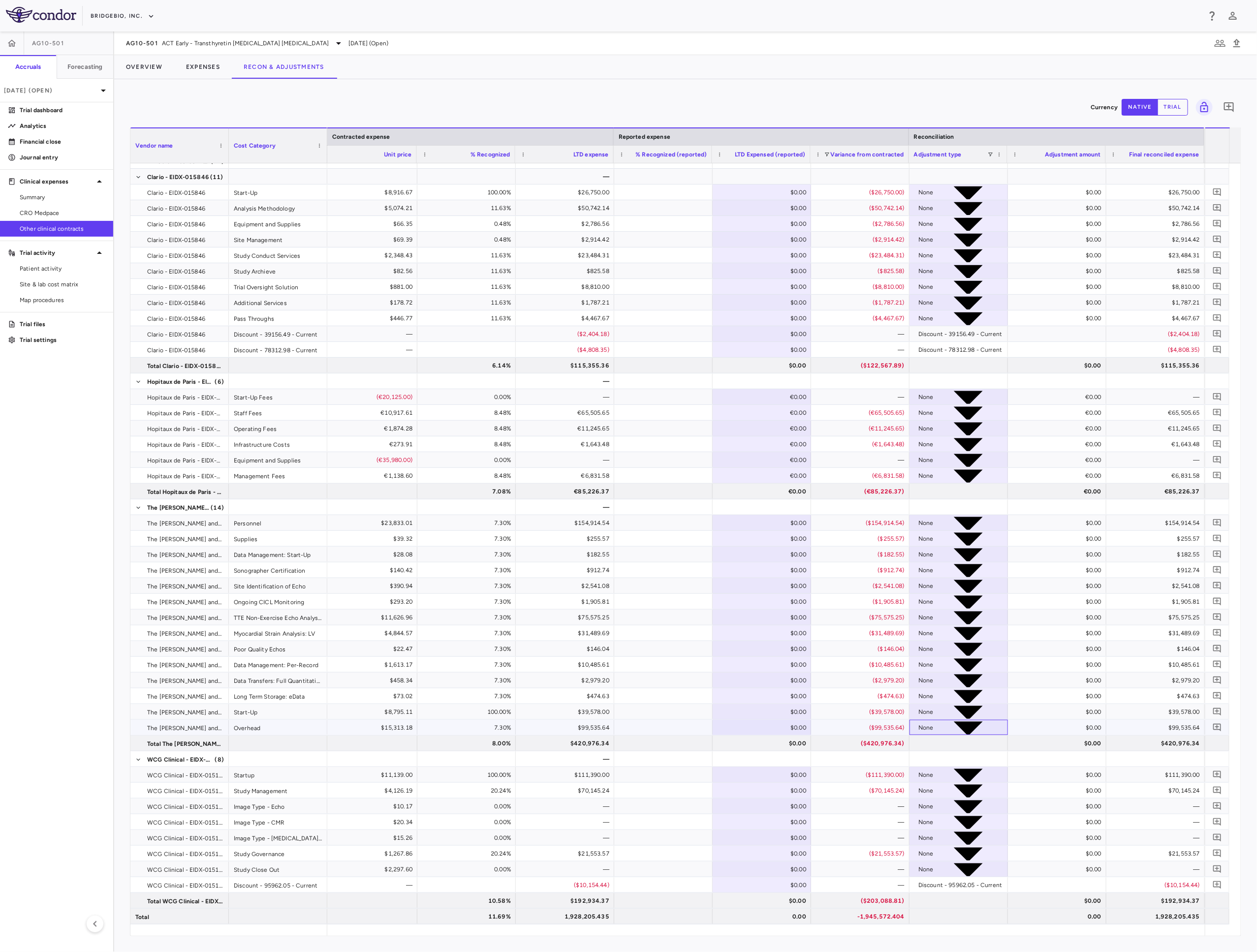
click at [934, 726] on div "None" at bounding box center [926, 727] width 15 height 16
click at [1071, 730] on div "$0.00" at bounding box center [1059, 727] width 85 height 16
click at [1071, 727] on div "$0.00" at bounding box center [1059, 727] width 85 height 16
drag, startPoint x: 1067, startPoint y: 725, endPoint x: 1149, endPoint y: 728, distance: 82.1
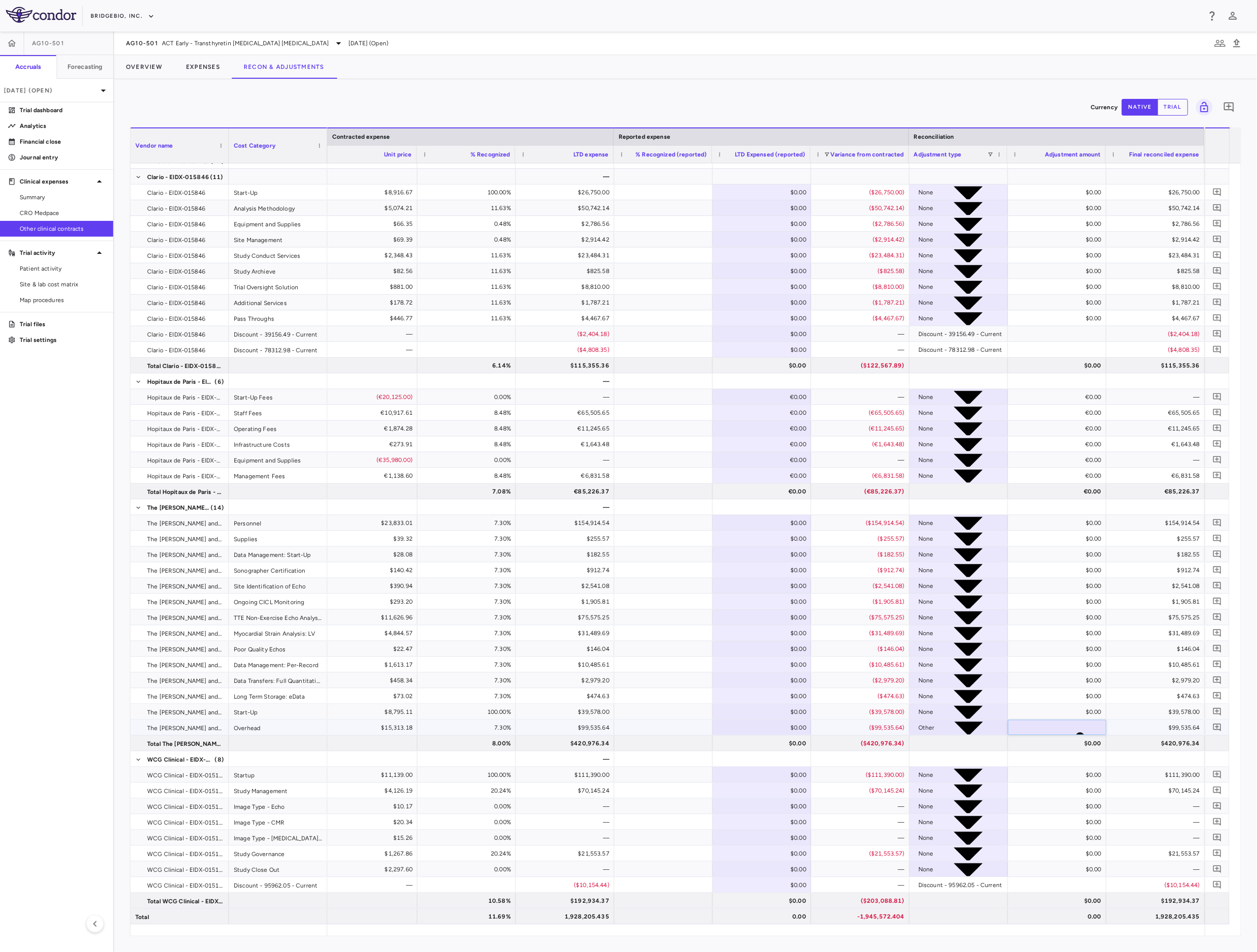
click at [1149, 728] on div "89.02 $15,313.18 7.30% $99,535.64 $0.00 ($99,535.64) Other ​ * $99,535.64" at bounding box center [319, 727] width 1771 height 16
type input "**********"
click at [1130, 713] on div "$39,578.00" at bounding box center [1158, 712] width 85 height 16
click at [63, 107] on p "Trial dashboard" at bounding box center [62, 110] width 86 height 9
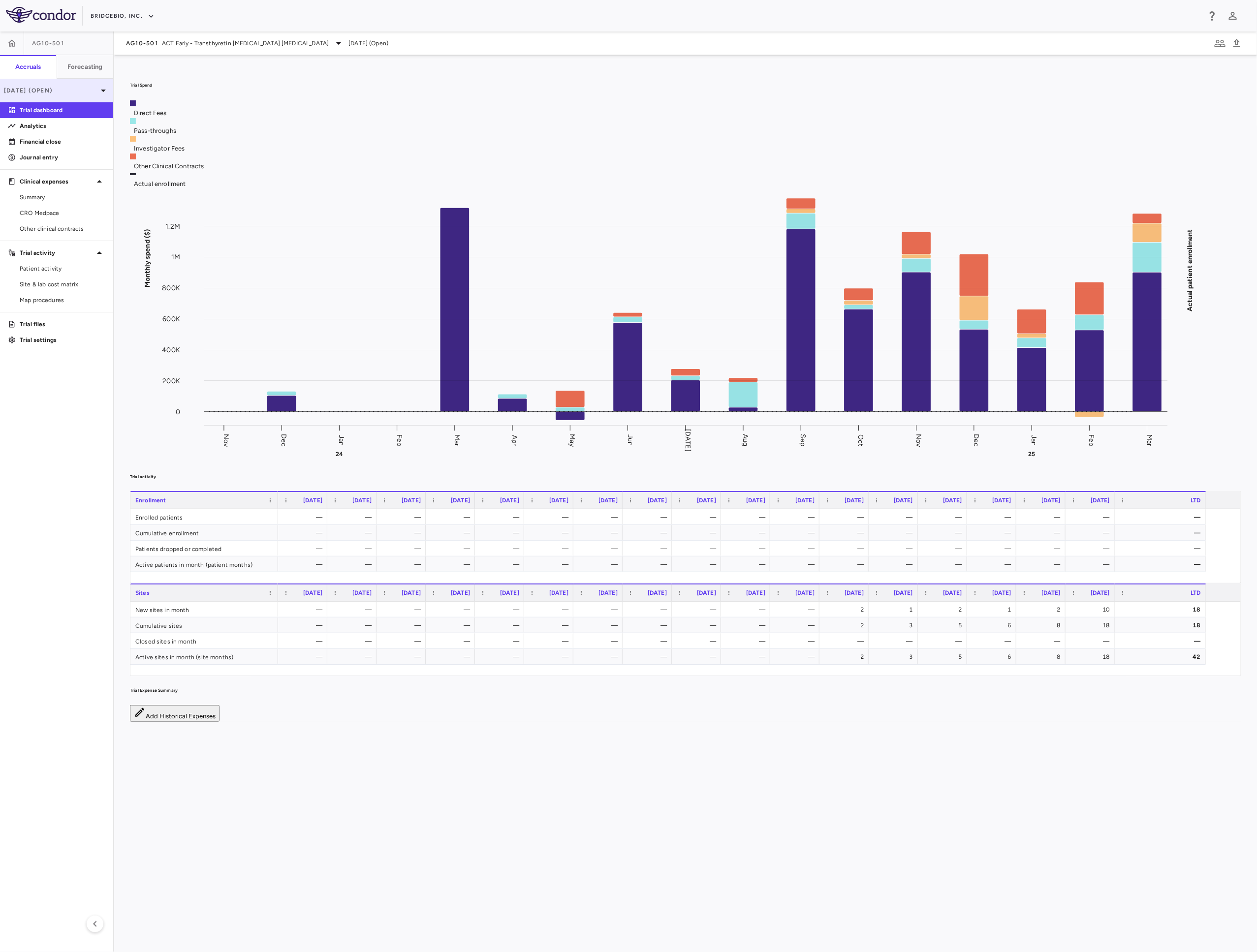
click at [102, 93] on icon at bounding box center [103, 91] width 12 height 12
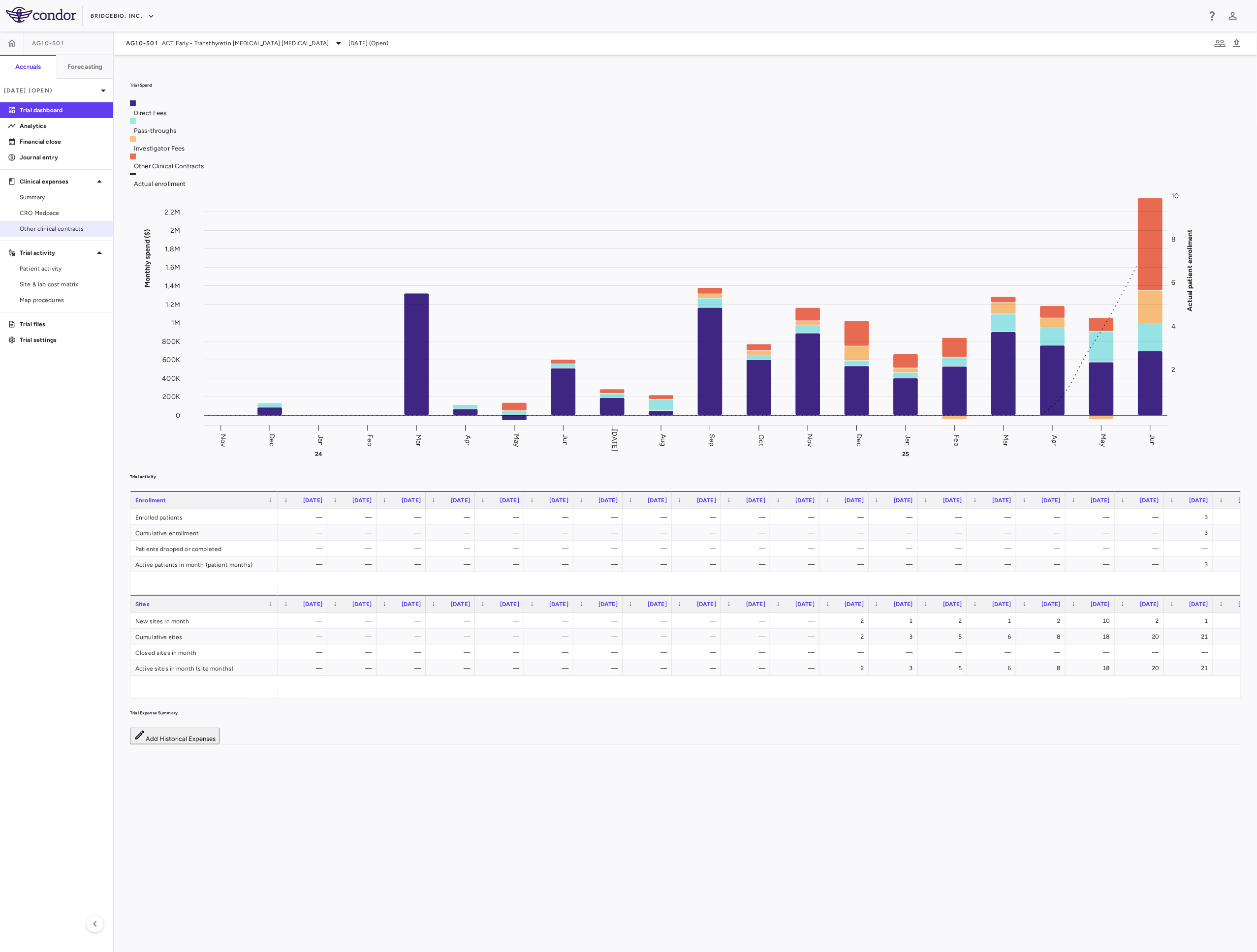
click at [57, 226] on span "Other clinical contracts" at bounding box center [62, 229] width 86 height 9
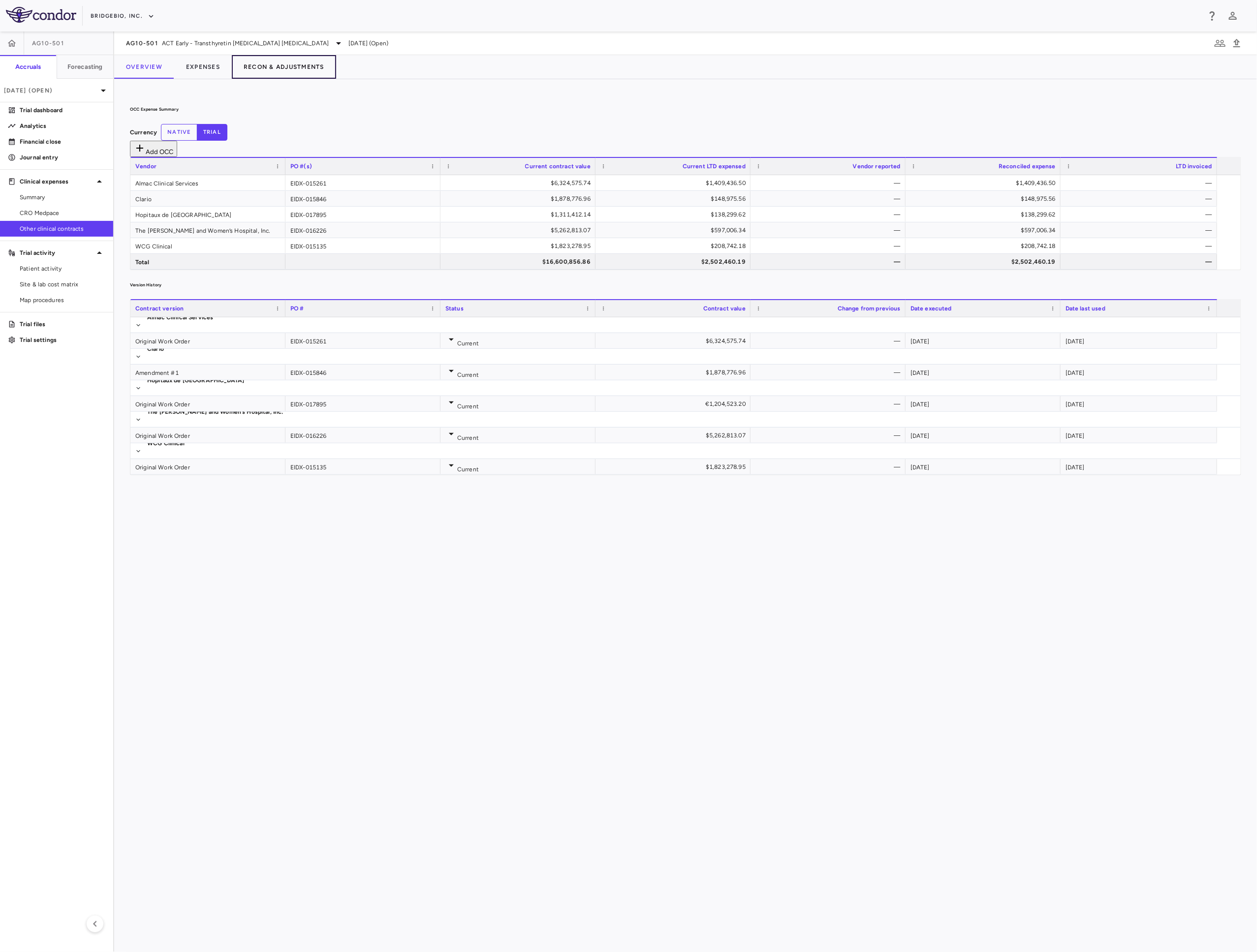
click at [265, 62] on button "Recon & Adjustments" at bounding box center [283, 67] width 104 height 23
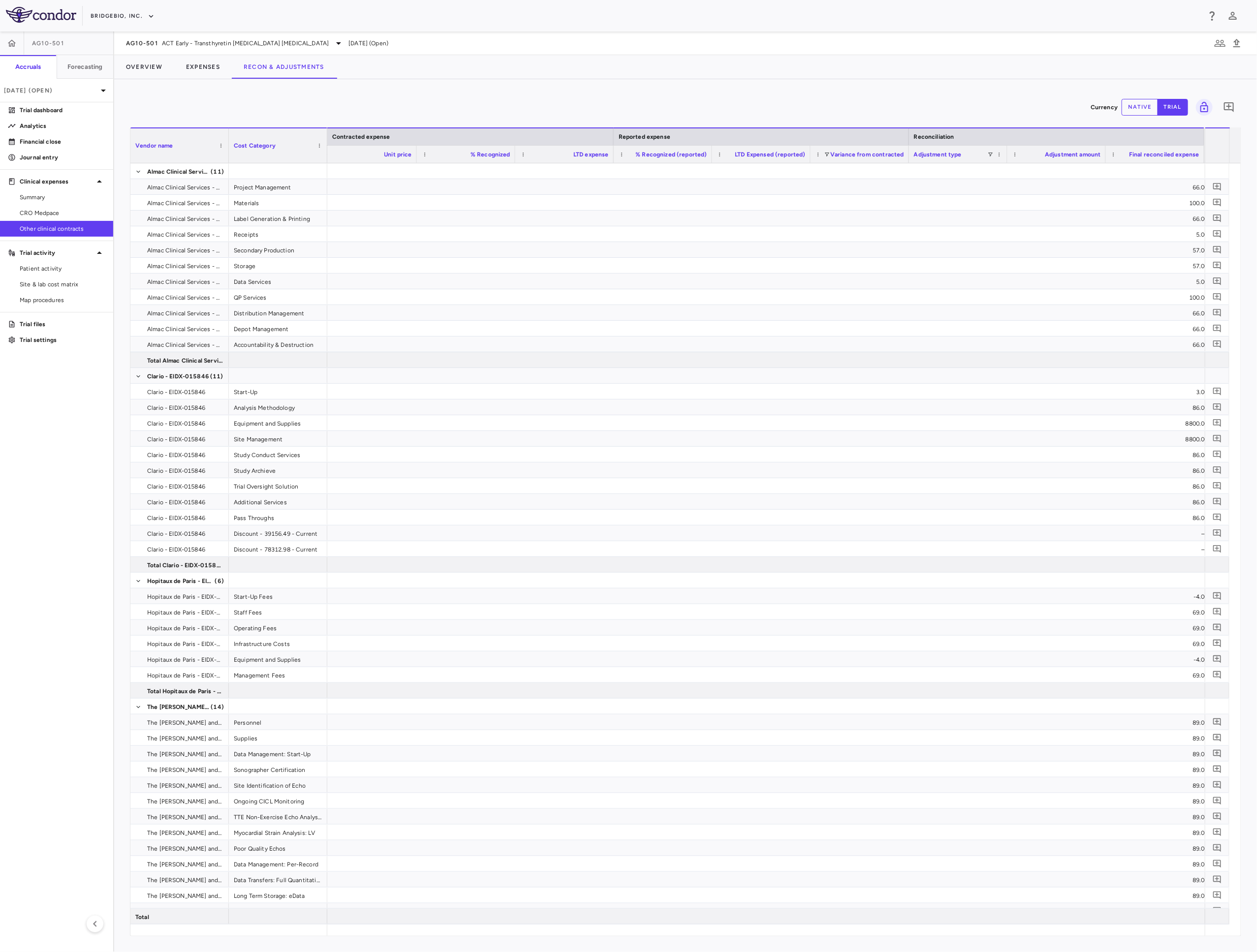
scroll to position [0, 895]
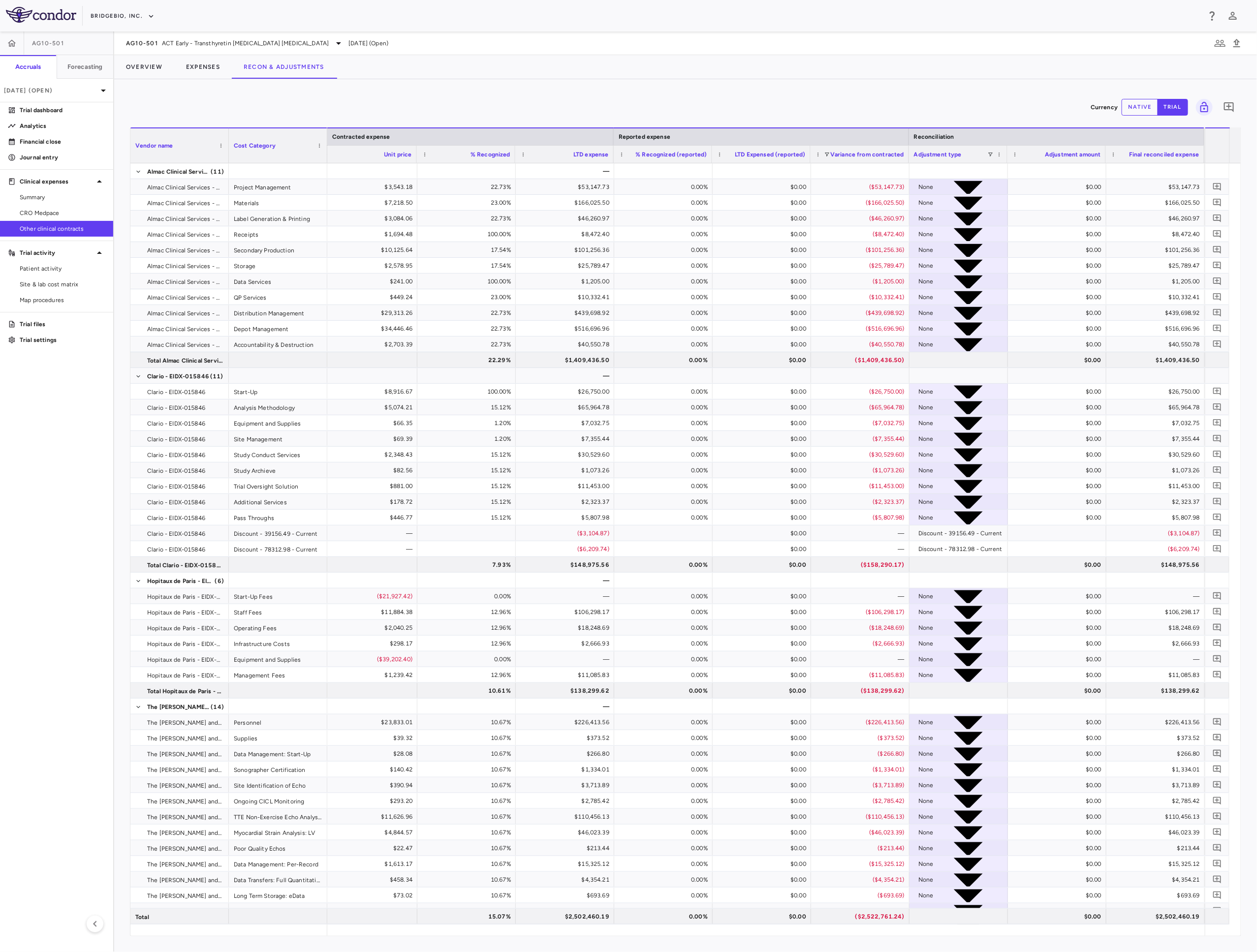
drag, startPoint x: 1240, startPoint y: 231, endPoint x: 1245, endPoint y: 347, distance: 116.1
click at [1245, 347] on div "Currency native trial 0 Vendor Name Drag here to set column labels Vendor name …" at bounding box center [685, 515] width 1143 height 873
click at [934, 673] on div "None" at bounding box center [926, 675] width 15 height 16
click at [1141, 115] on button "native" at bounding box center [1140, 107] width 37 height 17
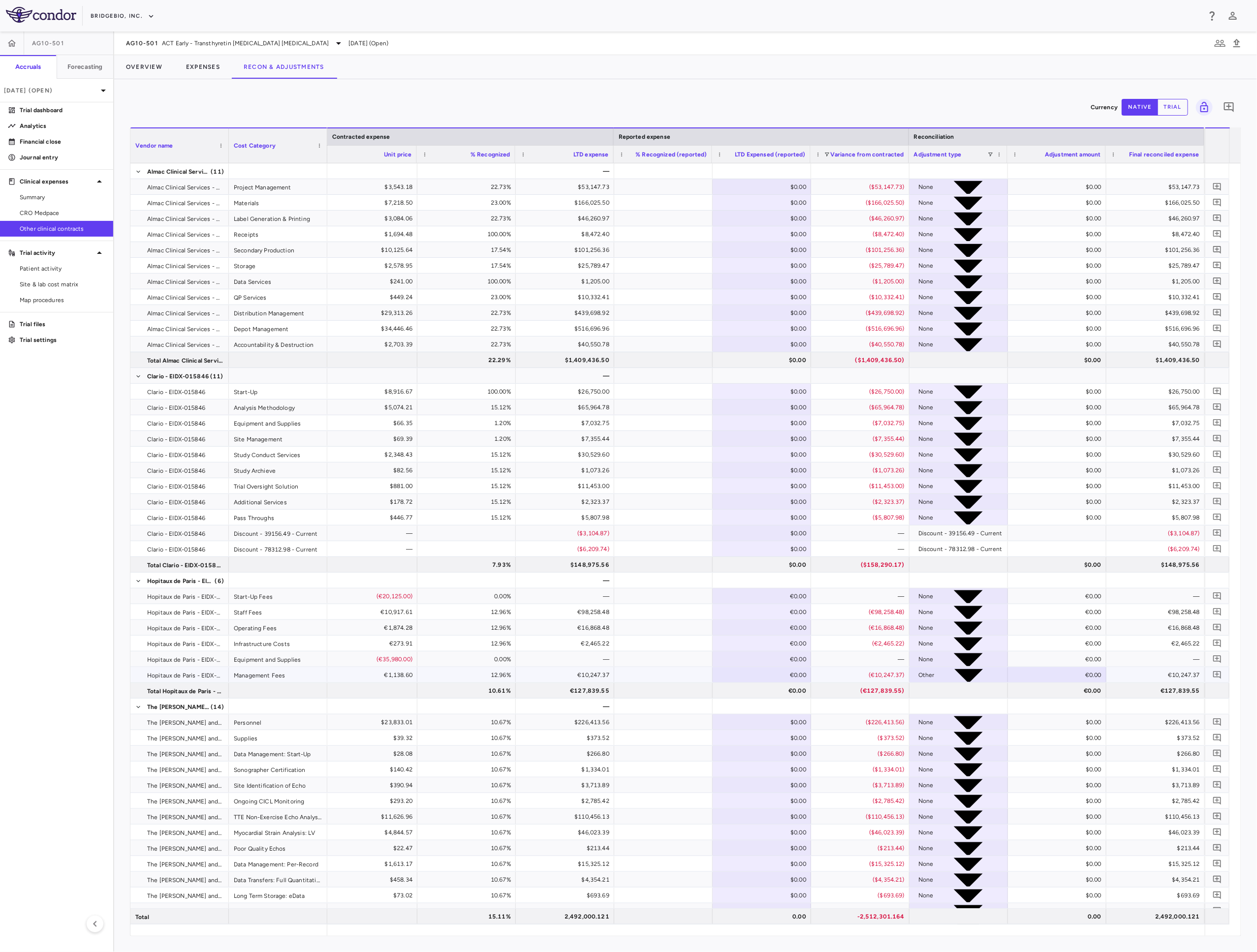
click at [1071, 679] on div "€0.00" at bounding box center [1059, 675] width 85 height 16
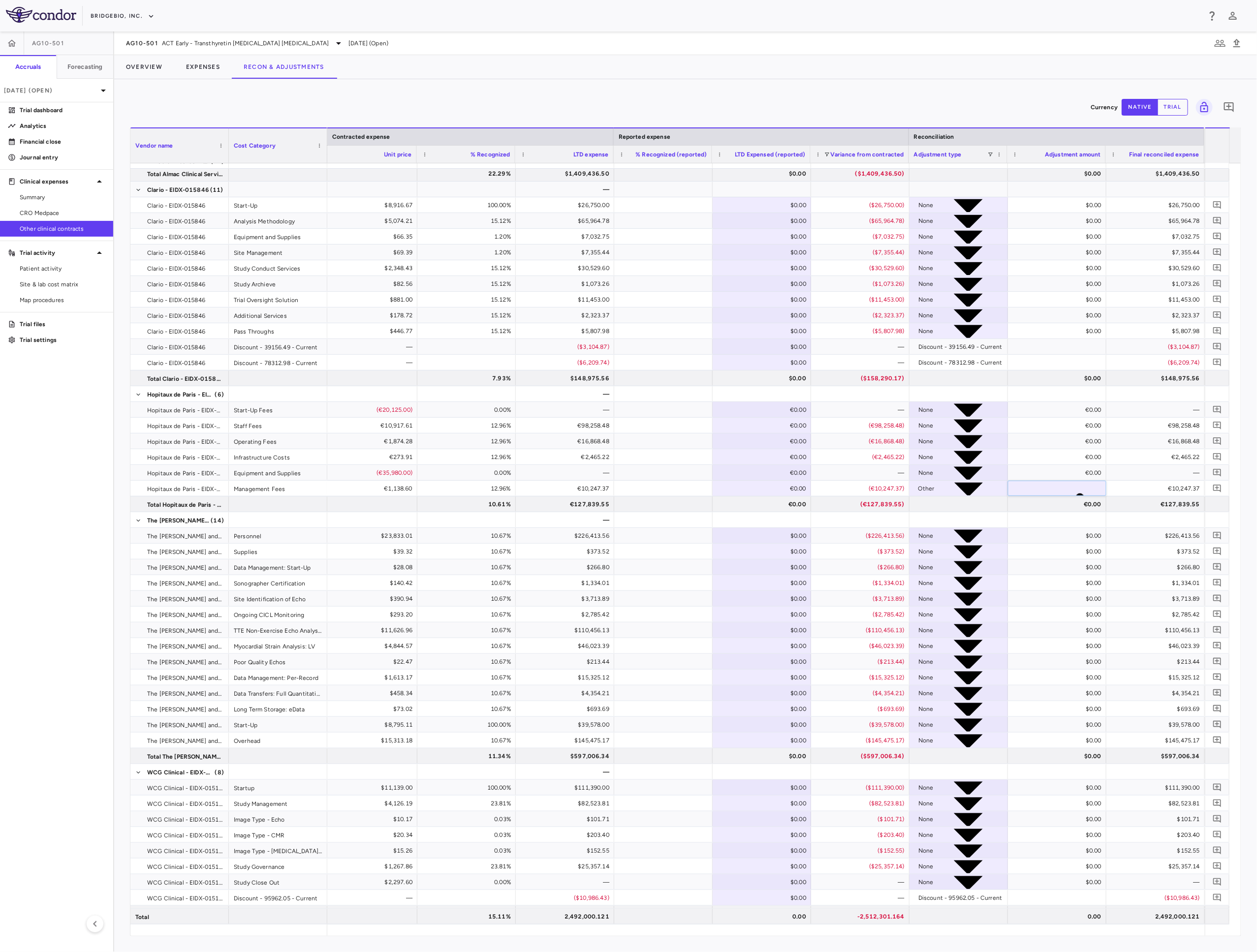
scroll to position [199, 0]
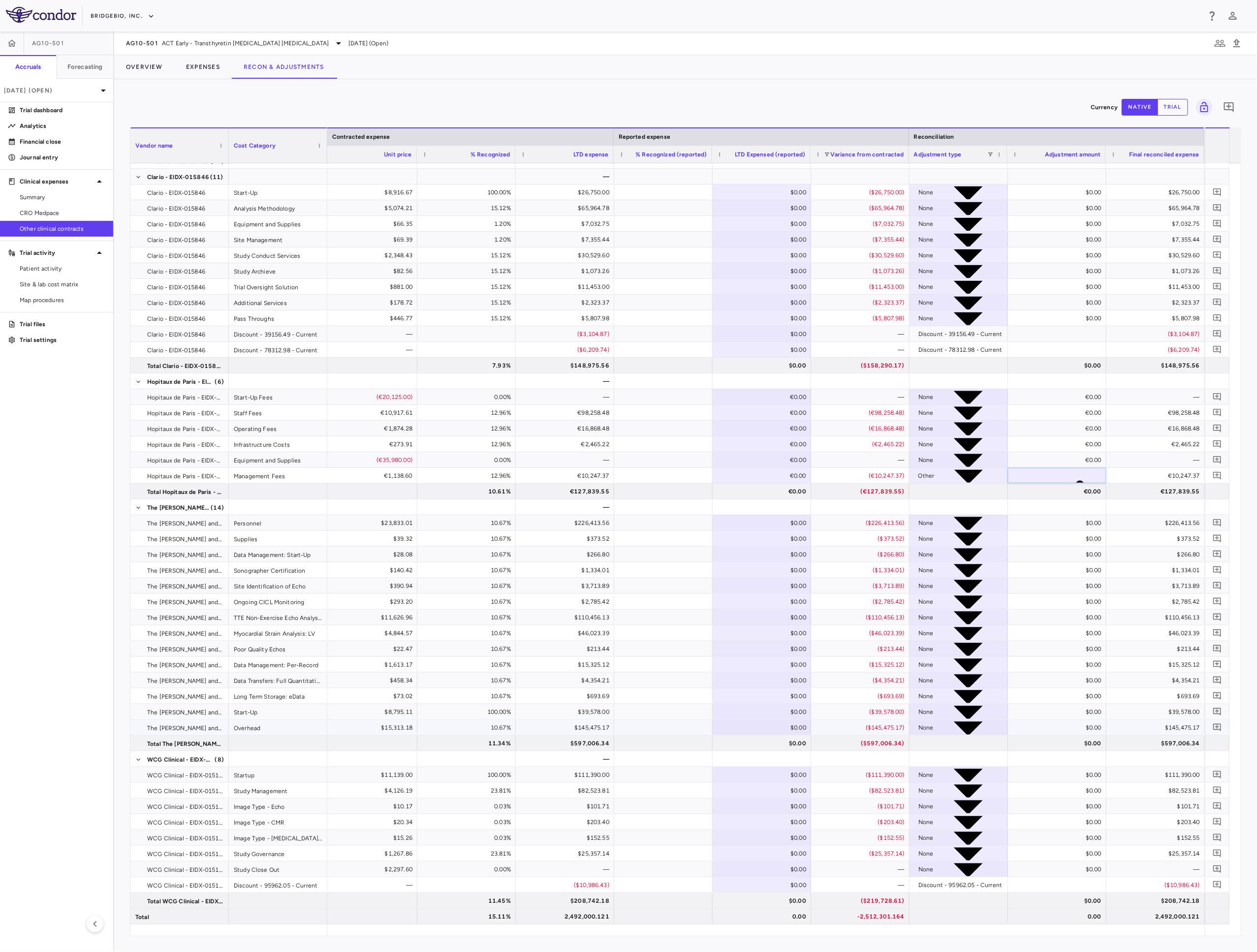
click at [934, 726] on div "None" at bounding box center [926, 727] width 15 height 16
click at [1083, 726] on div "$0.00" at bounding box center [1059, 727] width 85 height 16
click at [1062, 827] on input "number" at bounding box center [1075, 832] width 63 height 10
type input "**********"
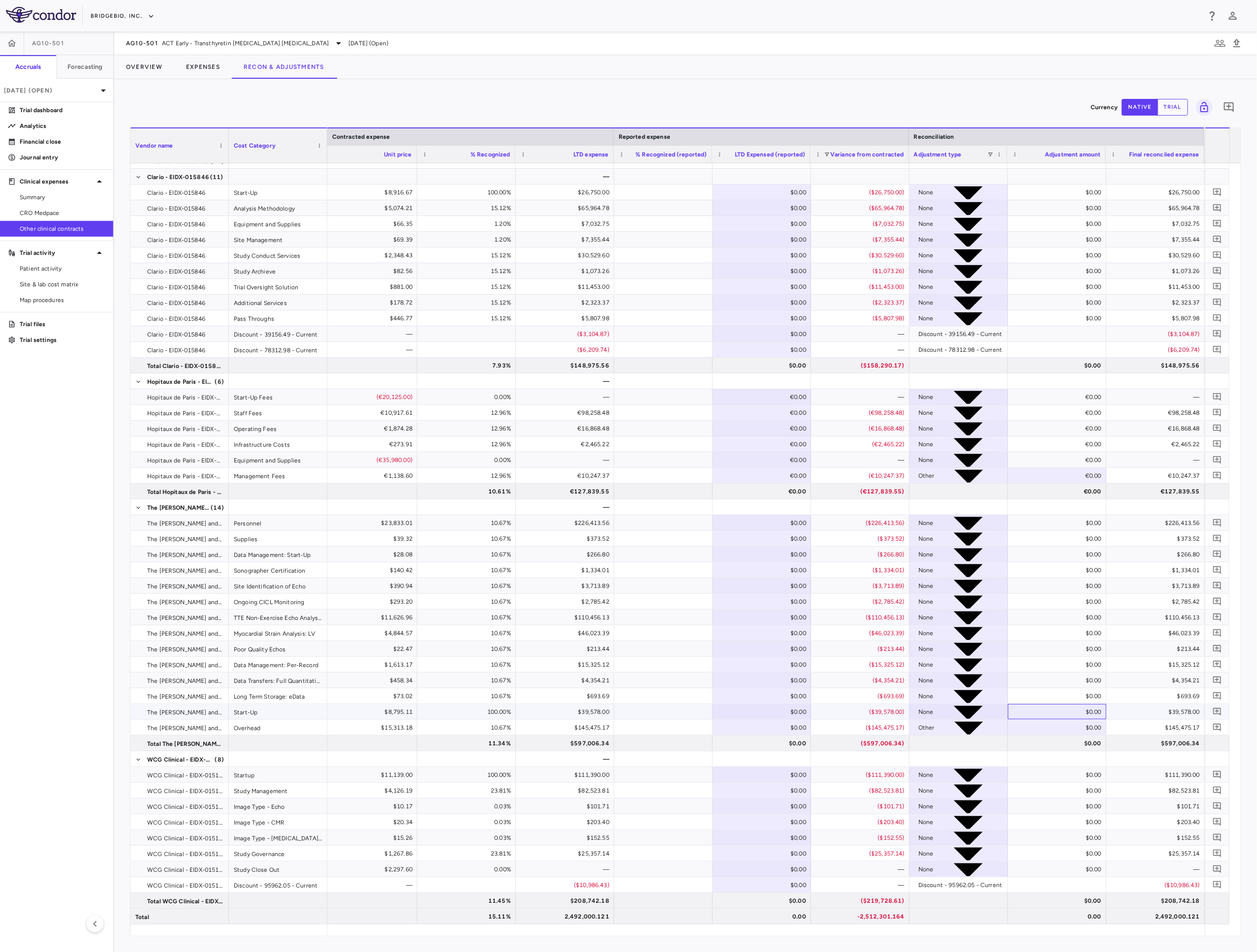
click at [1051, 714] on div "$0.00" at bounding box center [1059, 712] width 85 height 16
click at [66, 115] on link "Trial dashboard" at bounding box center [57, 111] width 113 height 15
